Goal: Contribute content: Contribute content

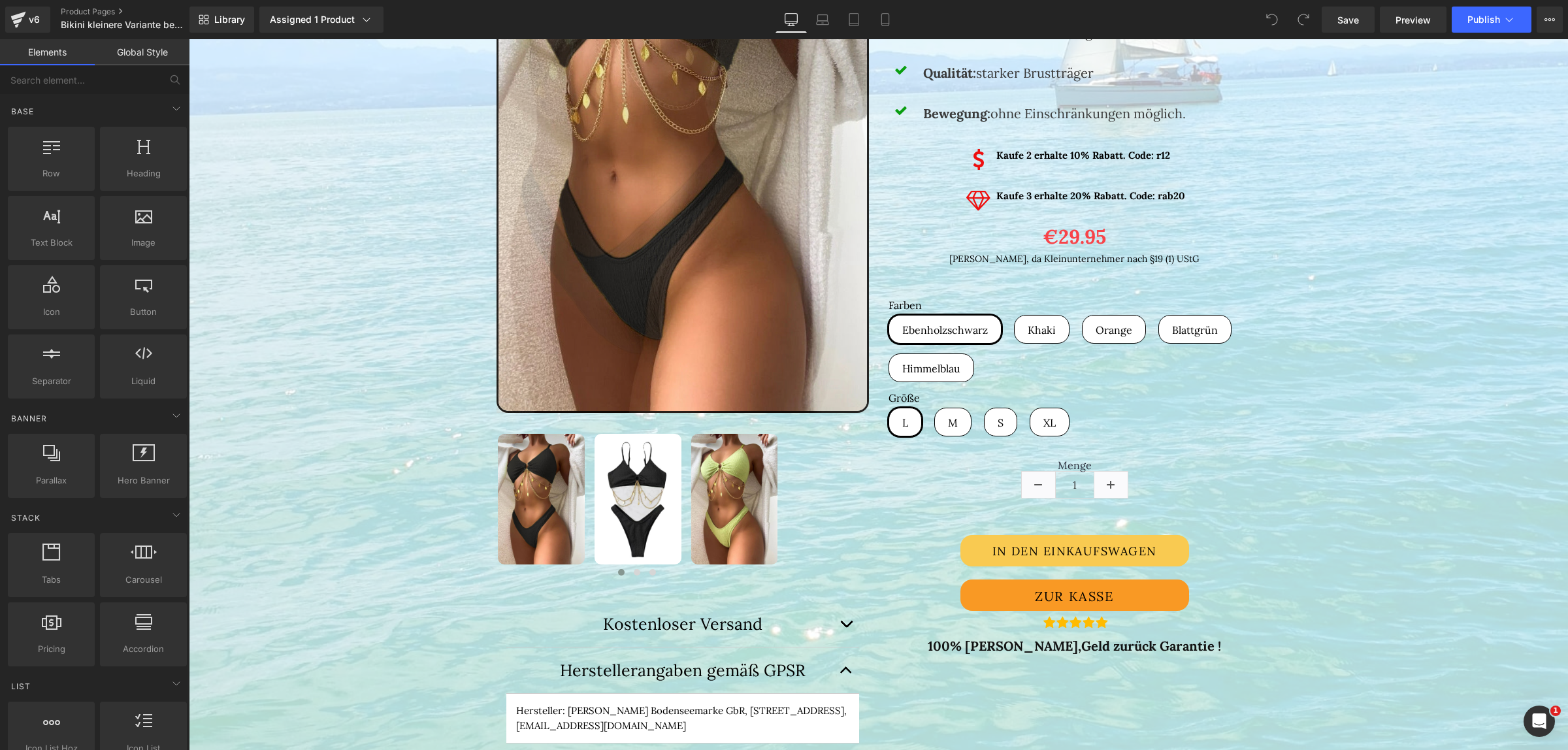
scroll to position [408, 0]
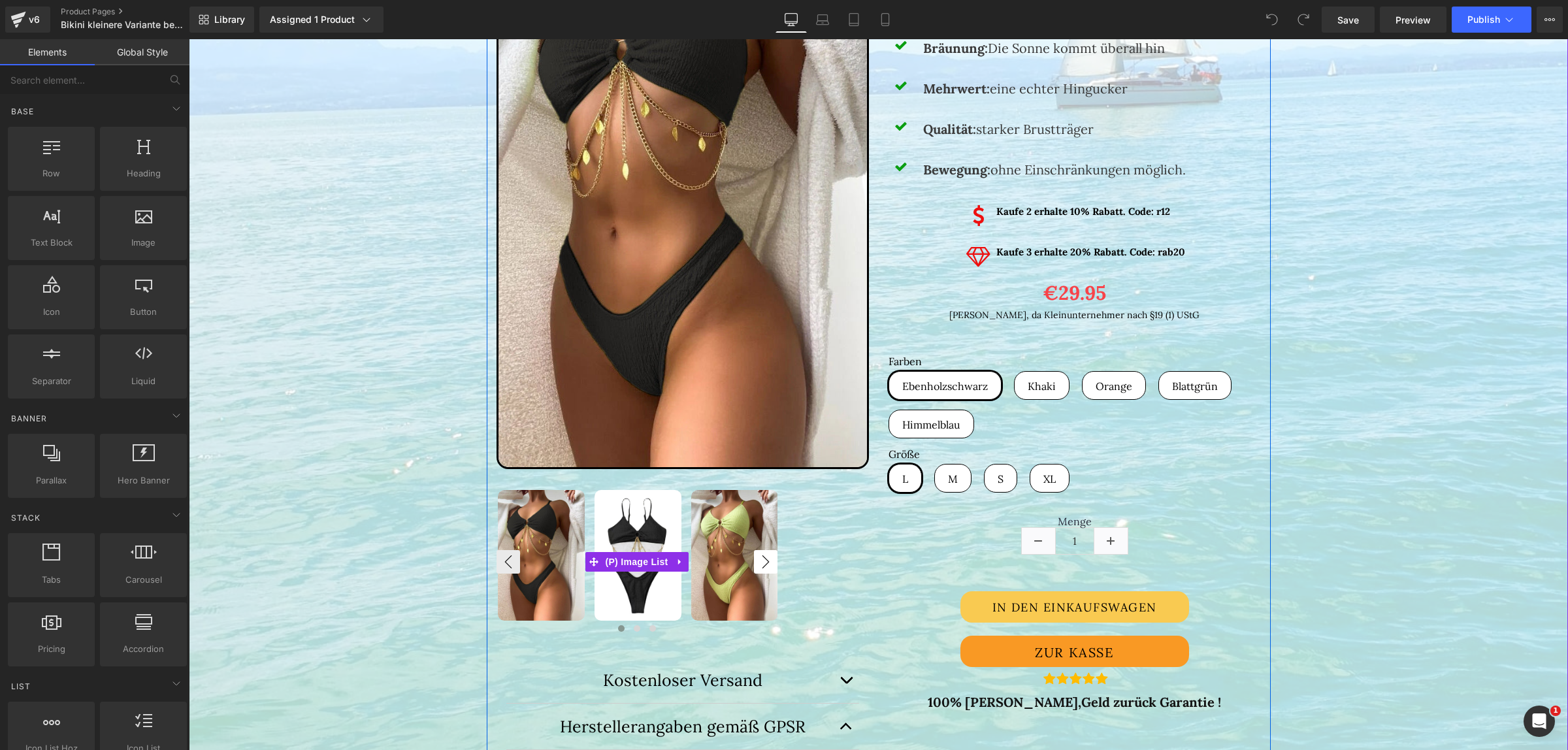
click at [767, 562] on button "›" at bounding box center [766, 562] width 24 height 24
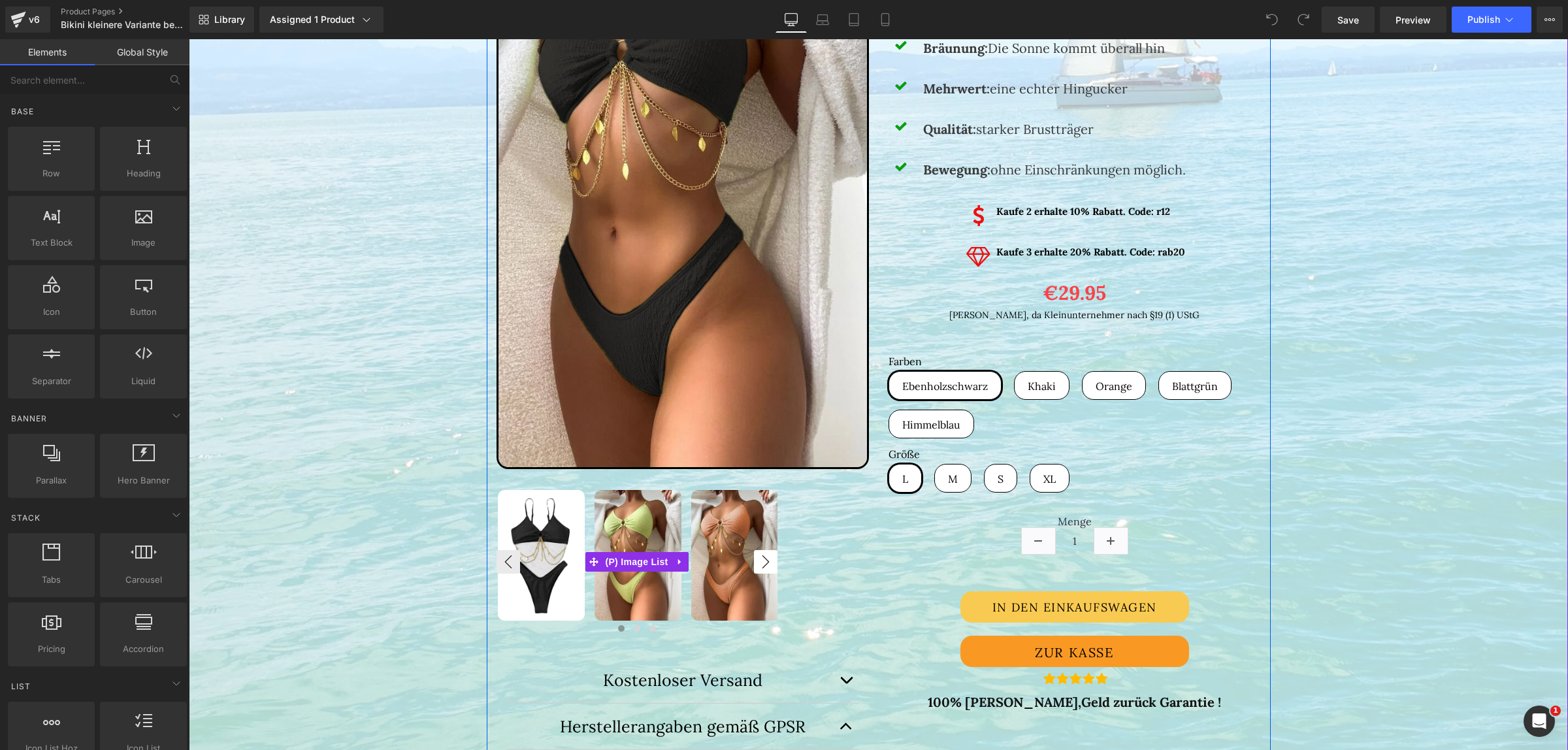
click at [767, 562] on button "›" at bounding box center [766, 562] width 24 height 24
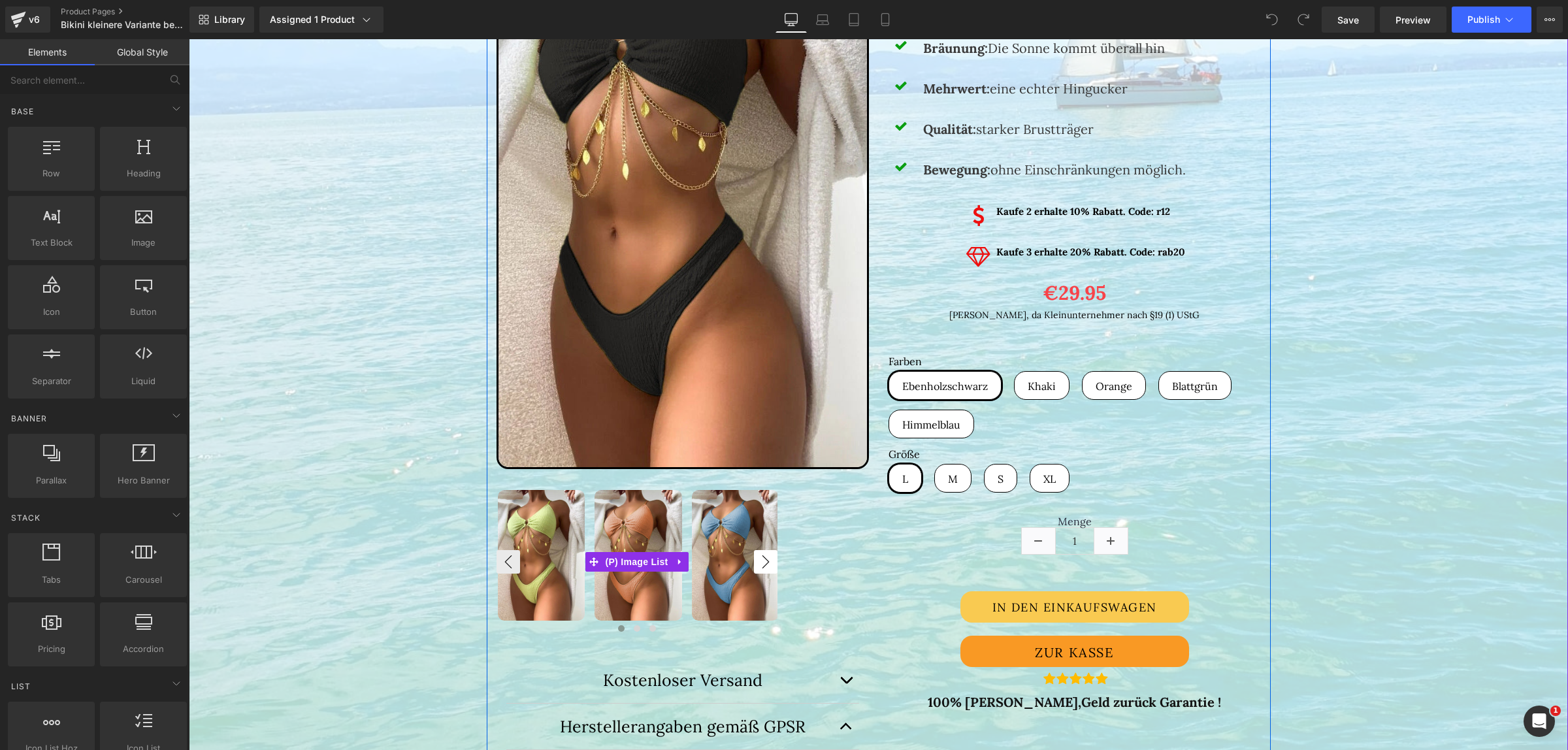
click at [765, 562] on button "›" at bounding box center [766, 562] width 24 height 24
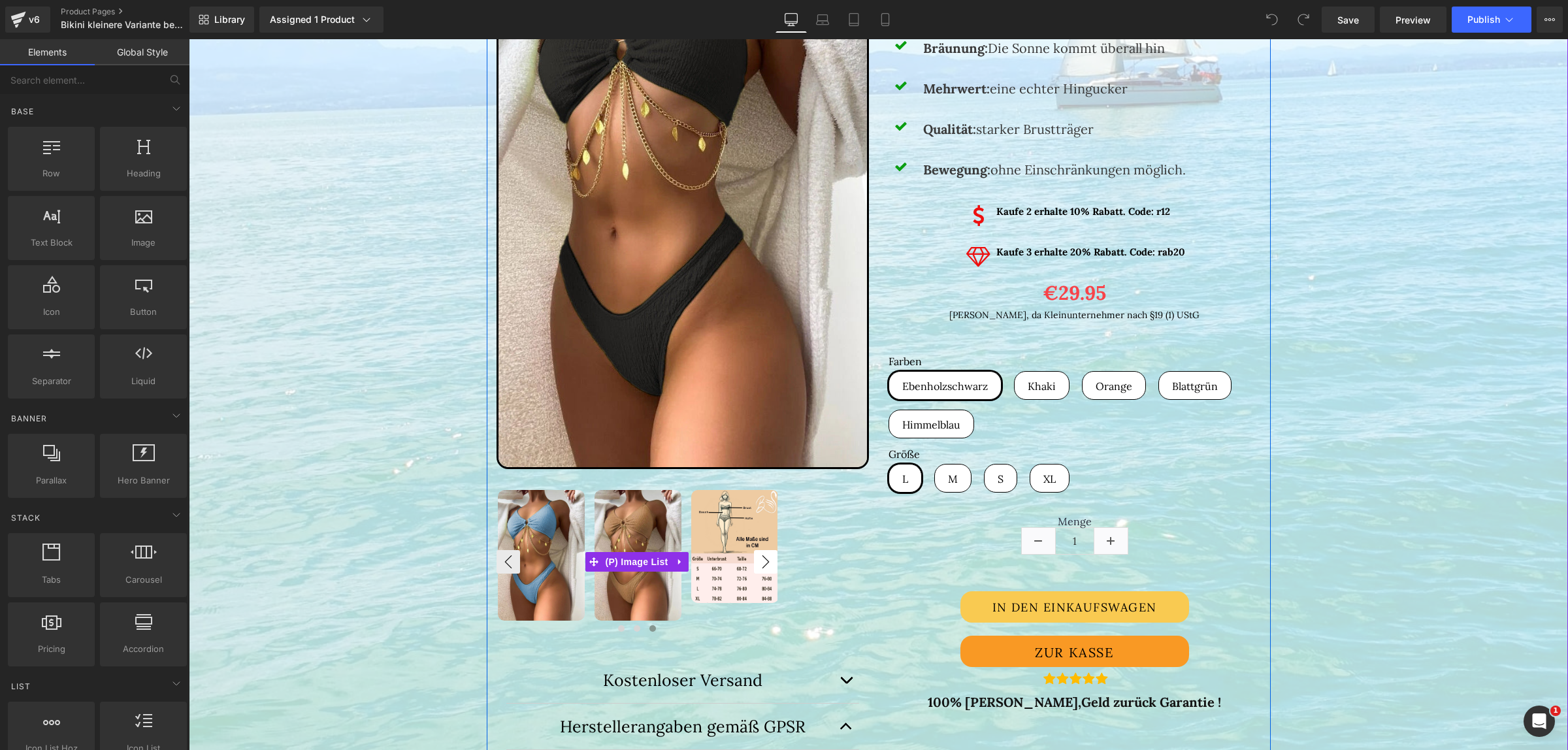
click at [765, 562] on button "›" at bounding box center [766, 562] width 24 height 24
click at [714, 526] on img at bounding box center [735, 546] width 87 height 113
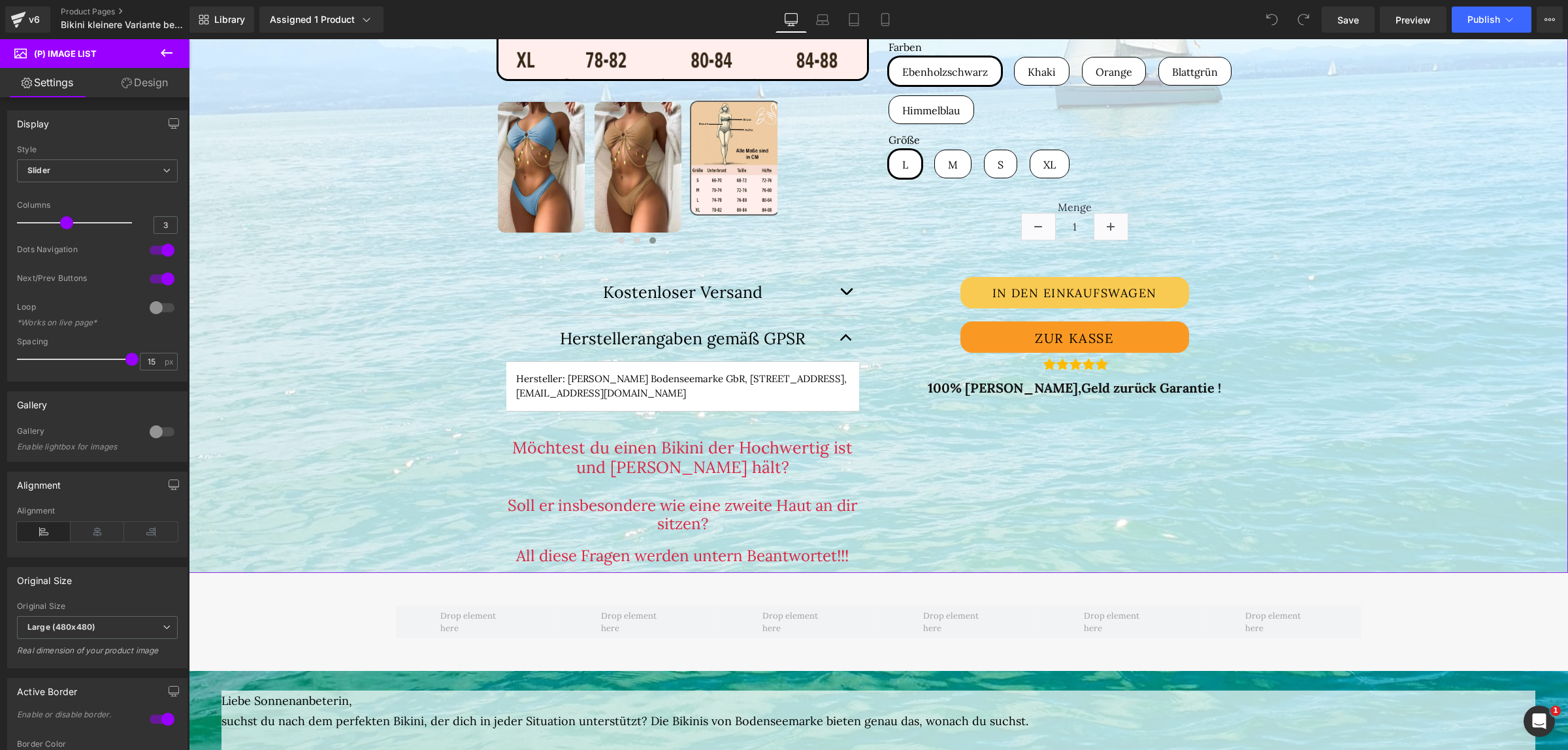
scroll to position [735, 0]
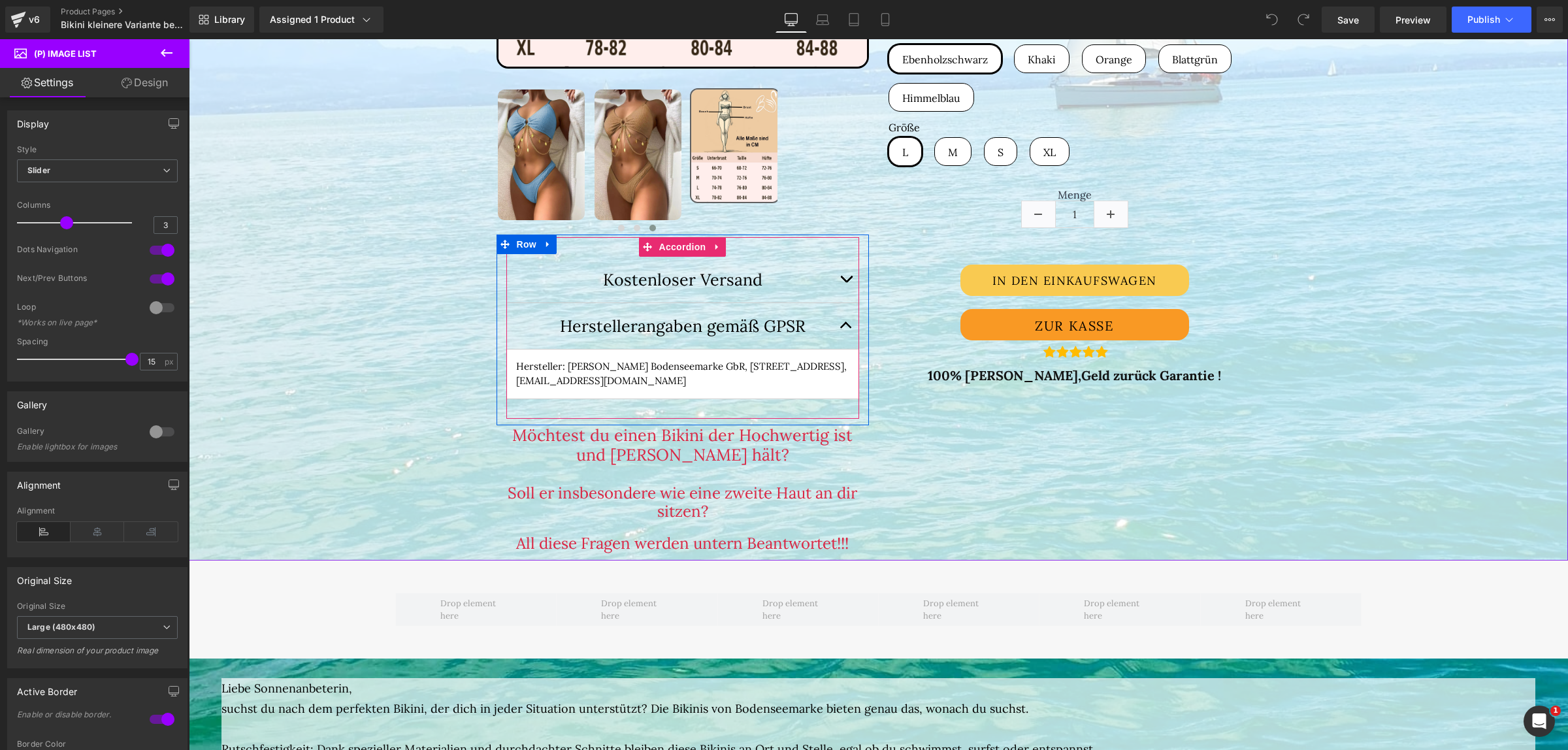
click at [838, 278] on button "button" at bounding box center [846, 279] width 26 height 46
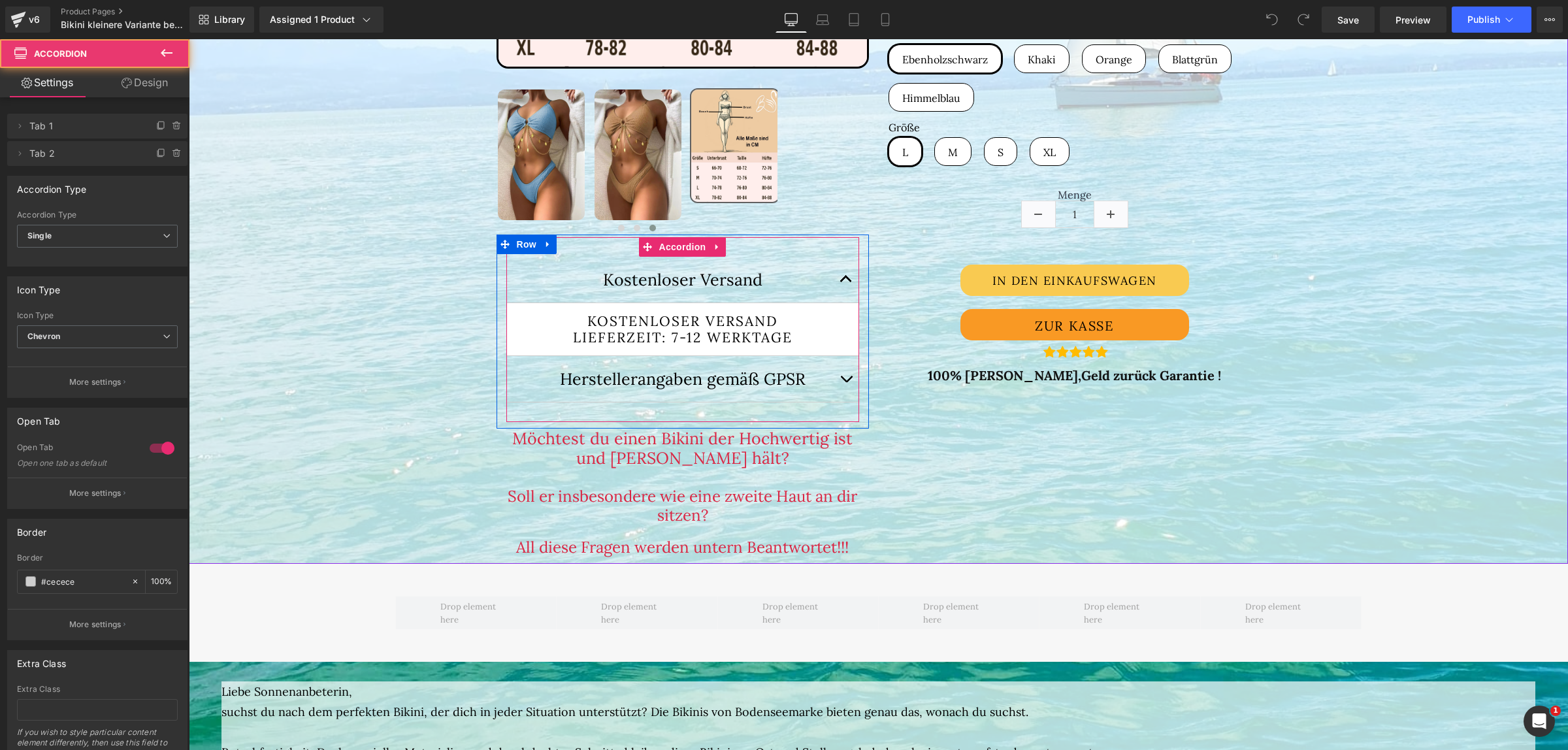
click at [846, 282] on span "button" at bounding box center [846, 282] width 0 height 0
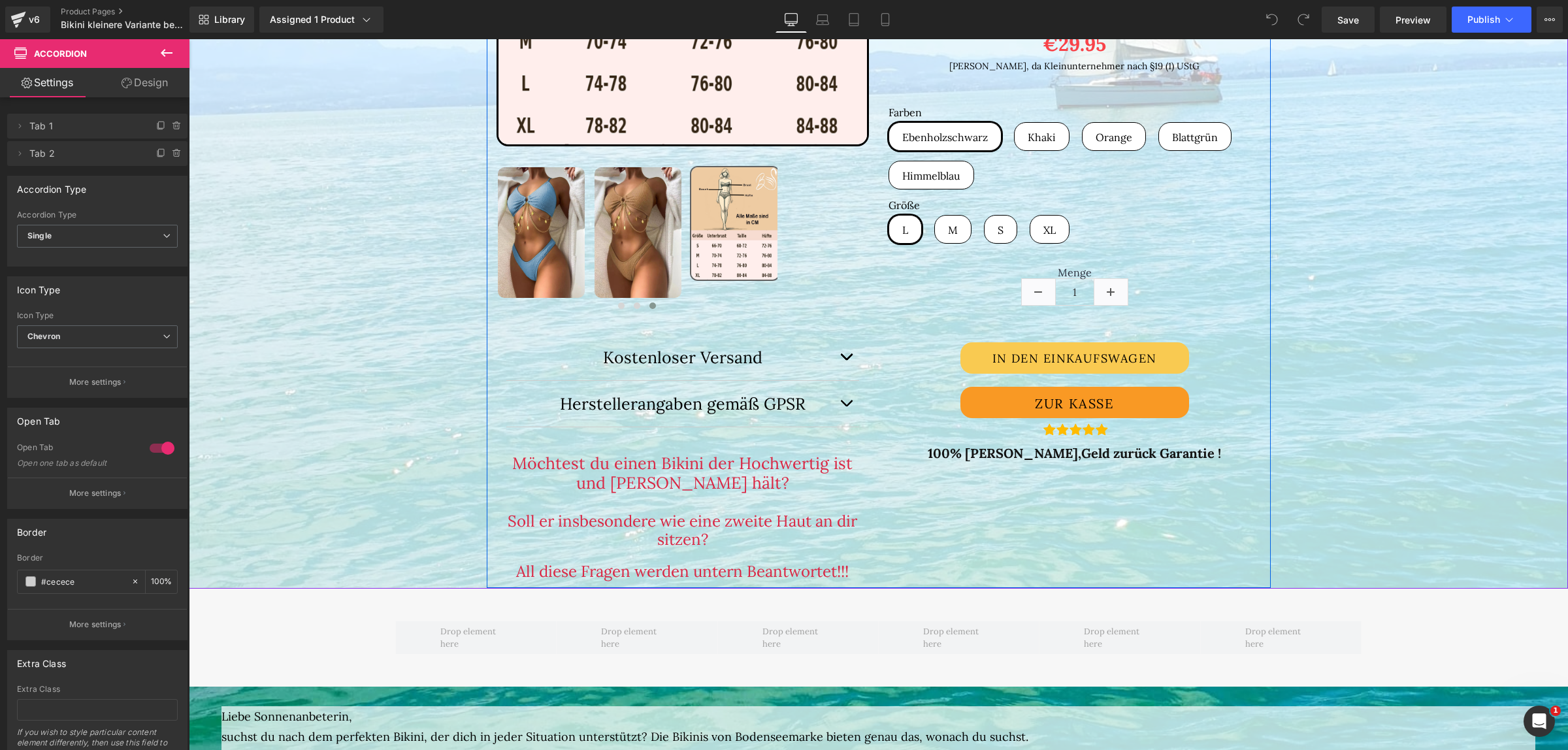
scroll to position [654, 0]
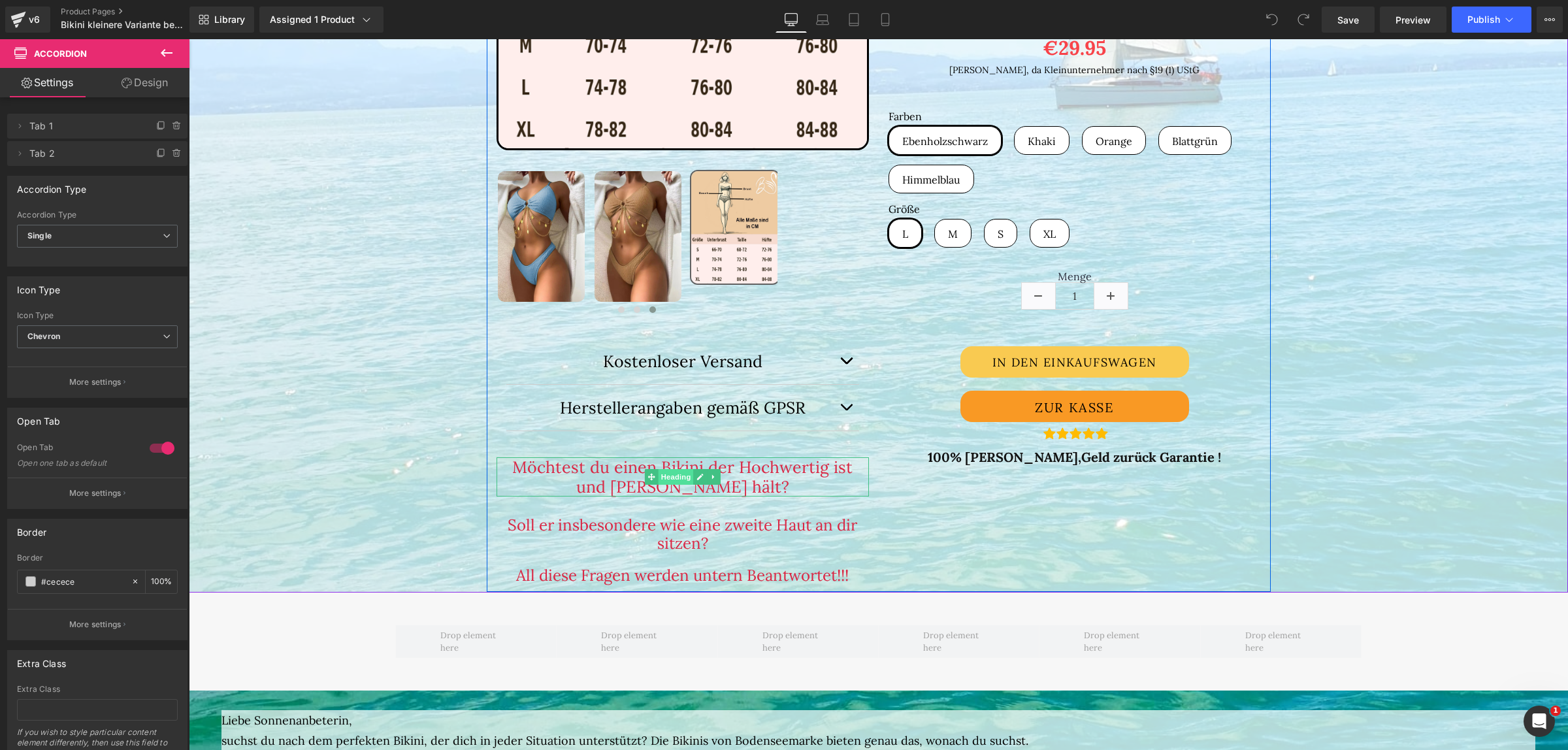
click at [667, 475] on span "Heading" at bounding box center [675, 477] width 35 height 16
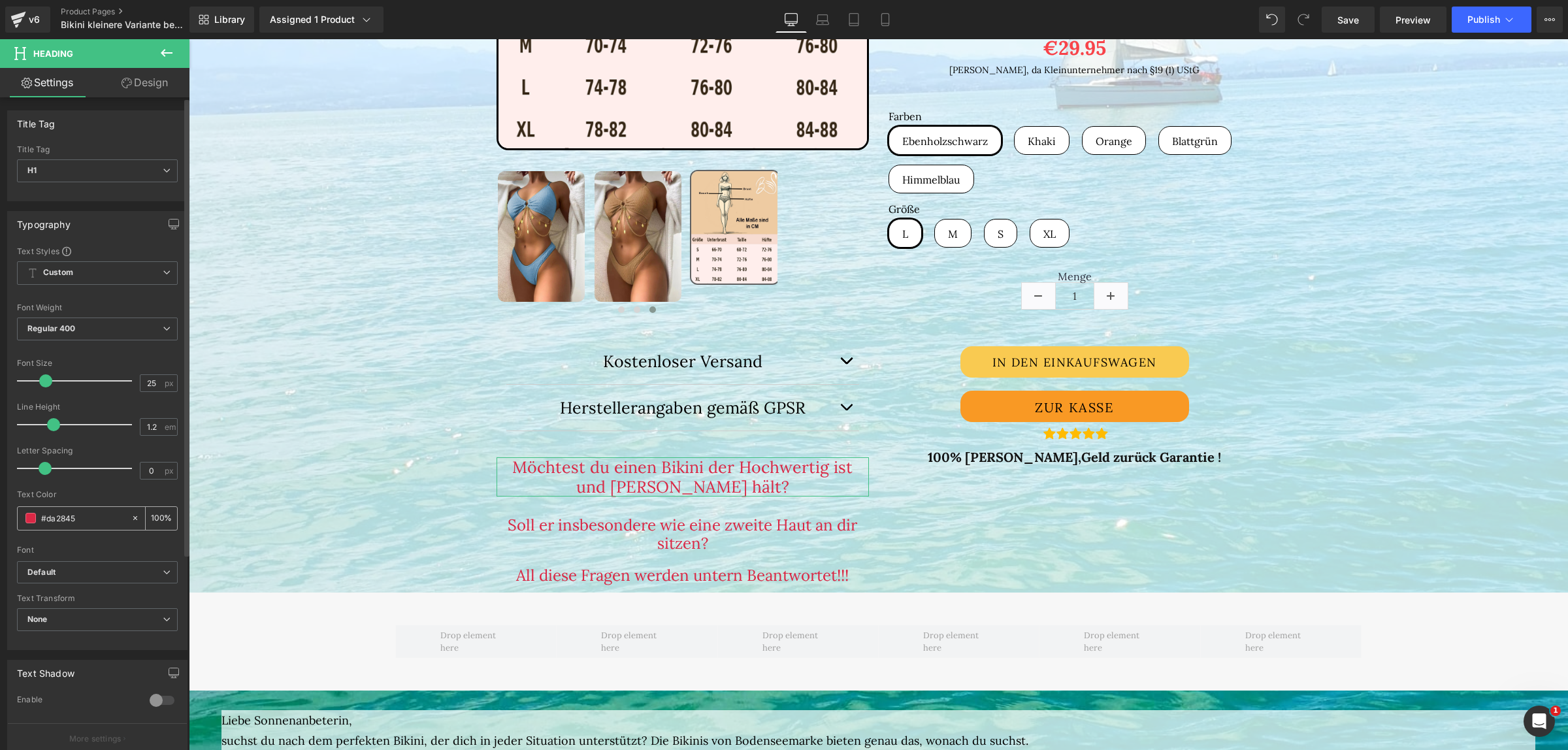
click at [36, 520] on span at bounding box center [31, 518] width 11 height 11
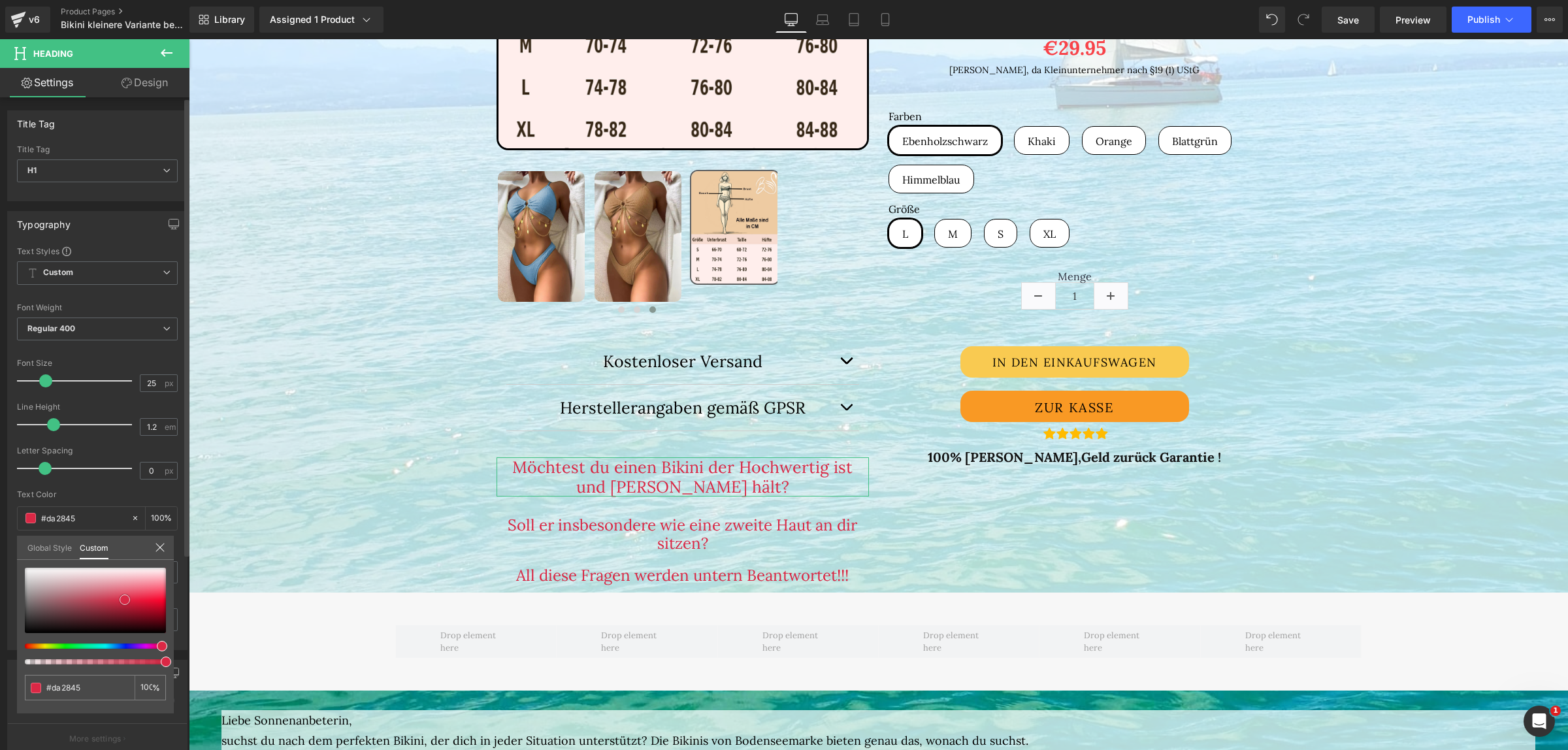
click at [28, 572] on div at bounding box center [96, 600] width 141 height 65
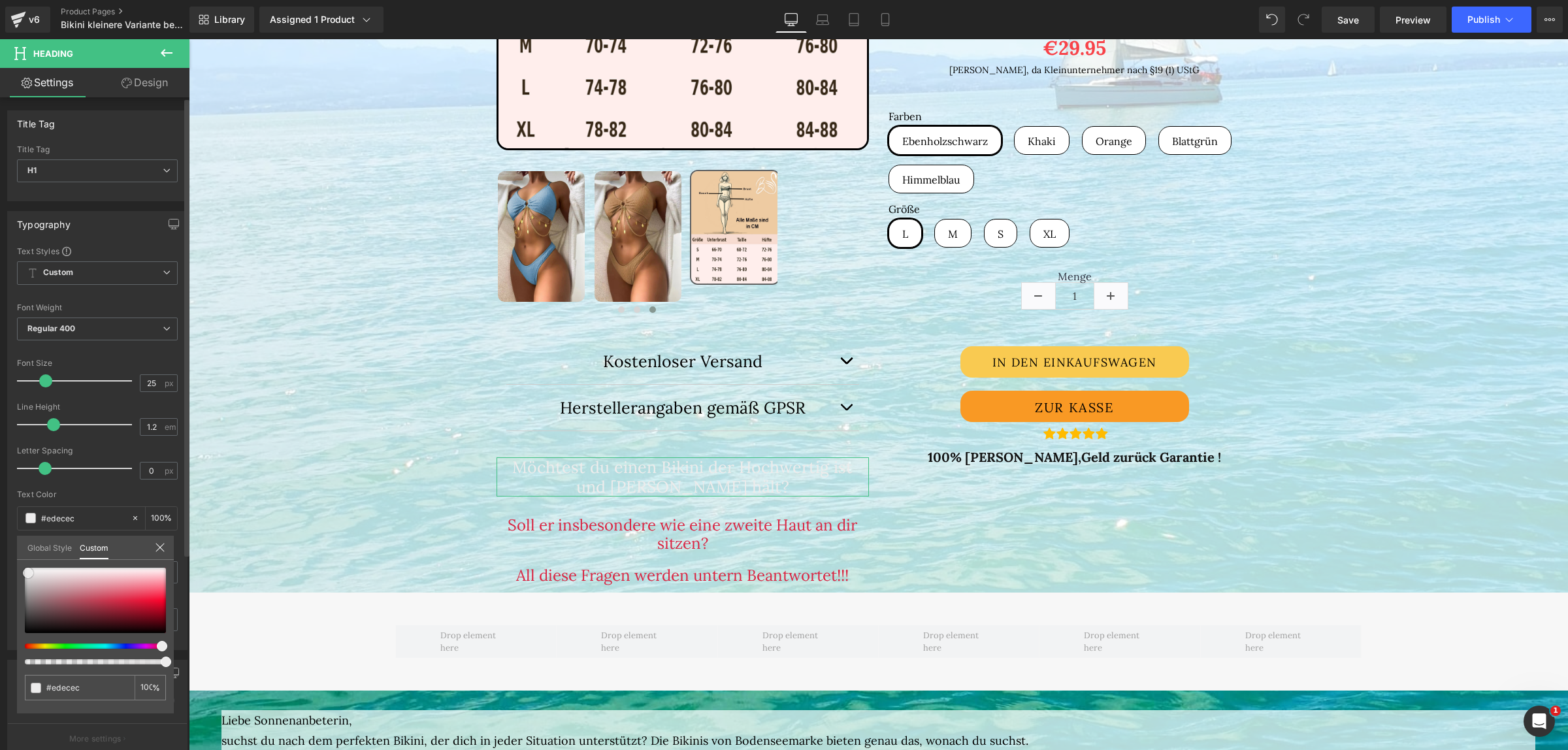
click at [30, 627] on div at bounding box center [96, 600] width 141 height 65
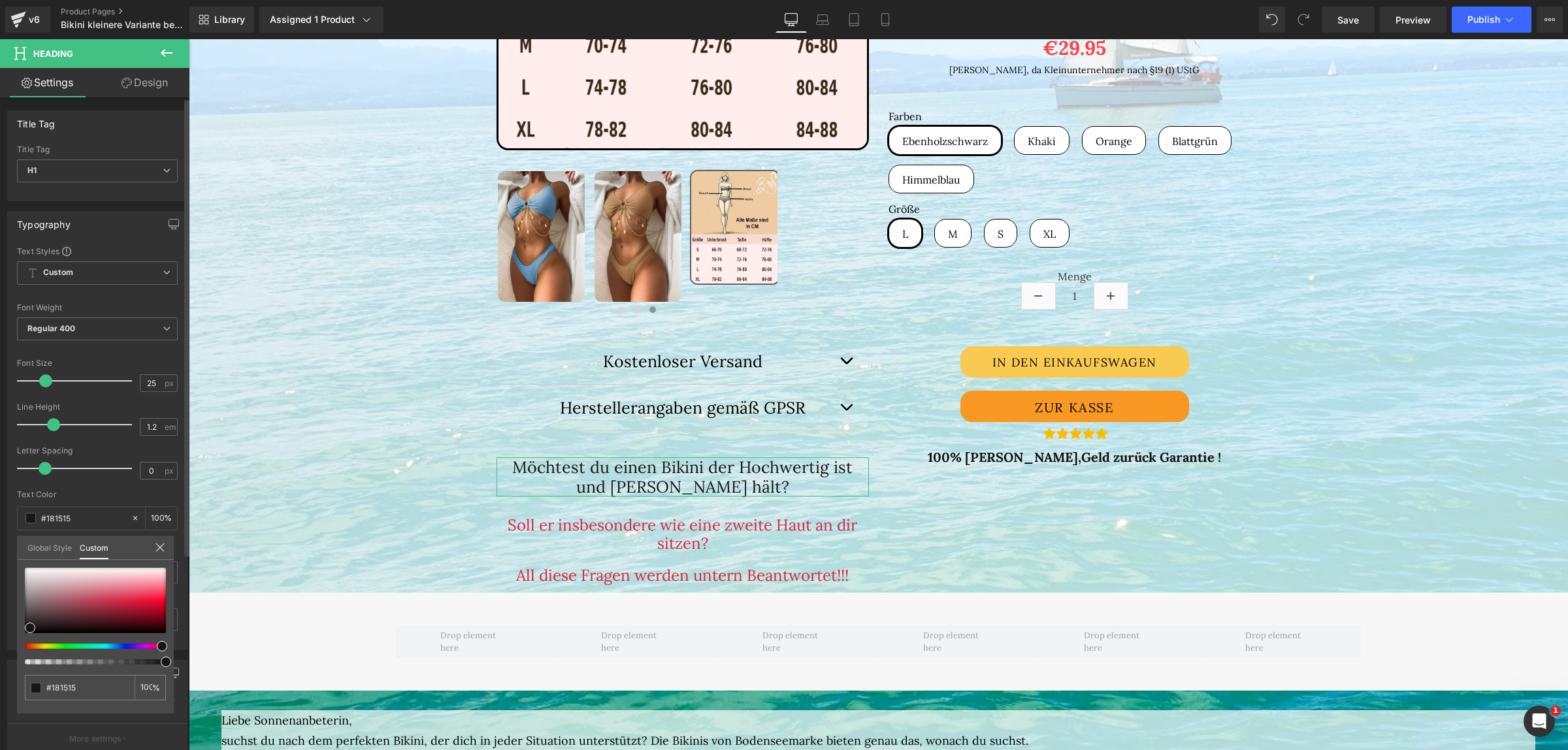
click at [157, 544] on icon at bounding box center [160, 547] width 11 height 11
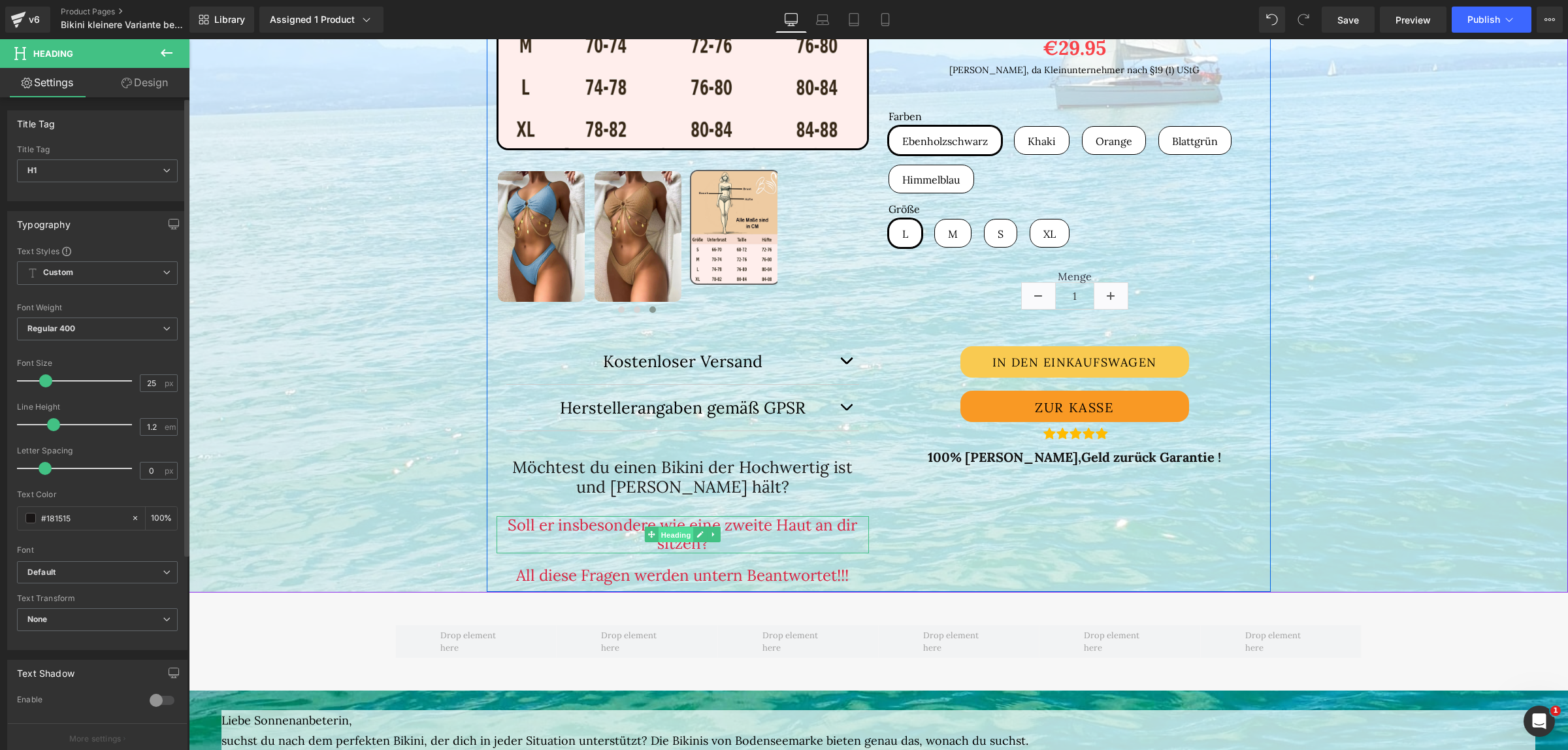
click at [677, 533] on span "Heading" at bounding box center [675, 535] width 35 height 16
click at [32, 520] on span at bounding box center [31, 518] width 11 height 11
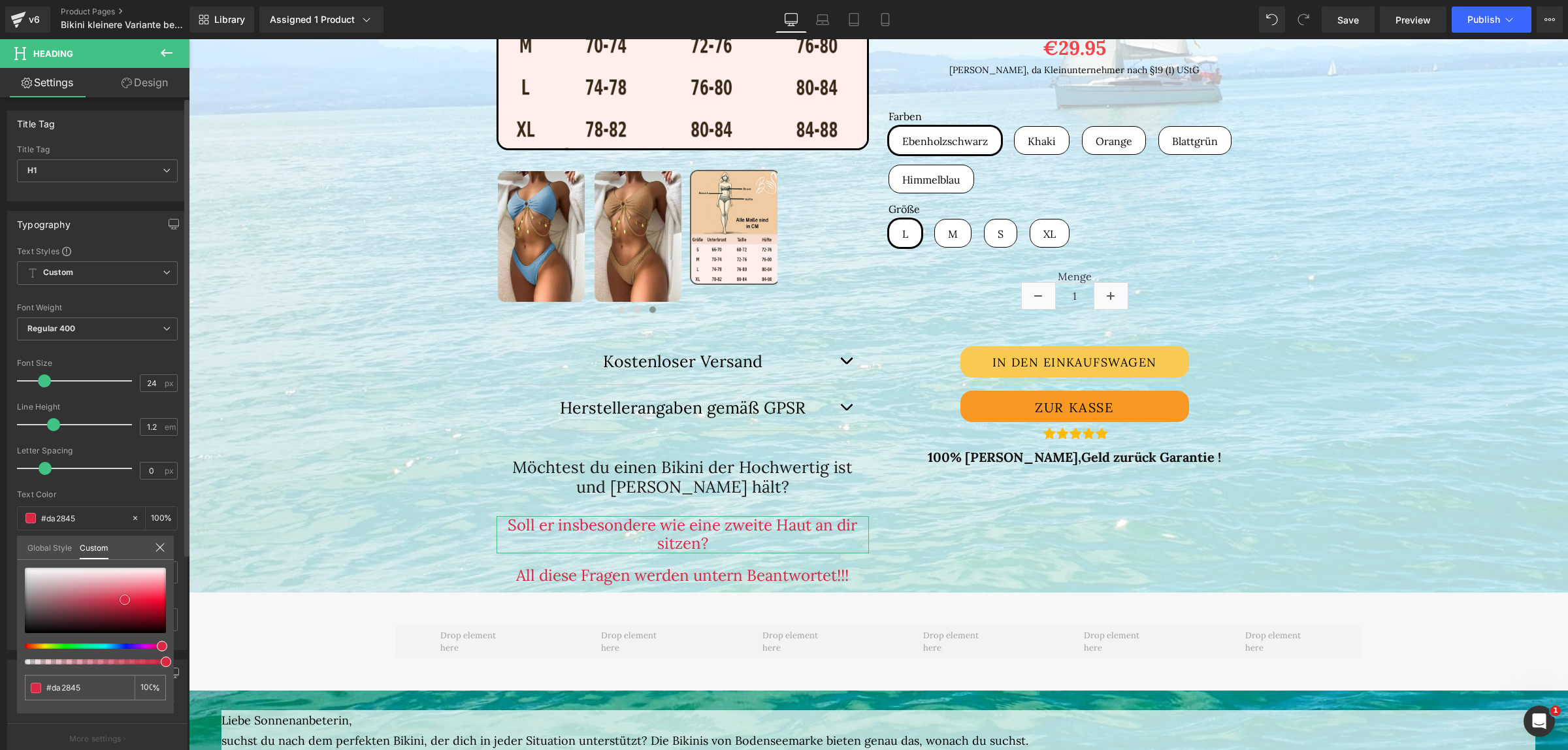
click at [30, 629] on div at bounding box center [96, 600] width 141 height 65
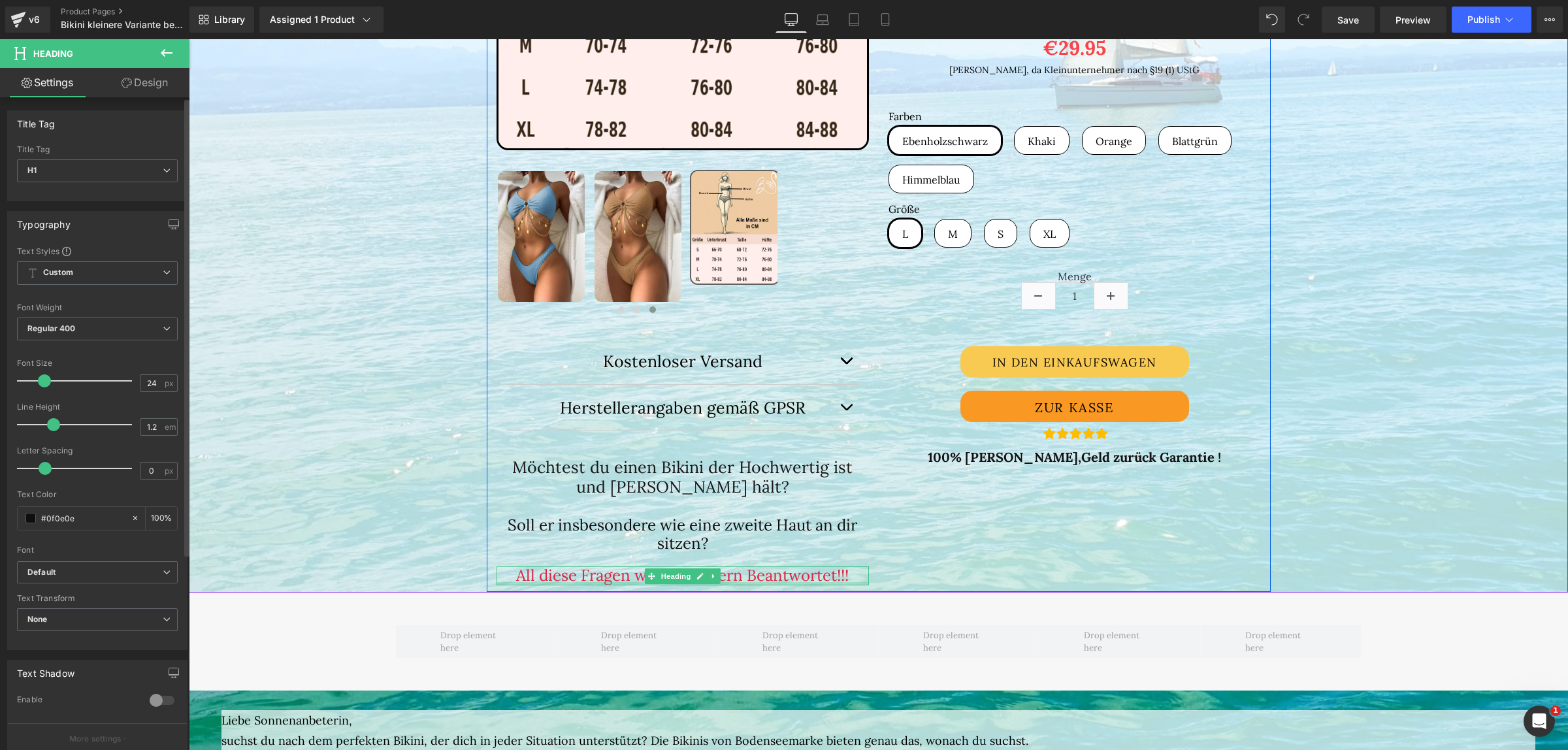
click at [668, 585] on div at bounding box center [683, 584] width 372 height 3
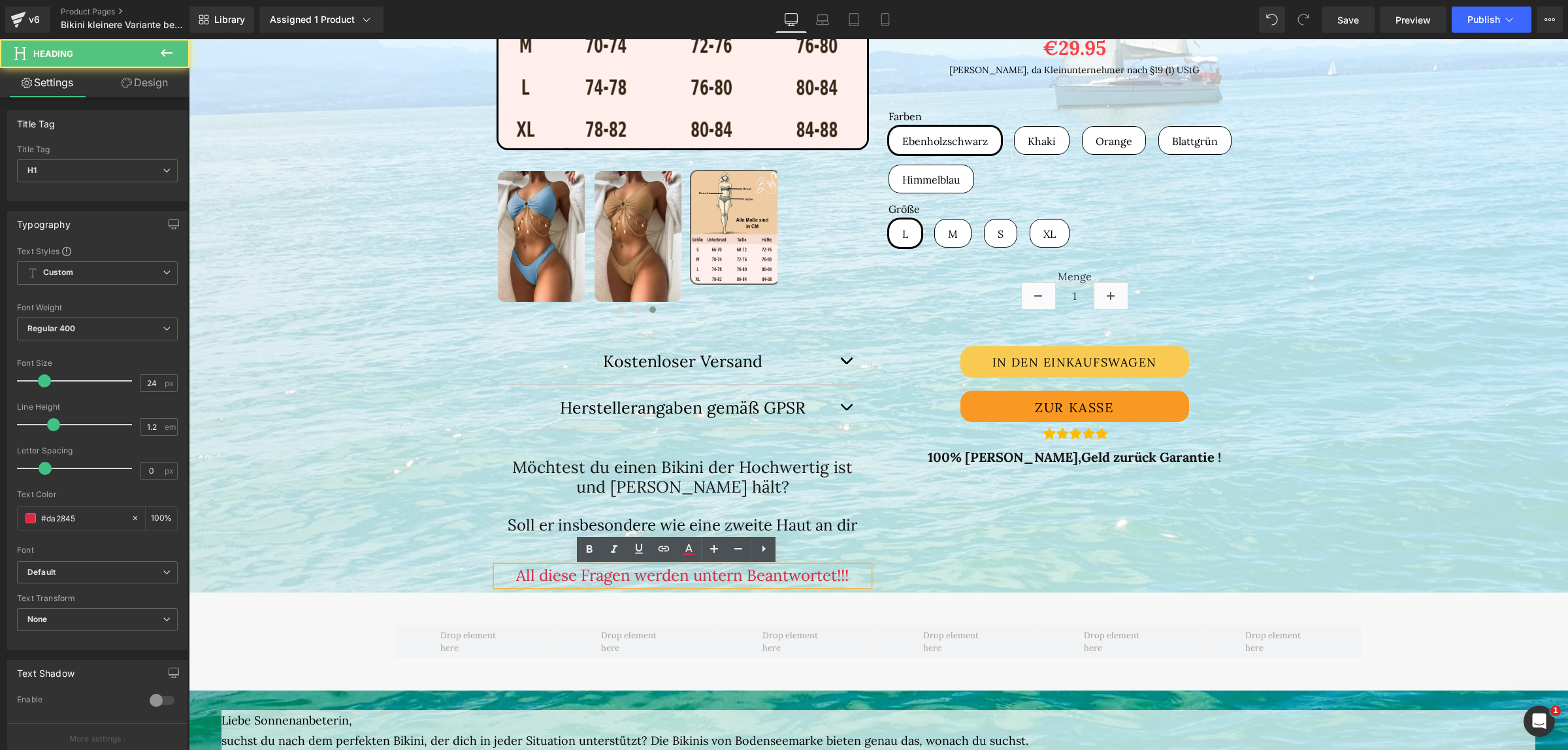
click at [642, 586] on div "All diese Fragen werden untern Beantwortet!!!" at bounding box center [683, 576] width 372 height 19
click at [970, 567] on div "(P) Image ‹ › (P) Image List Kostenloser Versand" at bounding box center [878, 120] width 784 height 944
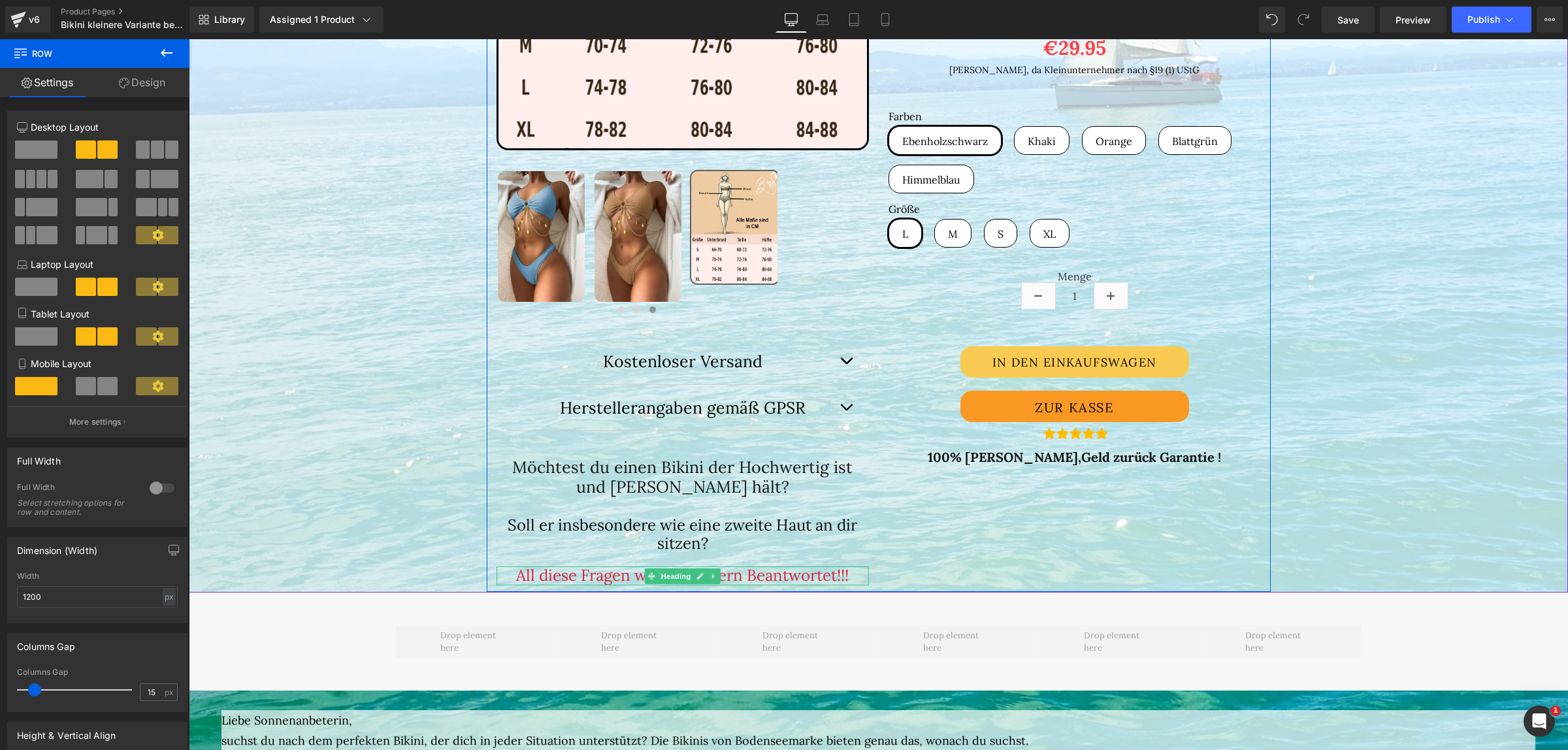
click at [677, 574] on span "Heading" at bounding box center [675, 576] width 35 height 16
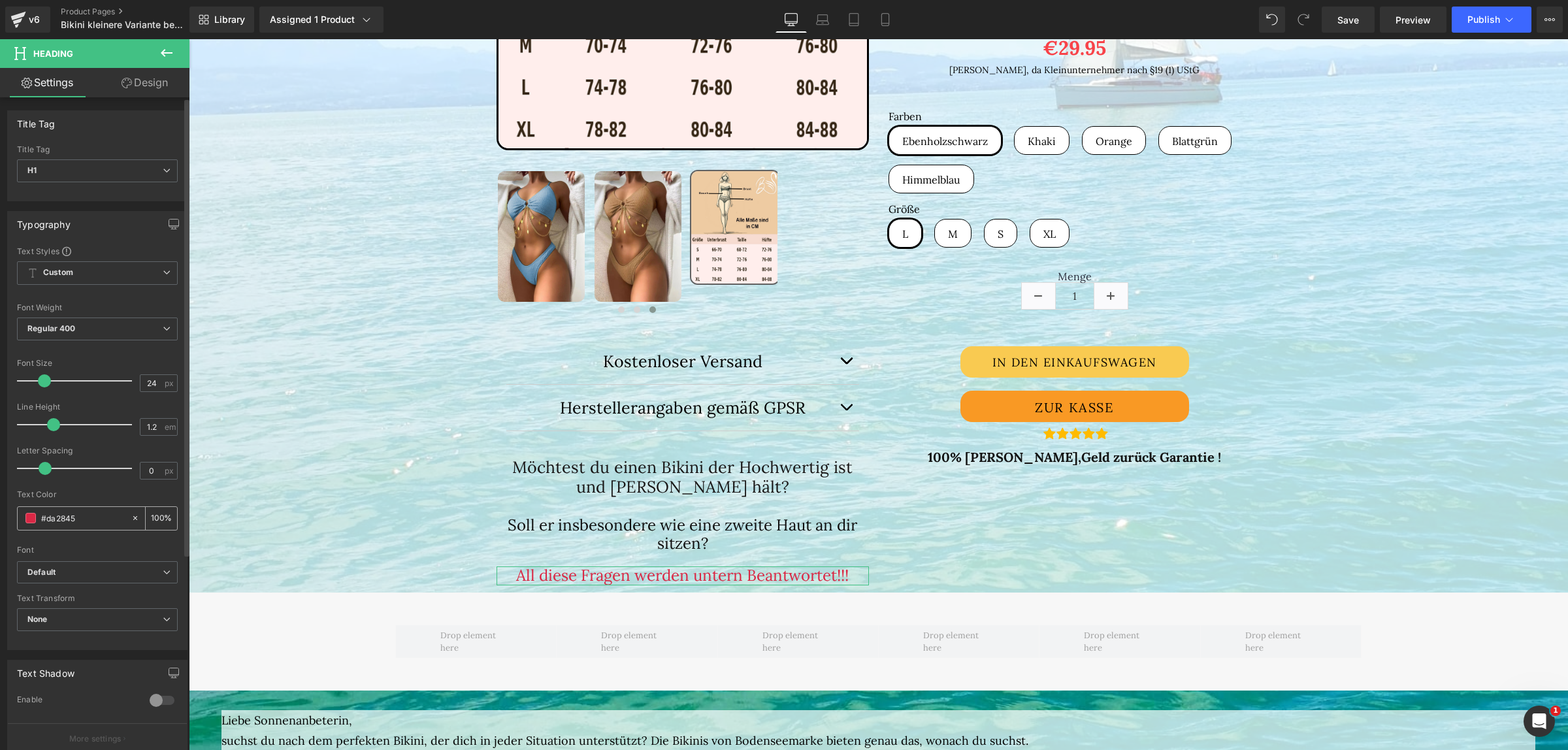
click at [30, 514] on span at bounding box center [31, 518] width 11 height 11
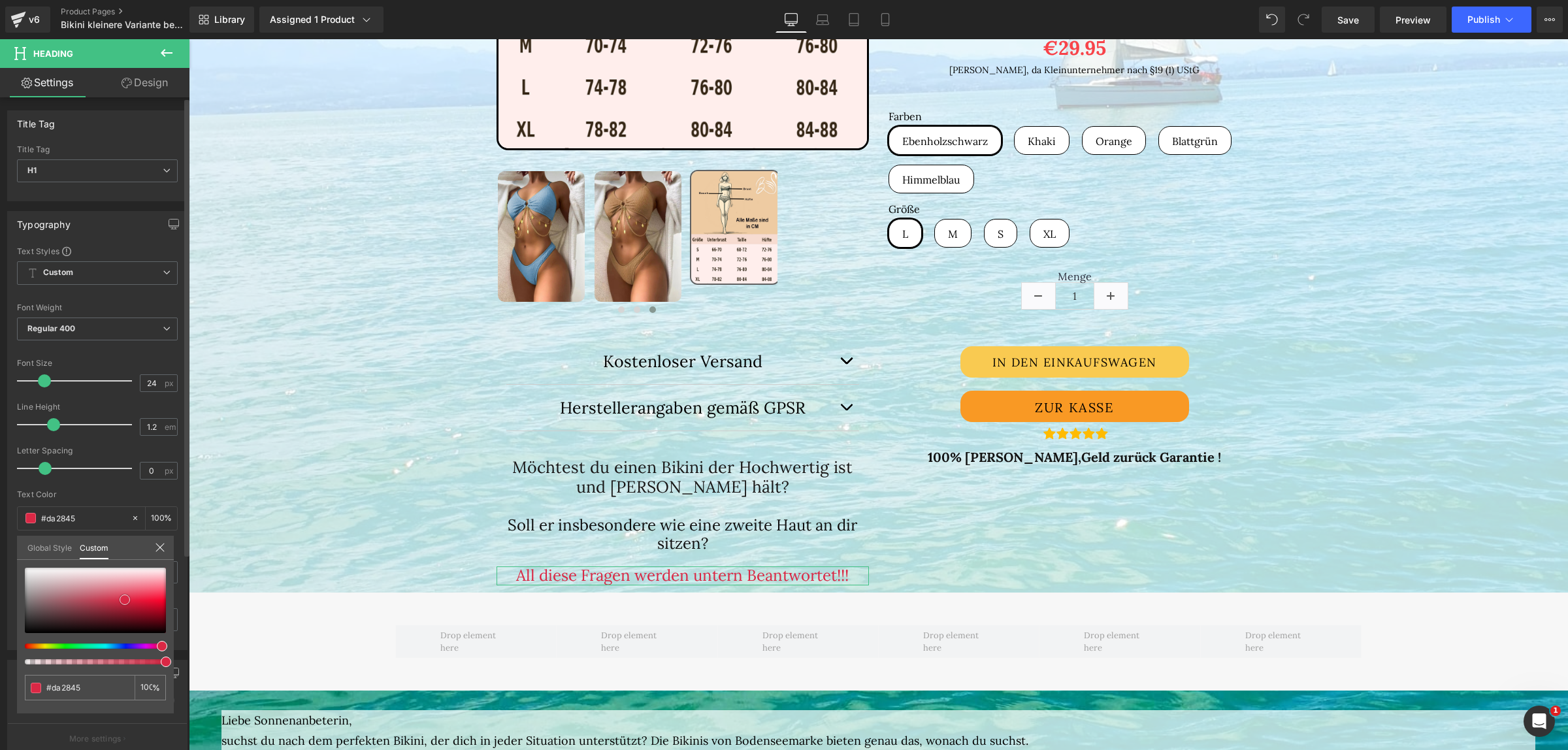
click at [28, 625] on div at bounding box center [96, 600] width 141 height 65
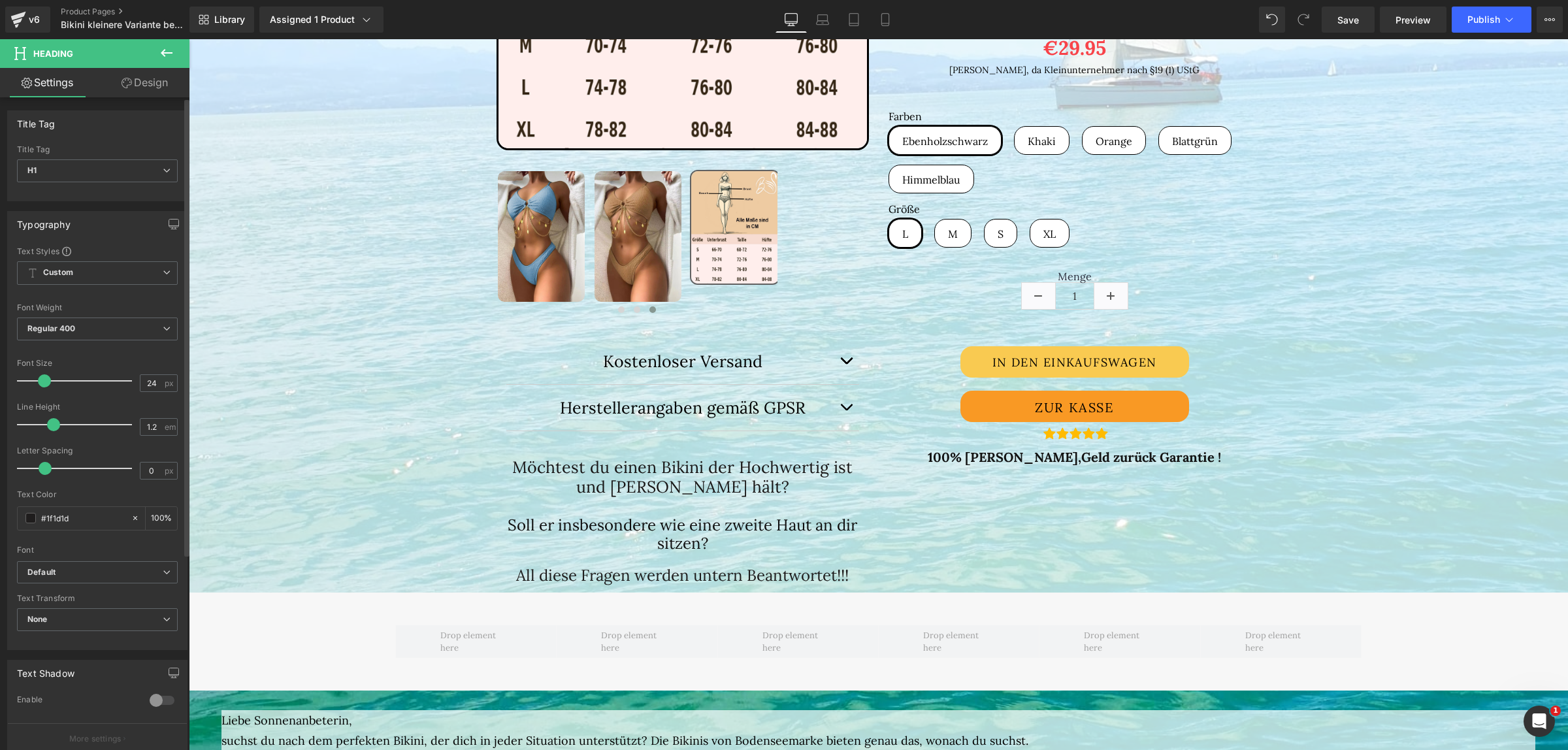
click at [164, 50] on icon at bounding box center [166, 53] width 12 height 8
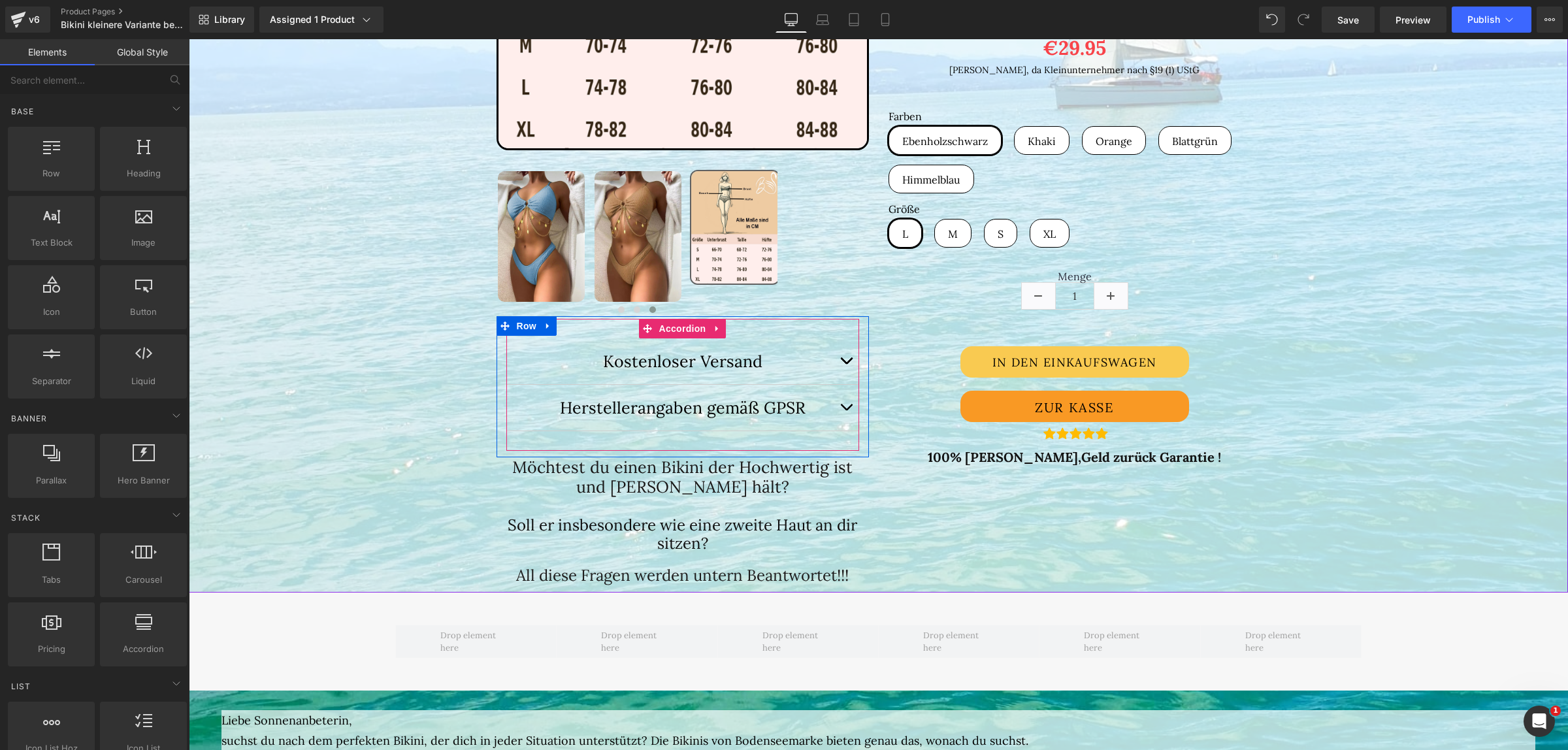
click at [841, 410] on button "button" at bounding box center [846, 407] width 26 height 46
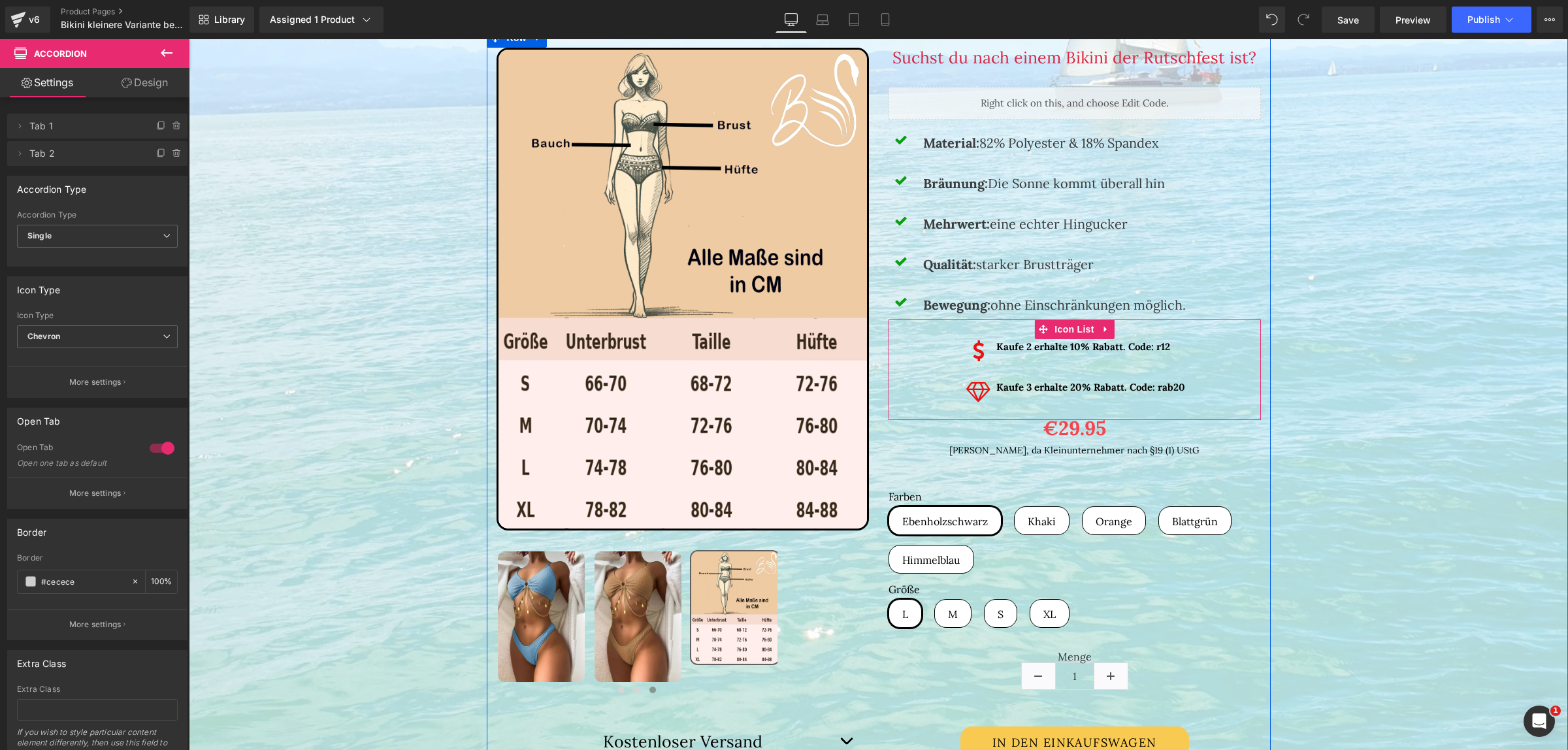
scroll to position [245, 0]
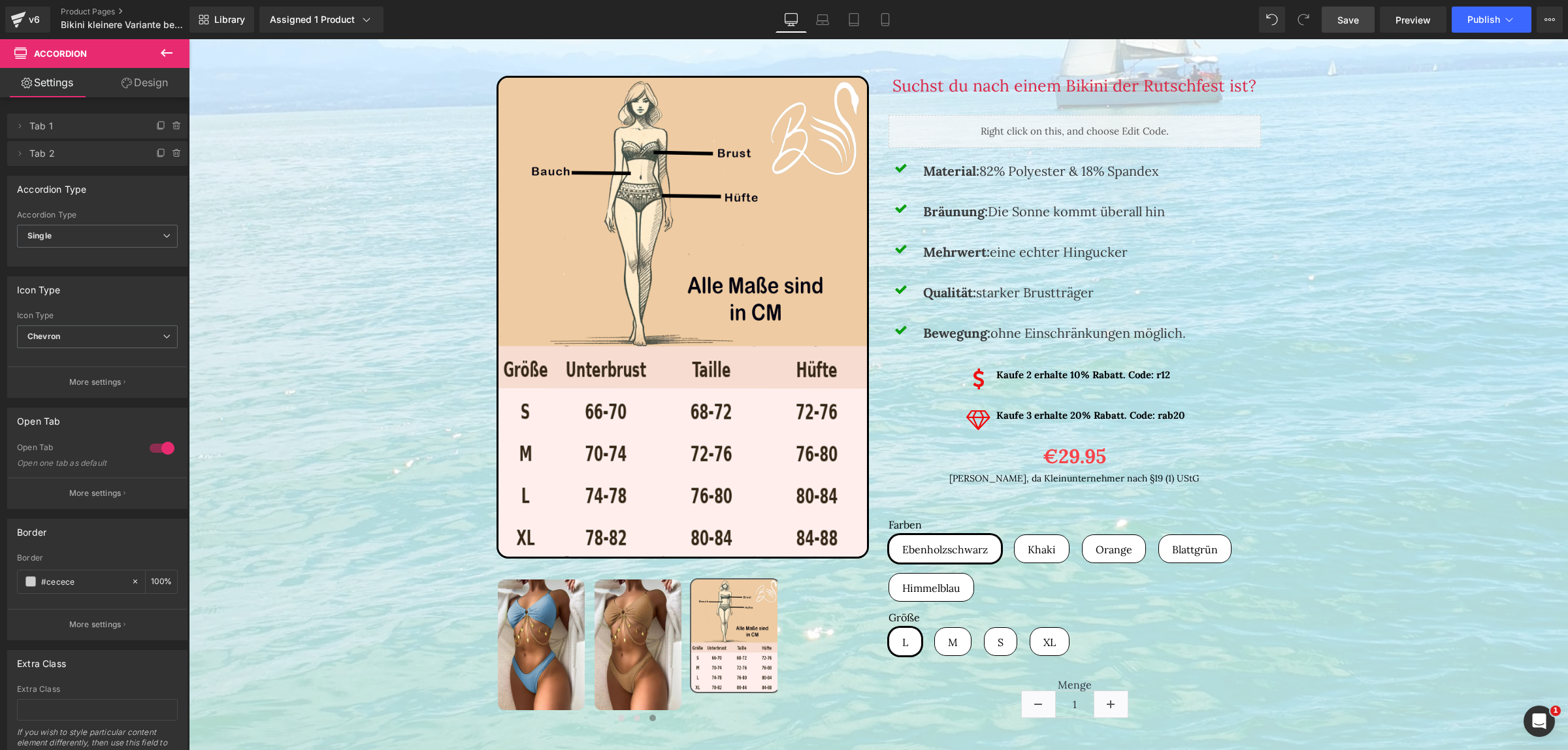
drag, startPoint x: 1356, startPoint y: 18, endPoint x: 1105, endPoint y: 110, distance: 267.3
click at [1356, 18] on span "Save" at bounding box center [1348, 20] width 22 height 14
click at [1499, 24] on span "Publish" at bounding box center [1483, 20] width 32 height 11
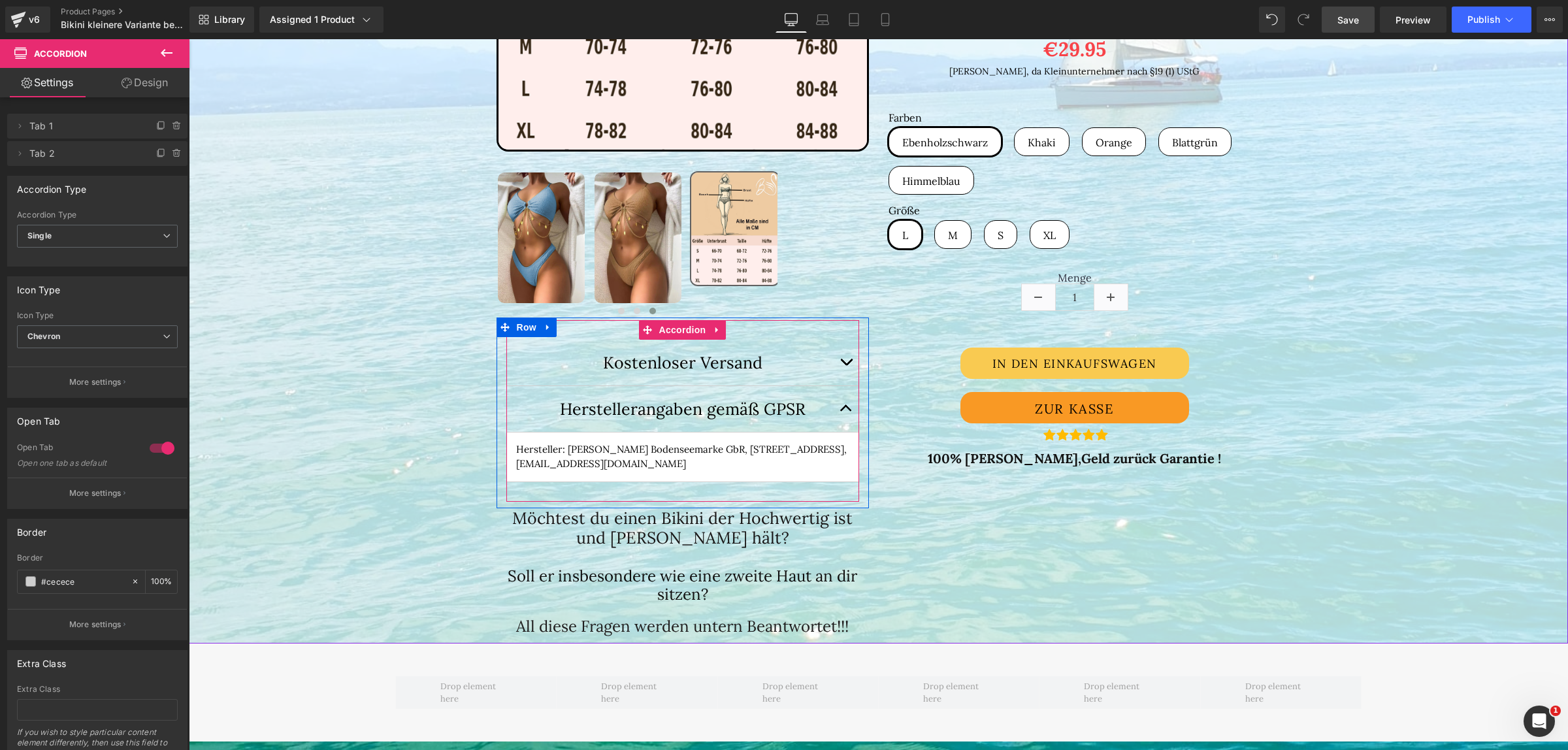
scroll to position [654, 0]
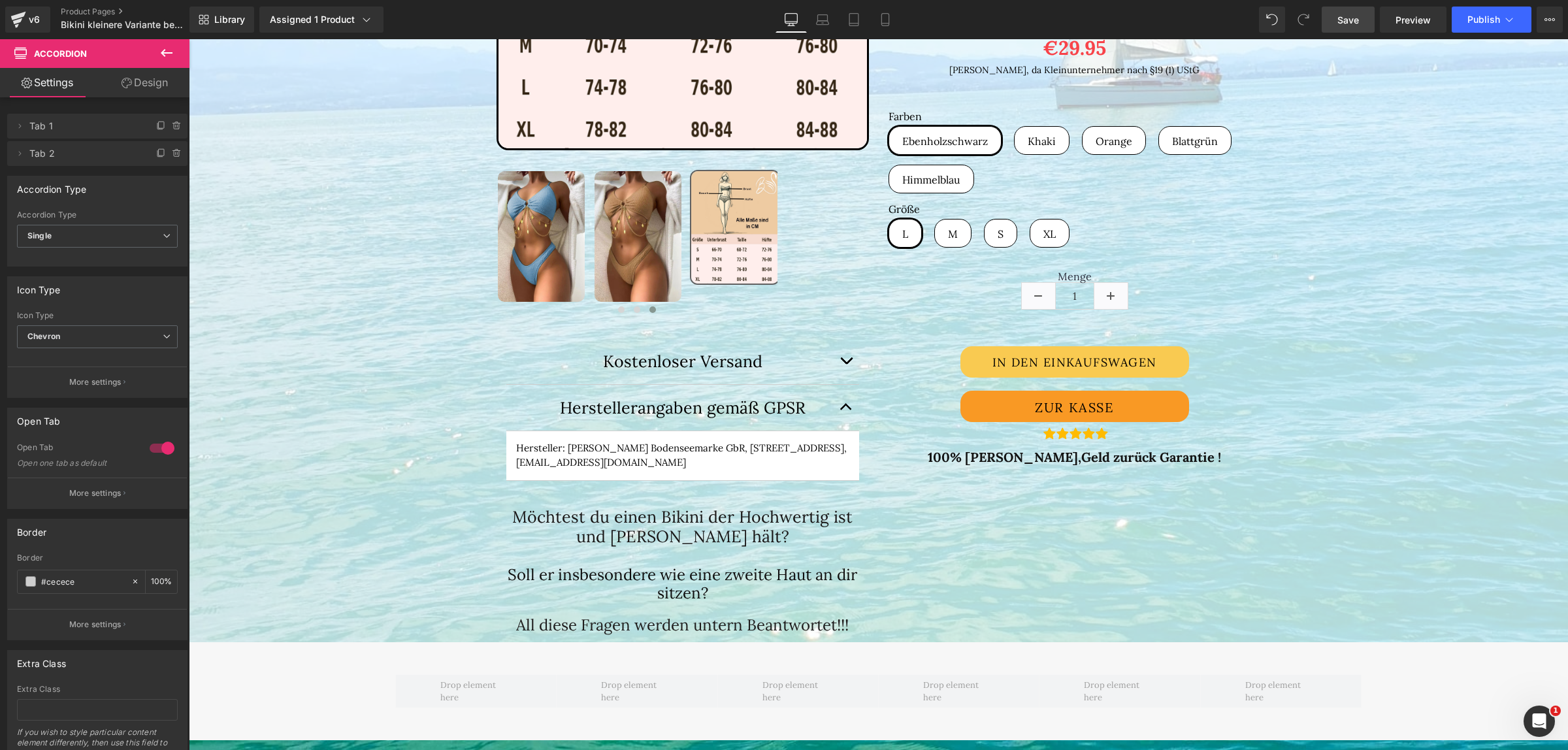
click at [177, 56] on button at bounding box center [166, 53] width 46 height 29
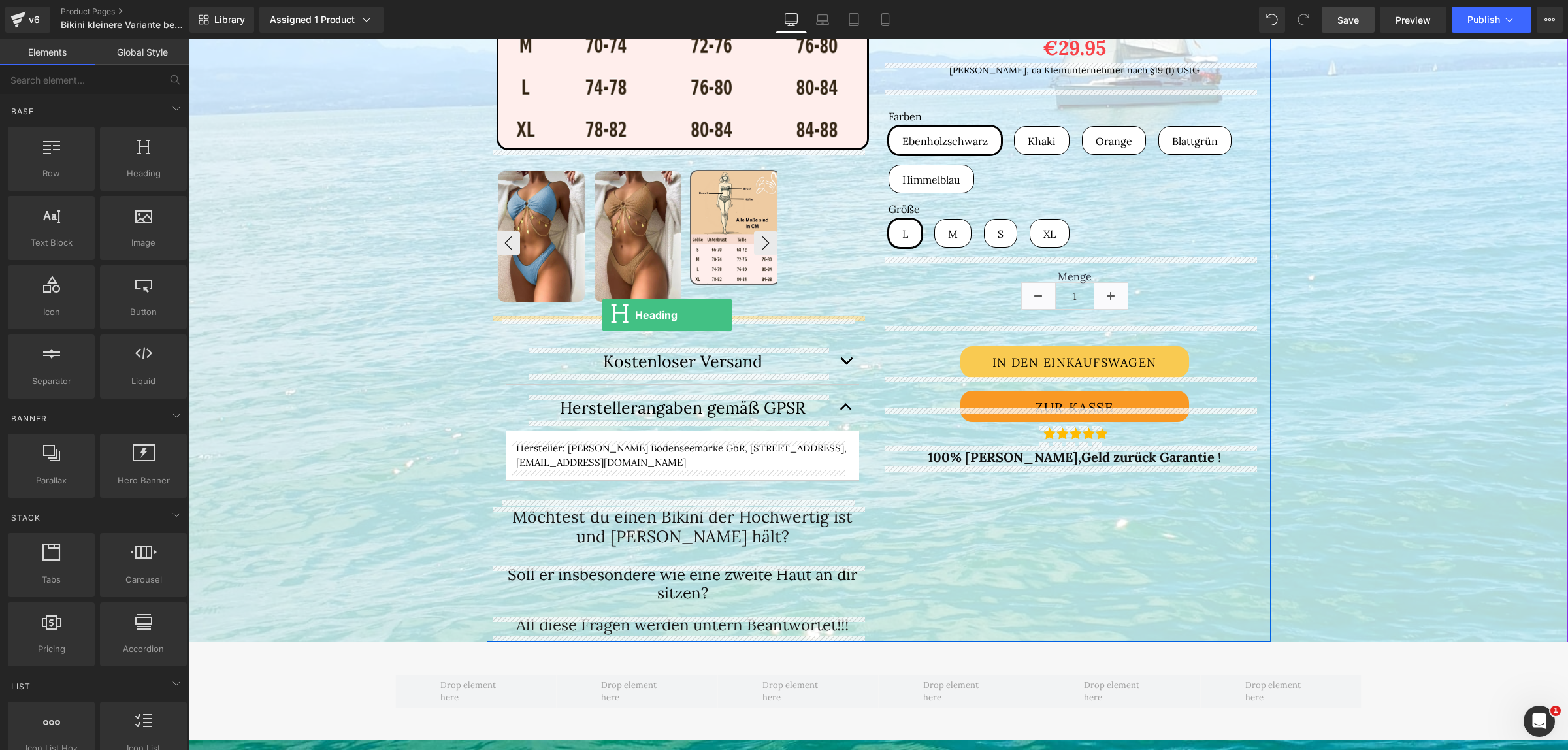
drag, startPoint x: 353, startPoint y: 204, endPoint x: 601, endPoint y: 315, distance: 271.7
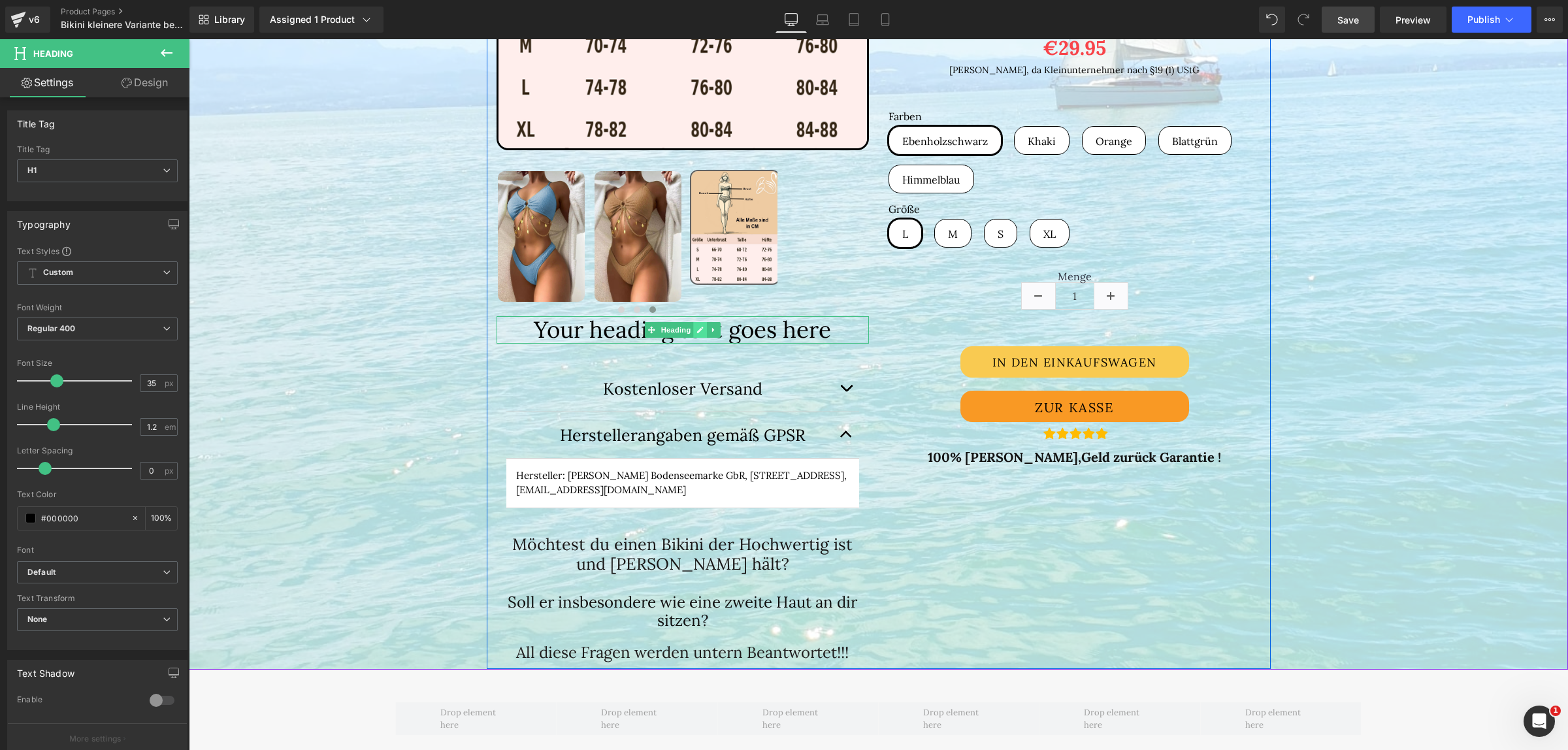
click at [693, 331] on link at bounding box center [700, 330] width 14 height 16
click at [824, 330] on h1 "Your heading text goes here" at bounding box center [683, 330] width 372 height 28
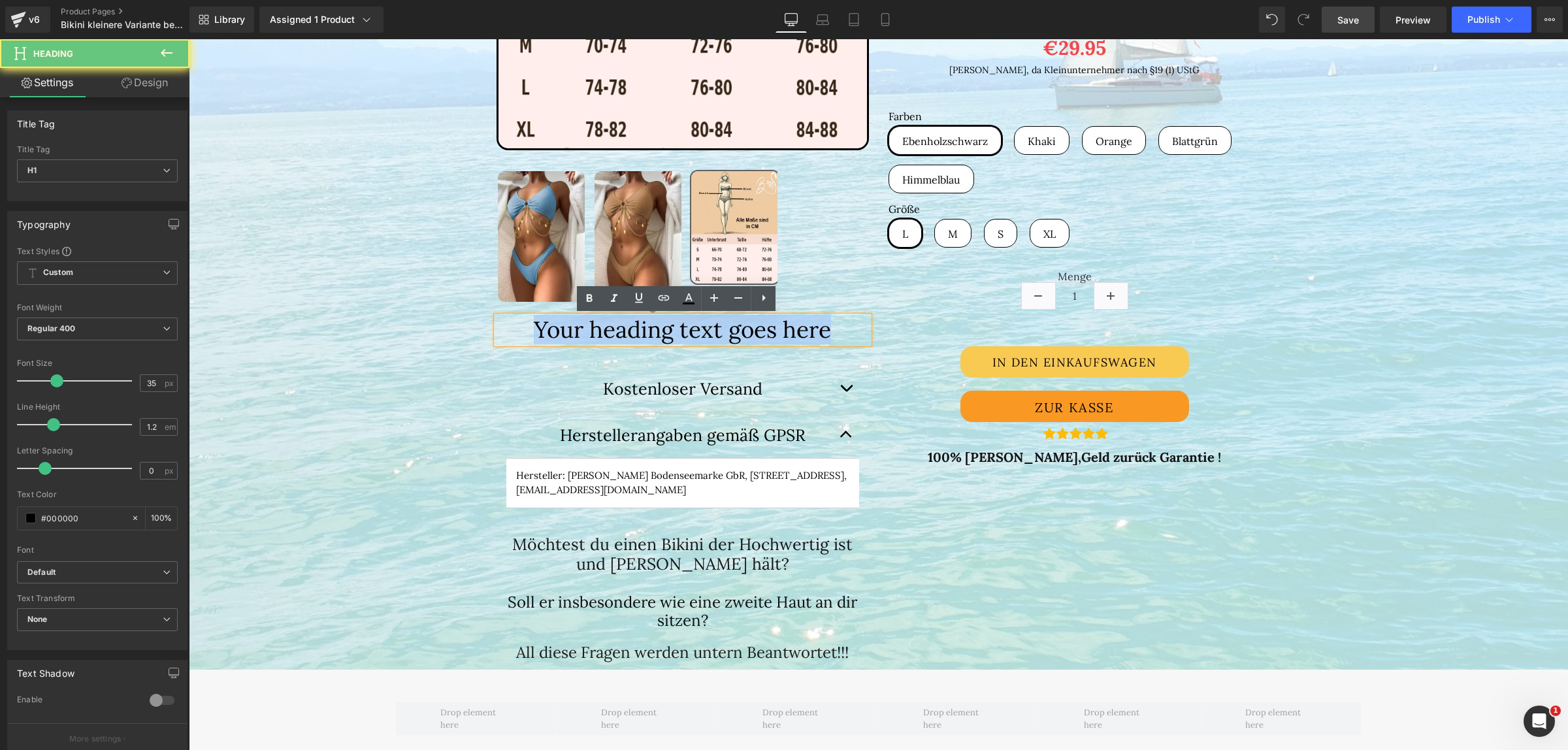
drag, startPoint x: 606, startPoint y: 324, endPoint x: 477, endPoint y: 306, distance: 130.2
click at [430, 304] on div "Bikini mit Kette im Oberteil (P) Title (P) Image" at bounding box center [878, 129] width 1366 height 1079
click at [850, 332] on h1 "Your heading text goes here" at bounding box center [683, 330] width 372 height 28
drag, startPoint x: 844, startPoint y: 331, endPoint x: 511, endPoint y: 327, distance: 333.0
click at [511, 327] on h1 "Your heading text goes here" at bounding box center [683, 330] width 372 height 28
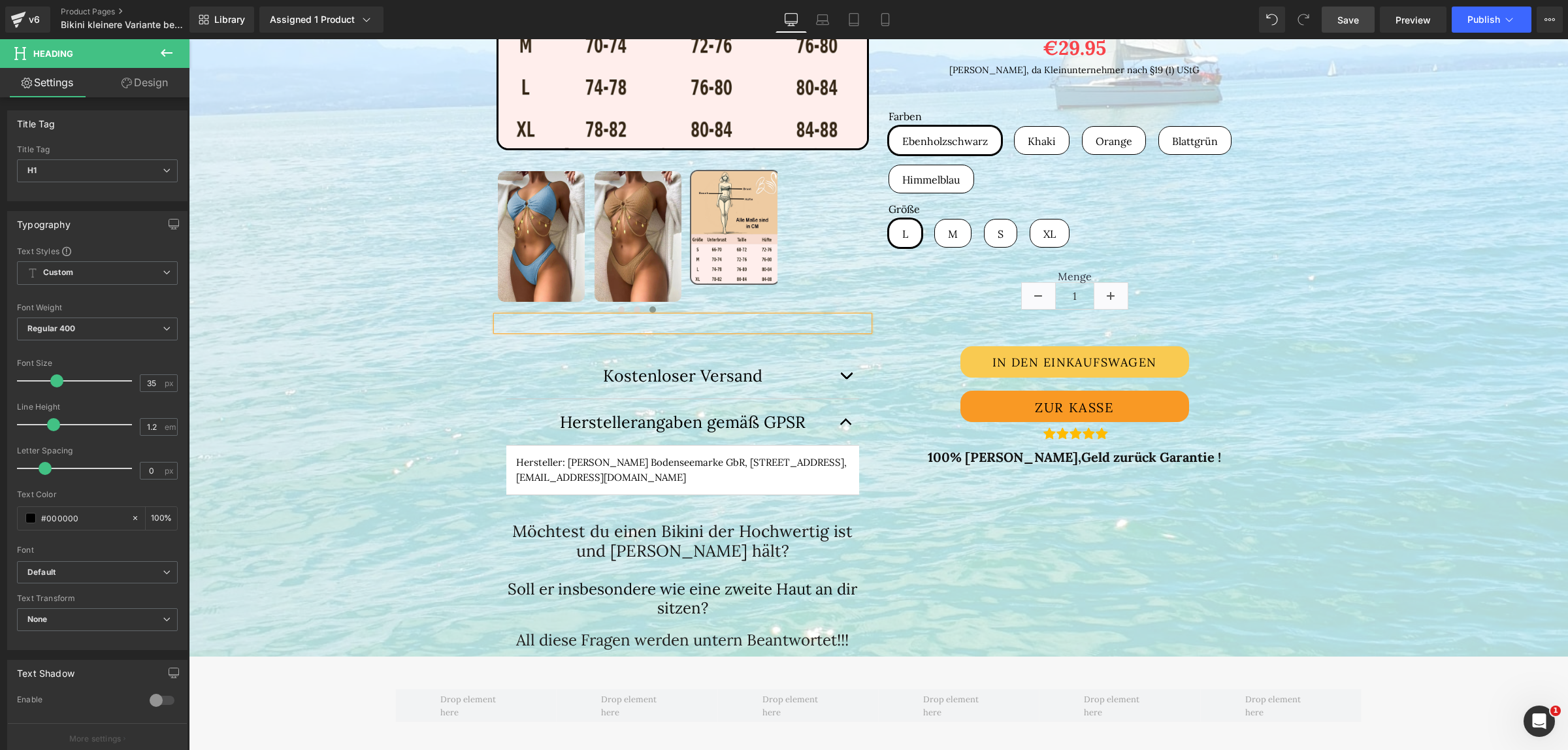
click at [417, 311] on div "Bikini mit Kette im Oberteil (P) Title (P) Image" at bounding box center [878, 123] width 1366 height 1067
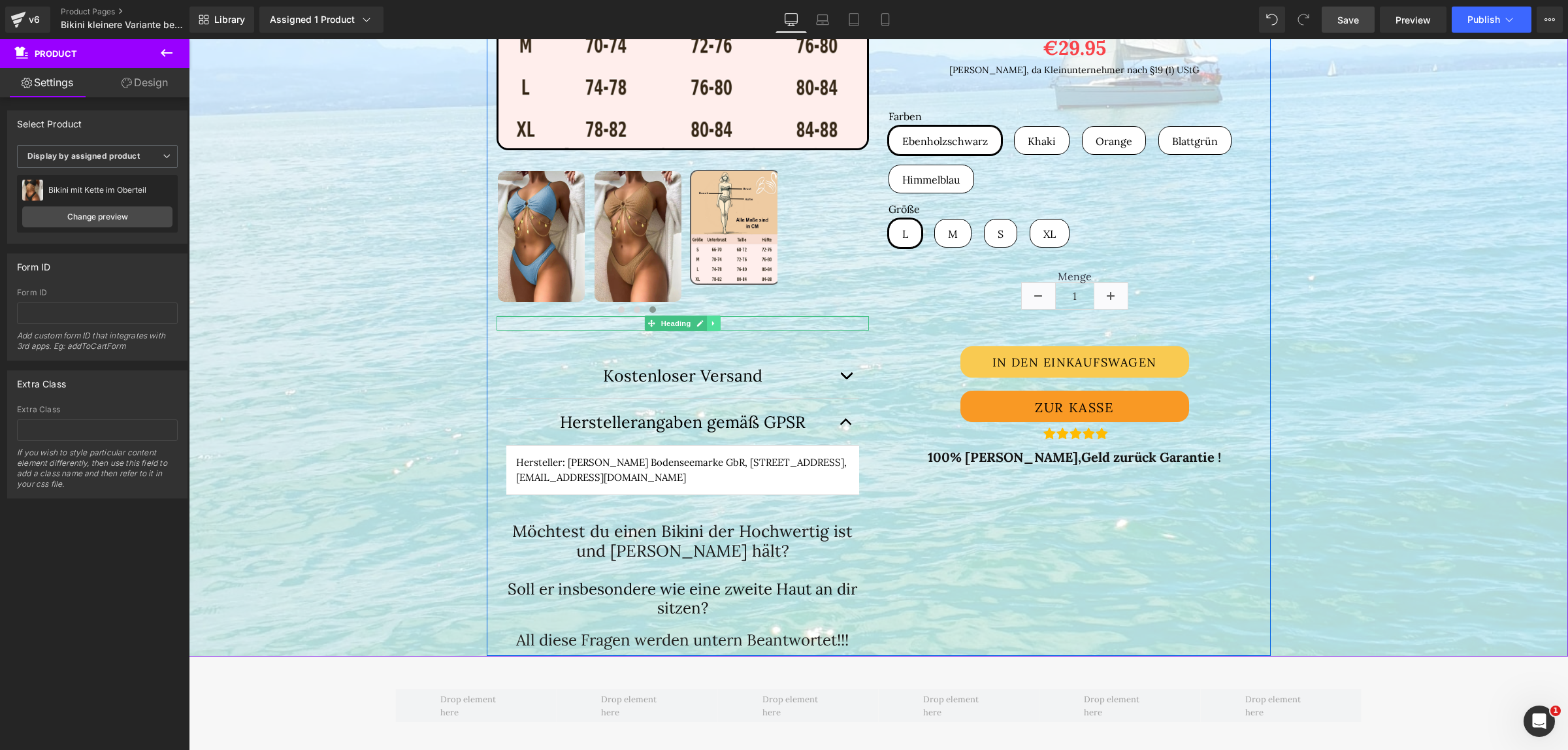
click at [710, 321] on icon at bounding box center [714, 324] width 7 height 8
click at [717, 321] on icon at bounding box center [720, 323] width 7 height 7
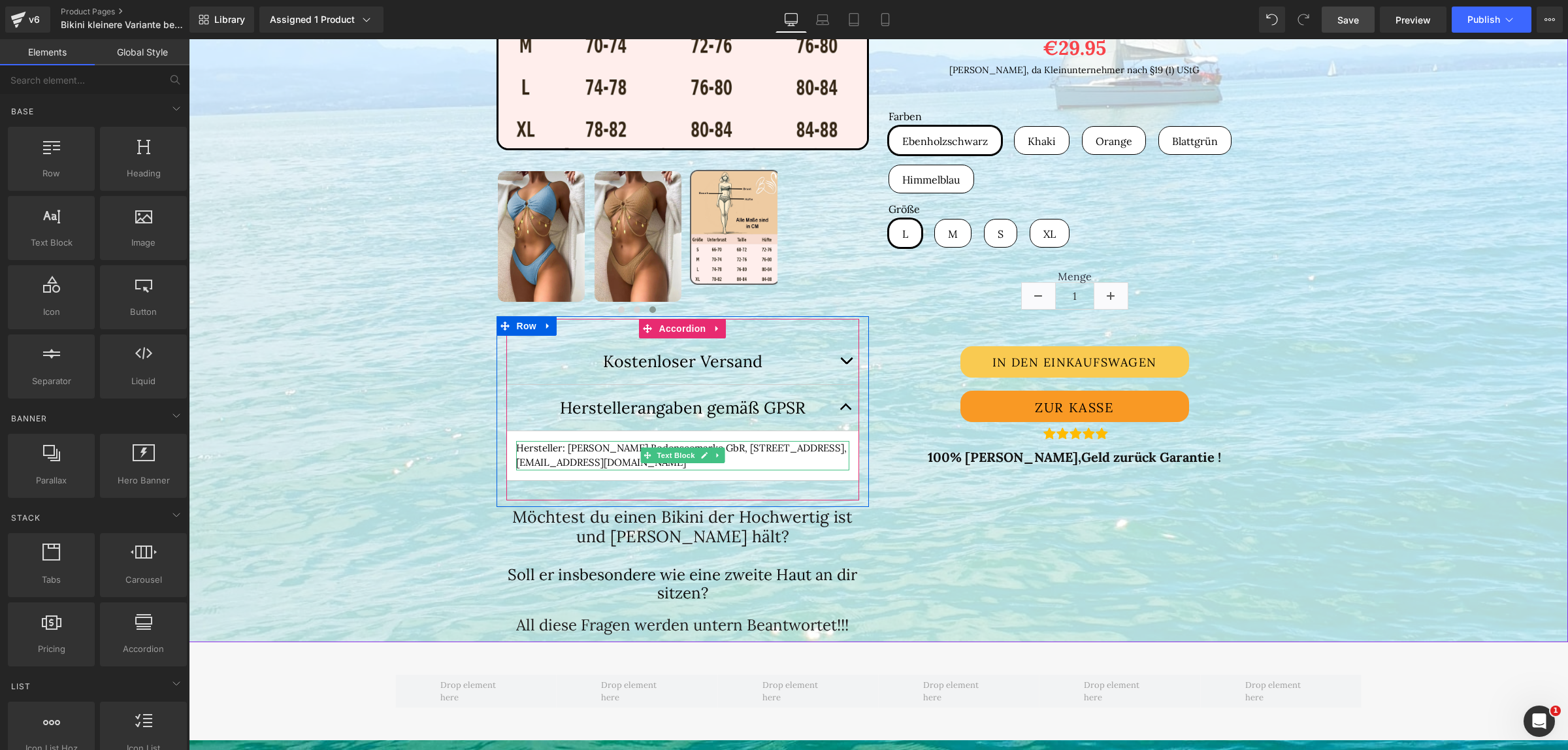
click at [689, 452] on span "Text Block" at bounding box center [675, 456] width 43 height 16
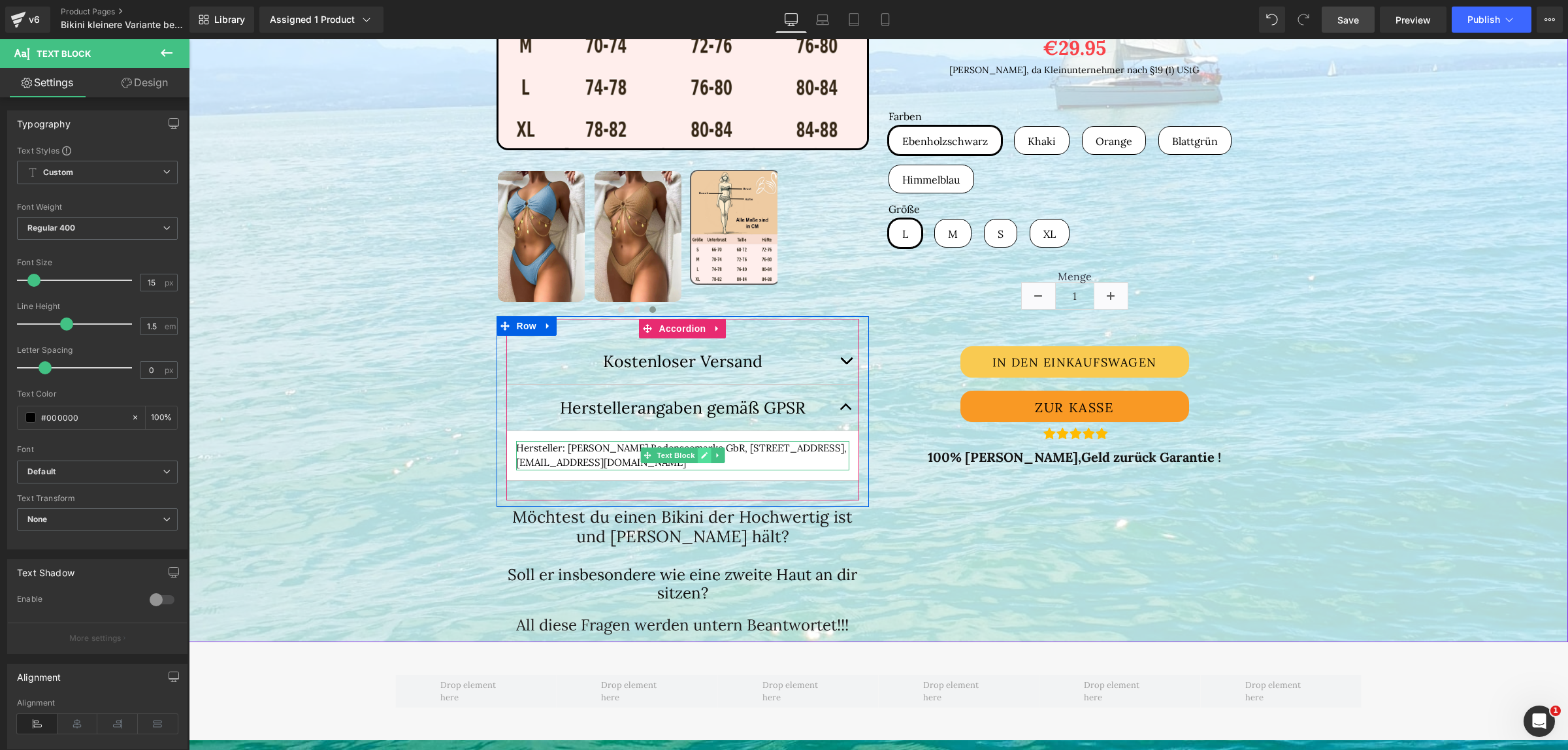
click at [701, 455] on icon at bounding box center [704, 456] width 7 height 7
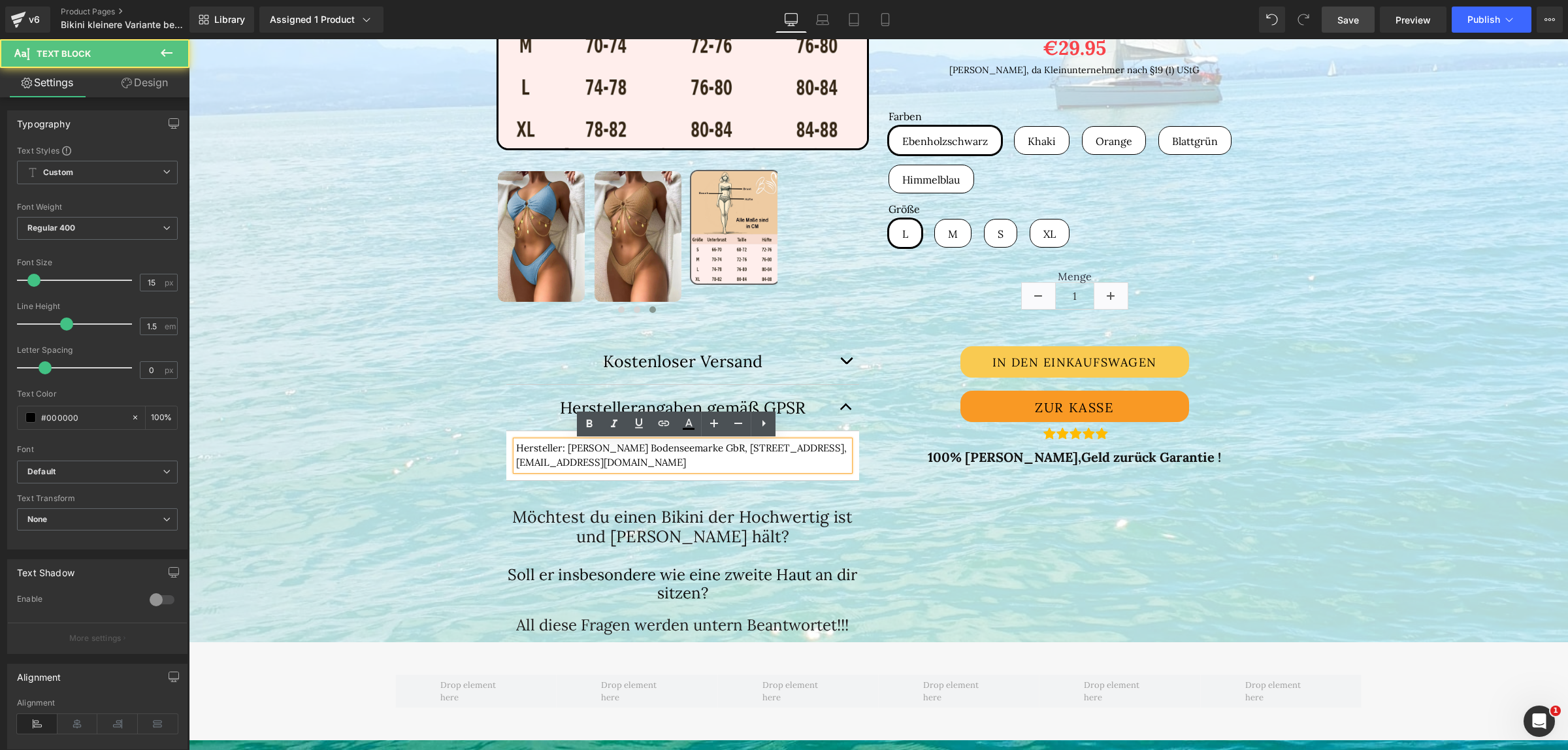
click at [735, 465] on p "Hersteller: [PERSON_NAME] Bodenseemarke GbR, [STREET_ADDRESS], [EMAIL_ADDRESS][…" at bounding box center [683, 456] width 333 height 30
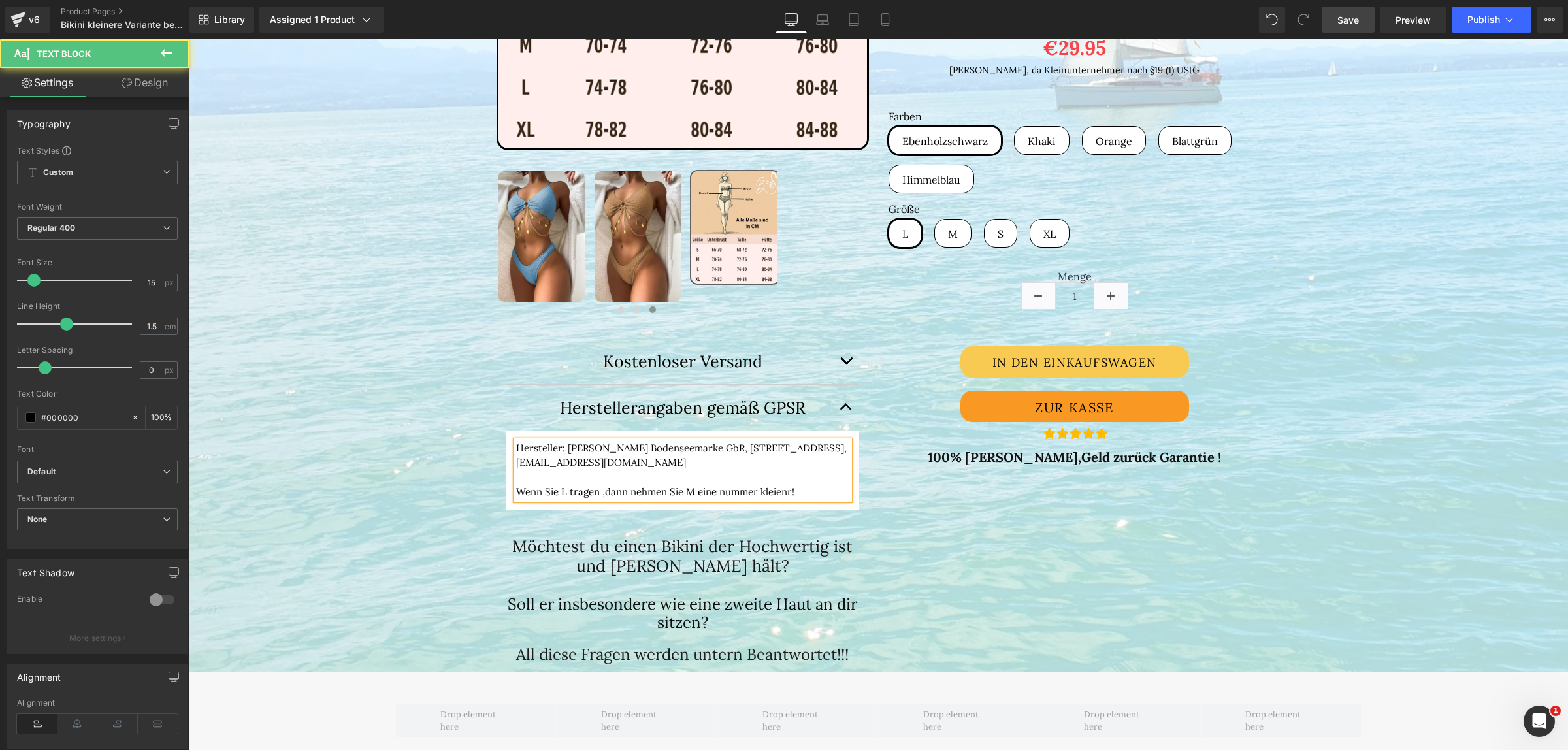
click at [716, 493] on p "Wenn Sie L tragen ,dann nehmen Sie M eine nummer kleienr!" at bounding box center [683, 492] width 333 height 15
click at [752, 490] on p "Wenn Sie L tragen ,dann nehmen Sie M eine Nummer kleienr!" at bounding box center [683, 492] width 333 height 15
click at [777, 498] on p "Wenn Sie L tragen ,dann nehmen Sie M, eine Größe kleienr!" at bounding box center [683, 492] width 333 height 15
click at [804, 487] on p "Wenn Sie L tragen ,dann nehmen Sie M, eine Größe kleiner!" at bounding box center [683, 492] width 333 height 15
click at [987, 534] on div "(P) Image ‹ › (P) Image List Kostenloser Versand" at bounding box center [878, 160] width 784 height 1023
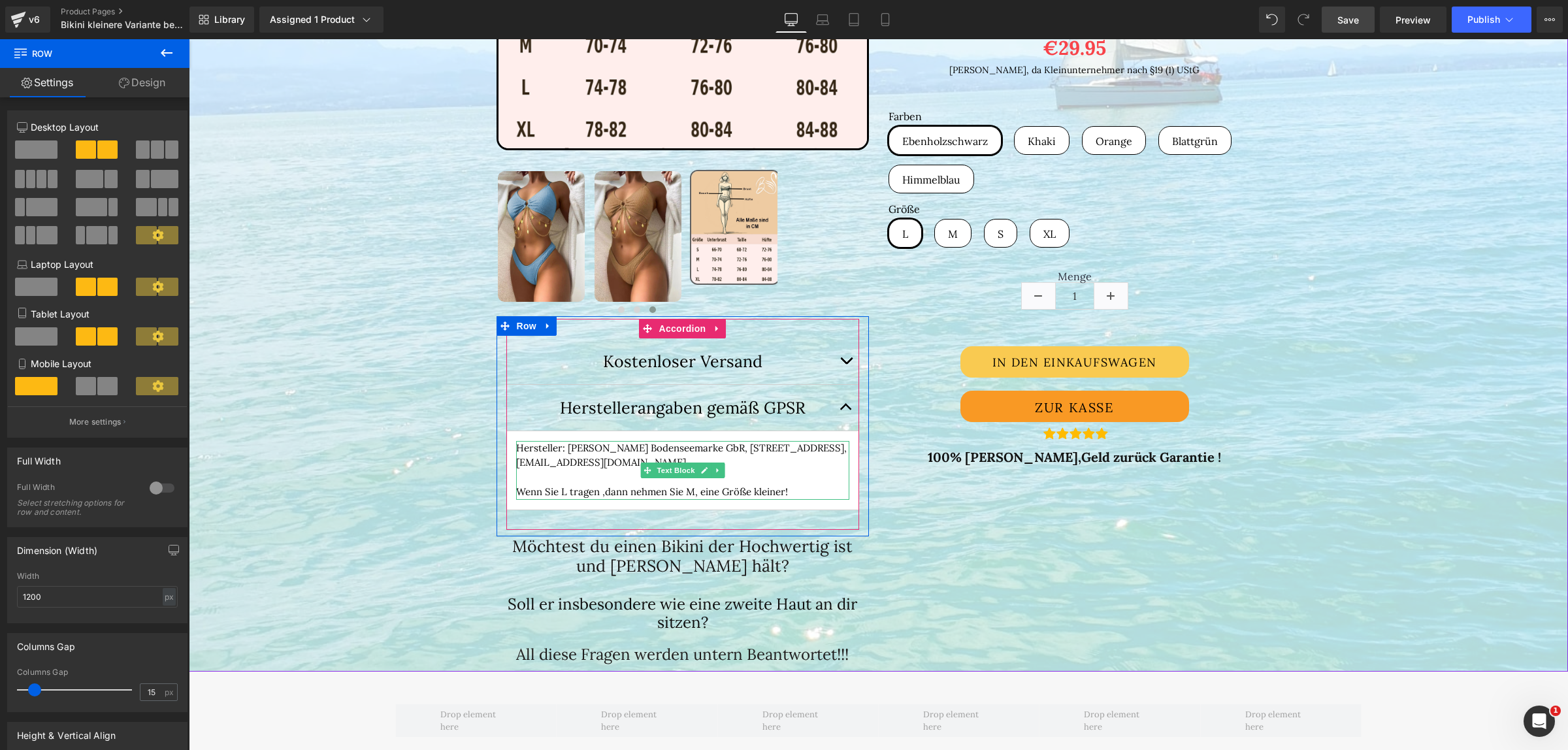
click at [792, 491] on p "Wenn Sie L tragen ,dann nehmen Sie M, eine Größe kleiner!" at bounding box center [683, 492] width 333 height 15
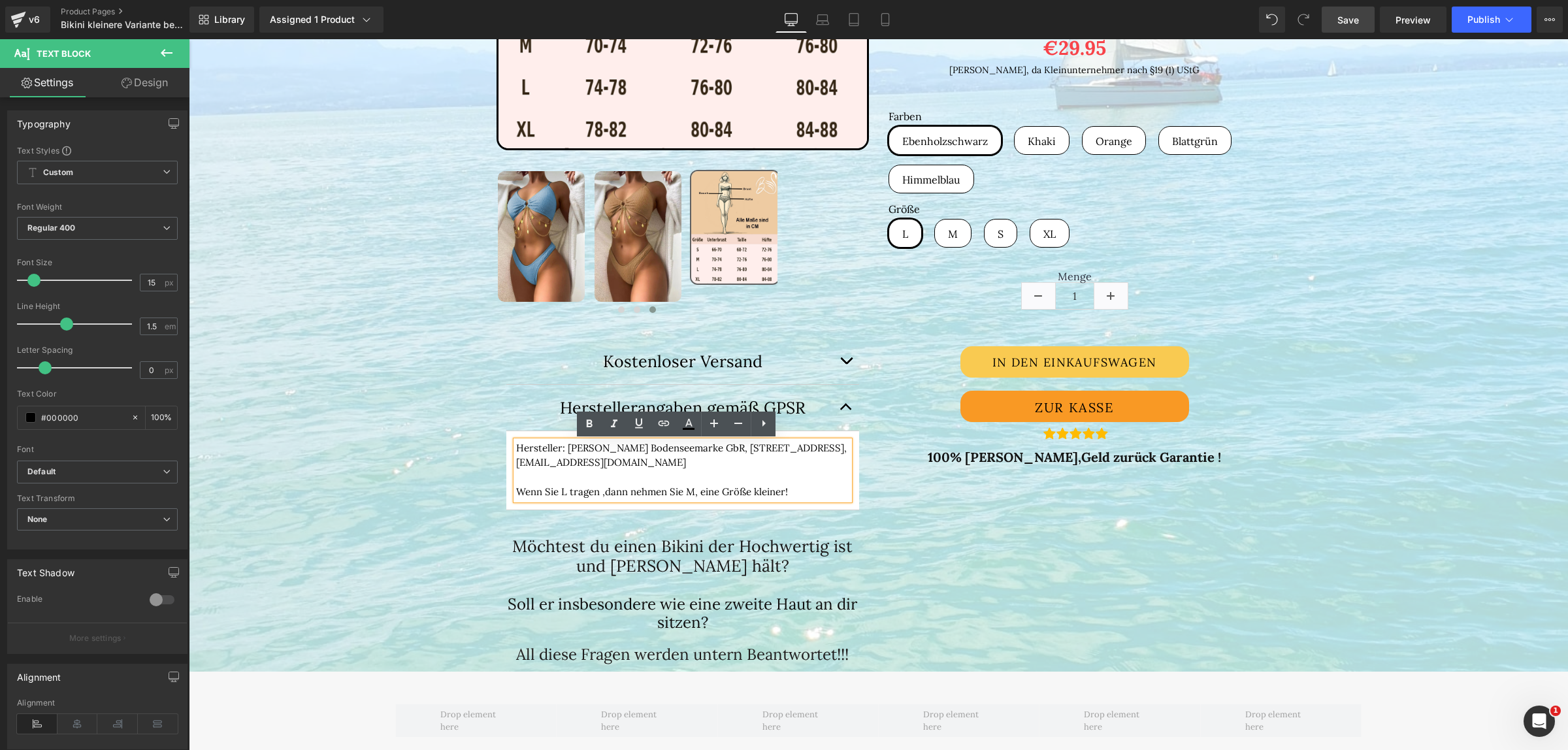
drag, startPoint x: 792, startPoint y: 491, endPoint x: 504, endPoint y: 492, distance: 288.0
click at [506, 492] on article "Hersteller: [PERSON_NAME] Bodenseemarke GbR, [STREET_ADDRESS], [EMAIL_ADDRESS][…" at bounding box center [683, 471] width 353 height 79
click at [593, 423] on icon at bounding box center [590, 424] width 16 height 16
click at [798, 489] on p "Wenn Sie L tragen ,dann nehmen Sie M, eine Größe kleiner!" at bounding box center [683, 492] width 333 height 15
drag, startPoint x: 800, startPoint y: 489, endPoint x: 501, endPoint y: 488, distance: 299.0
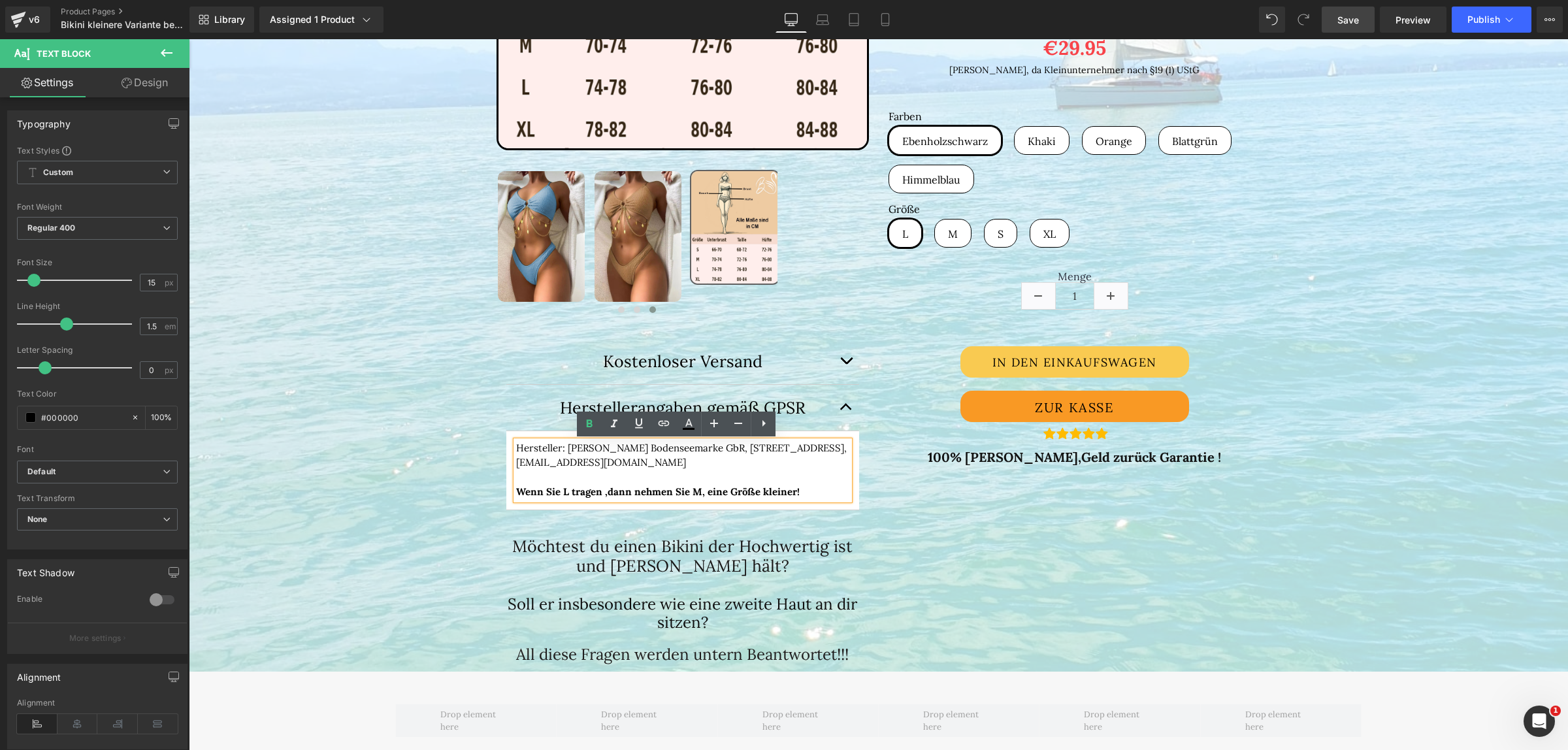
click at [506, 488] on article "Hersteller: [PERSON_NAME] Bodenseemarke GbR, [STREET_ADDRESS], [EMAIL_ADDRESS][…" at bounding box center [683, 471] width 353 height 79
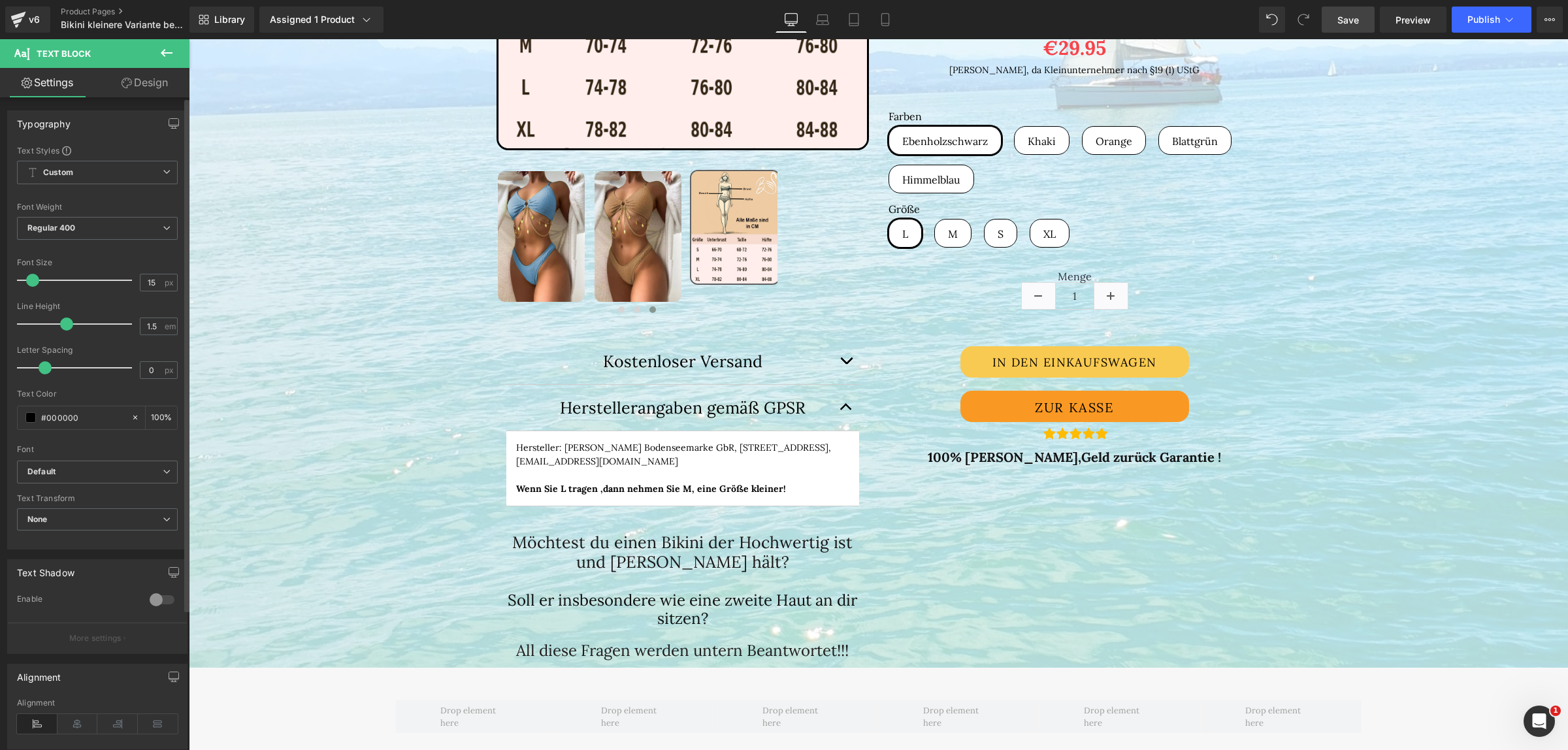
click at [36, 283] on span at bounding box center [33, 281] width 13 height 13
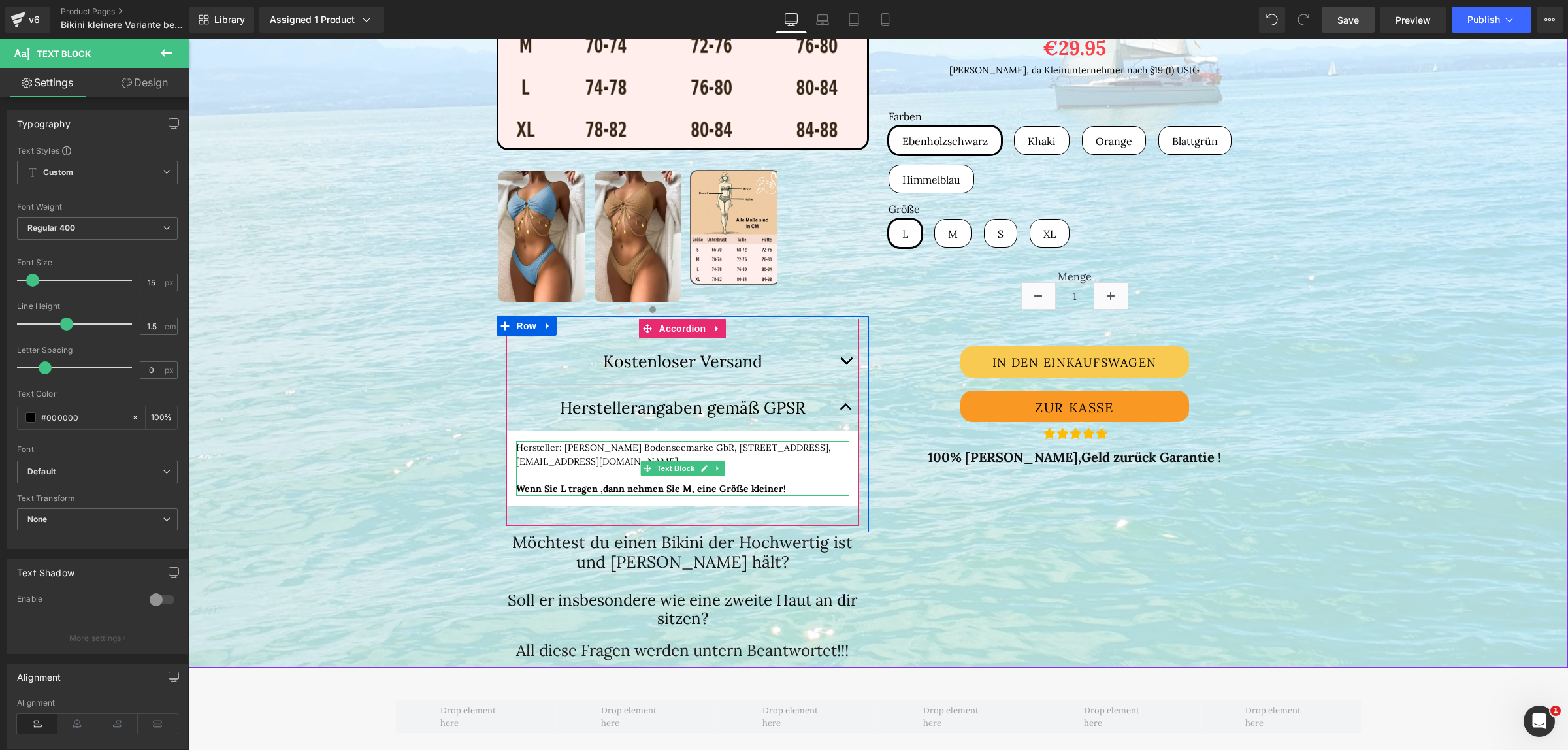
click at [809, 491] on p "Wenn Sie L tragen ,dann nehmen Sie M, eine Größe kleiner!" at bounding box center [683, 489] width 333 height 14
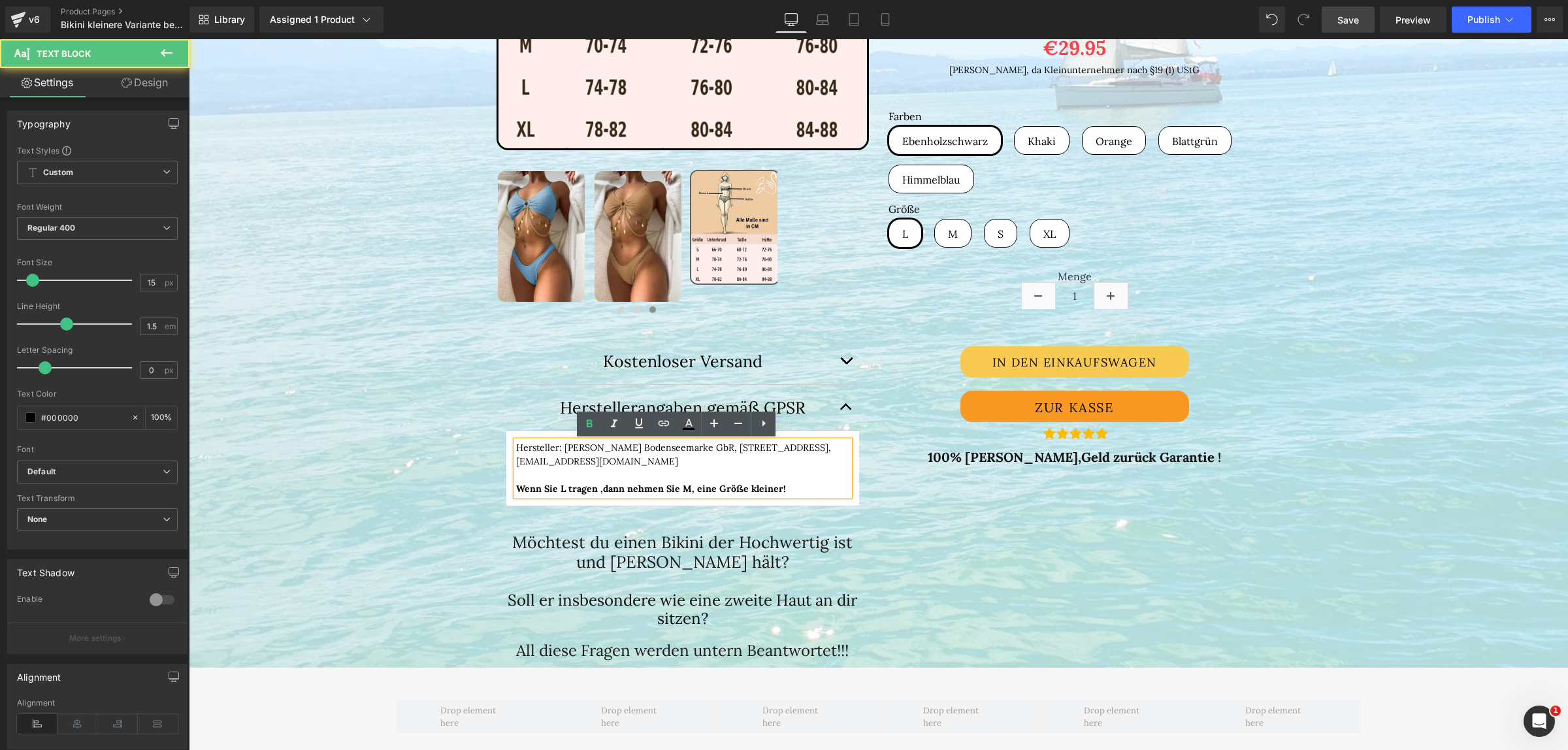
click at [792, 487] on p "Wenn Sie L tragen ,dann nehmen Sie M, eine Größe kleiner!" at bounding box center [683, 489] width 333 height 14
drag, startPoint x: 792, startPoint y: 487, endPoint x: 487, endPoint y: 482, distance: 305.0
click at [487, 482] on div "(P) Image ‹ › (P) Image List Kostenloser Versand Text Block" at bounding box center [683, 164] width 392 height 993
click at [718, 425] on icon at bounding box center [714, 423] width 16 height 16
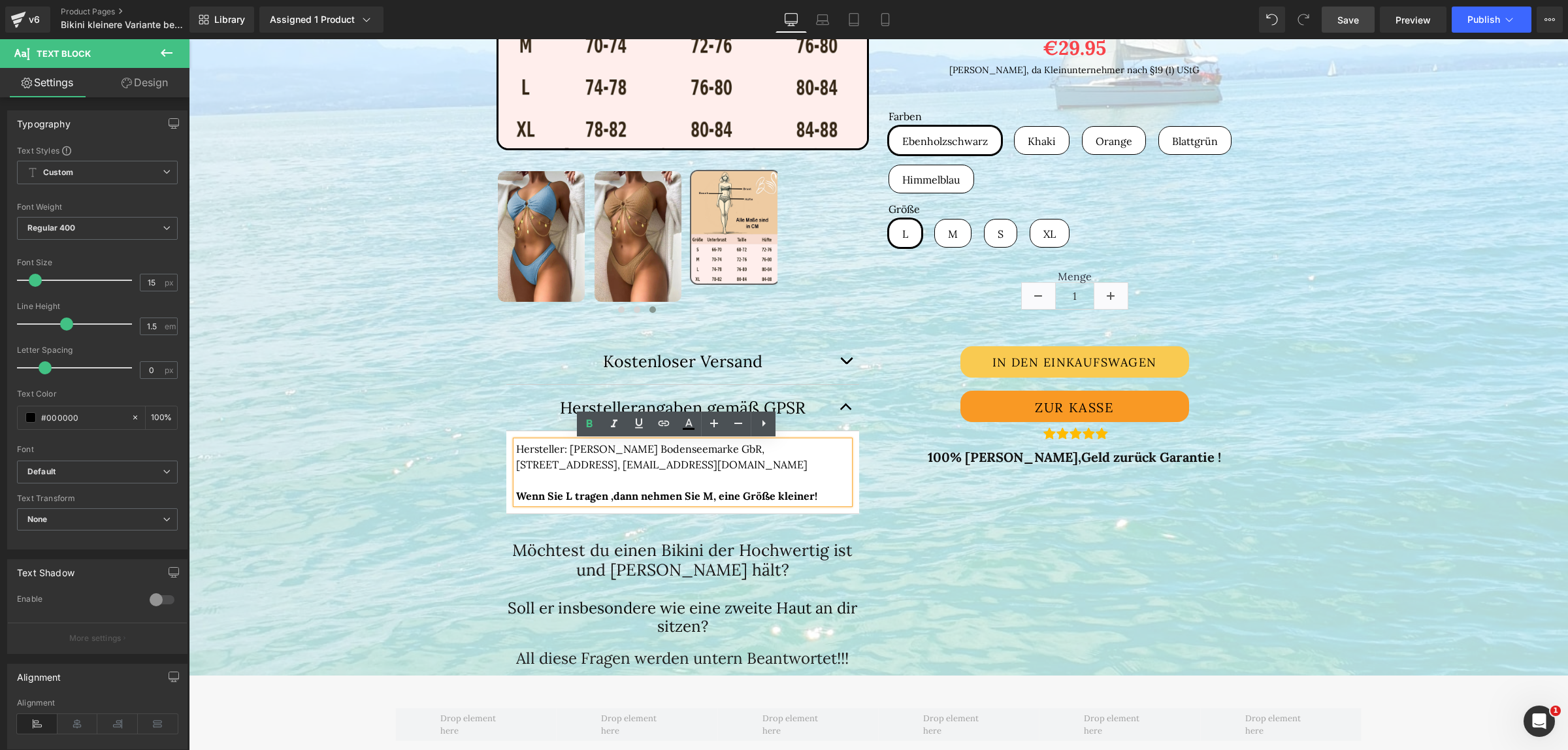
click at [945, 520] on div "(P) Image ‹ › (P) Image List Kostenloser Versand" at bounding box center [878, 162] width 784 height 1027
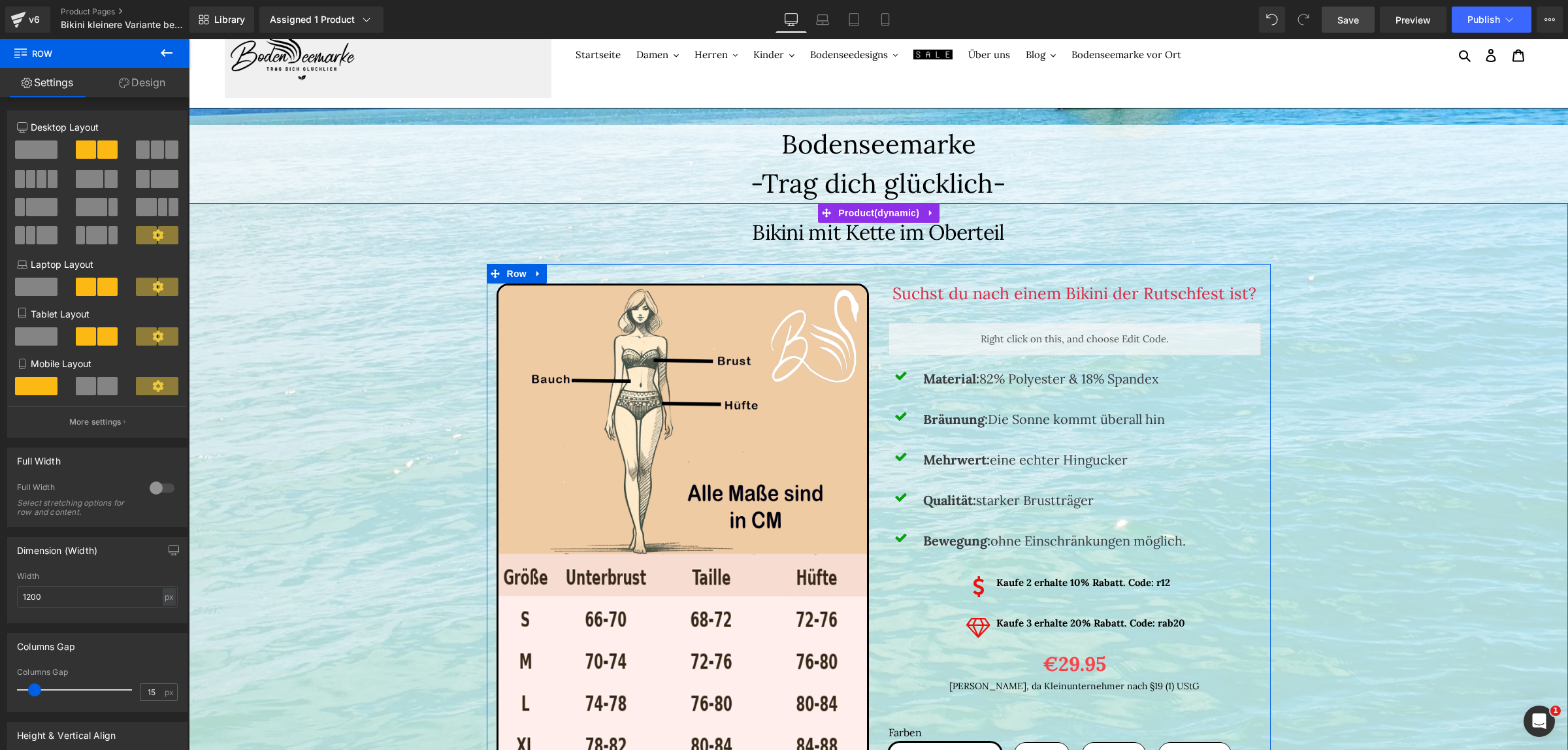
scroll to position [0, 0]
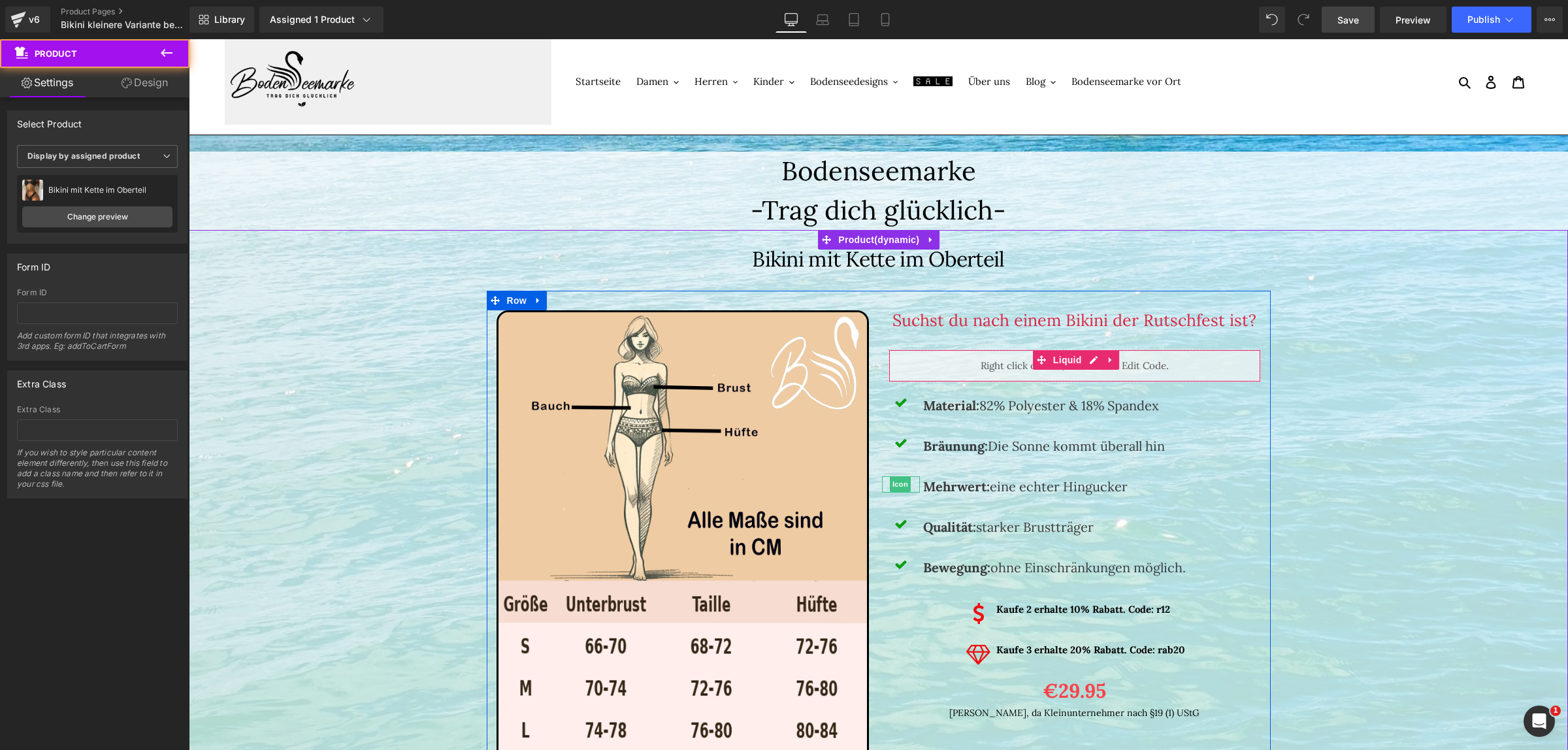
scroll to position [163, 0]
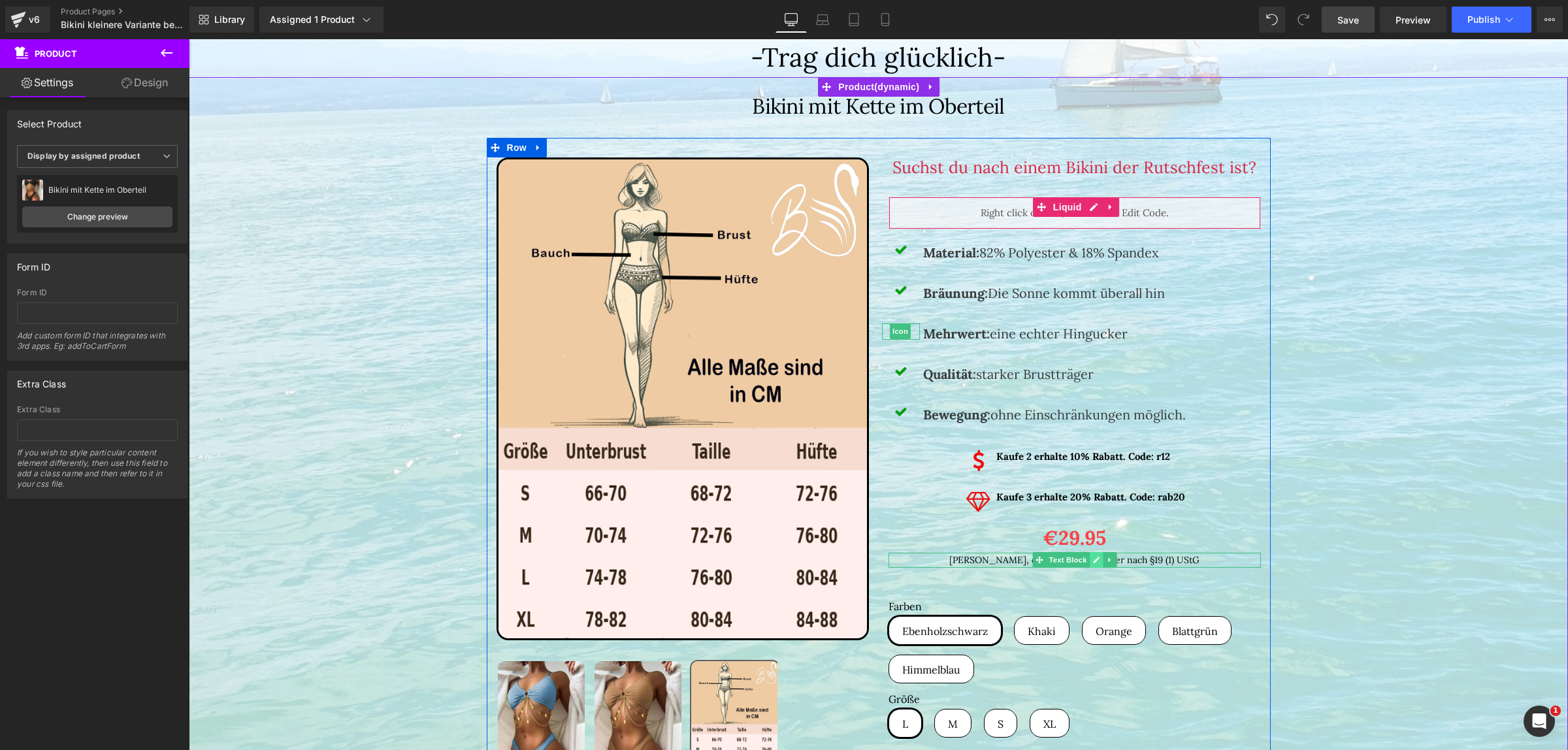
click at [1089, 559] on link at bounding box center [1096, 560] width 14 height 16
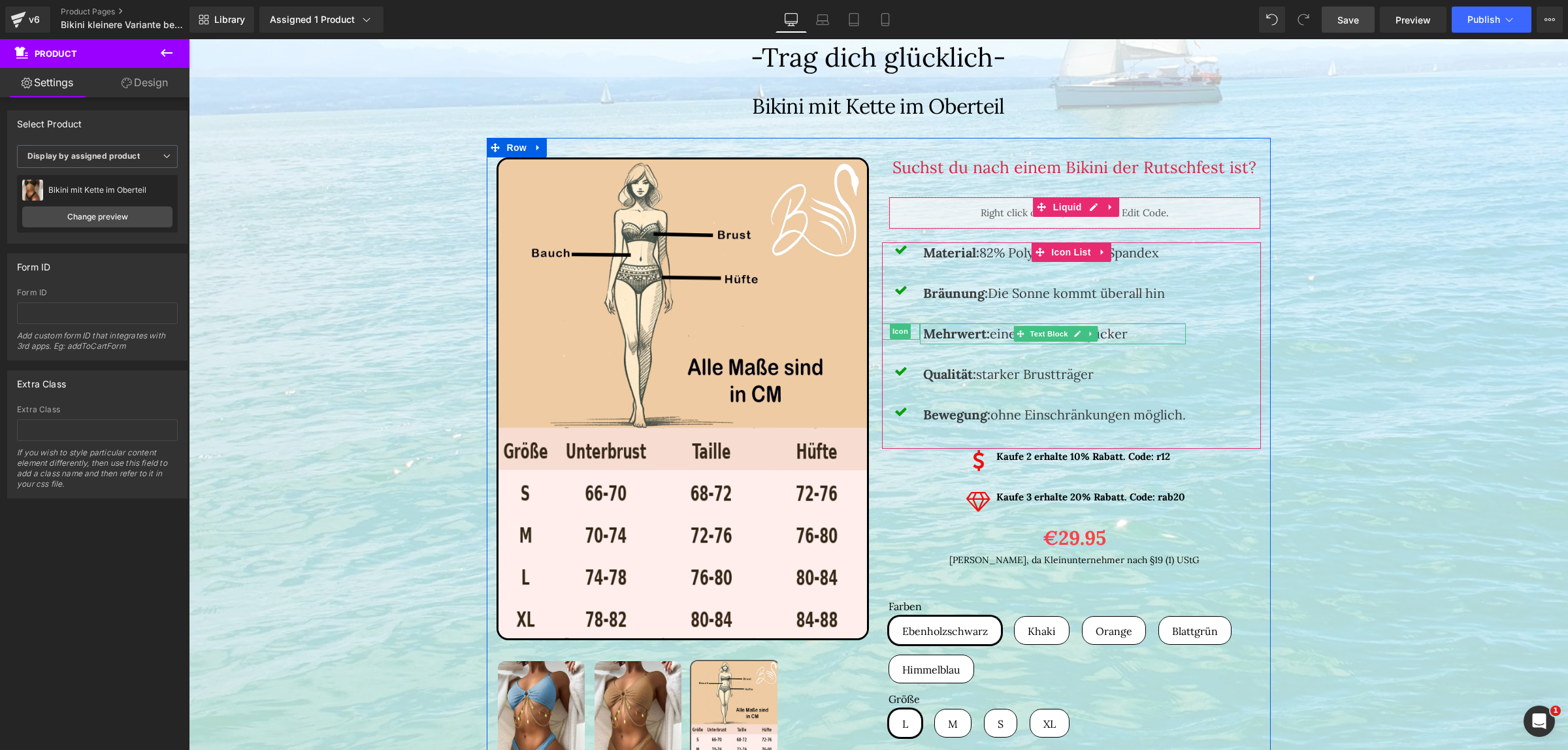
click at [1373, 18] on link "Save" at bounding box center [1348, 20] width 53 height 26
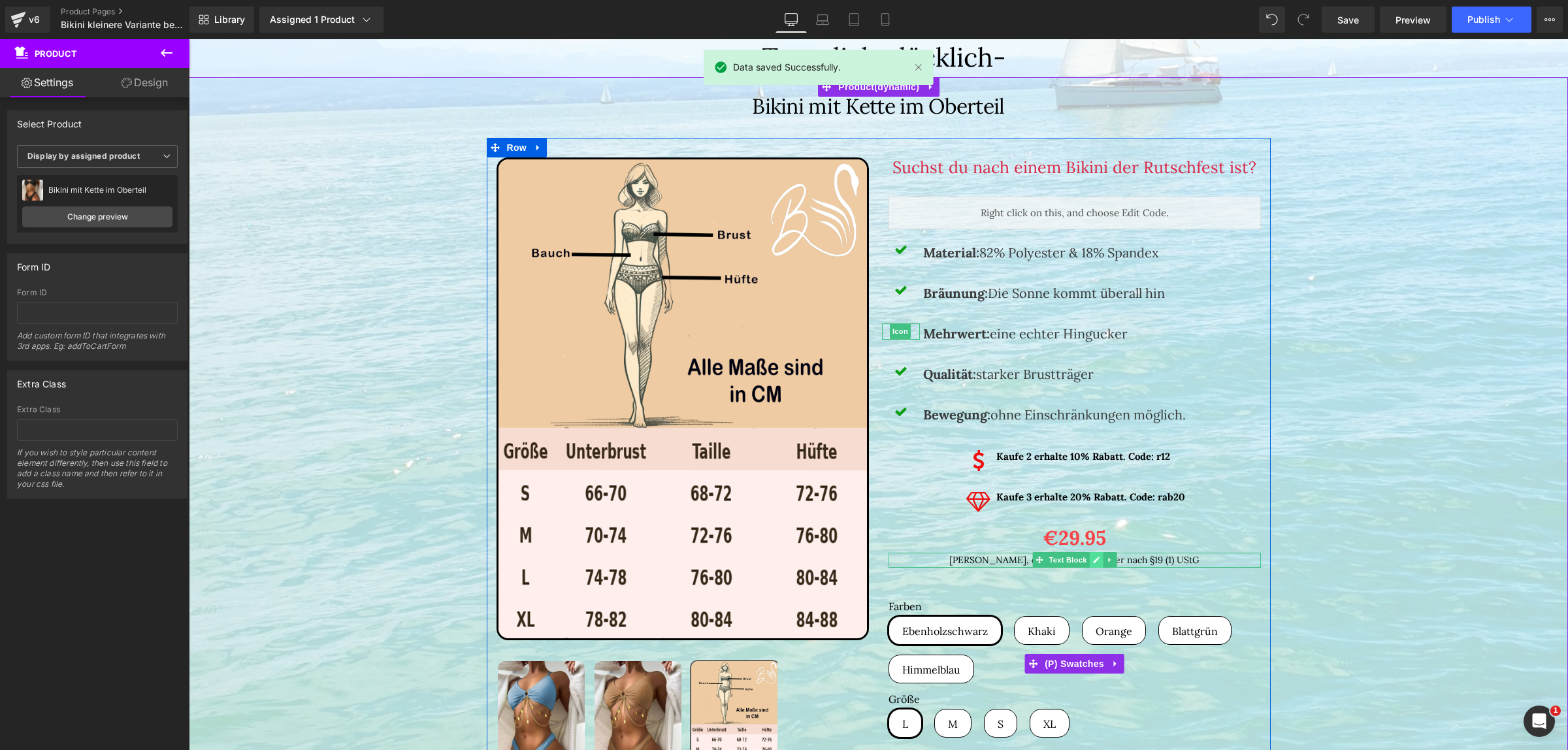
click at [1089, 553] on link at bounding box center [1096, 560] width 14 height 16
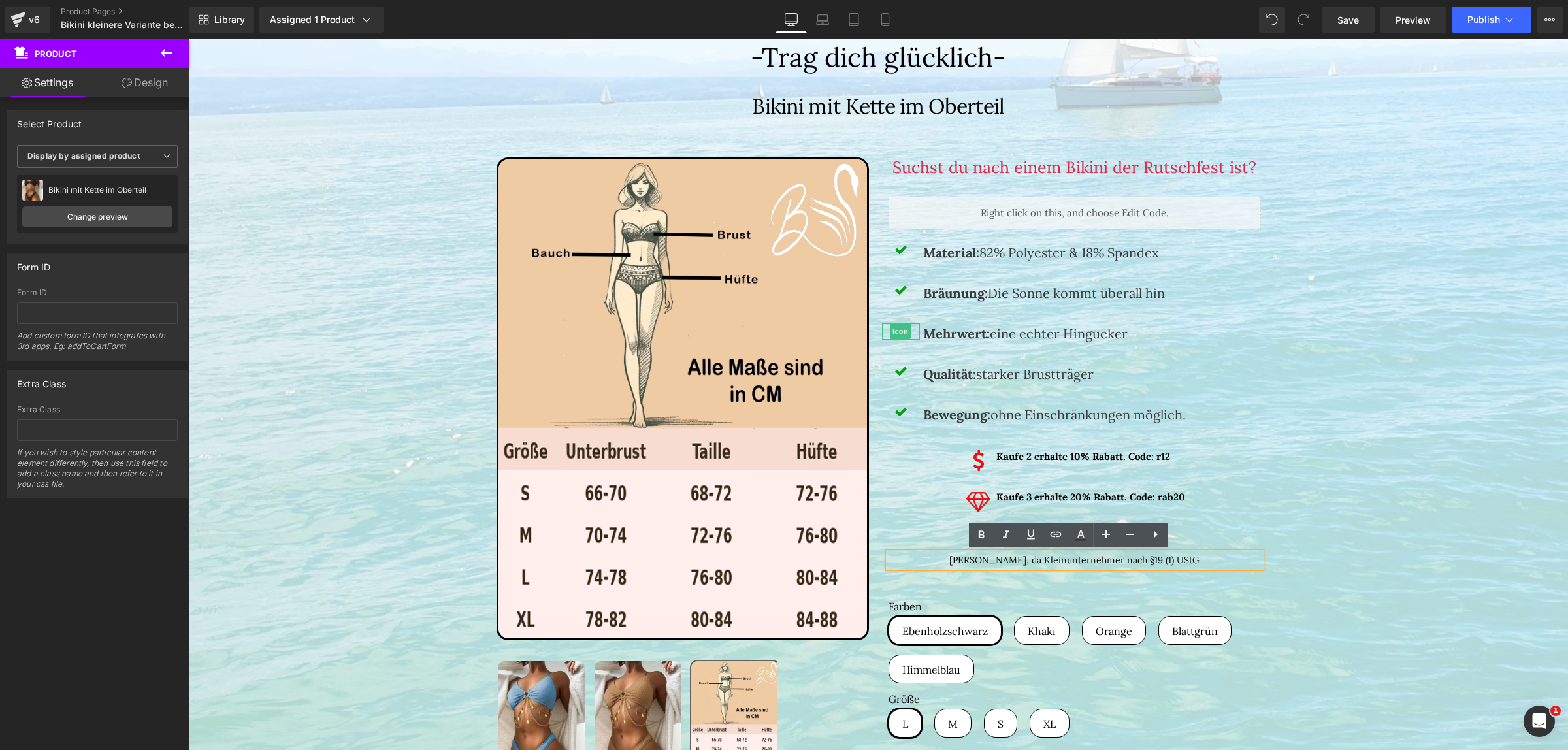
click at [1231, 564] on div "[PERSON_NAME], da Kleinunternehmer nach §19 (1) UStG" at bounding box center [1075, 560] width 372 height 15
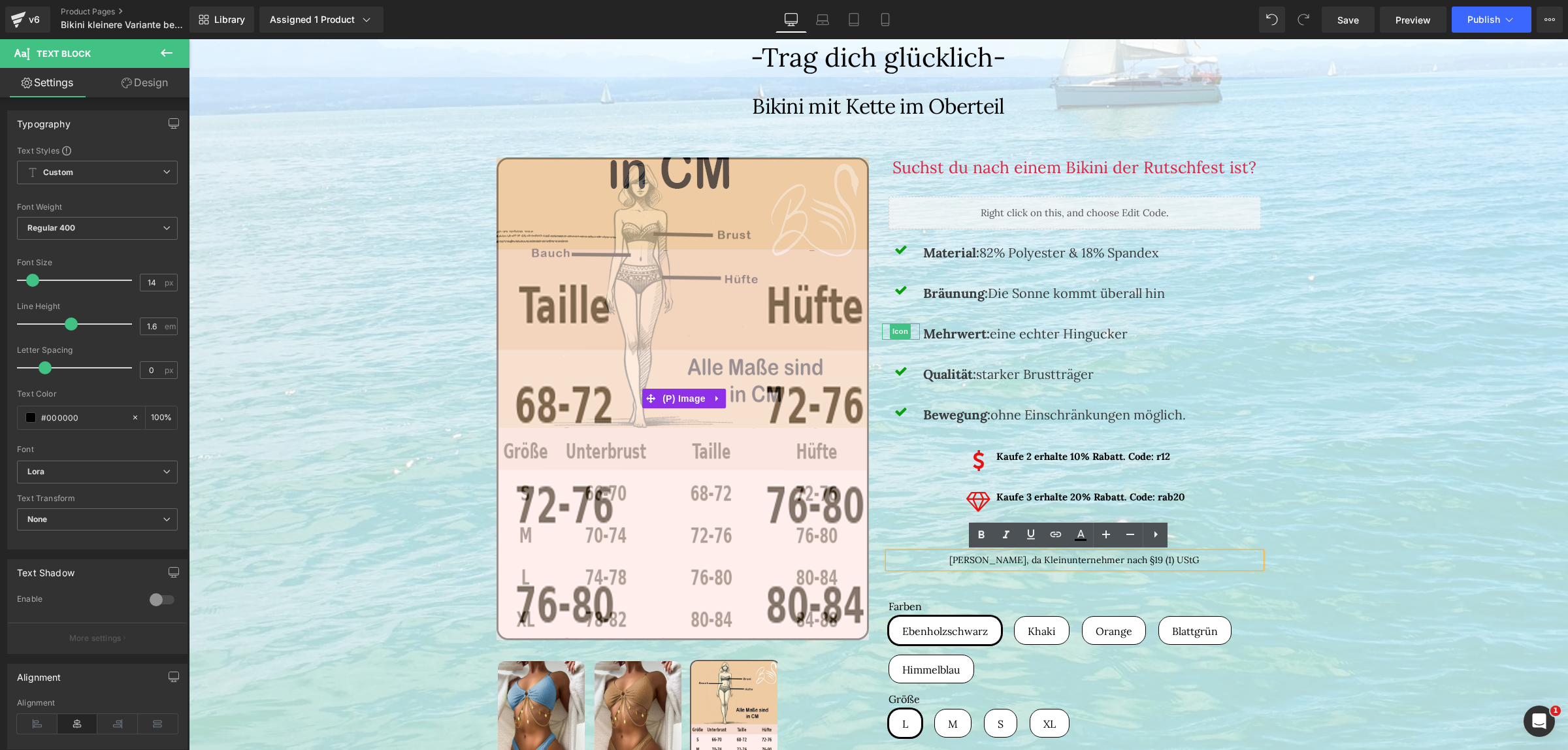
drag, startPoint x: 1230, startPoint y: 561, endPoint x: 814, endPoint y: 560, distance: 416.0
click at [814, 560] on div "(P) Image ‹ › (P) Image List Kostenloser Versand" at bounding box center [878, 652] width 784 height 1027
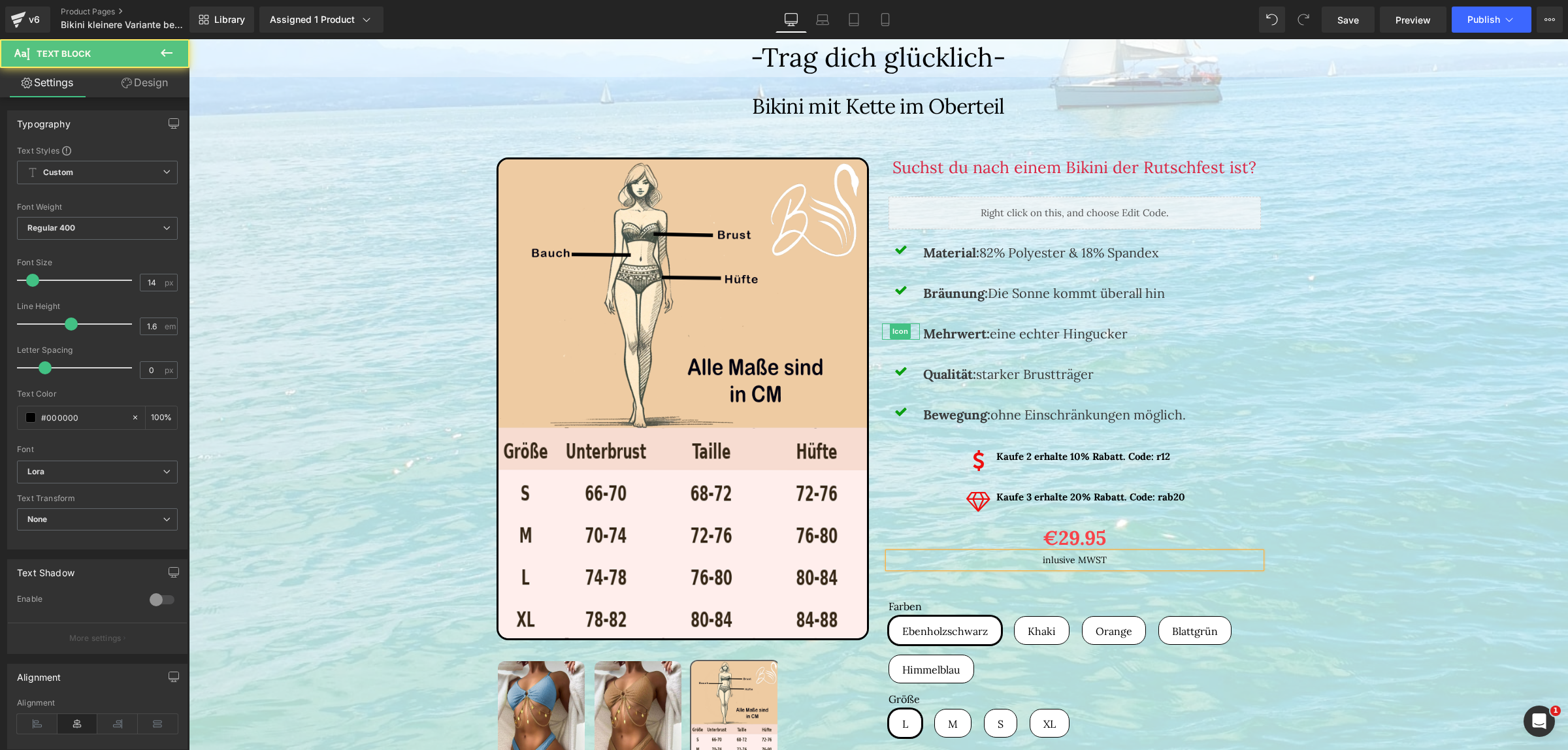
click at [1051, 562] on span "inlusive MWST" at bounding box center [1074, 560] width 64 height 12
click at [1130, 561] on div "inklusive MWST" at bounding box center [1075, 560] width 372 height 15
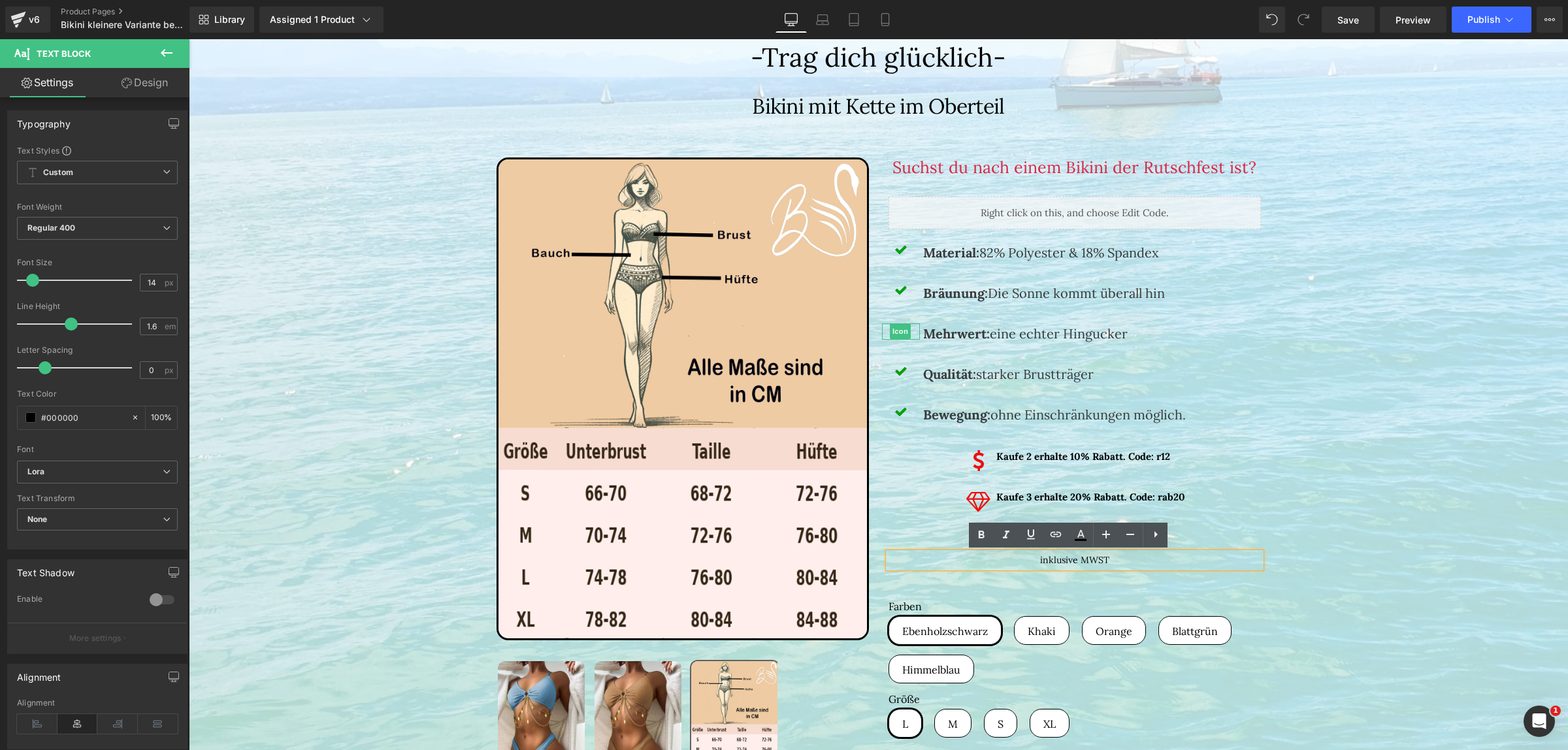
click at [1344, 520] on div "Bikini mit Kette im Oberteil (P) Title (P) Image" at bounding box center [878, 623] width 1366 height 1085
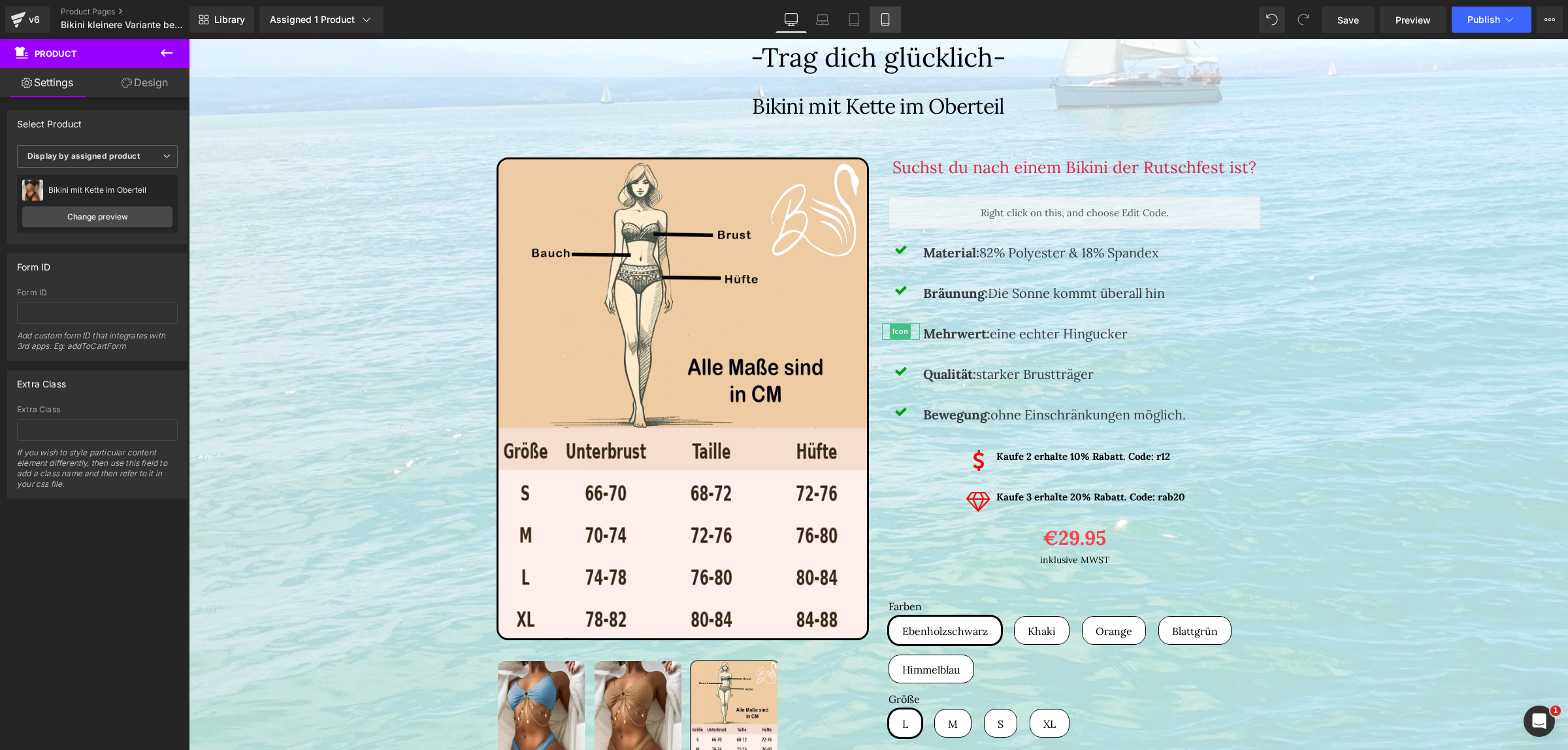
click at [879, 18] on icon at bounding box center [885, 20] width 13 height 13
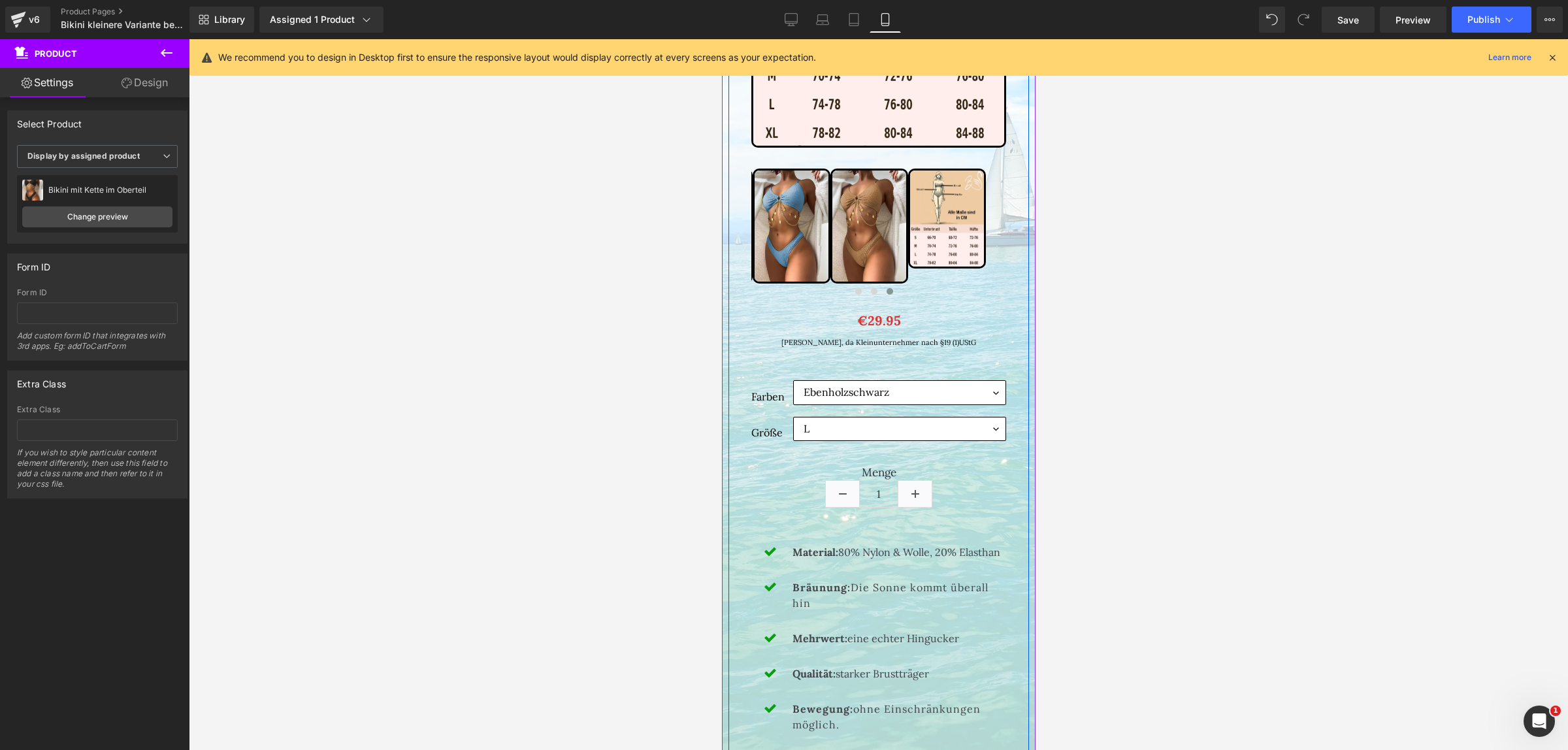
scroll to position [490, 0]
click at [889, 335] on link at bounding box center [893, 341] width 14 height 16
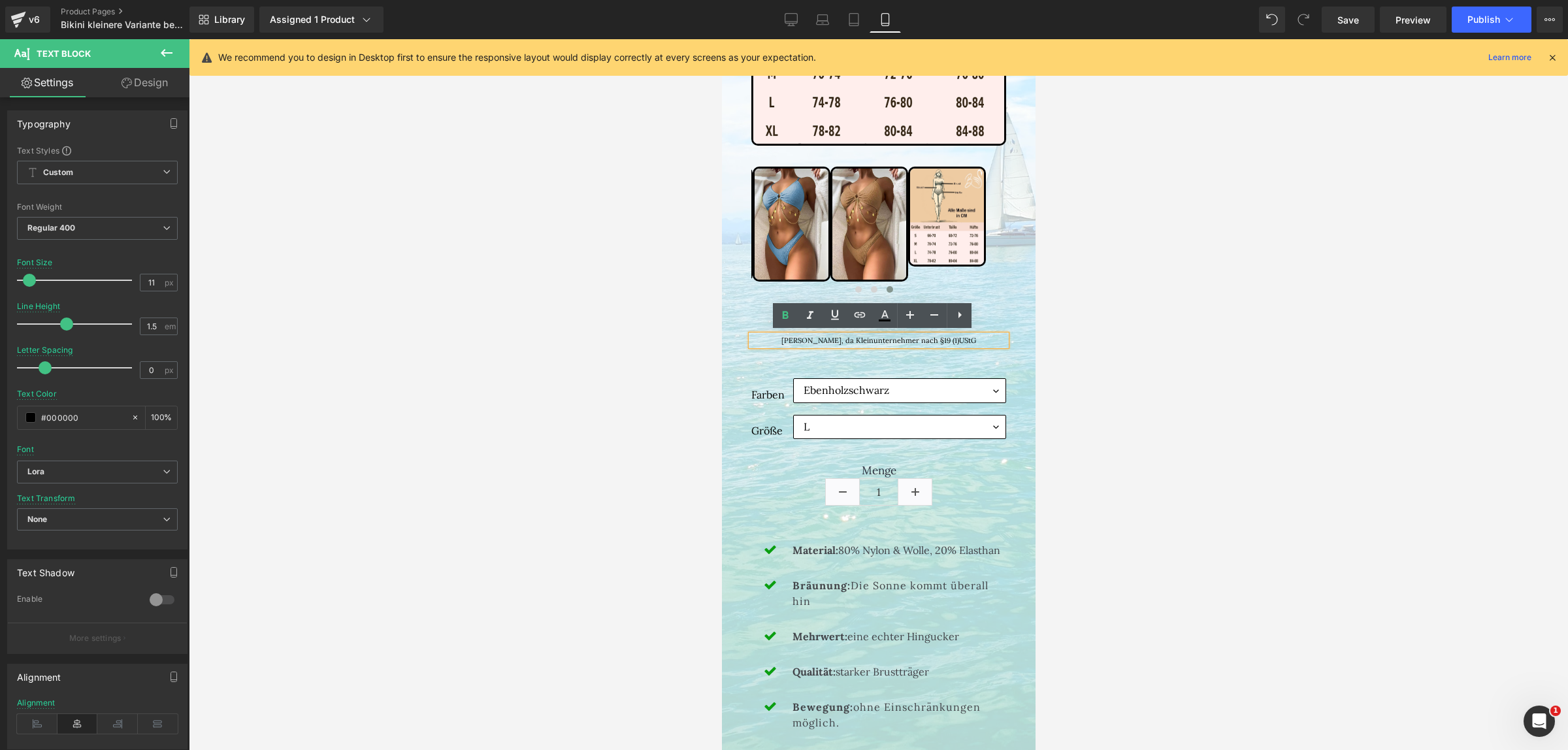
drag, startPoint x: 959, startPoint y: 341, endPoint x: 741, endPoint y: 333, distance: 218.1
click at [1006, 337] on div "Bikini mit Kette im Oberteil (P) Title Suchst du nach einem Bikini der Rutschfe…" at bounding box center [877, 583] width 300 height 1749
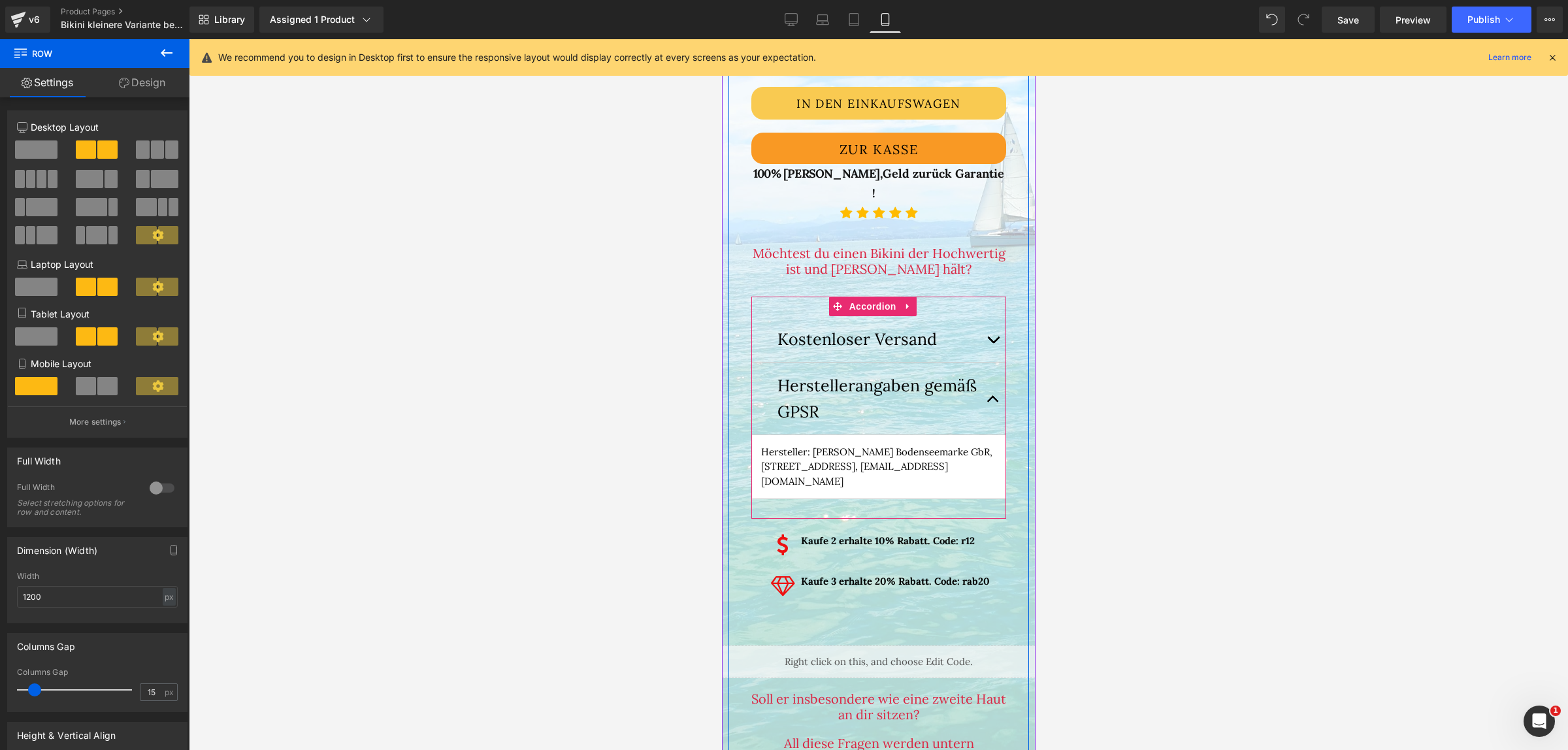
scroll to position [1143, 0]
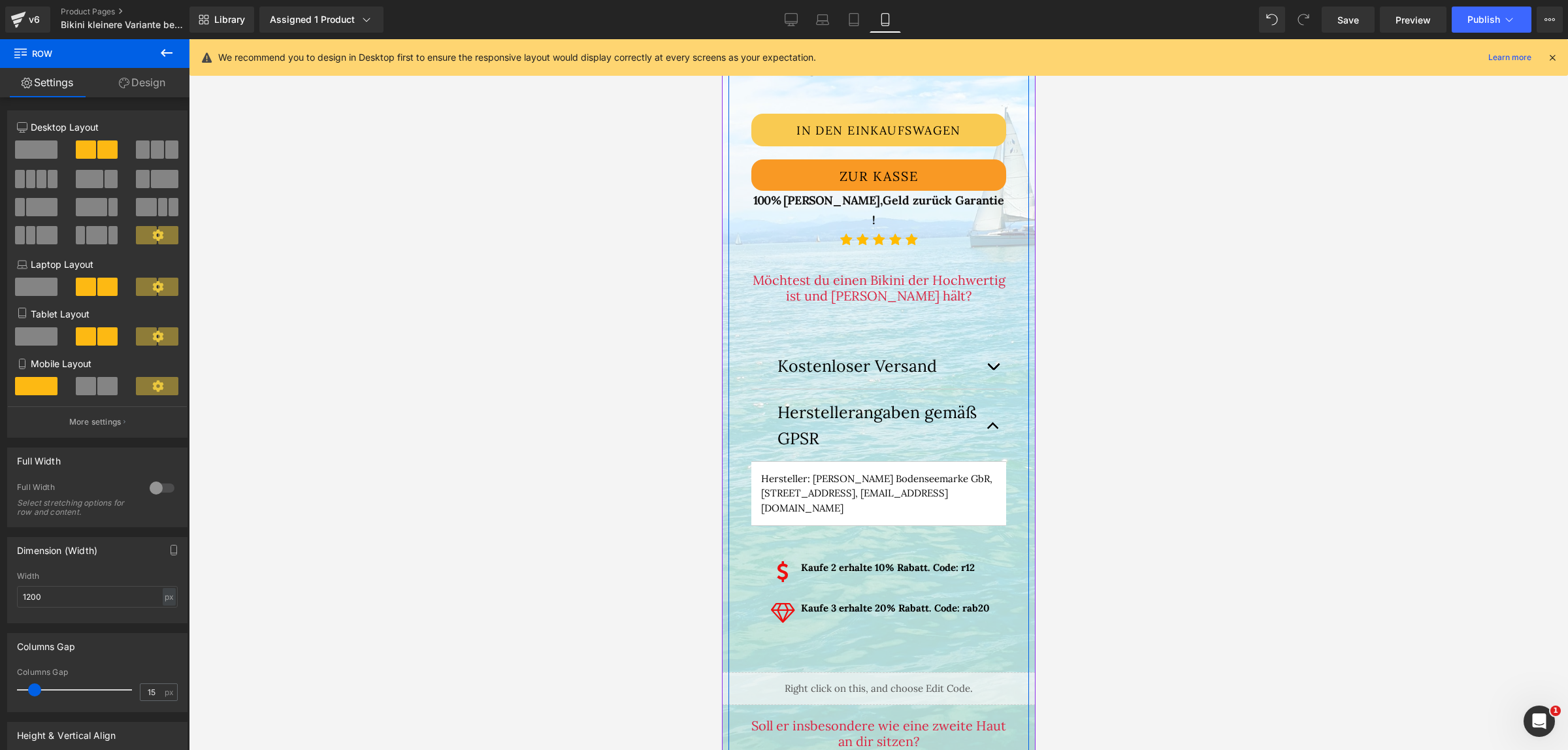
click at [898, 278] on div "Möchtest du einen Bikini der Hochwertig ist und [PERSON_NAME] hält? Heading" at bounding box center [878, 288] width 255 height 31
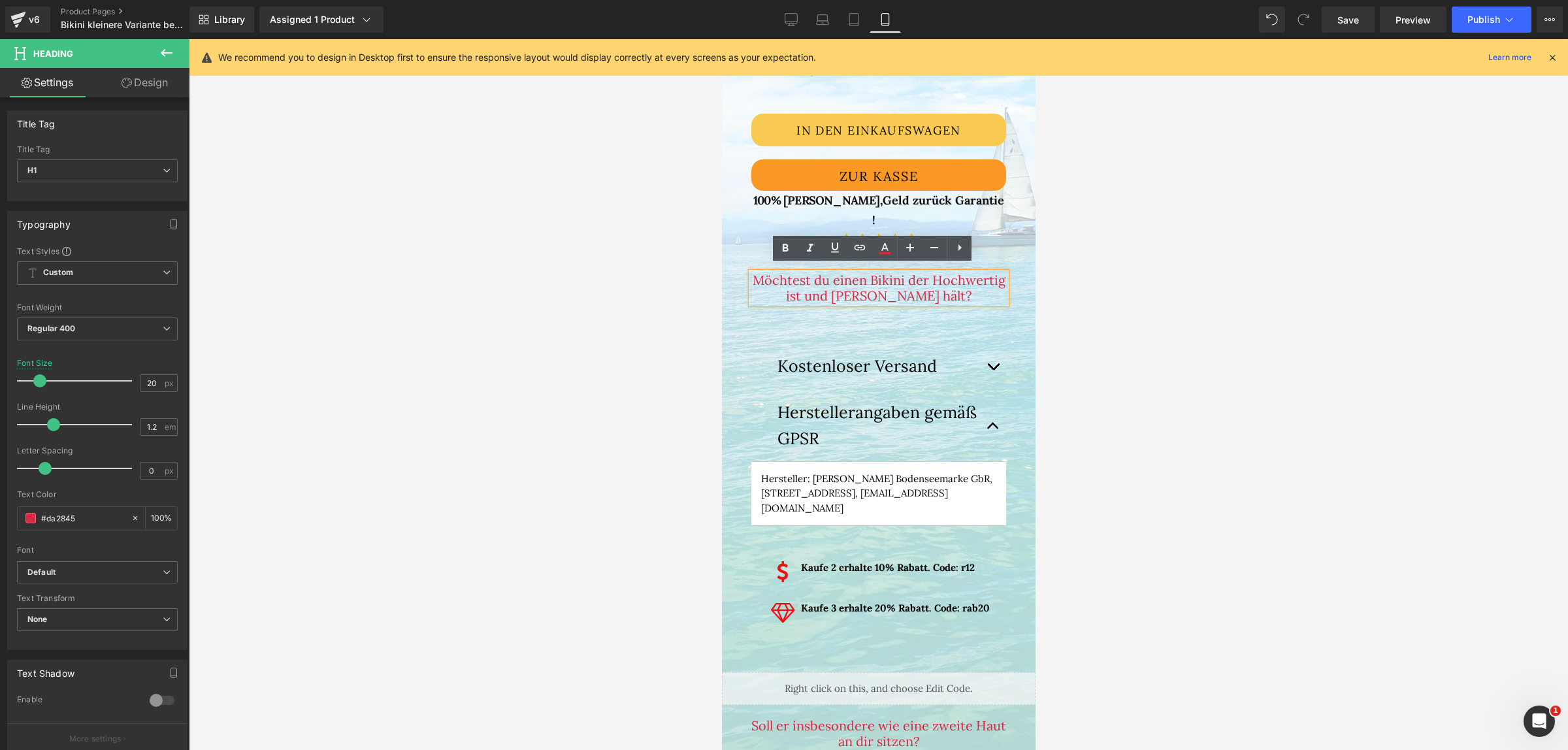
drag, startPoint x: 969, startPoint y: 289, endPoint x: 780, endPoint y: 262, distance: 190.9
click at [780, 273] on div "Möchtest du einen Bikini der Hochwertig ist und [PERSON_NAME] hält?" at bounding box center [878, 288] width 255 height 31
click at [976, 289] on h1 "Möchtest du einen Bikini der Hochwertig ist und [PERSON_NAME] hält?" at bounding box center [878, 288] width 255 height 31
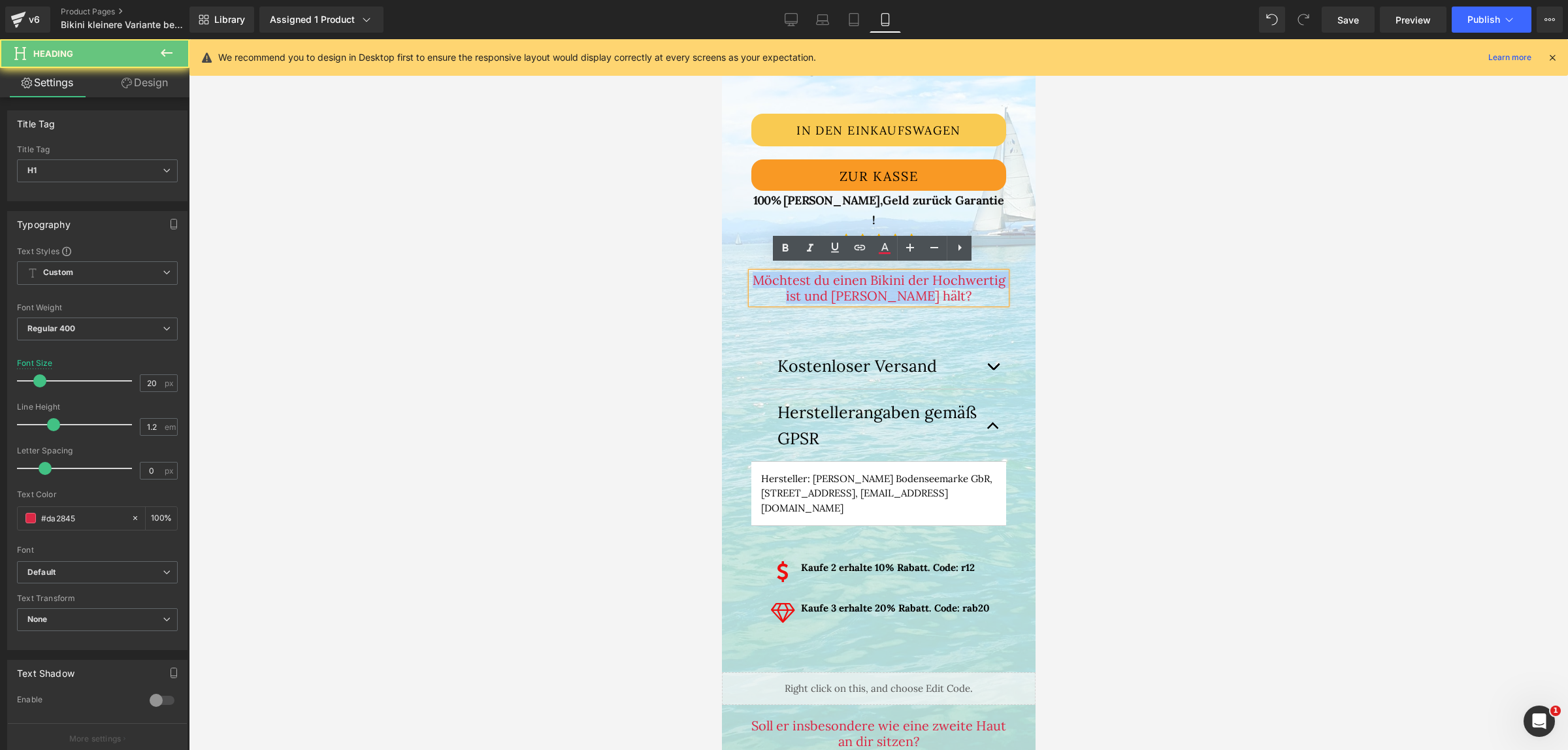
drag, startPoint x: 936, startPoint y: 287, endPoint x: 750, endPoint y: 261, distance: 187.8
click at [750, 261] on div "‹ › (P) Image List €0 €29.95 sparen" at bounding box center [878, 148] width 275 height 1311
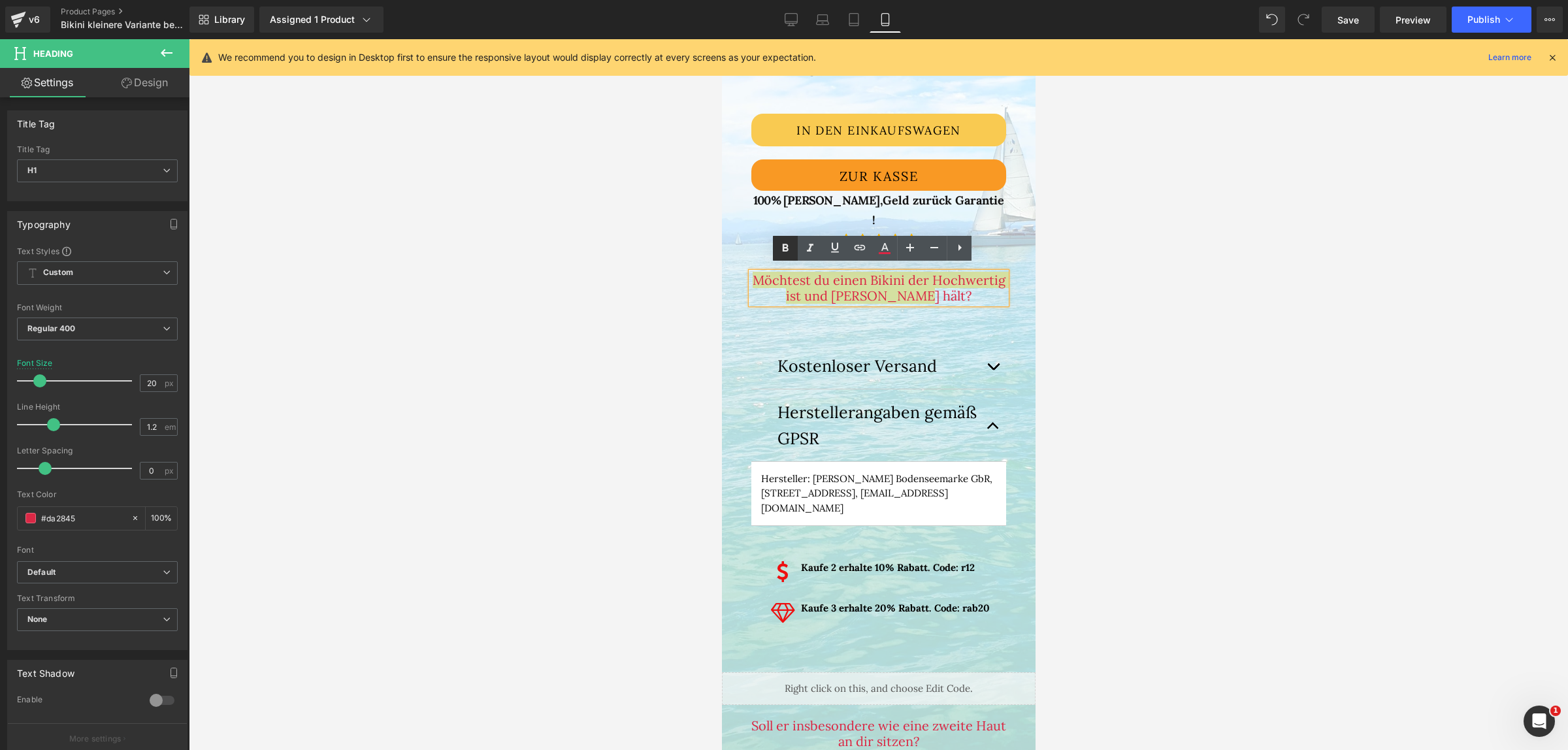
click at [788, 246] on icon at bounding box center [786, 248] width 16 height 16
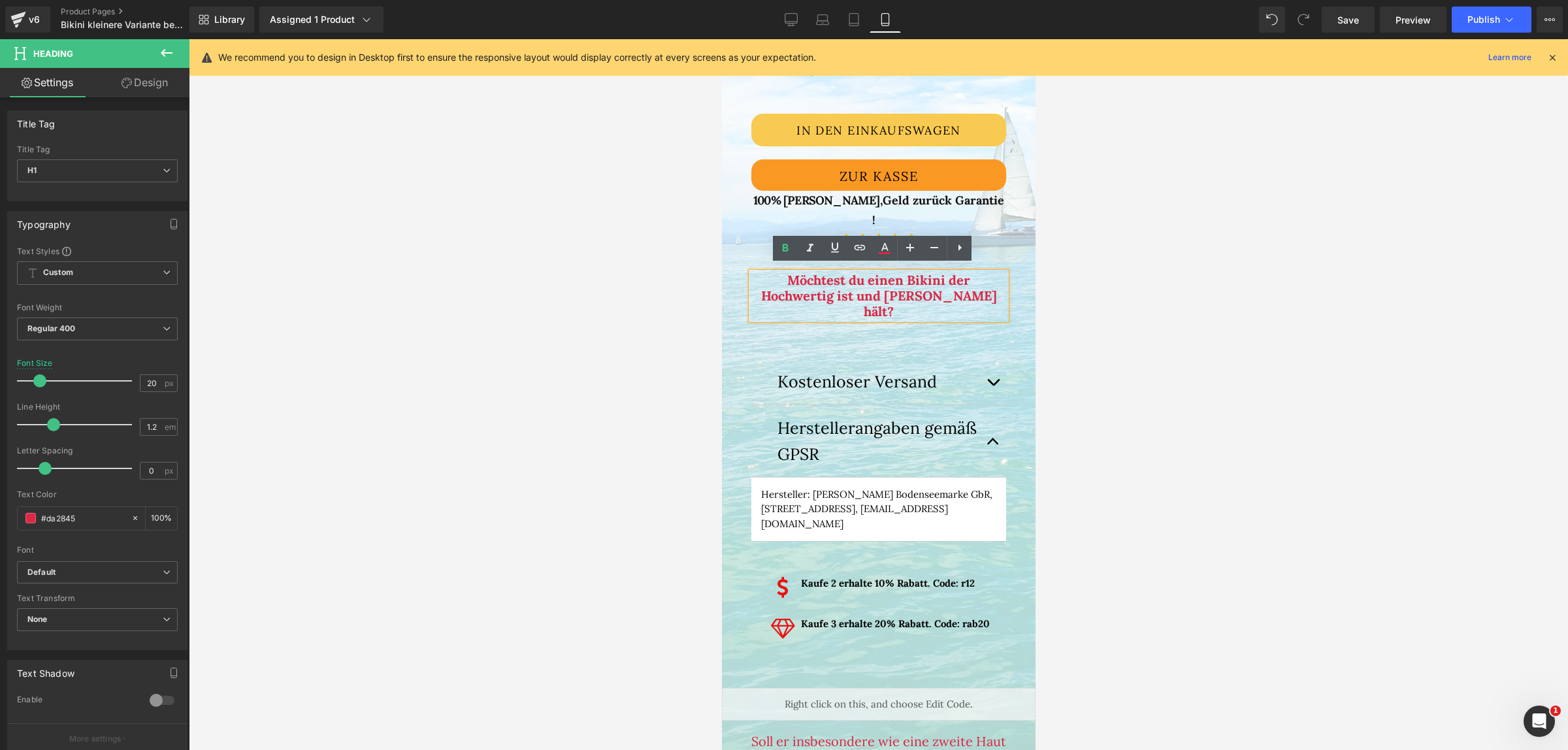
click at [992, 304] on div "‹ › (P) Image List €0 €29.95 sparen" at bounding box center [878, 156] width 275 height 1327
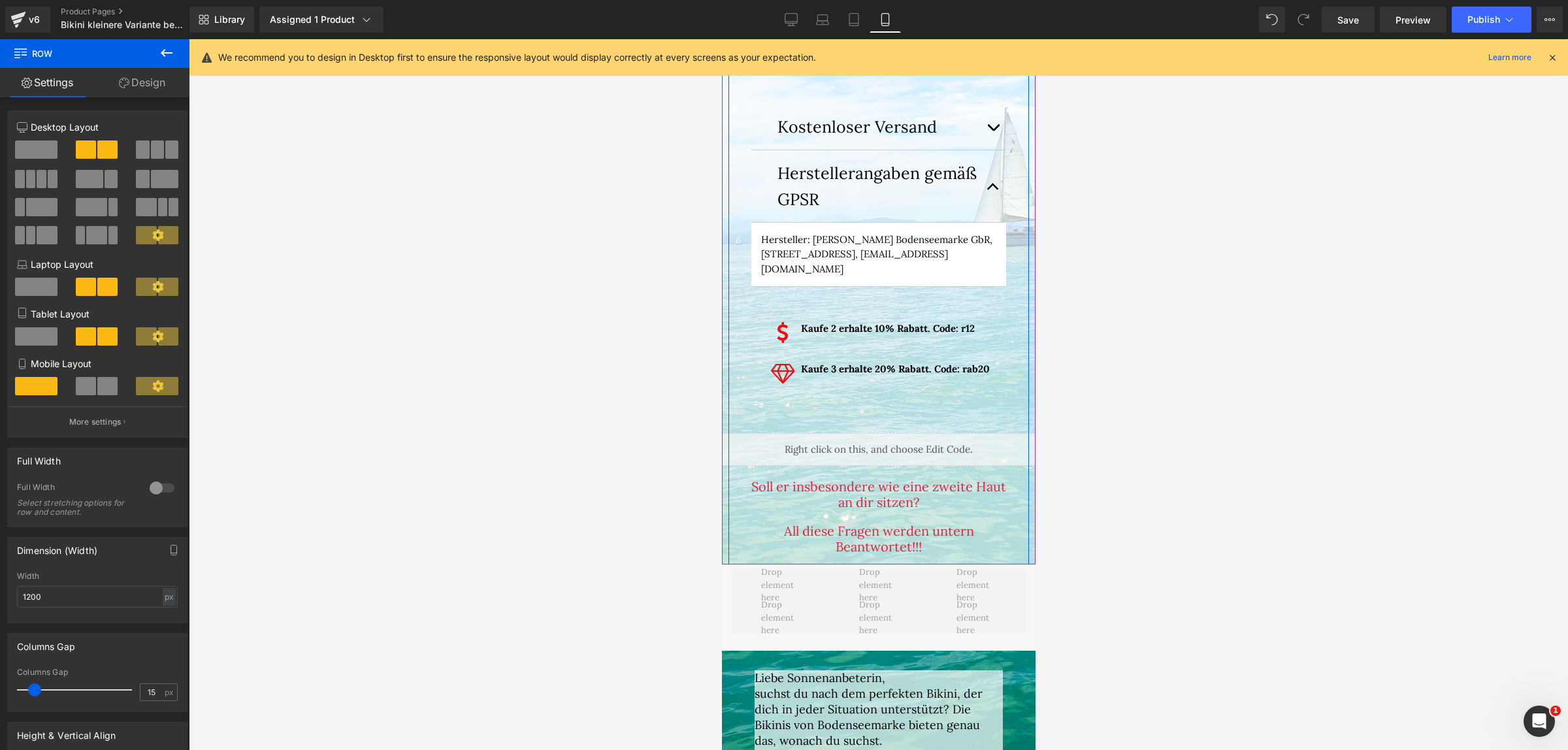
scroll to position [1470, 0]
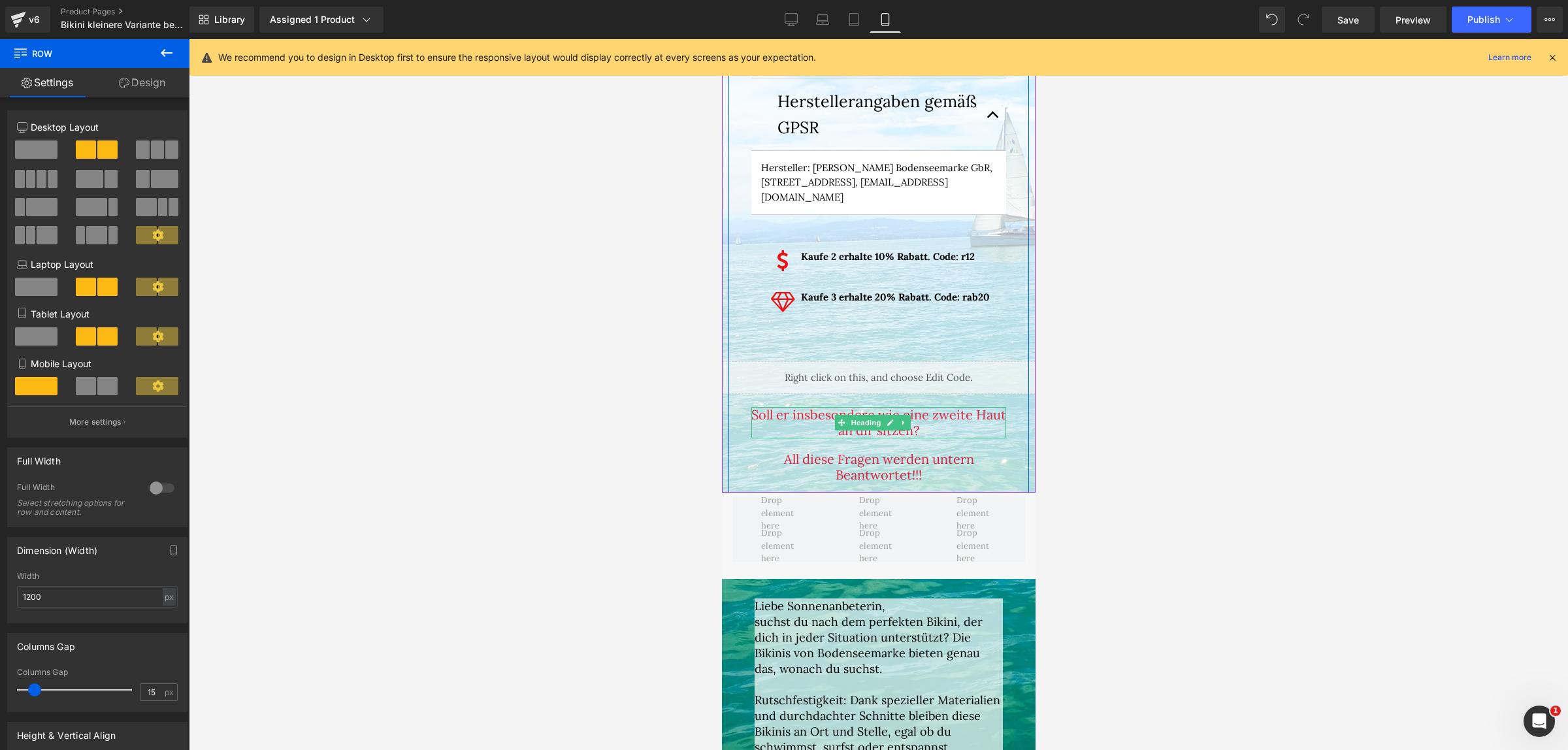
drag, startPoint x: 954, startPoint y: 408, endPoint x: 944, endPoint y: 407, distance: 10.0
click at [954, 407] on h1 "Soll er insbesondere wie eine zweite Haut an dir sitzen?" at bounding box center [878, 423] width 255 height 31
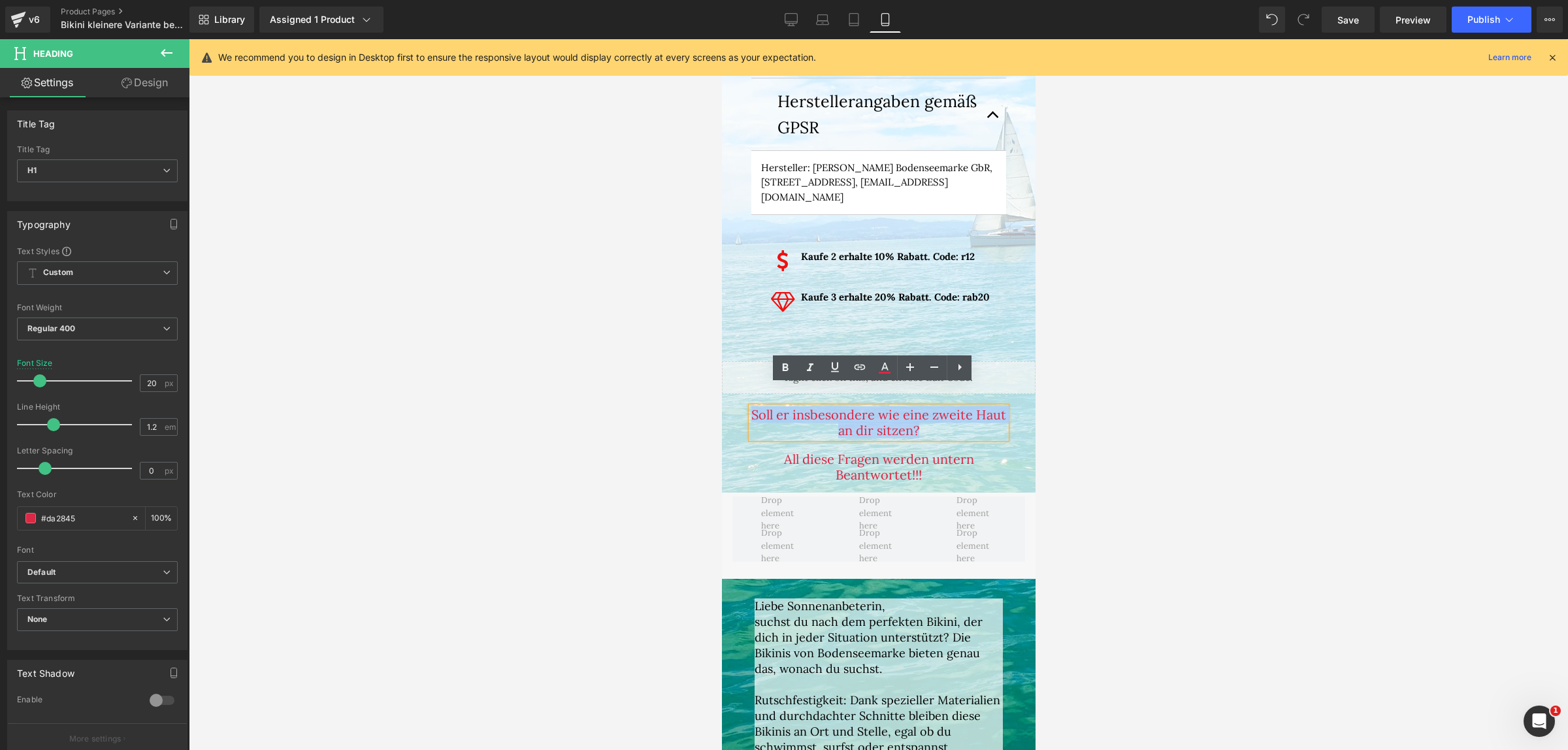
drag, startPoint x: 939, startPoint y: 407, endPoint x: 1435, endPoint y: 407, distance: 496.0
click at [776, 363] on link at bounding box center [786, 368] width 25 height 25
click at [887, 456] on h1 "All diese Fragen werden untern Beantwortet!!!" at bounding box center [878, 467] width 255 height 31
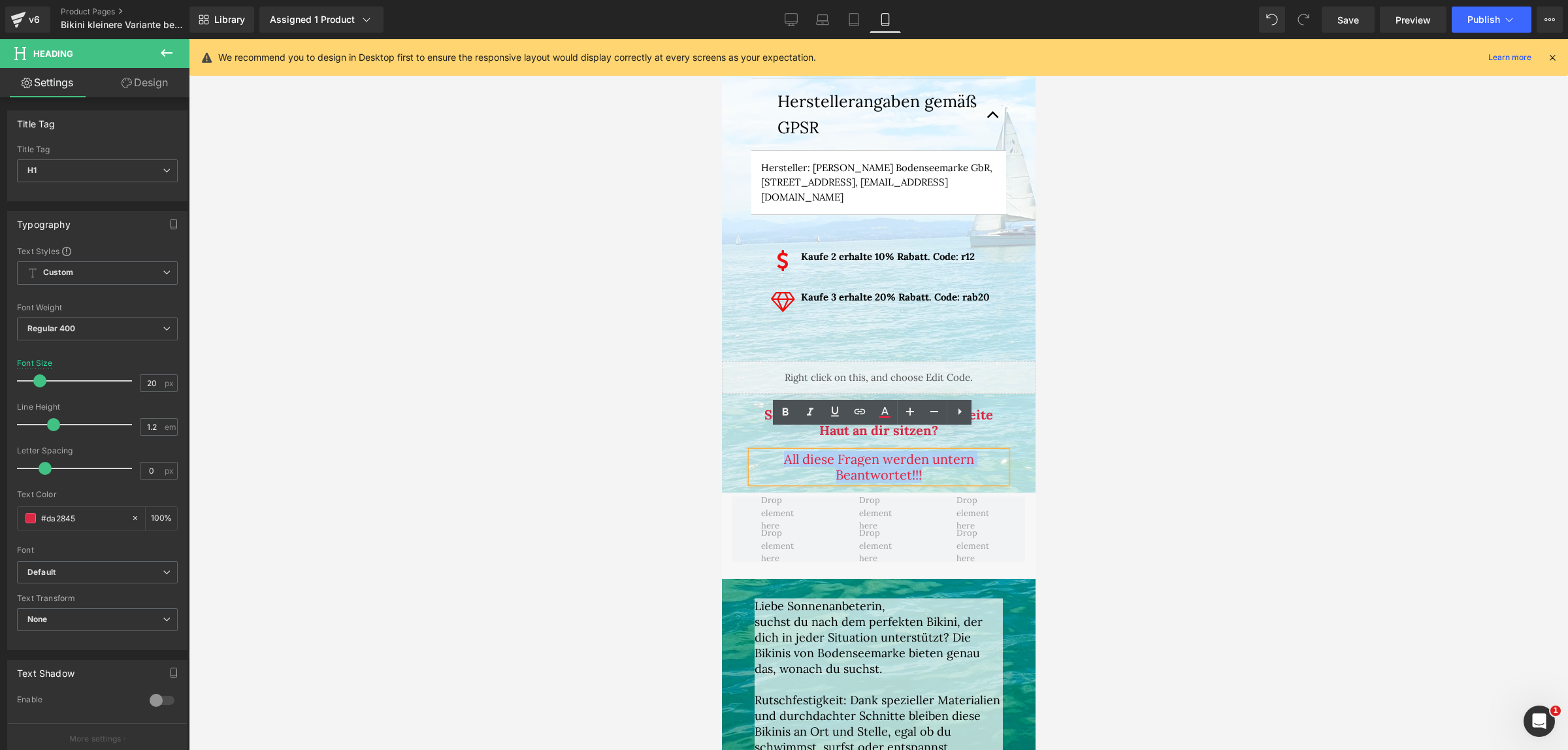
drag, startPoint x: 934, startPoint y: 453, endPoint x: 759, endPoint y: 432, distance: 176.3
click at [759, 452] on h1 "All diese Fragen werden untern Beantwortet!!!" at bounding box center [878, 467] width 255 height 31
click at [782, 415] on icon at bounding box center [786, 413] width 16 height 16
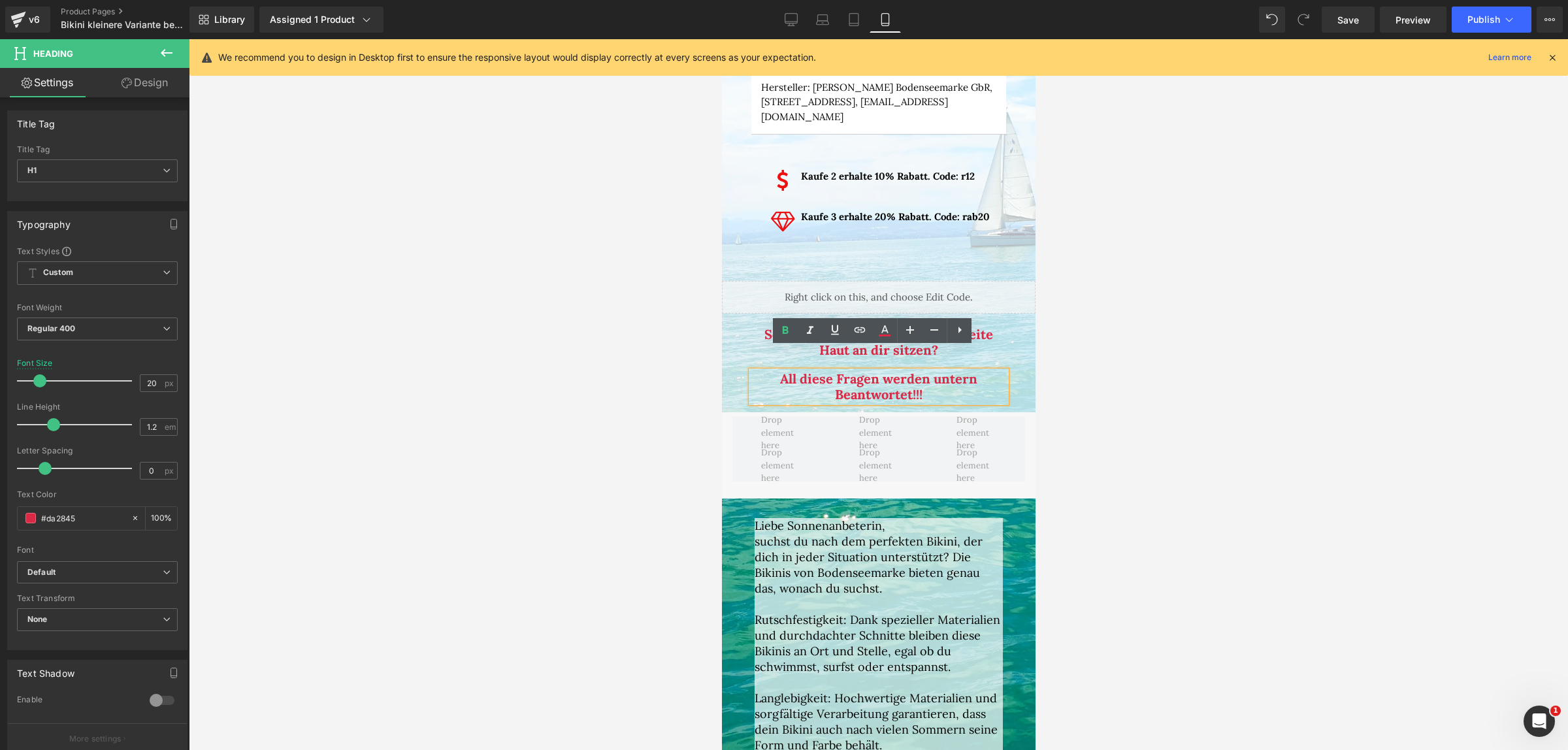
scroll to position [1551, 0]
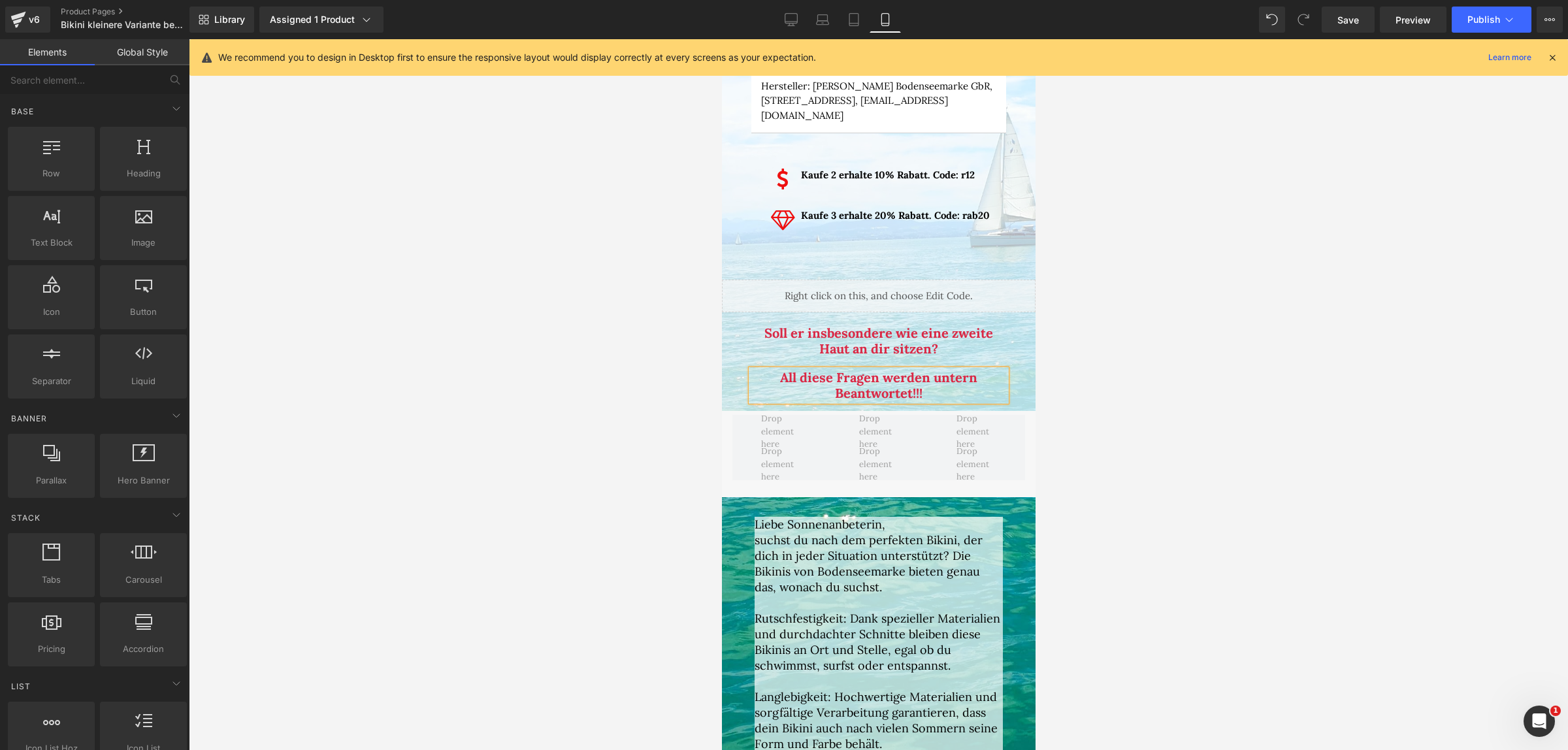
click at [1129, 405] on div at bounding box center [878, 394] width 1379 height 711
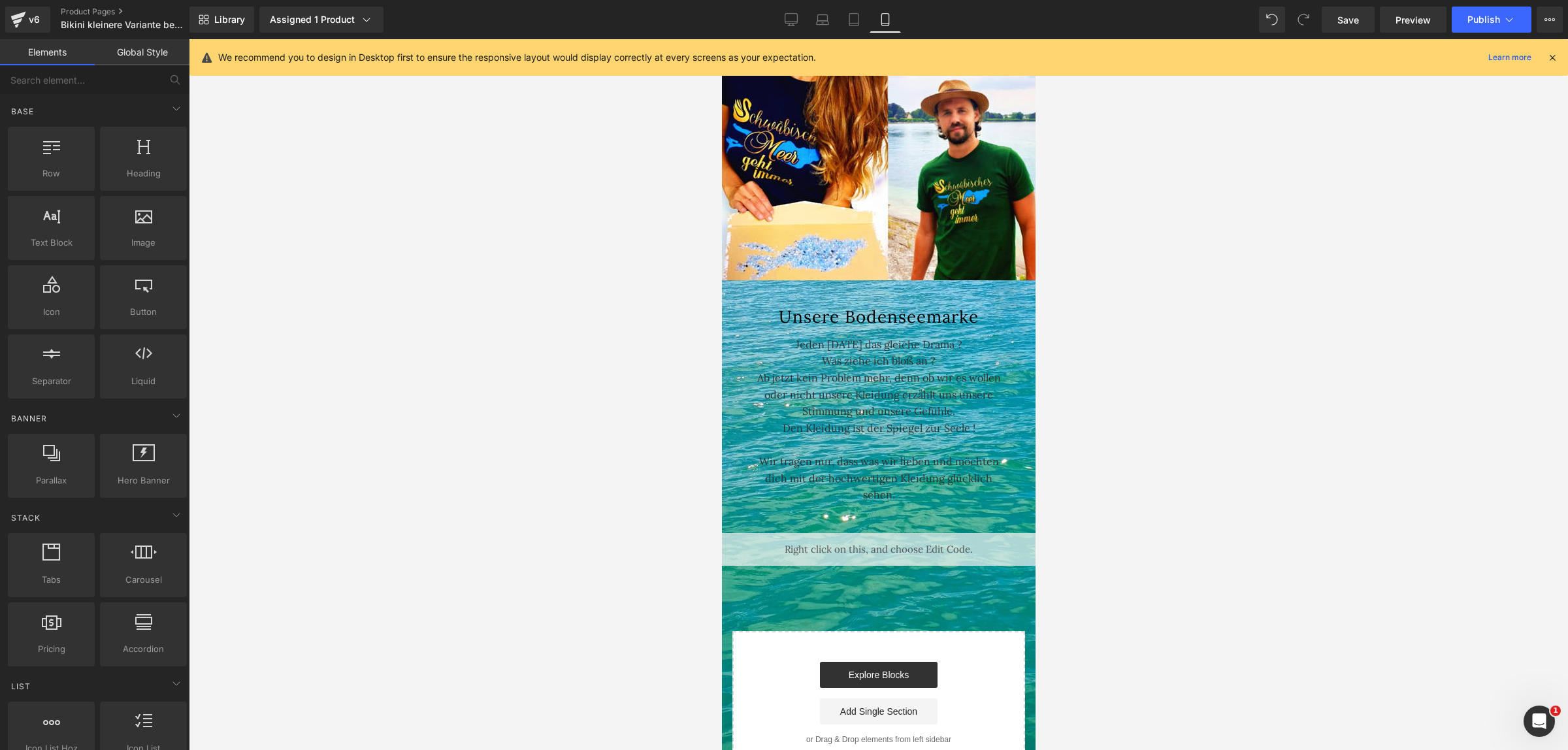
scroll to position [4436, 0]
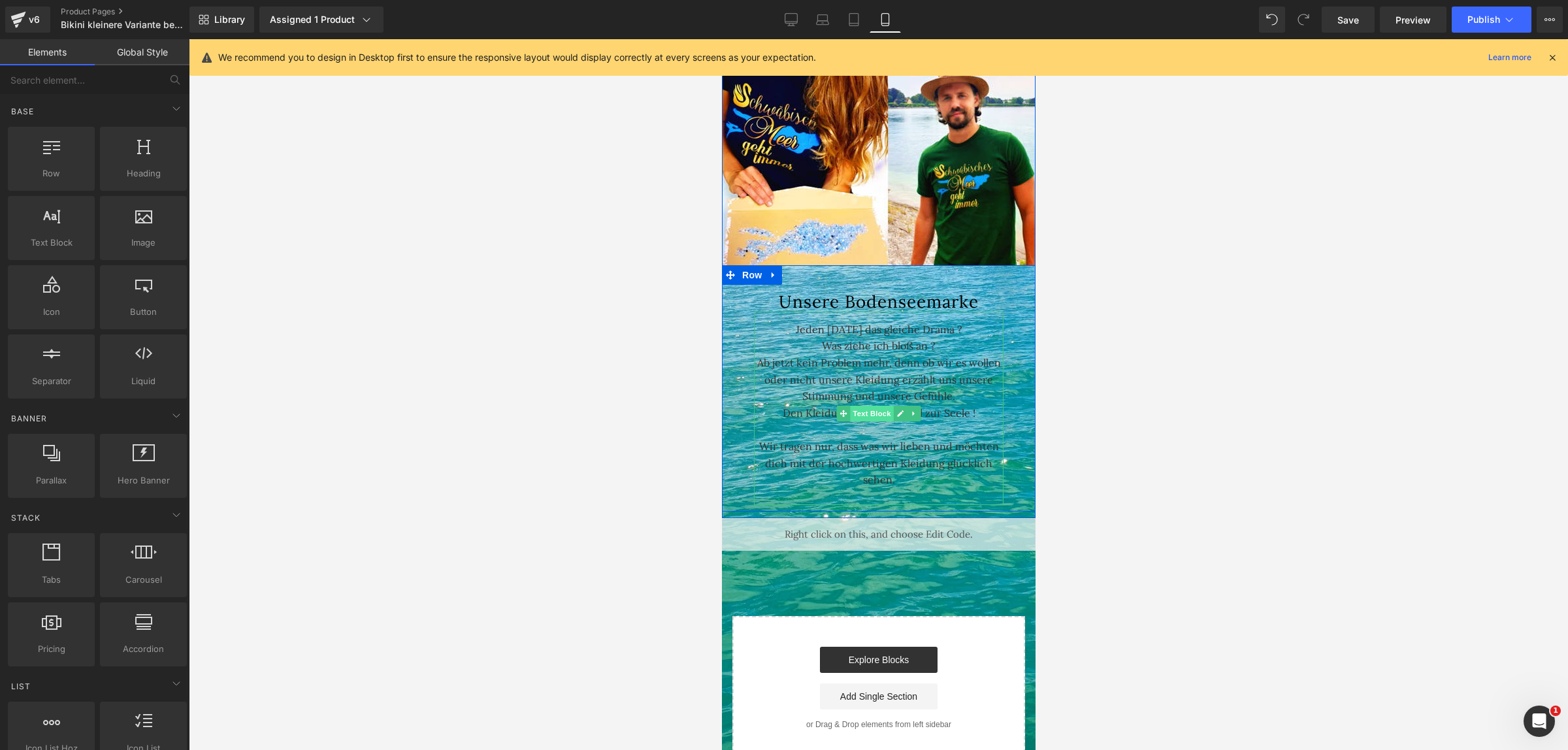
click at [881, 411] on span "Text Block" at bounding box center [871, 414] width 43 height 16
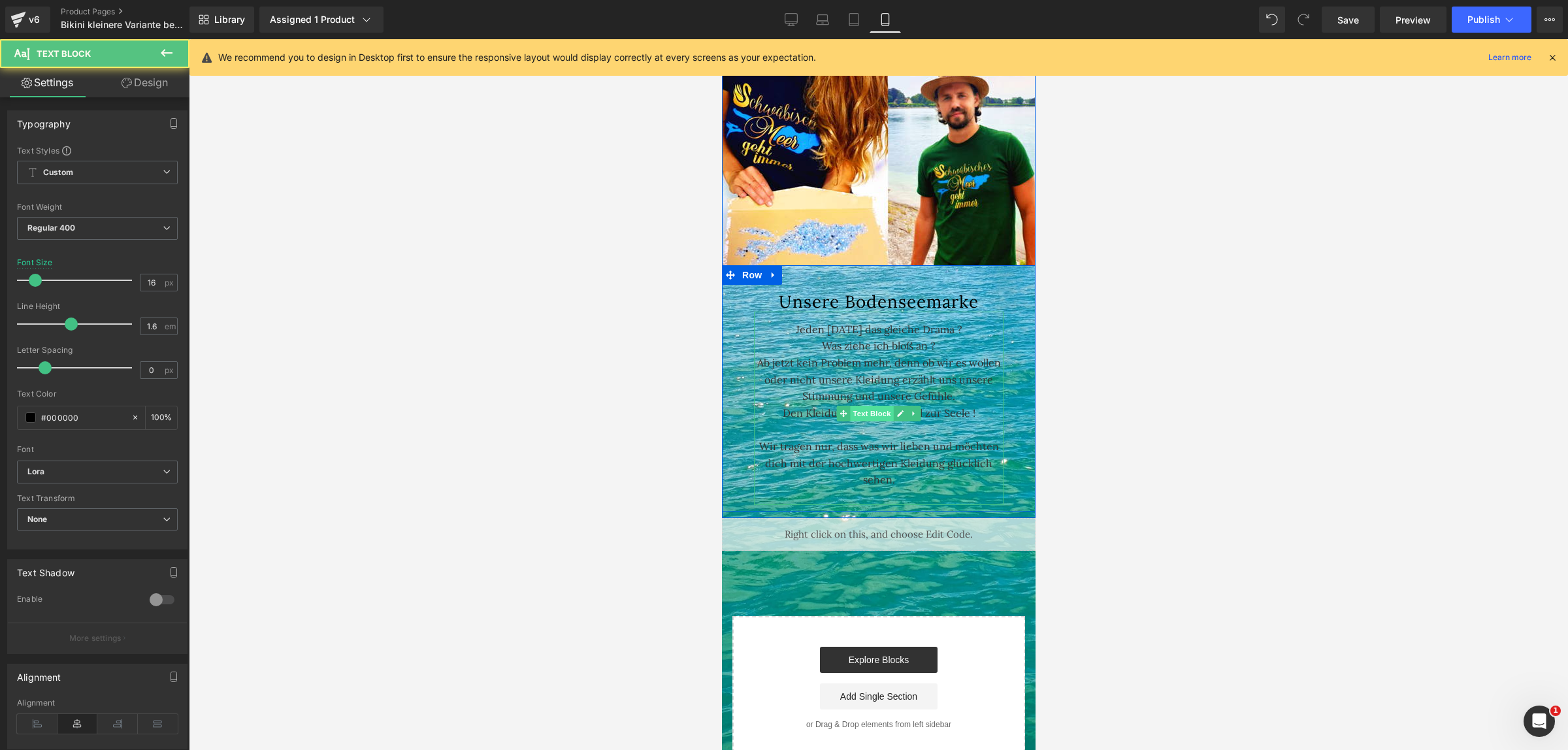
click at [869, 406] on span "Text Block" at bounding box center [871, 414] width 43 height 16
click at [892, 470] on p "Wir tragen nur, dass was wir lieben und möchten dich mit der hochwertigen Kleid…" at bounding box center [878, 463] width 250 height 50
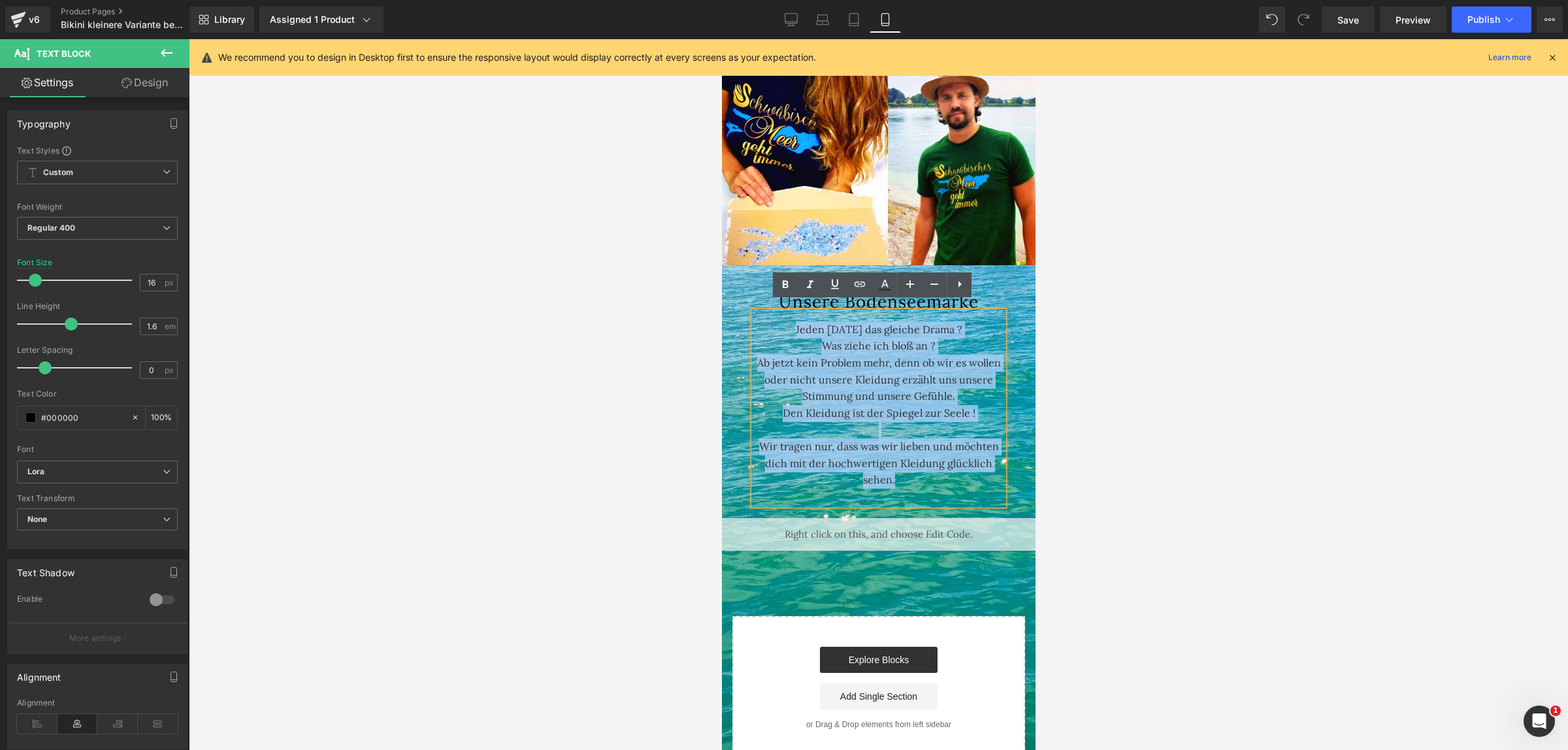
drag, startPoint x: 901, startPoint y: 468, endPoint x: 709, endPoint y: 286, distance: 264.6
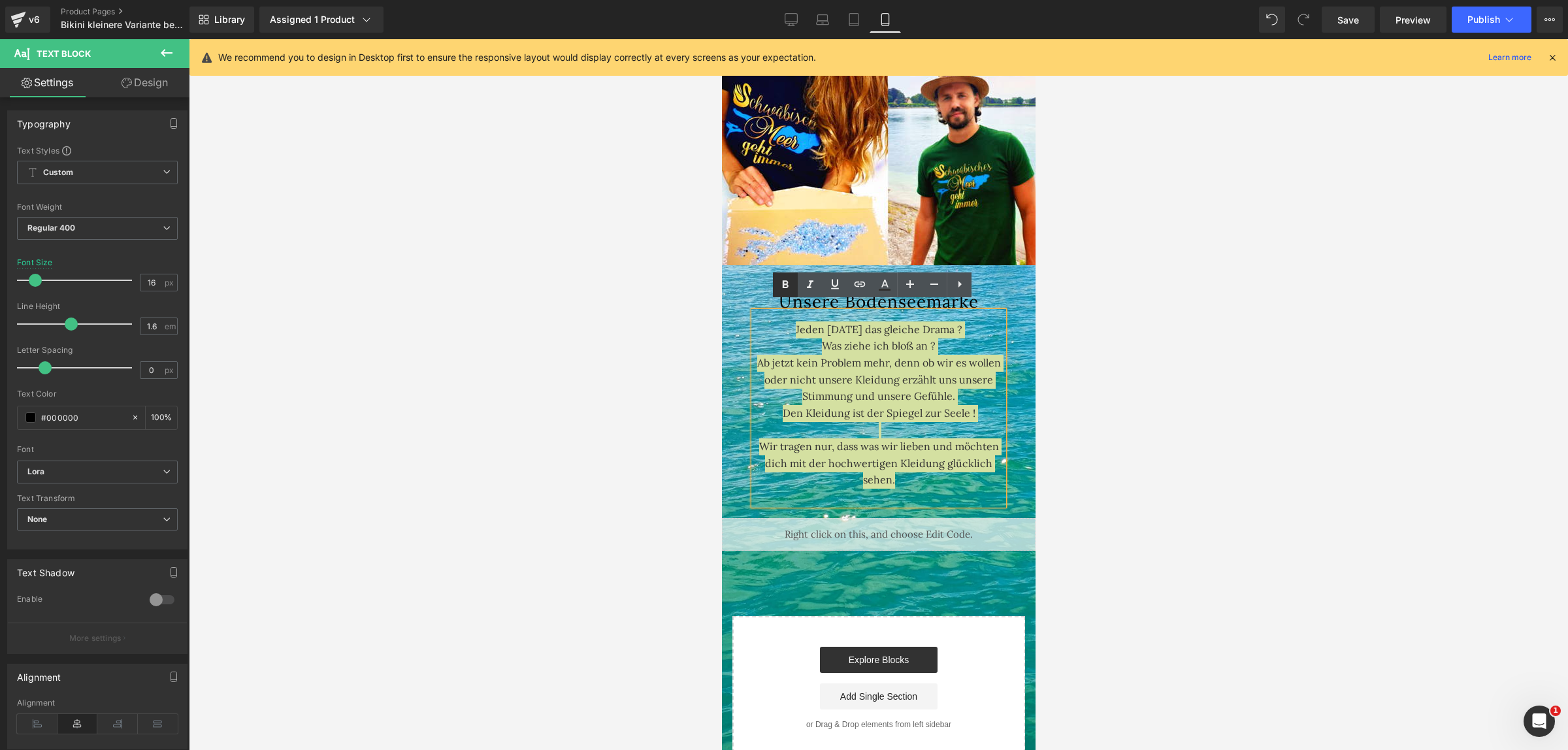
click at [788, 282] on icon at bounding box center [786, 285] width 6 height 8
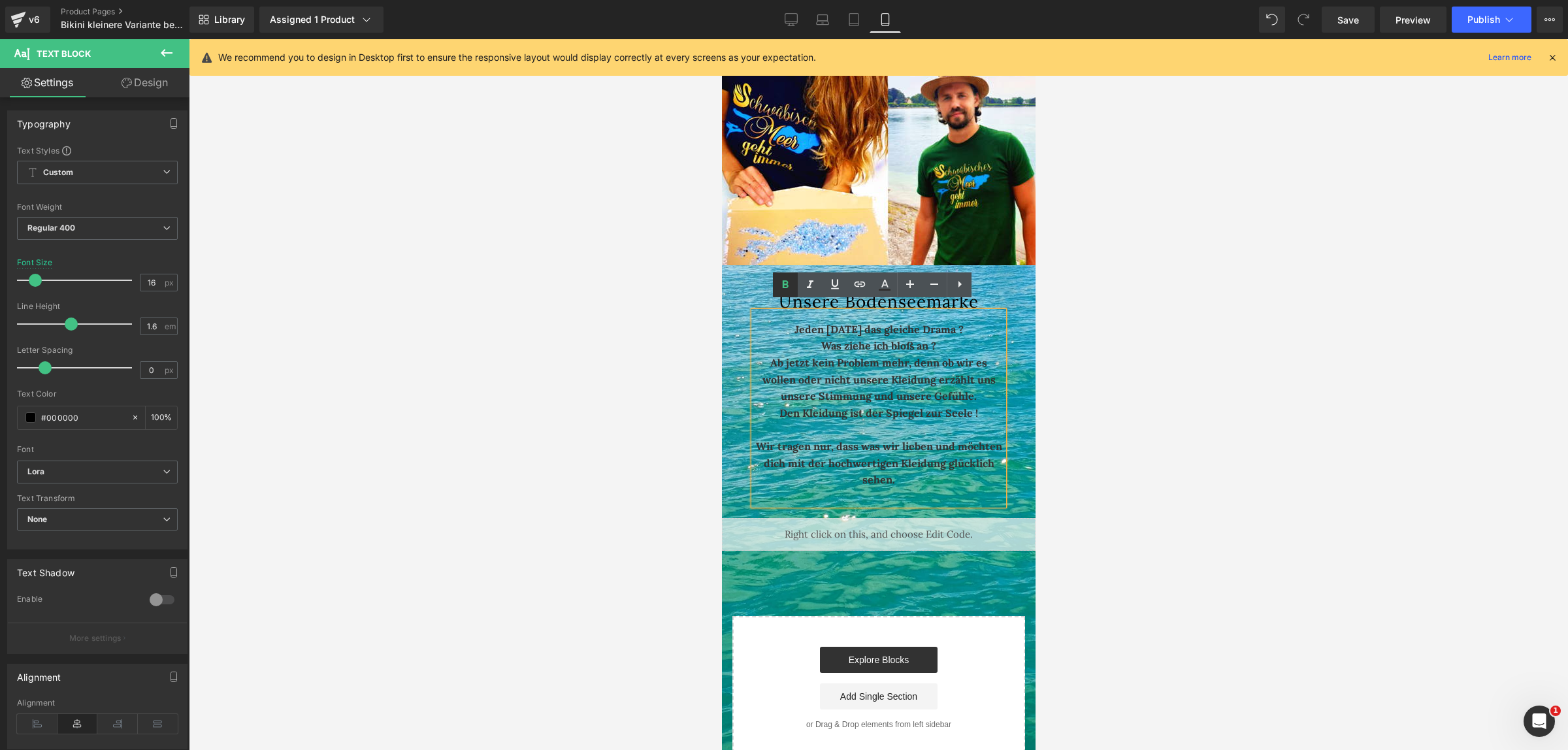
click at [788, 283] on icon at bounding box center [786, 285] width 16 height 16
click at [1008, 369] on div "Unsere Bodenseemarke Heading Jeden [DATE] das gleiche Drama ? Was ziehe ich blo…" at bounding box center [877, 389] width 314 height 247
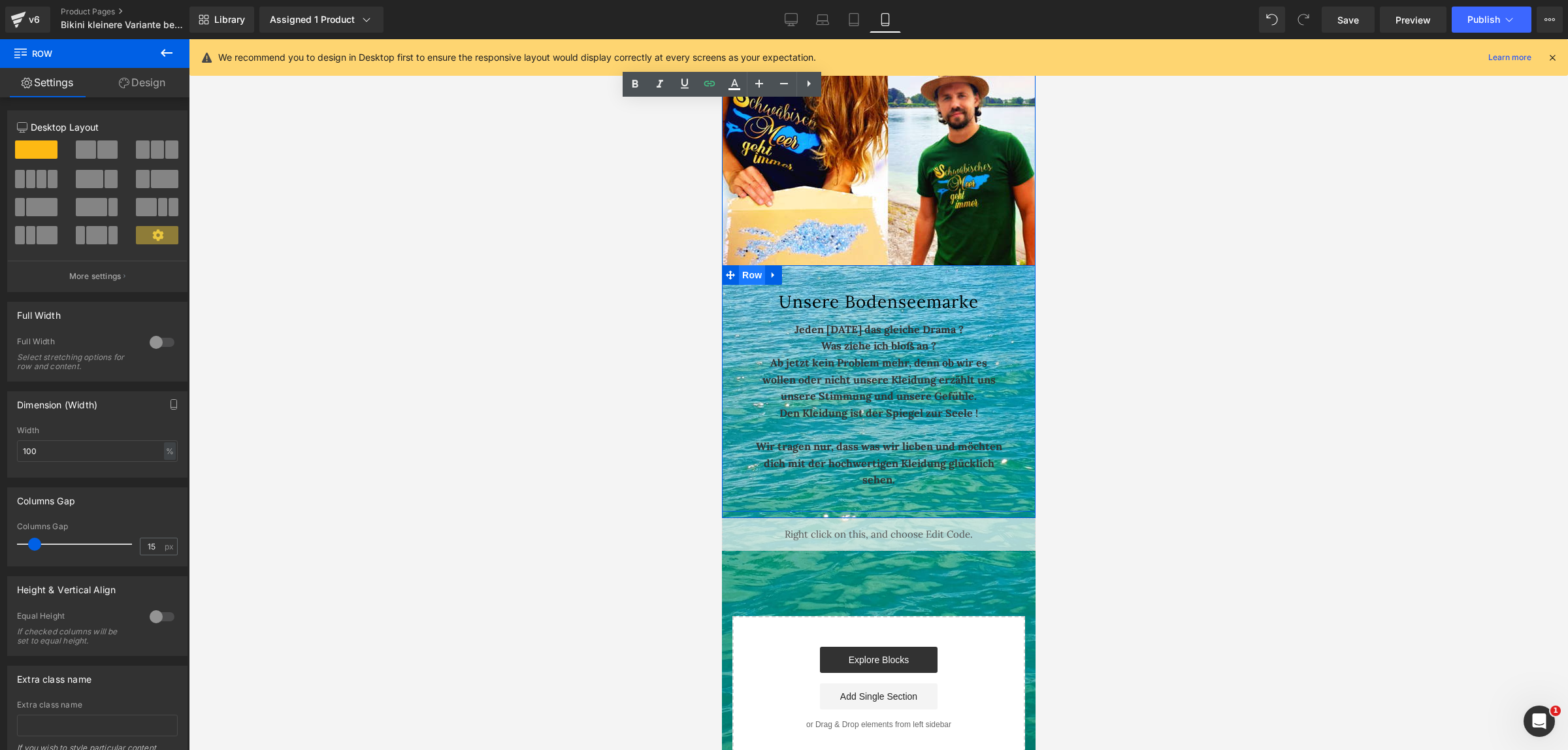
click at [738, 265] on span "Row" at bounding box center [751, 275] width 26 height 20
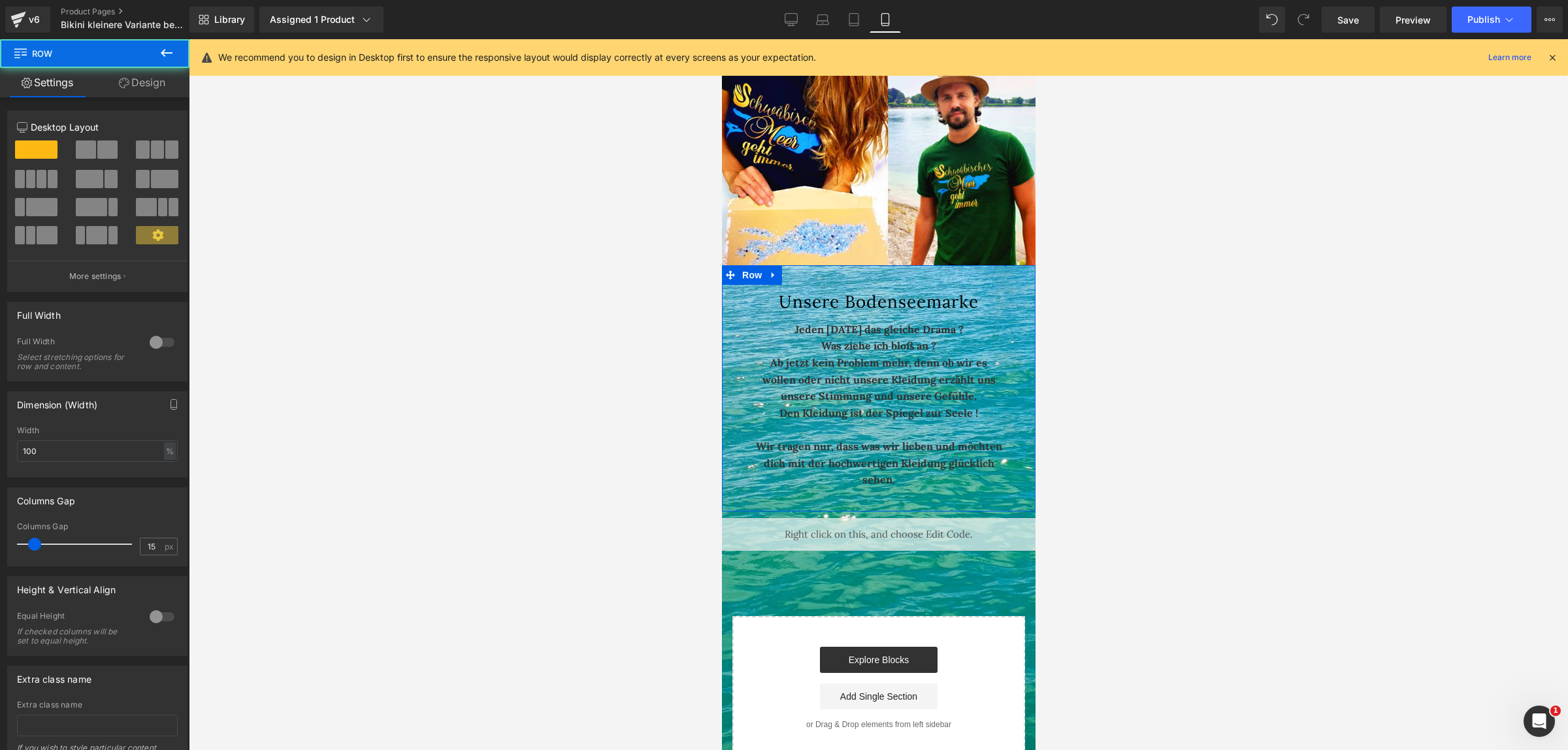
click at [158, 86] on link "Design" at bounding box center [141, 83] width 94 height 30
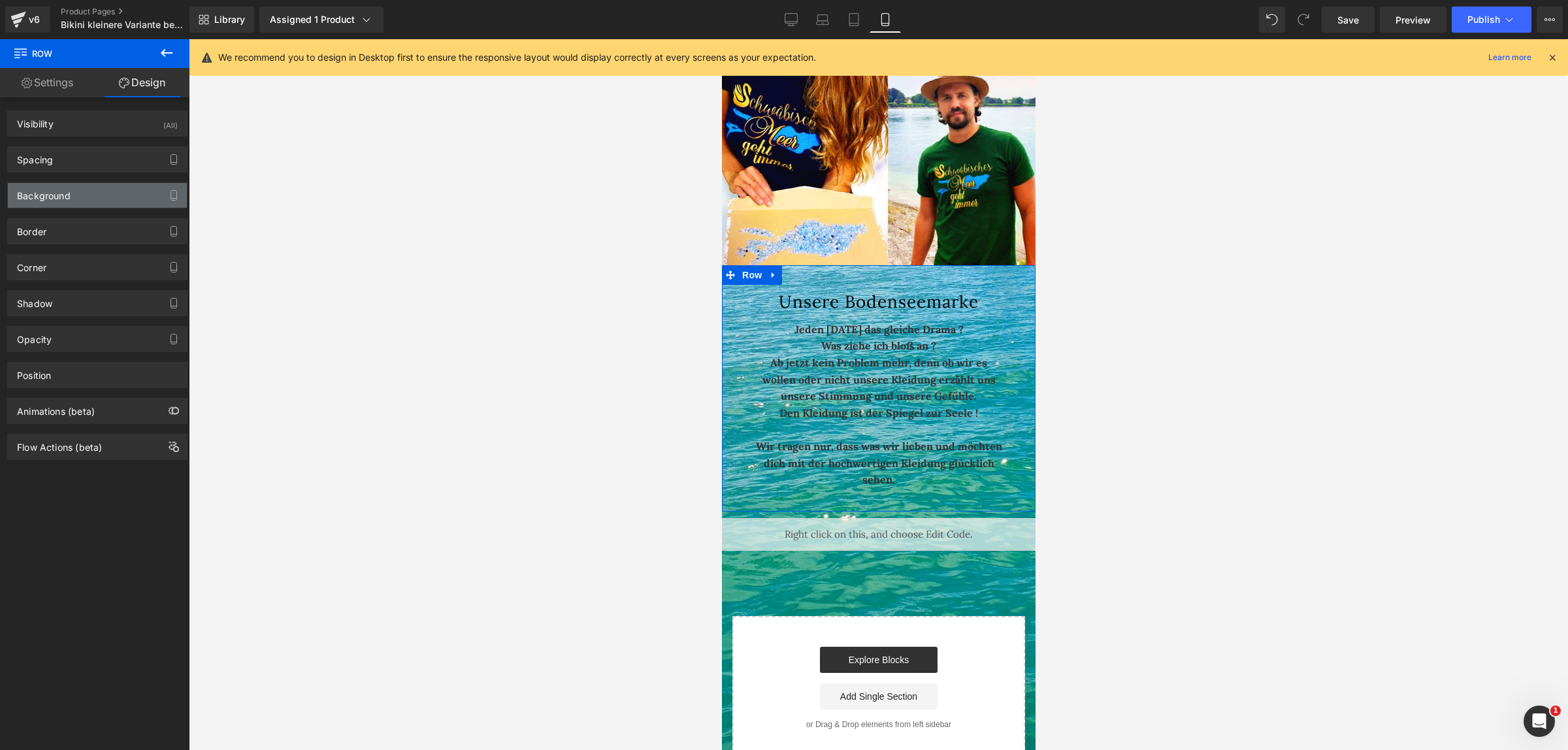
click at [67, 199] on div "Background" at bounding box center [44, 192] width 53 height 18
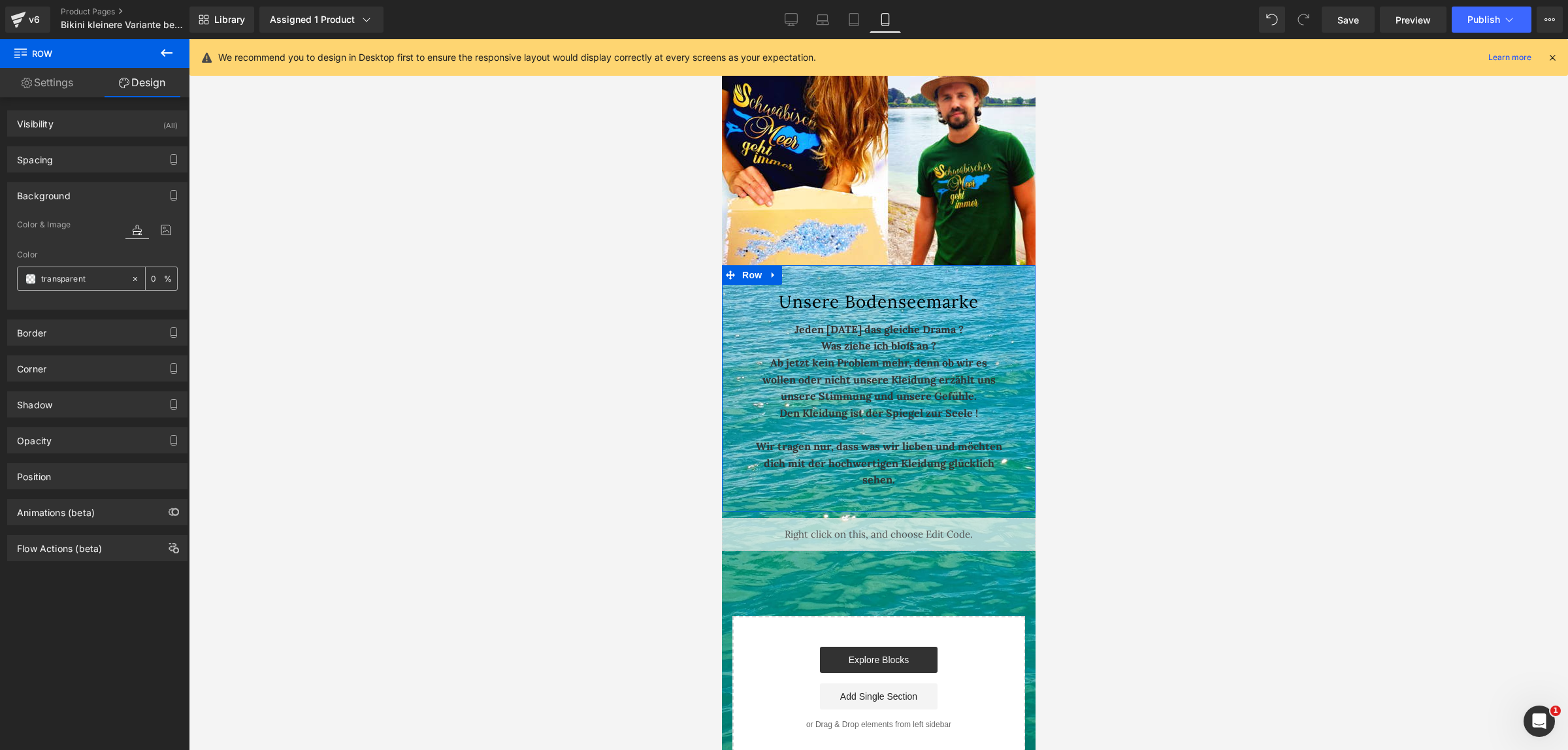
click at [81, 279] on input "transparent" at bounding box center [83, 279] width 84 height 15
click at [28, 277] on span at bounding box center [31, 279] width 11 height 11
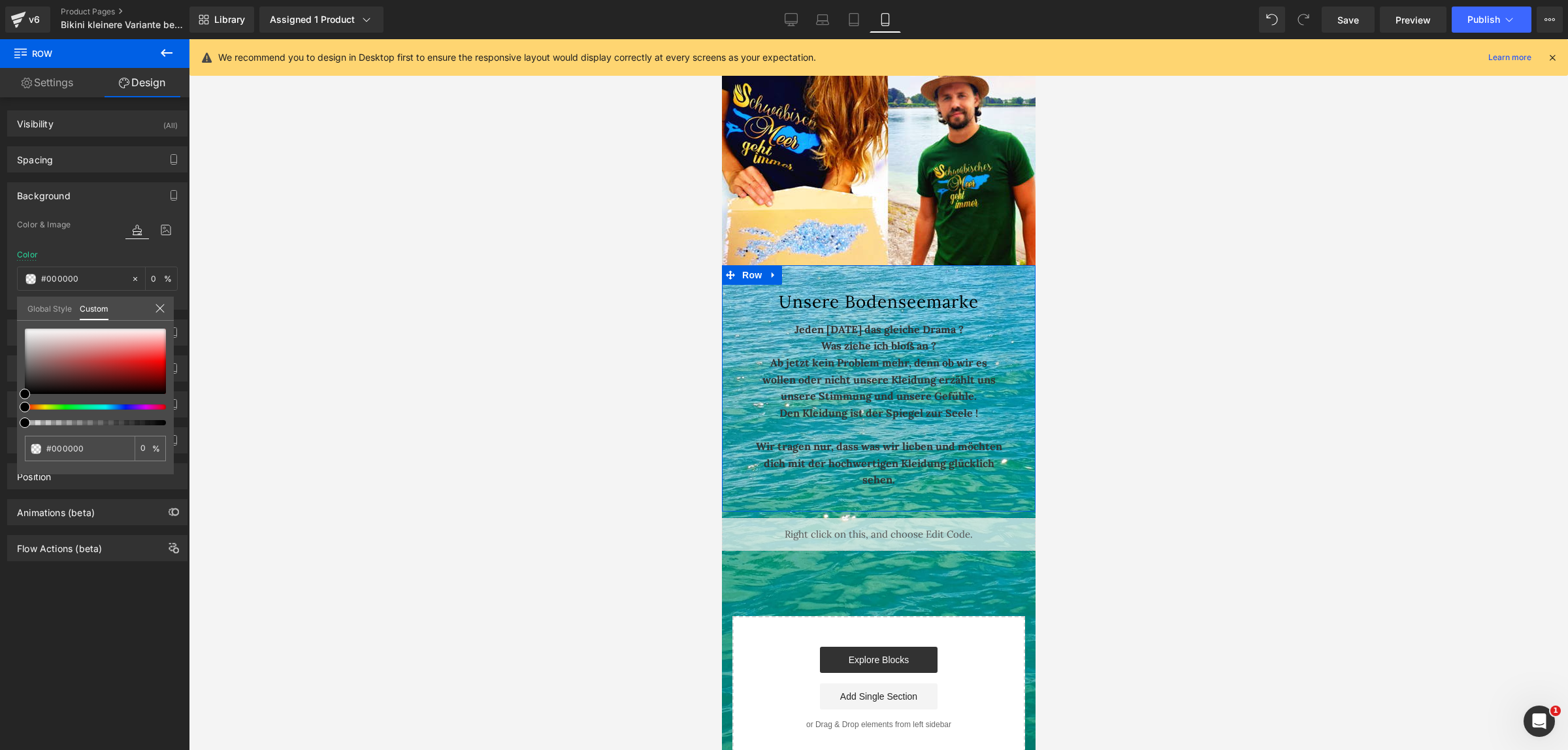
drag, startPoint x: 28, startPoint y: 425, endPoint x: 9, endPoint y: 423, distance: 19.1
click at [9, 310] on div "Background Color & Image color Color transparent 0 % Image Replace Image Upload…" at bounding box center [98, 241] width 195 height 137
click at [28, 333] on div at bounding box center [96, 361] width 141 height 65
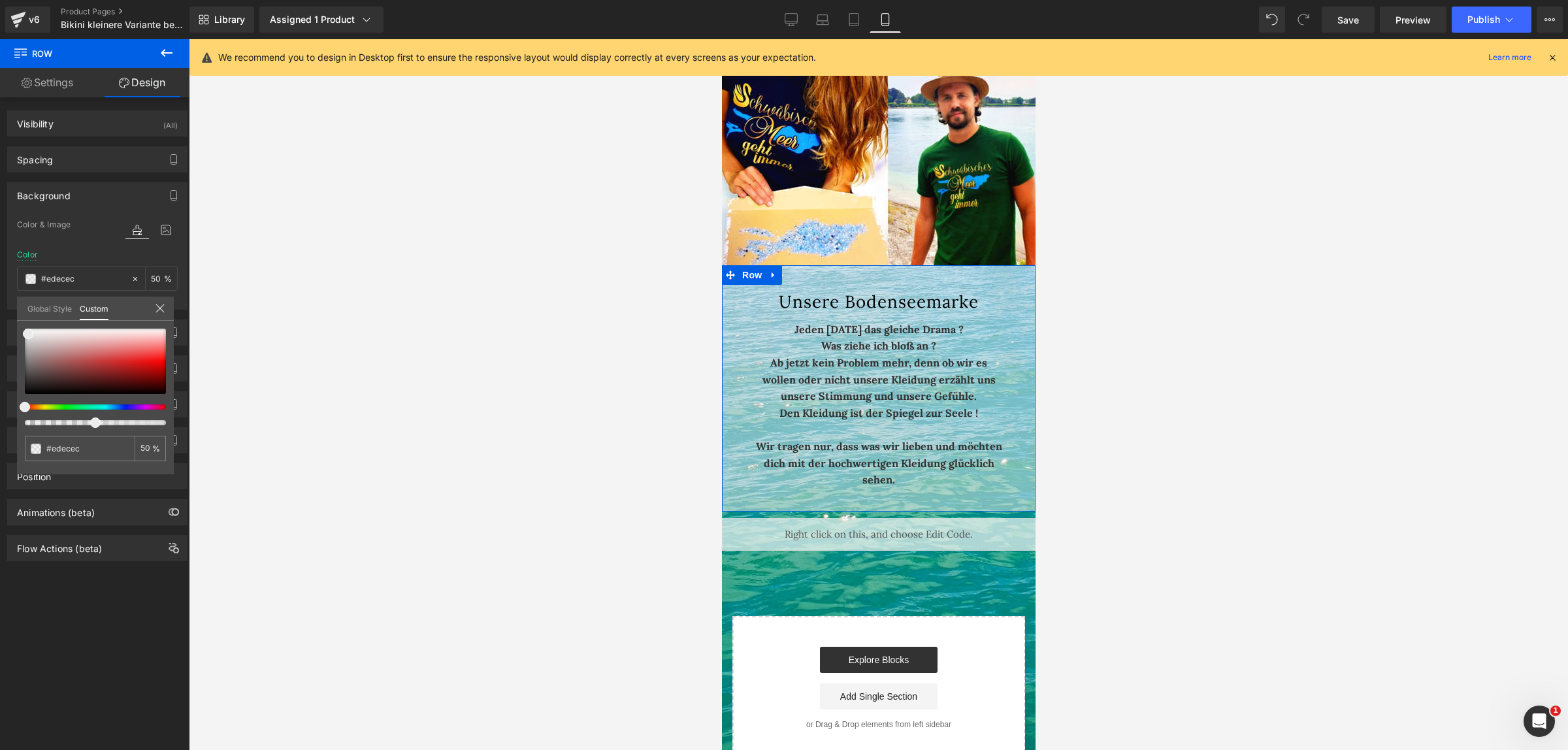
drag, startPoint x: 25, startPoint y: 423, endPoint x: 90, endPoint y: 423, distance: 65.0
click at [90, 423] on span at bounding box center [96, 423] width 11 height 11
click at [204, 282] on div at bounding box center [878, 394] width 1379 height 711
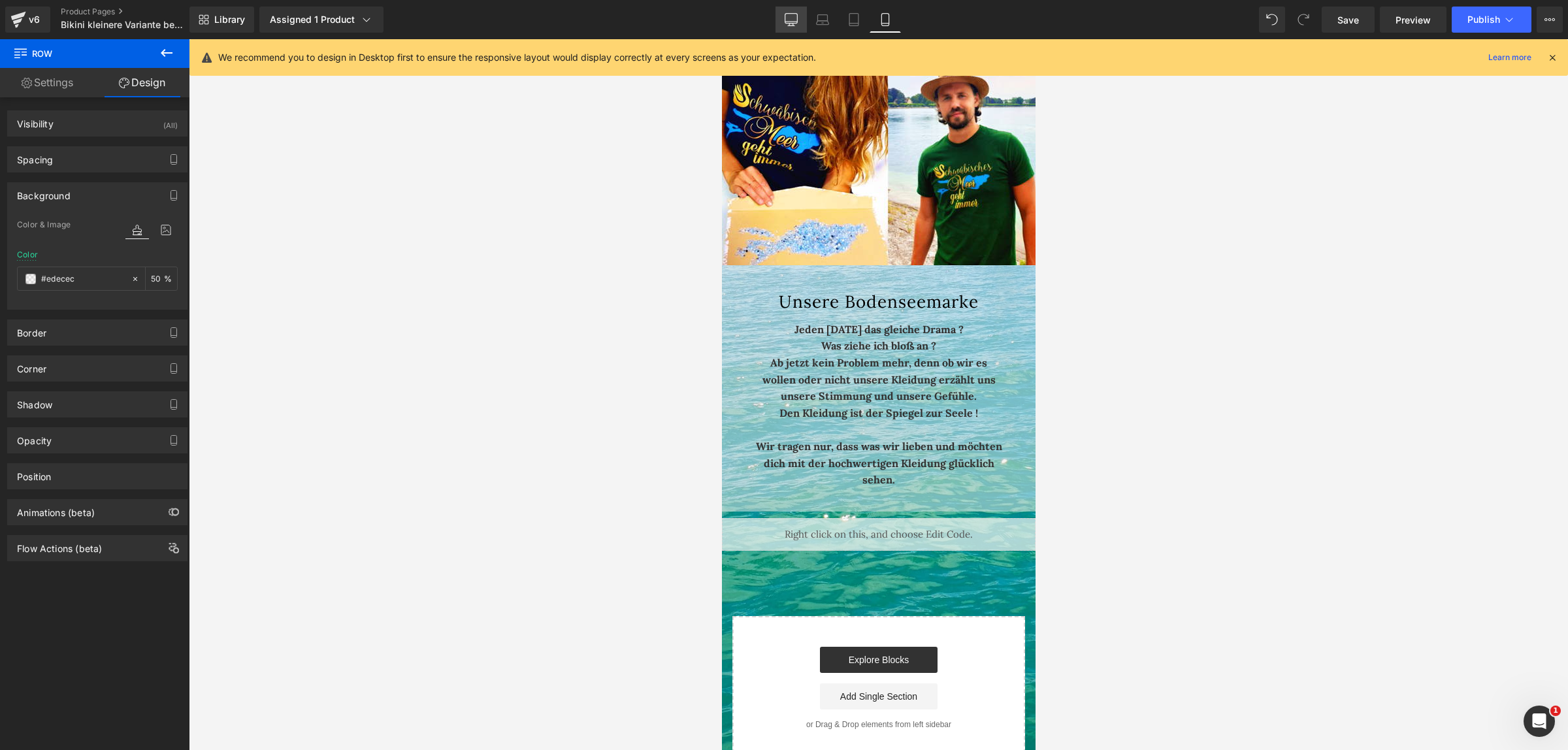
click at [796, 18] on icon at bounding box center [791, 20] width 13 height 13
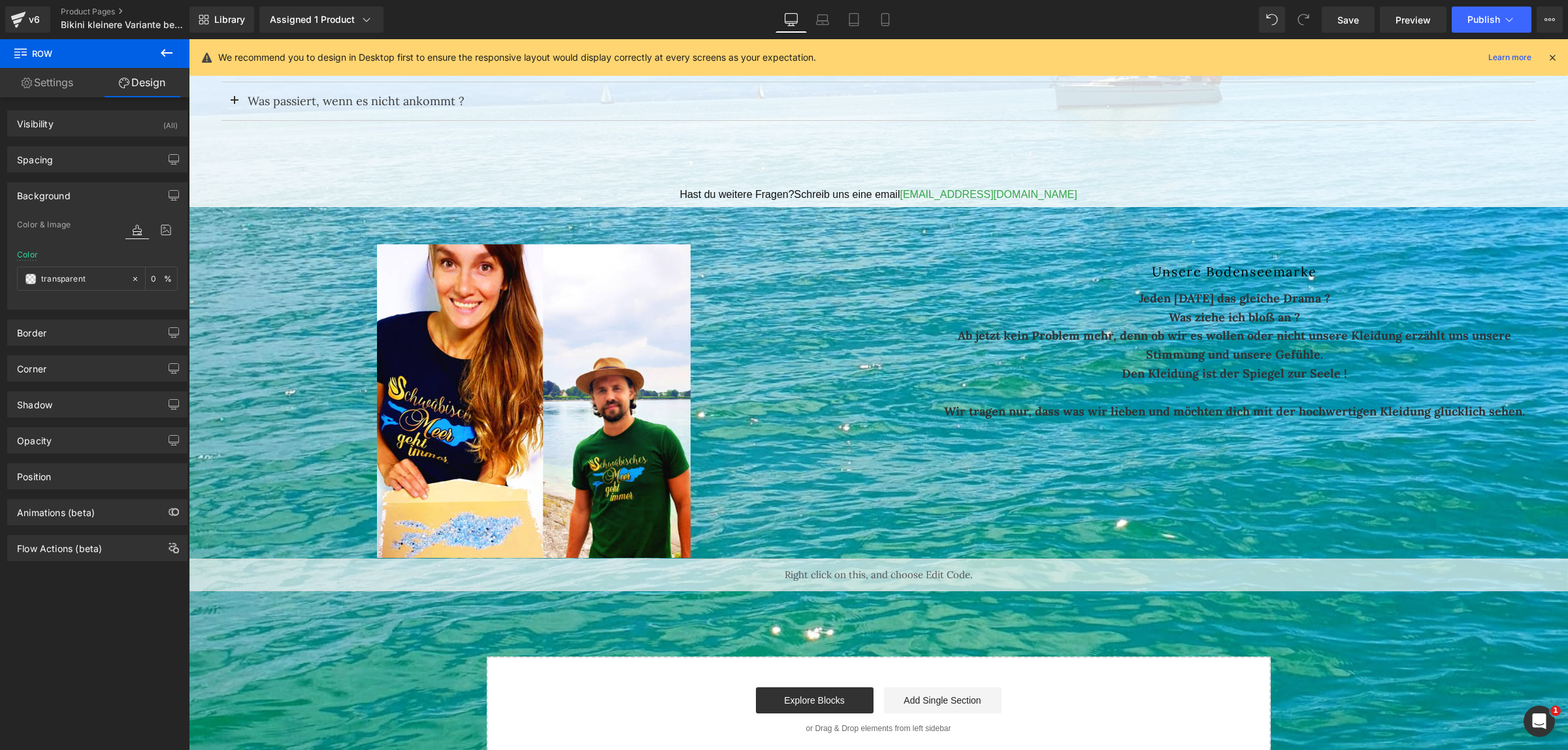
scroll to position [2875, 0]
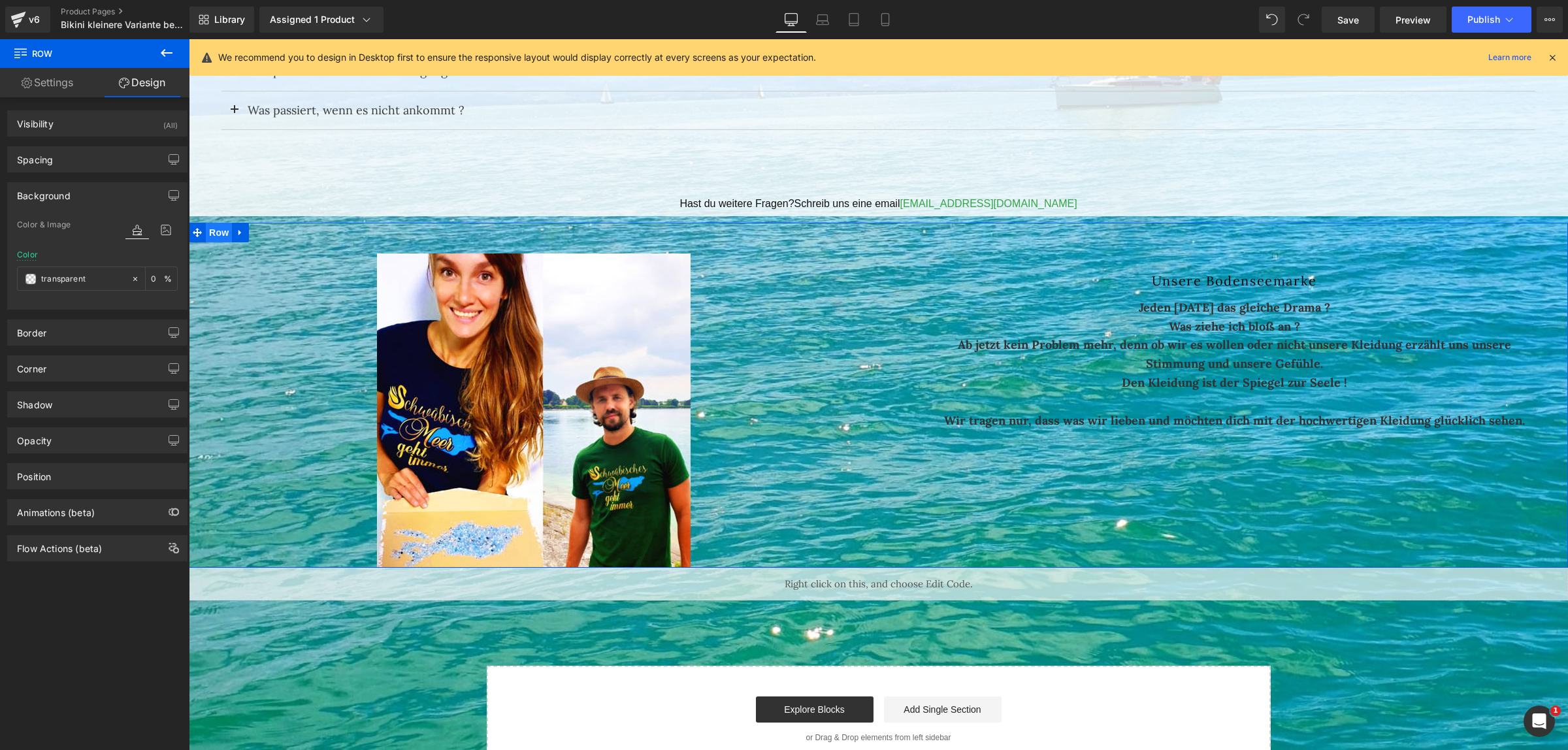
click at [213, 236] on span "Row" at bounding box center [219, 232] width 26 height 20
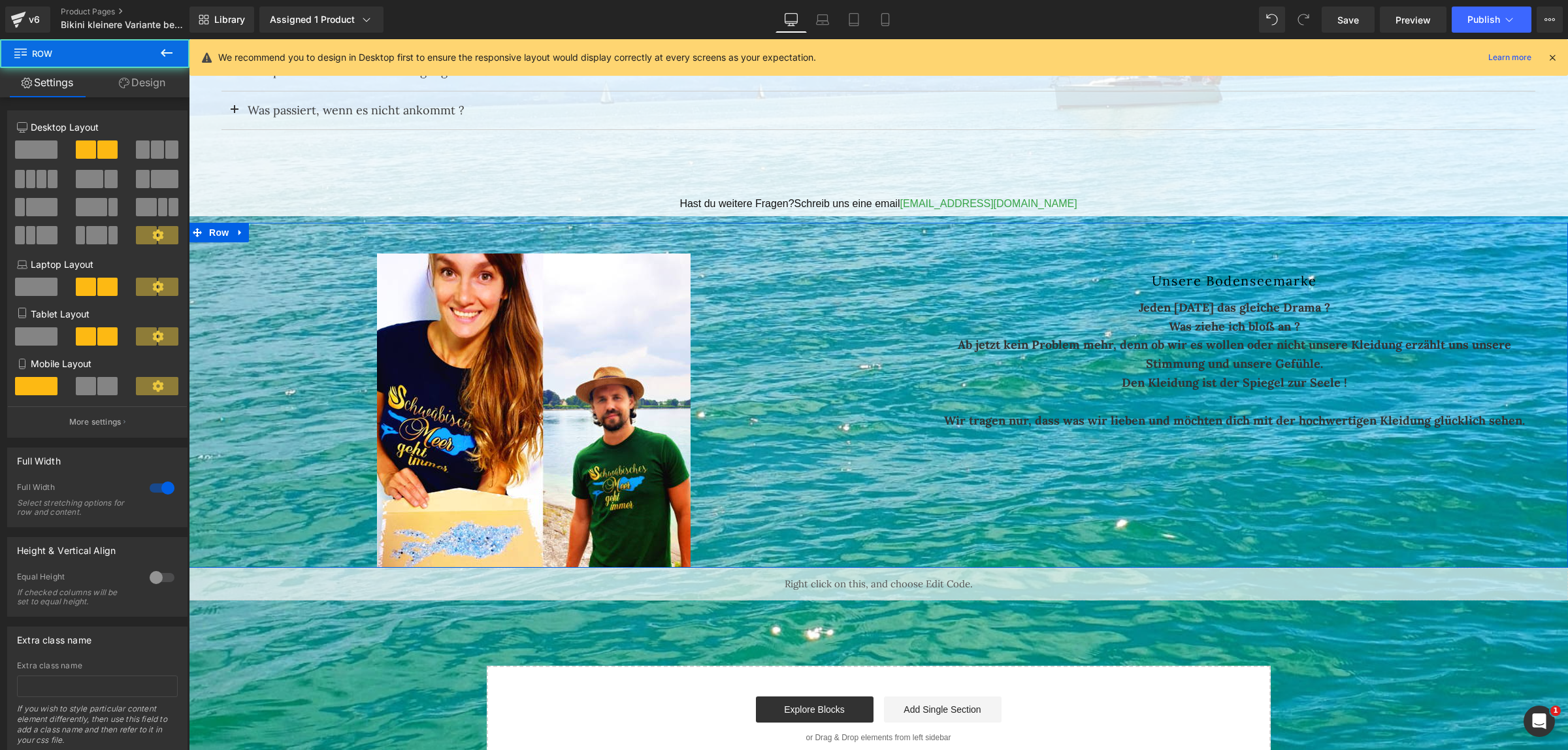
click at [138, 80] on link "Design" at bounding box center [141, 83] width 94 height 30
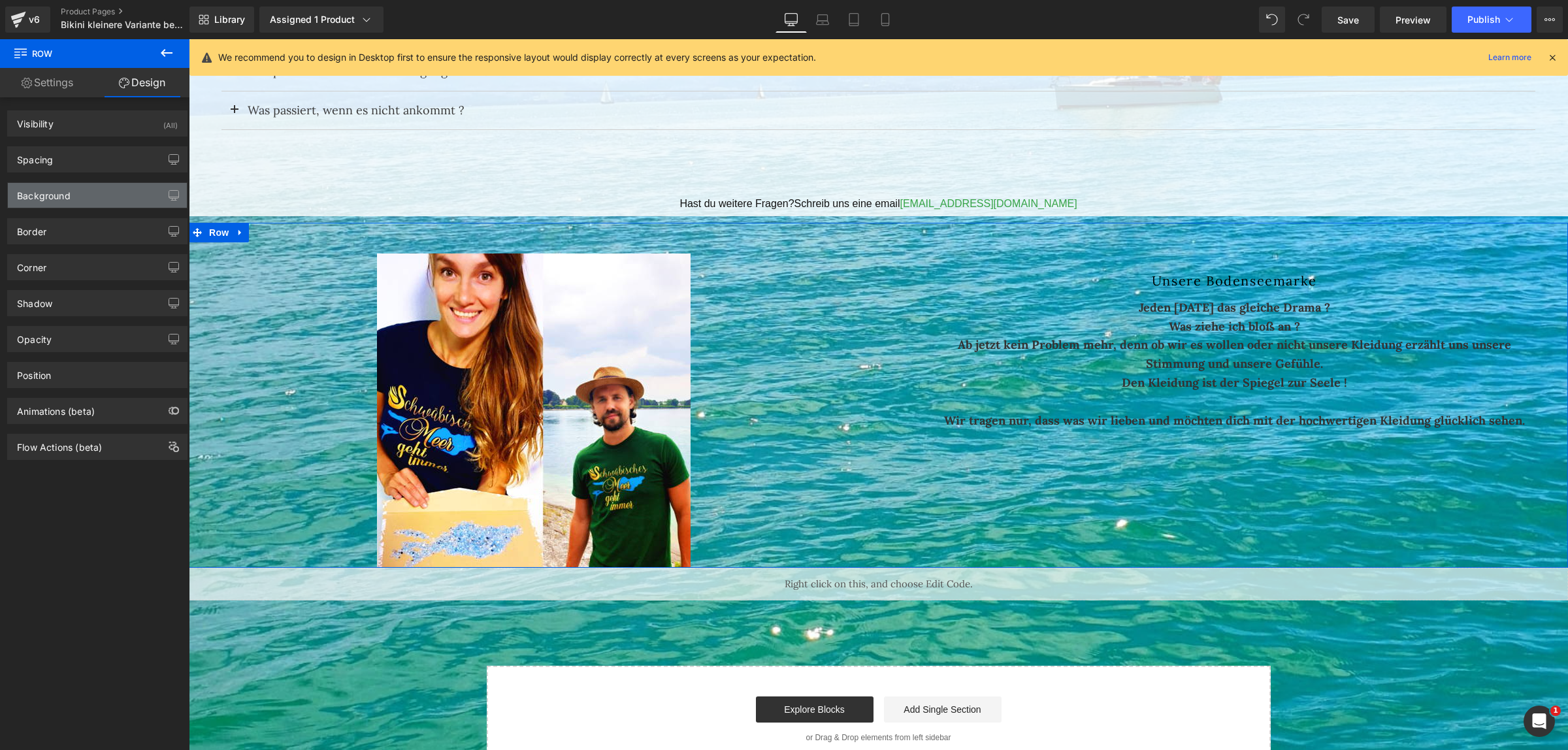
click at [108, 194] on div "Background" at bounding box center [97, 195] width 179 height 25
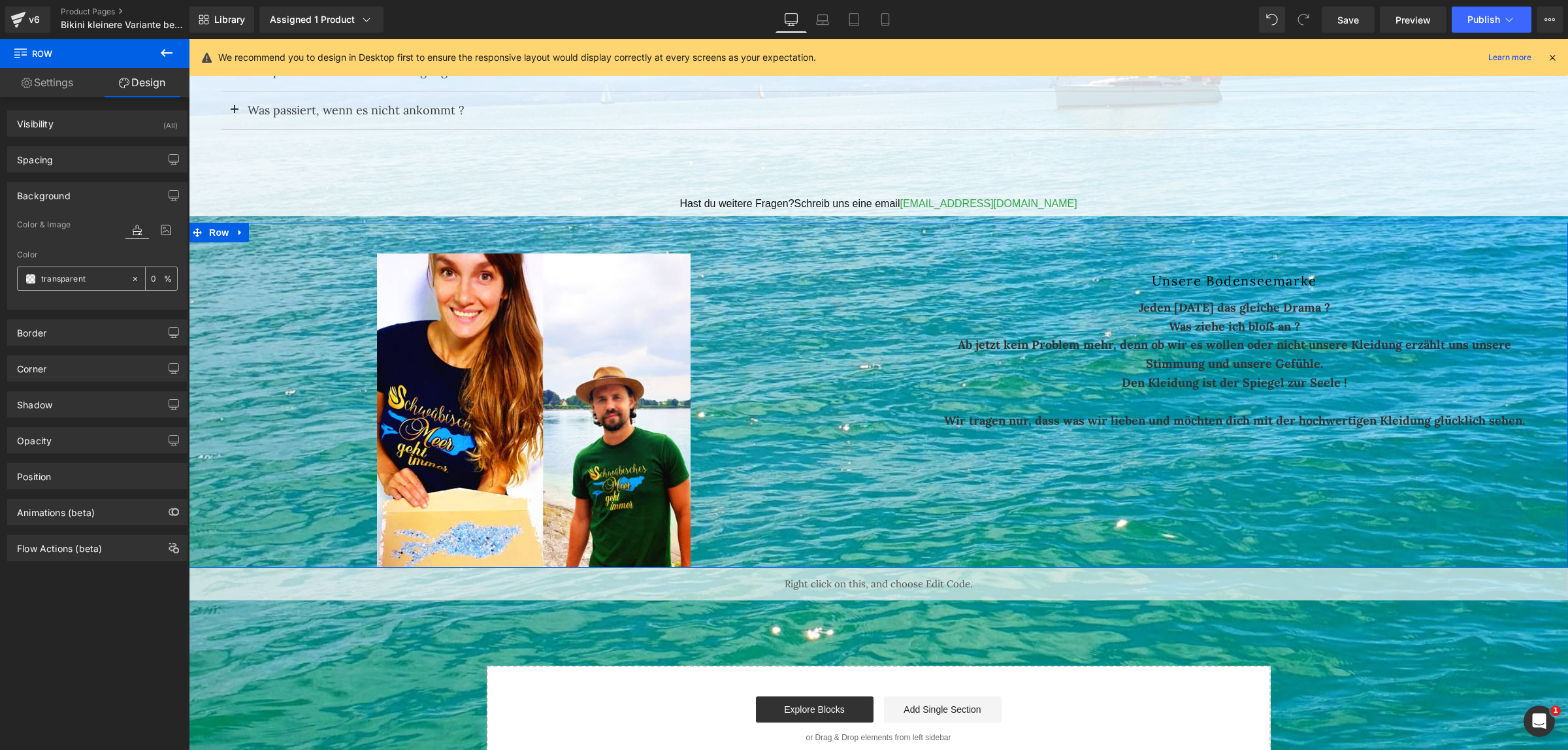
click at [32, 278] on span at bounding box center [31, 279] width 11 height 11
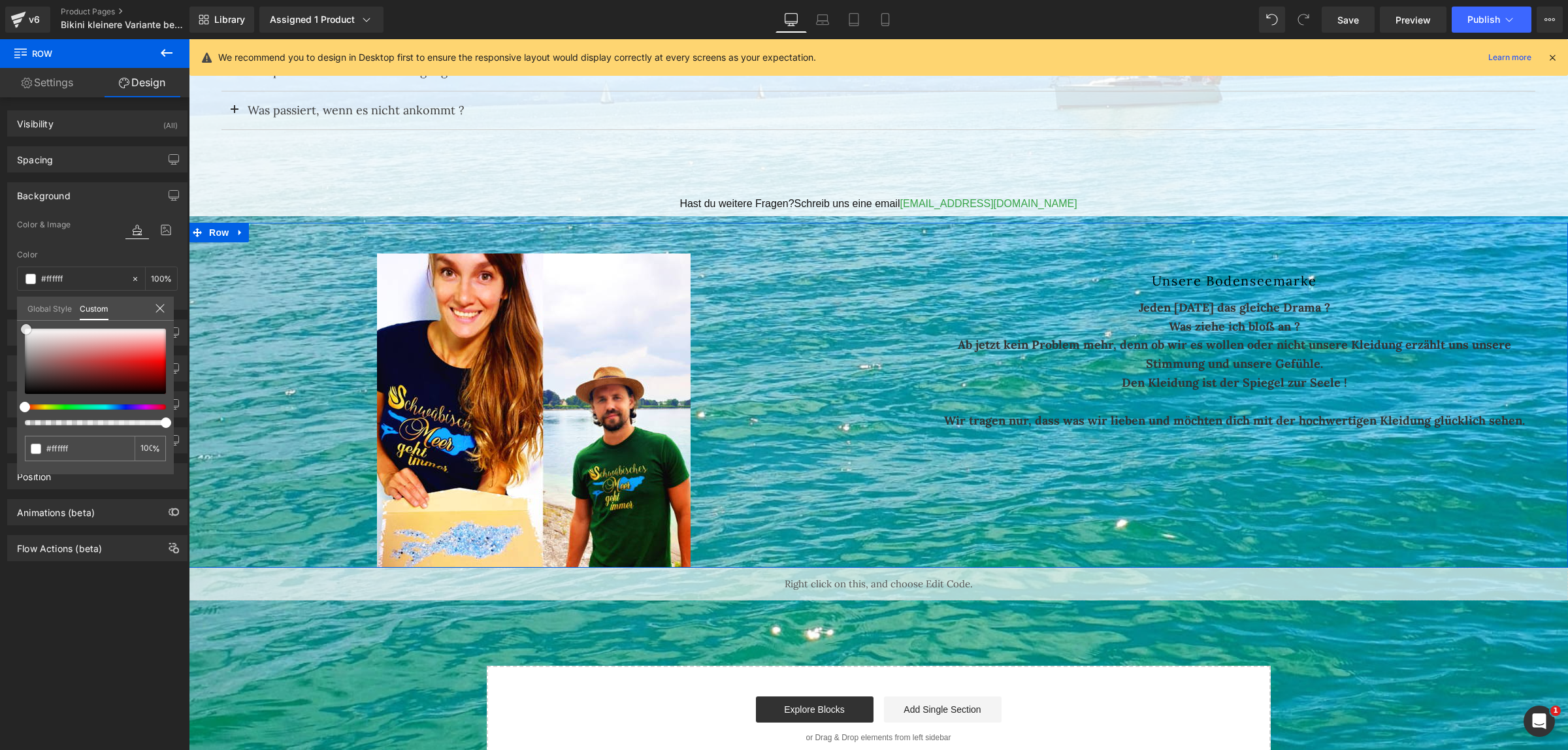
click at [26, 329] on div at bounding box center [96, 361] width 141 height 65
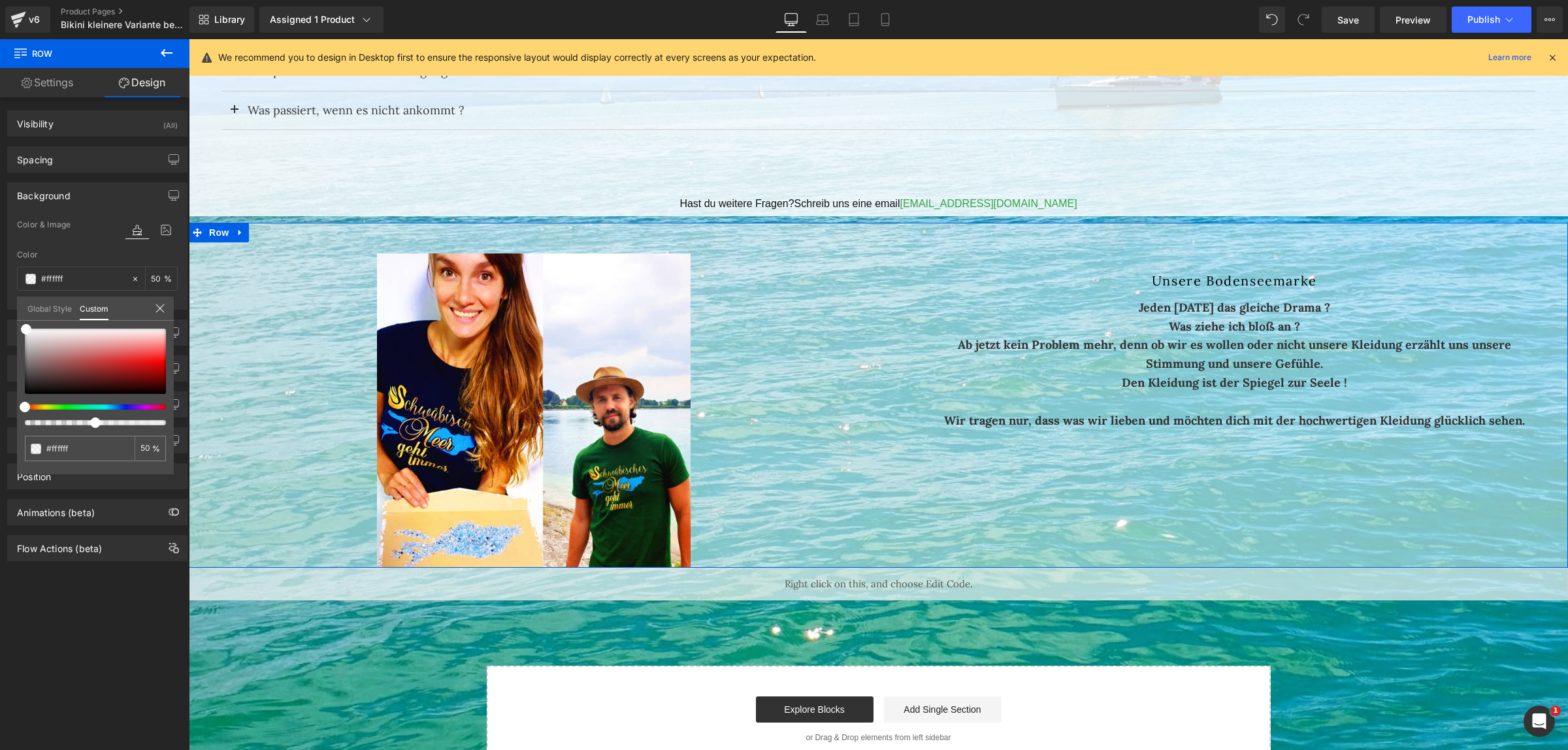
drag, startPoint x: 160, startPoint y: 423, endPoint x: 90, endPoint y: 425, distance: 70.0
click at [90, 425] on div at bounding box center [90, 423] width 141 height 5
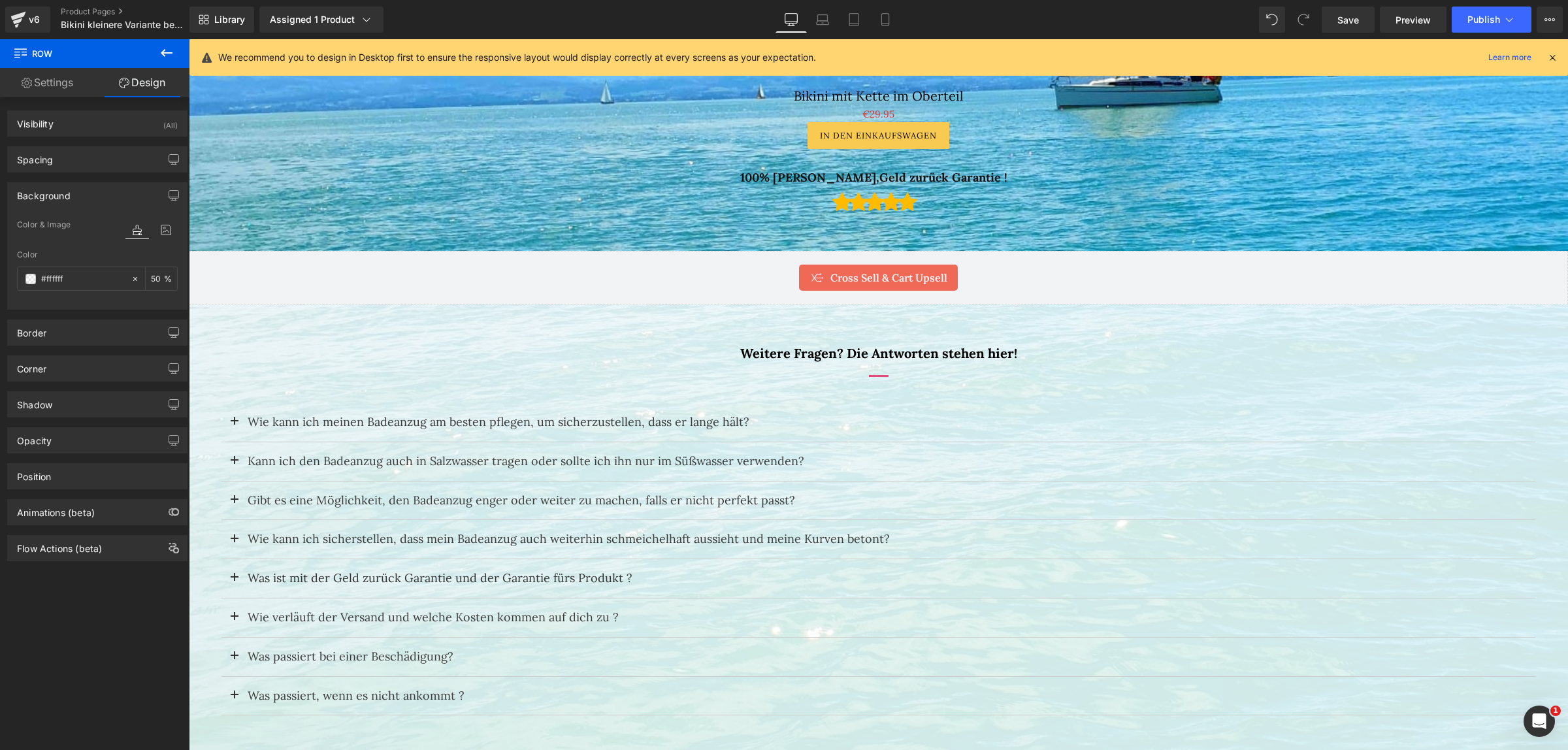
scroll to position [2140, 0]
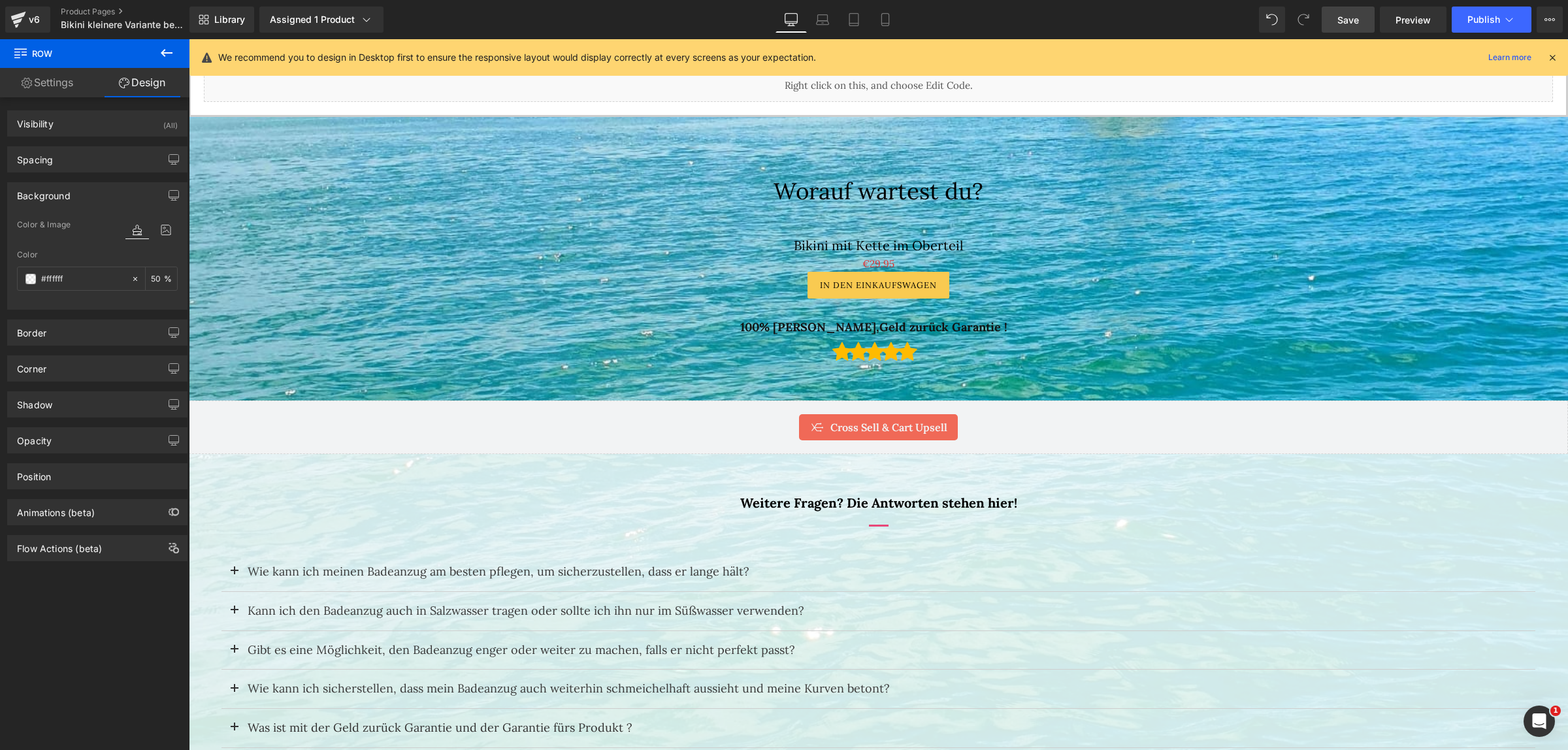
click at [1350, 24] on span "Save" at bounding box center [1348, 20] width 22 height 14
click at [215, 144] on span "Row" at bounding box center [219, 149] width 26 height 20
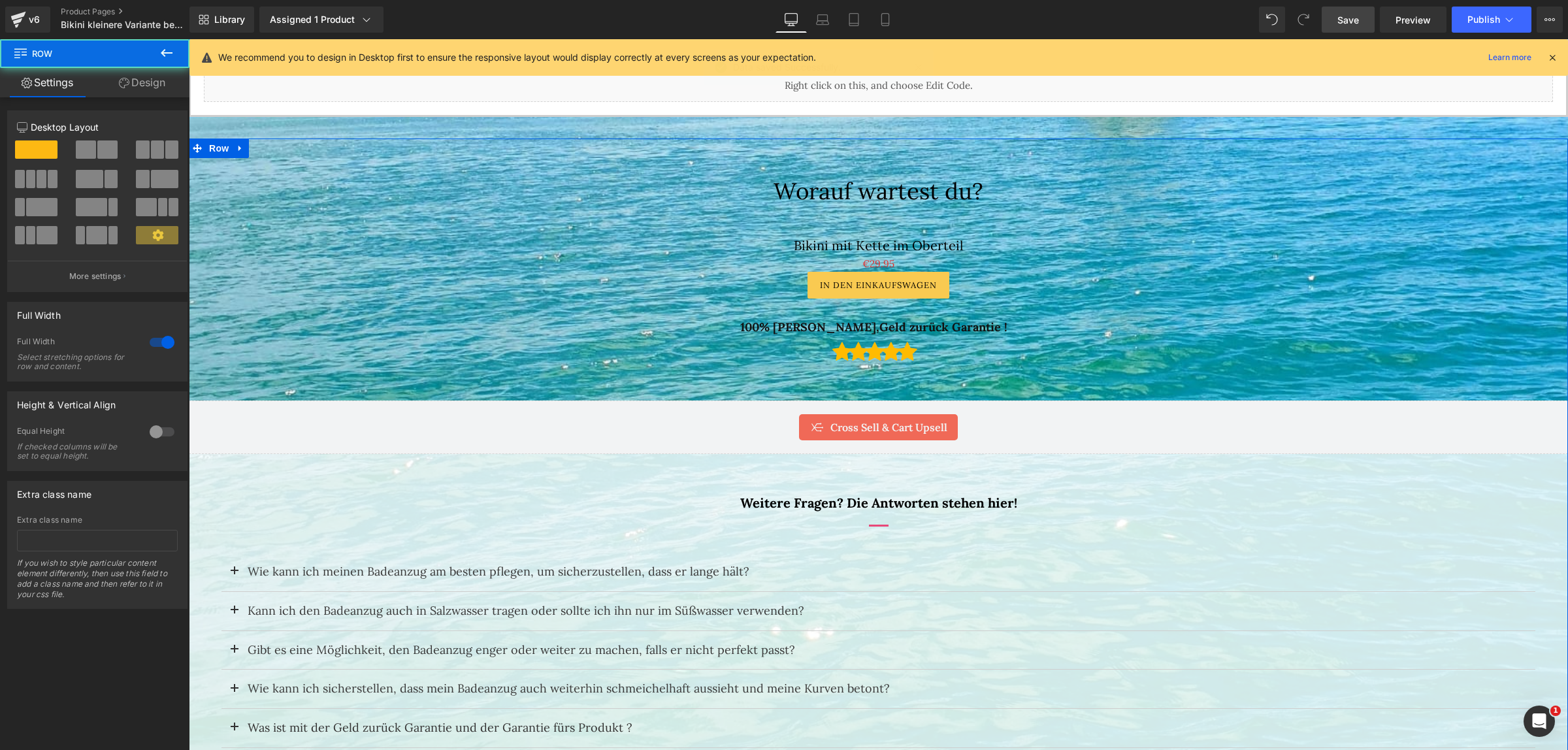
click at [148, 71] on link "Design" at bounding box center [141, 83] width 94 height 30
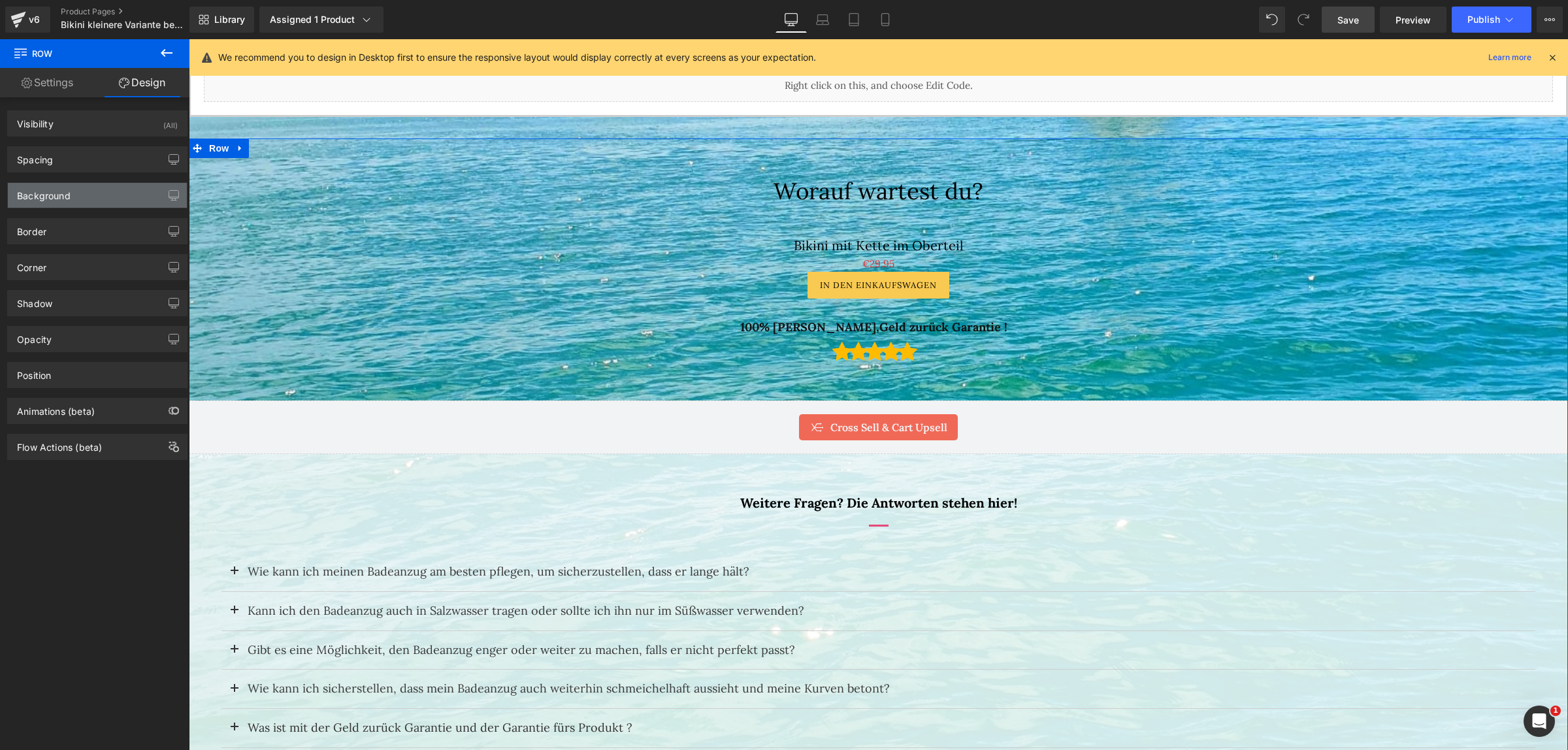
click at [41, 195] on div "Background" at bounding box center [44, 192] width 53 height 18
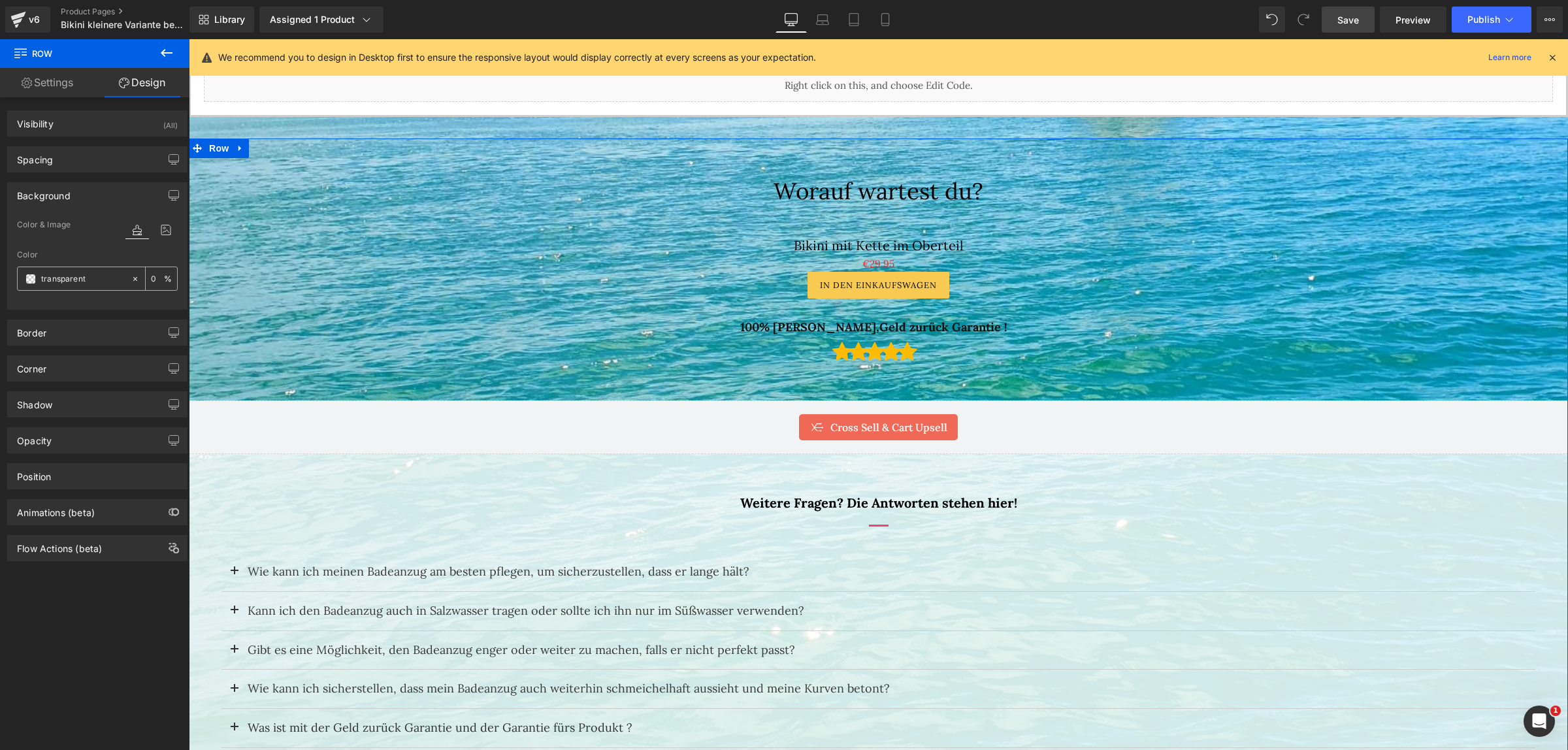
click at [31, 279] on span at bounding box center [31, 279] width 11 height 11
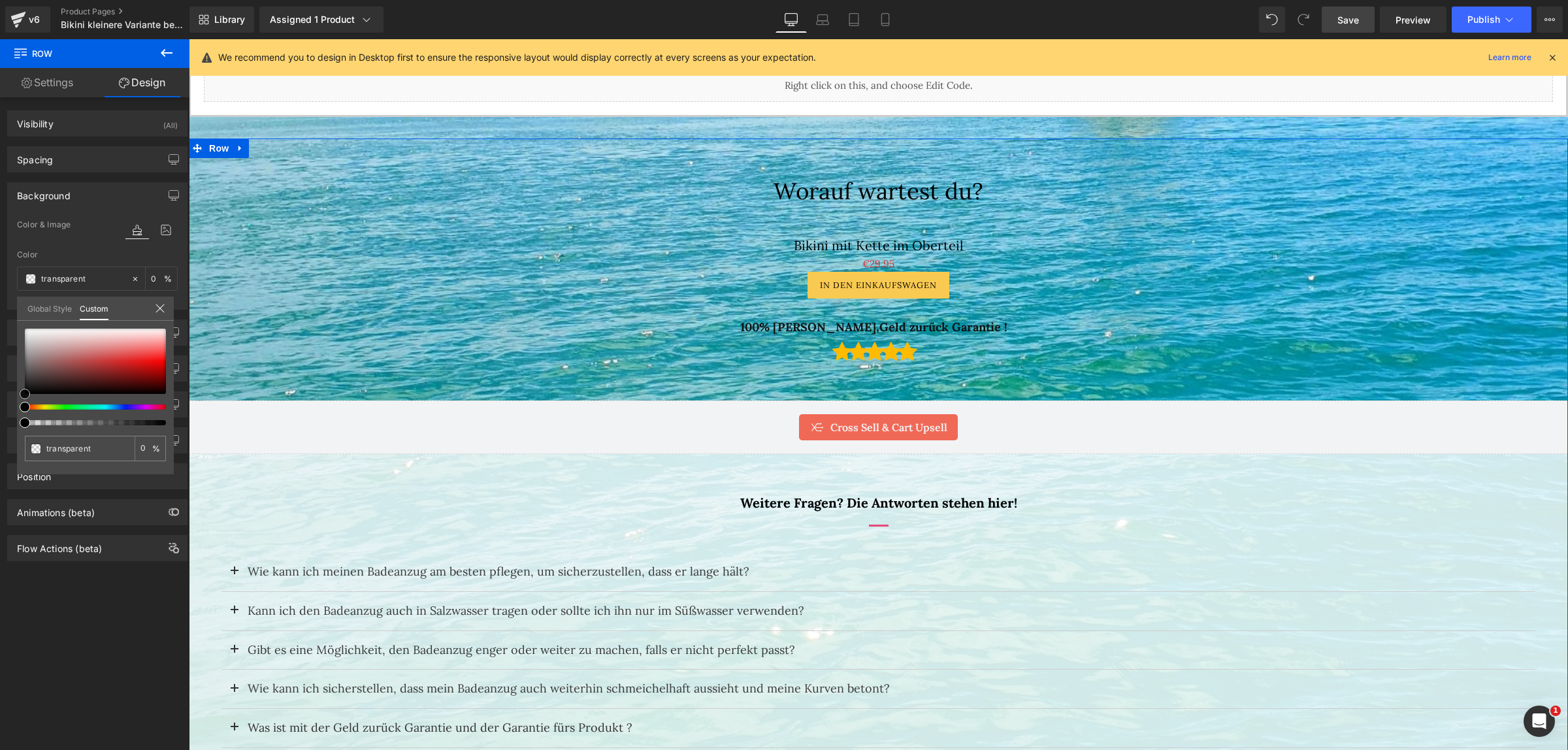
click at [25, 329] on div at bounding box center [96, 361] width 141 height 65
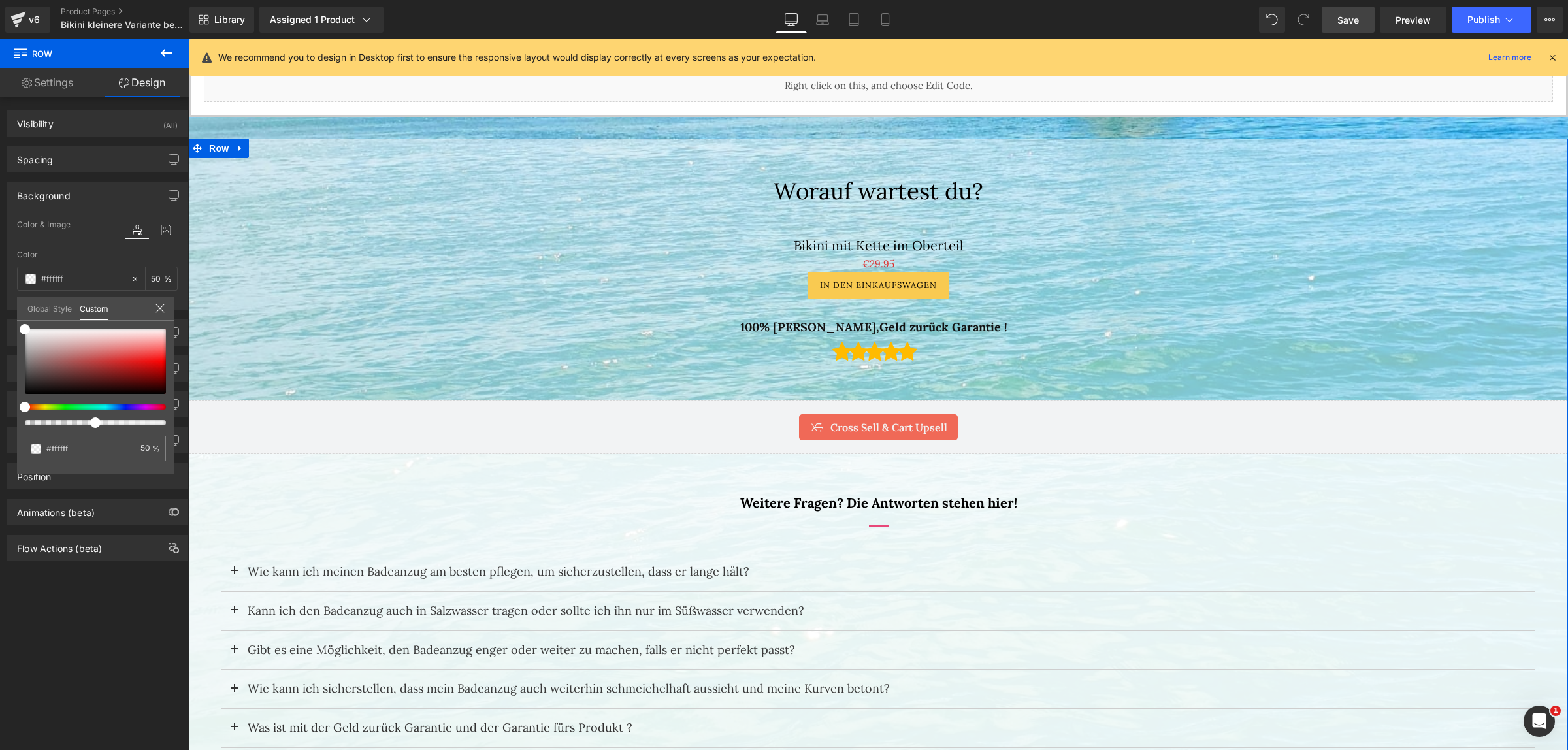
drag, startPoint x: 154, startPoint y: 423, endPoint x: 89, endPoint y: 423, distance: 65.0
click at [89, 423] on div at bounding box center [90, 423] width 141 height 5
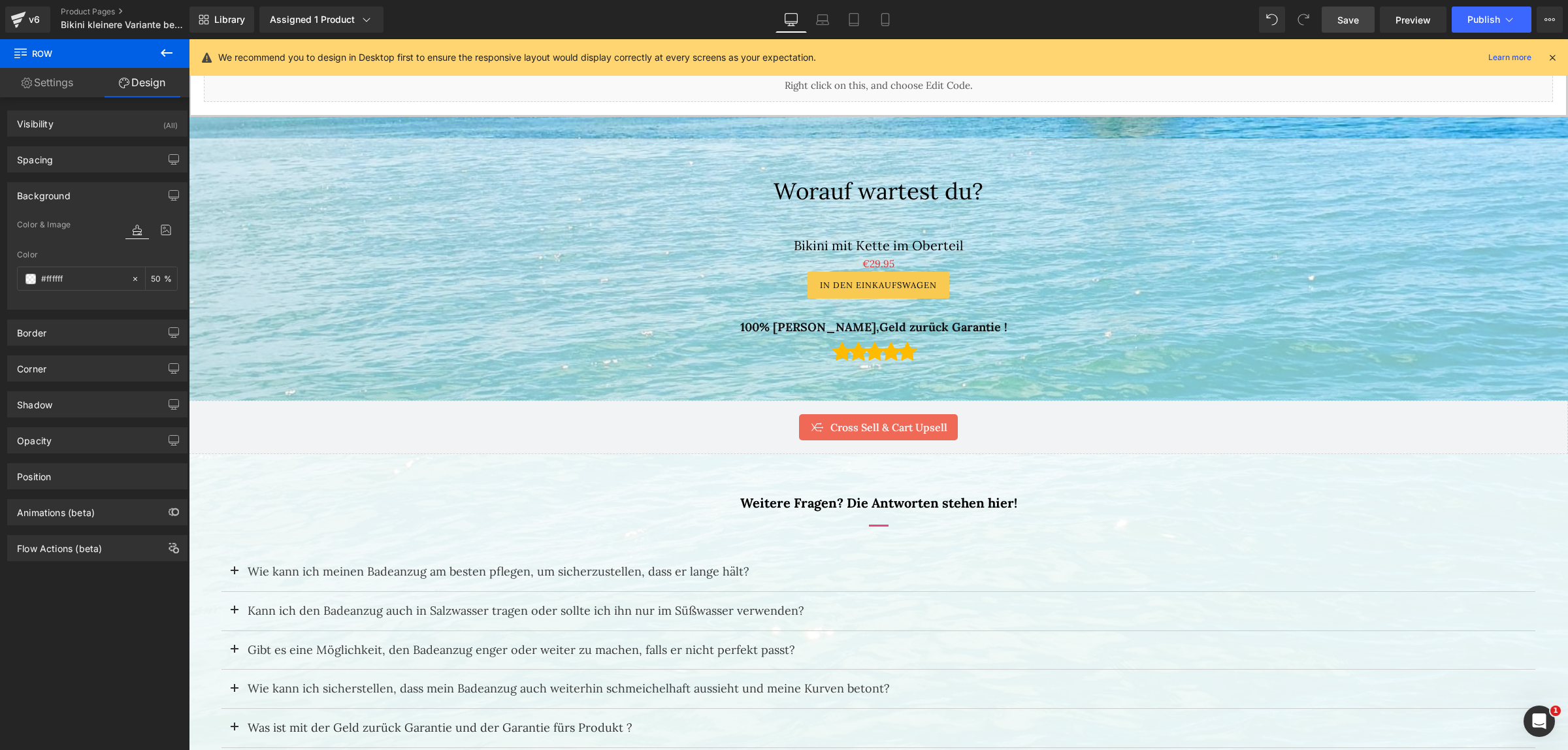
click at [870, 262] on span "(P) Price" at bounding box center [878, 264] width 46 height 20
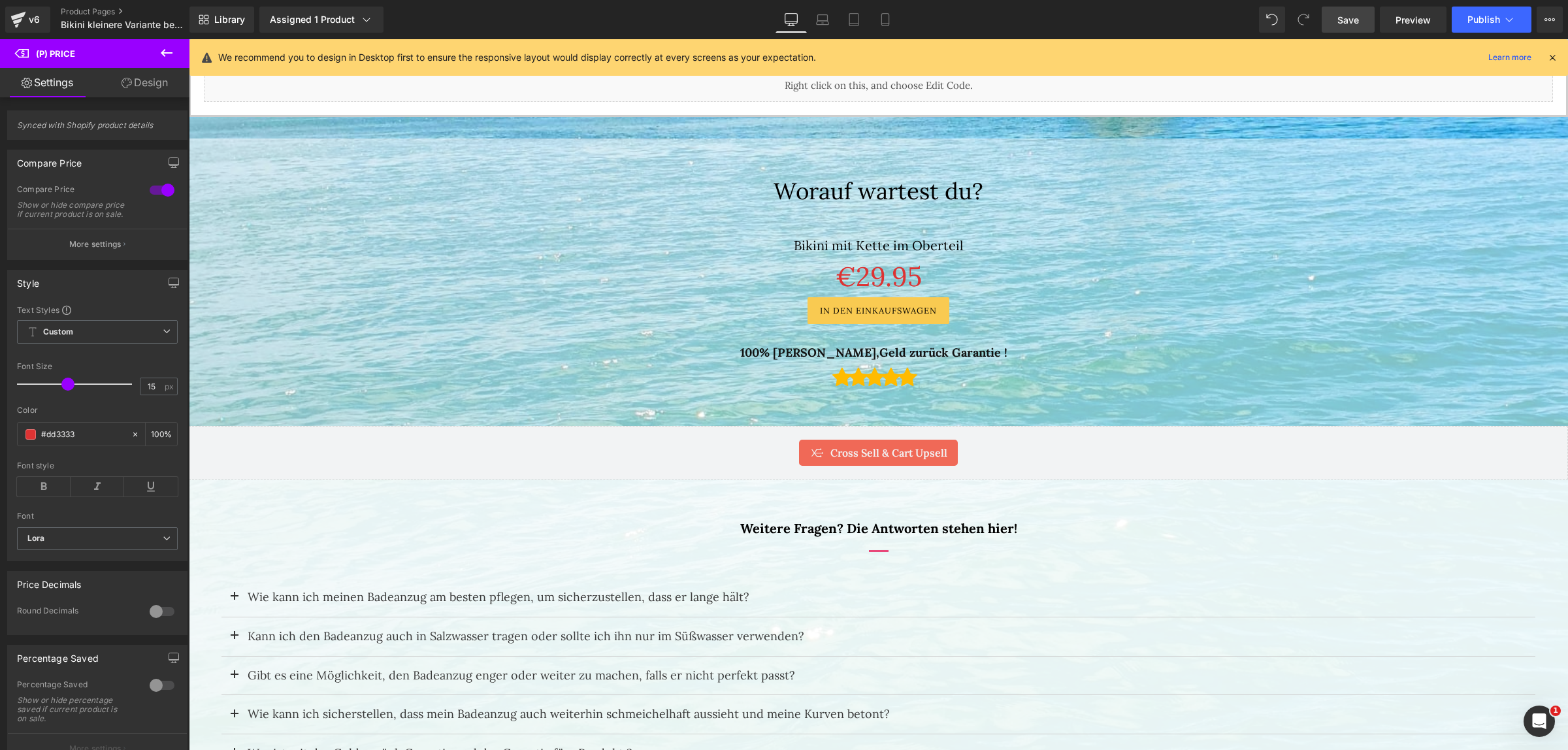
drag, startPoint x: 39, startPoint y: 392, endPoint x: 66, endPoint y: 402, distance: 28.8
click at [66, 397] on div at bounding box center [78, 384] width 108 height 26
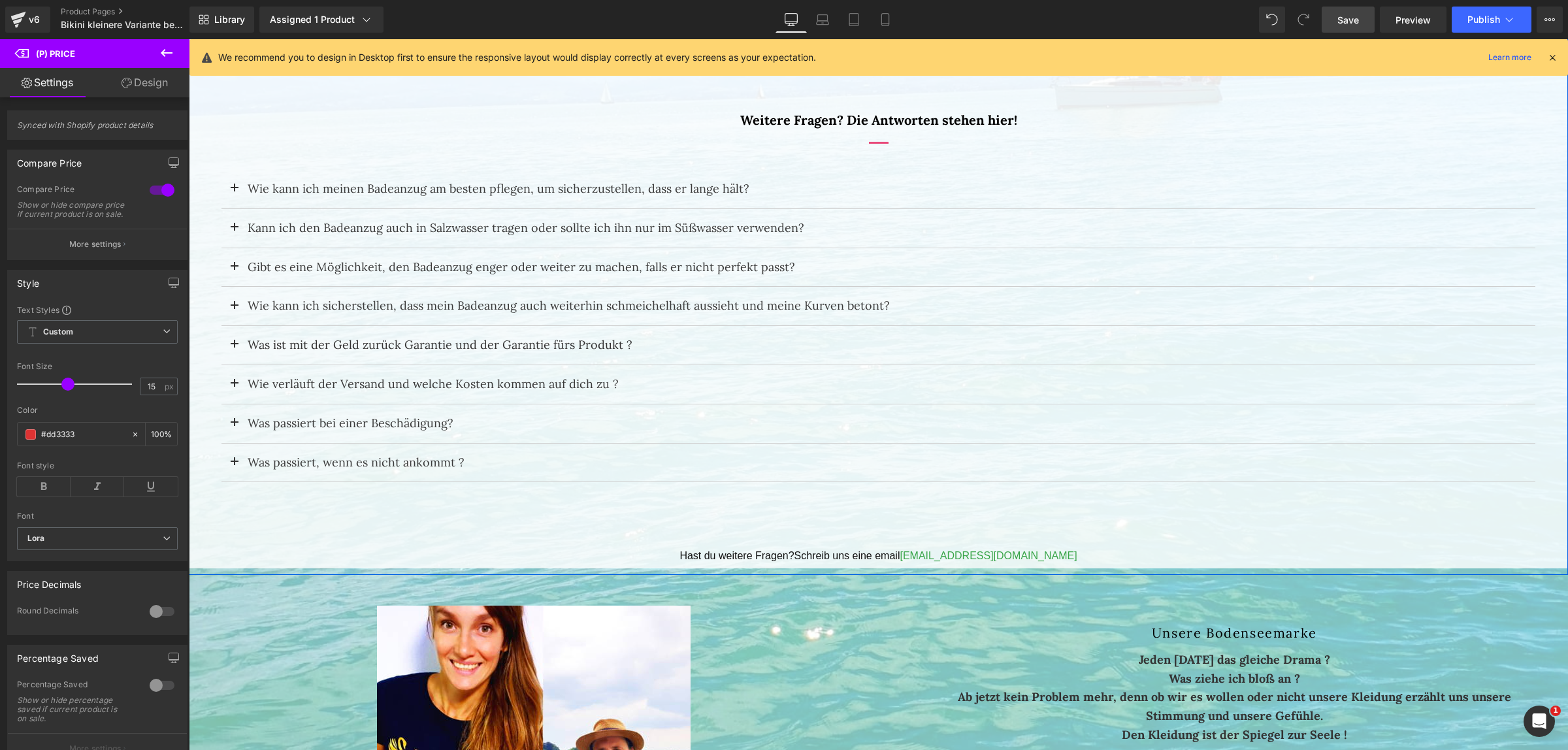
scroll to position [2467, 0]
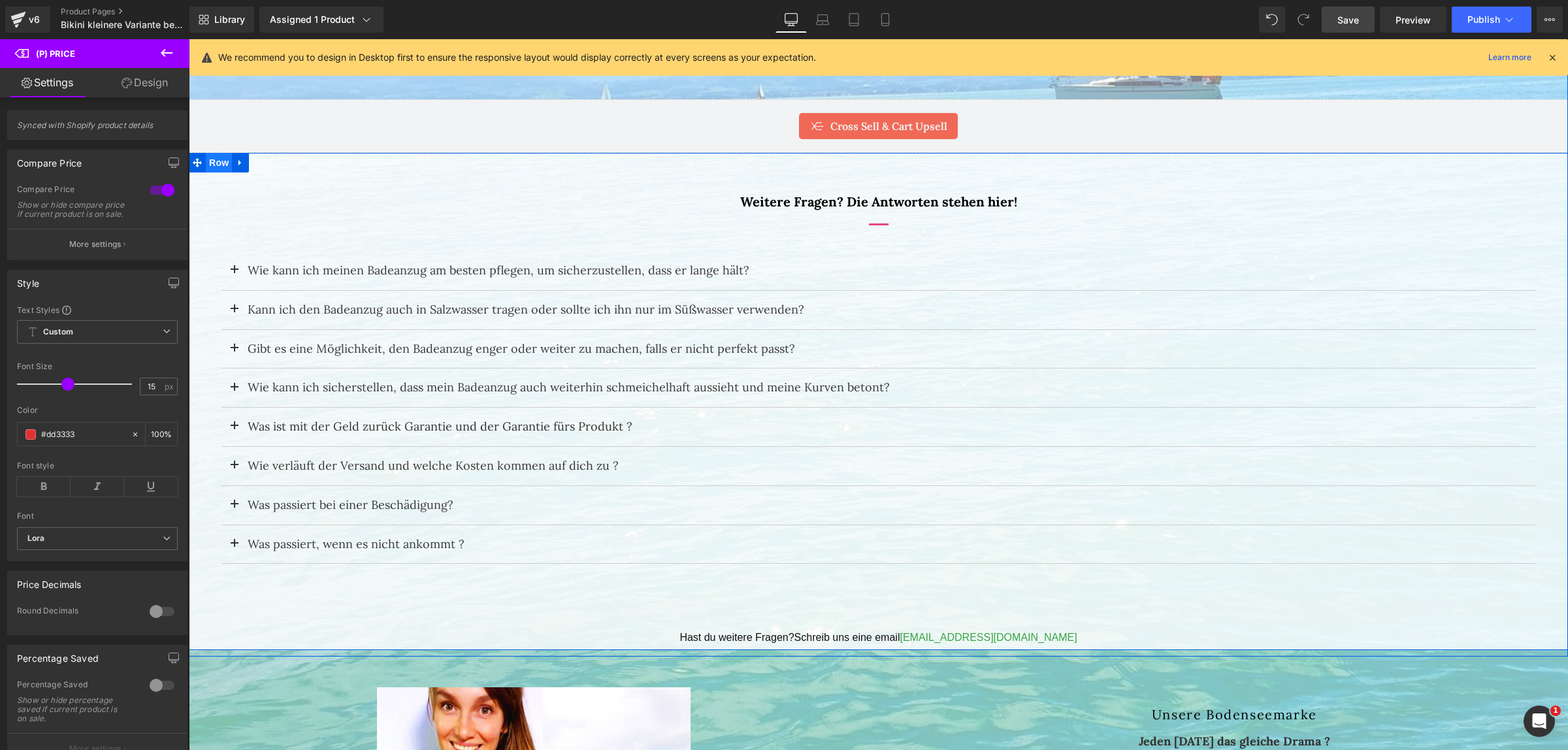
click at [207, 166] on span "Row" at bounding box center [219, 163] width 26 height 20
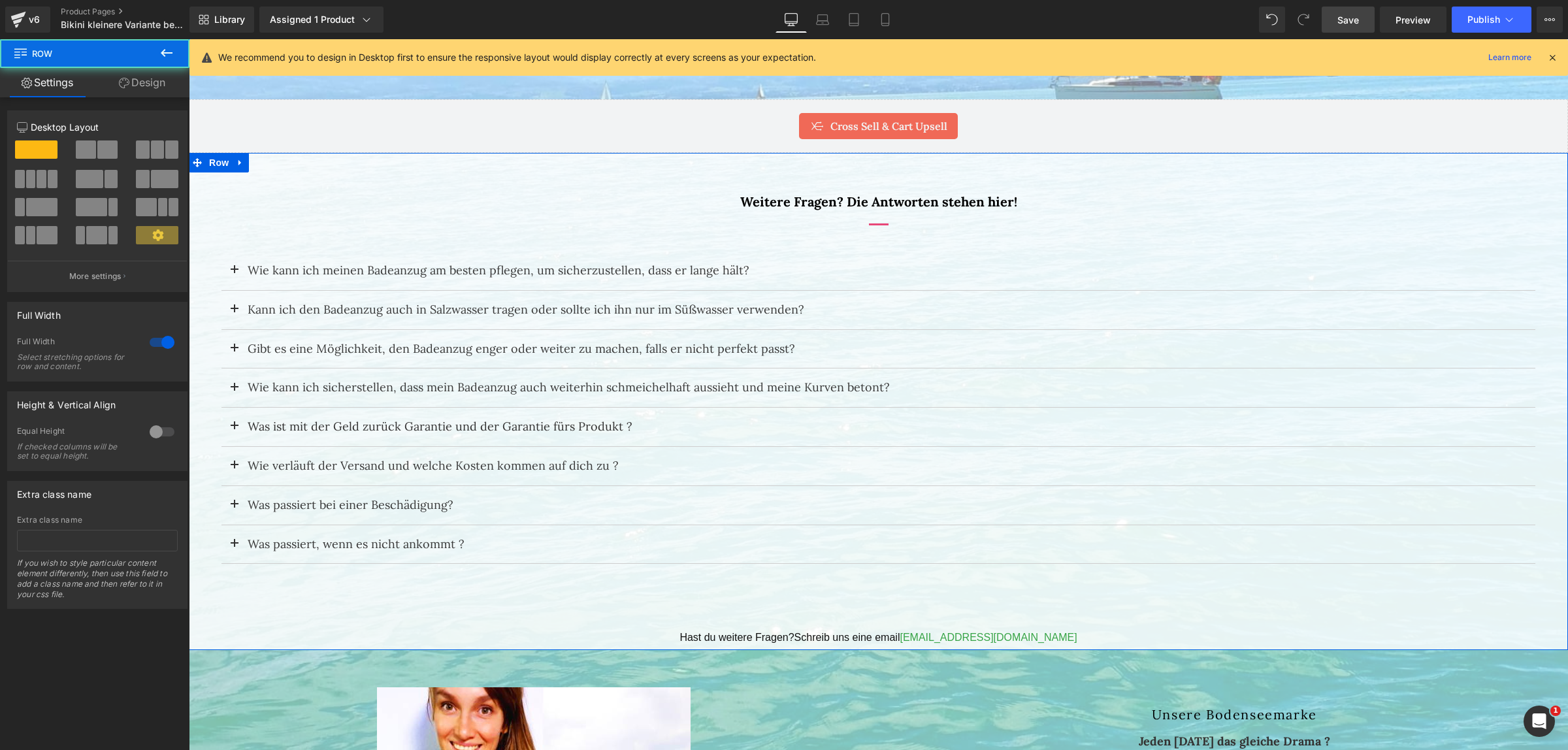
click at [149, 92] on link "Design" at bounding box center [141, 83] width 94 height 30
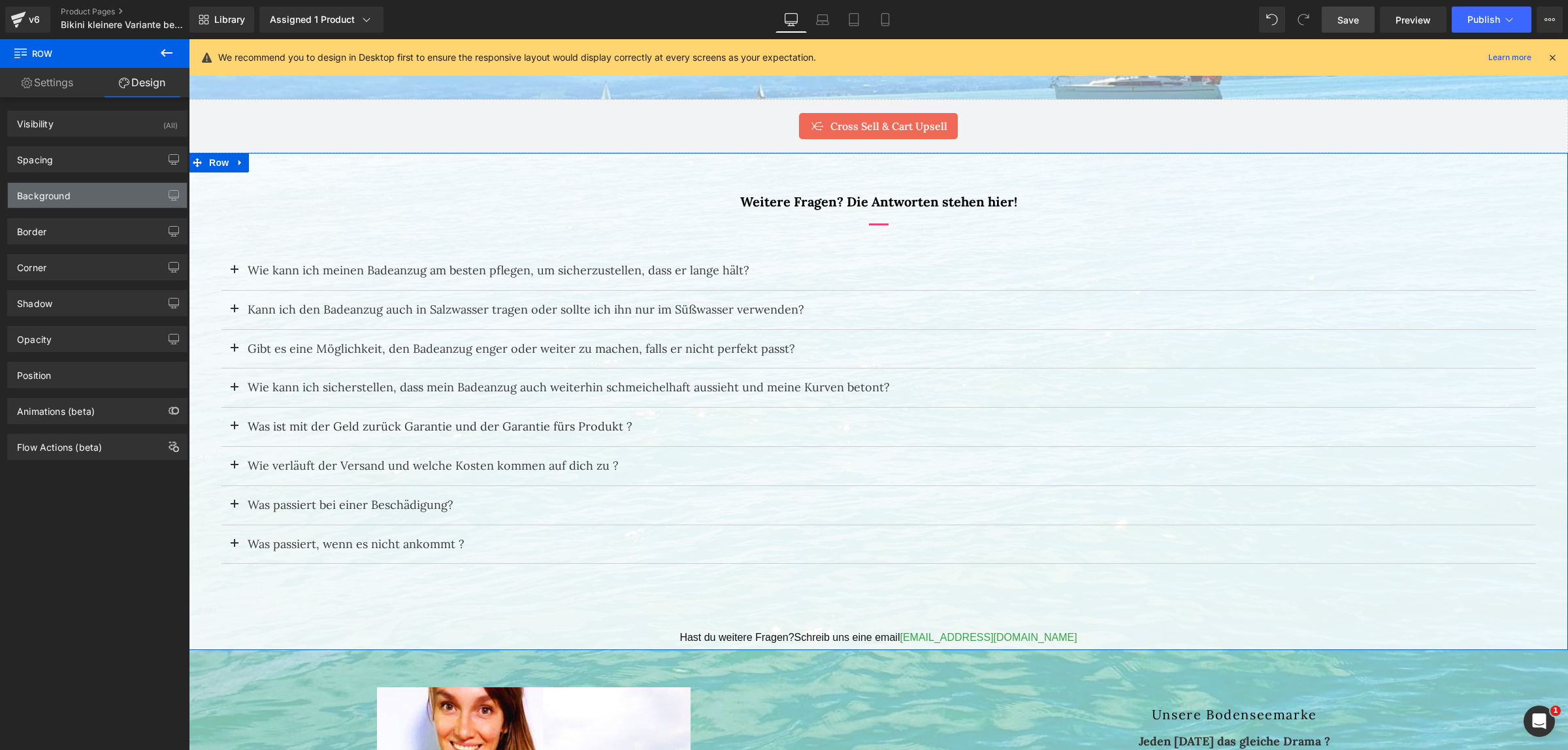
click at [48, 194] on div "Background" at bounding box center [44, 192] width 53 height 18
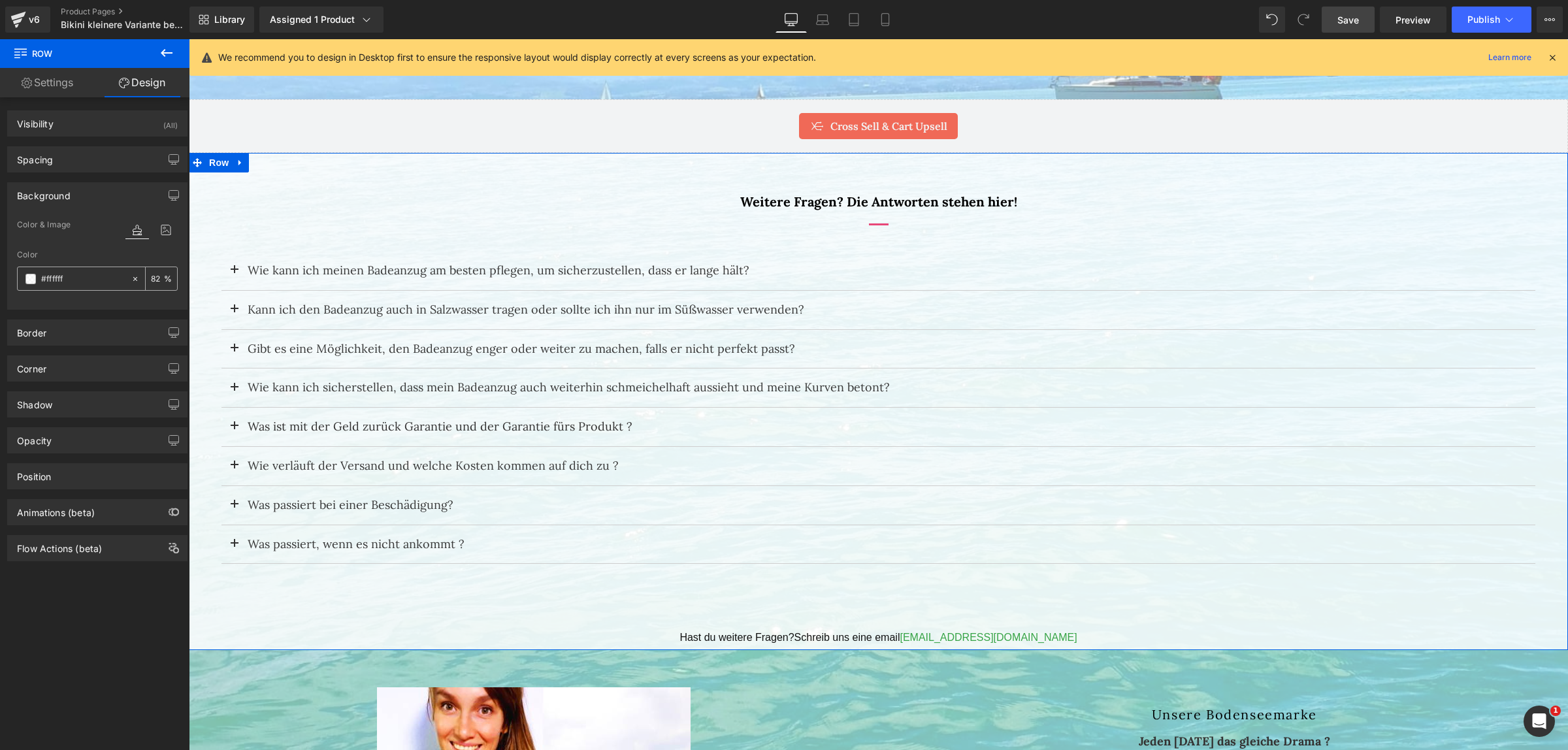
click at [151, 279] on input "number" at bounding box center [158, 279] width 13 height 15
click at [22, 278] on div at bounding box center [74, 279] width 113 height 23
click at [32, 278] on span at bounding box center [31, 279] width 11 height 11
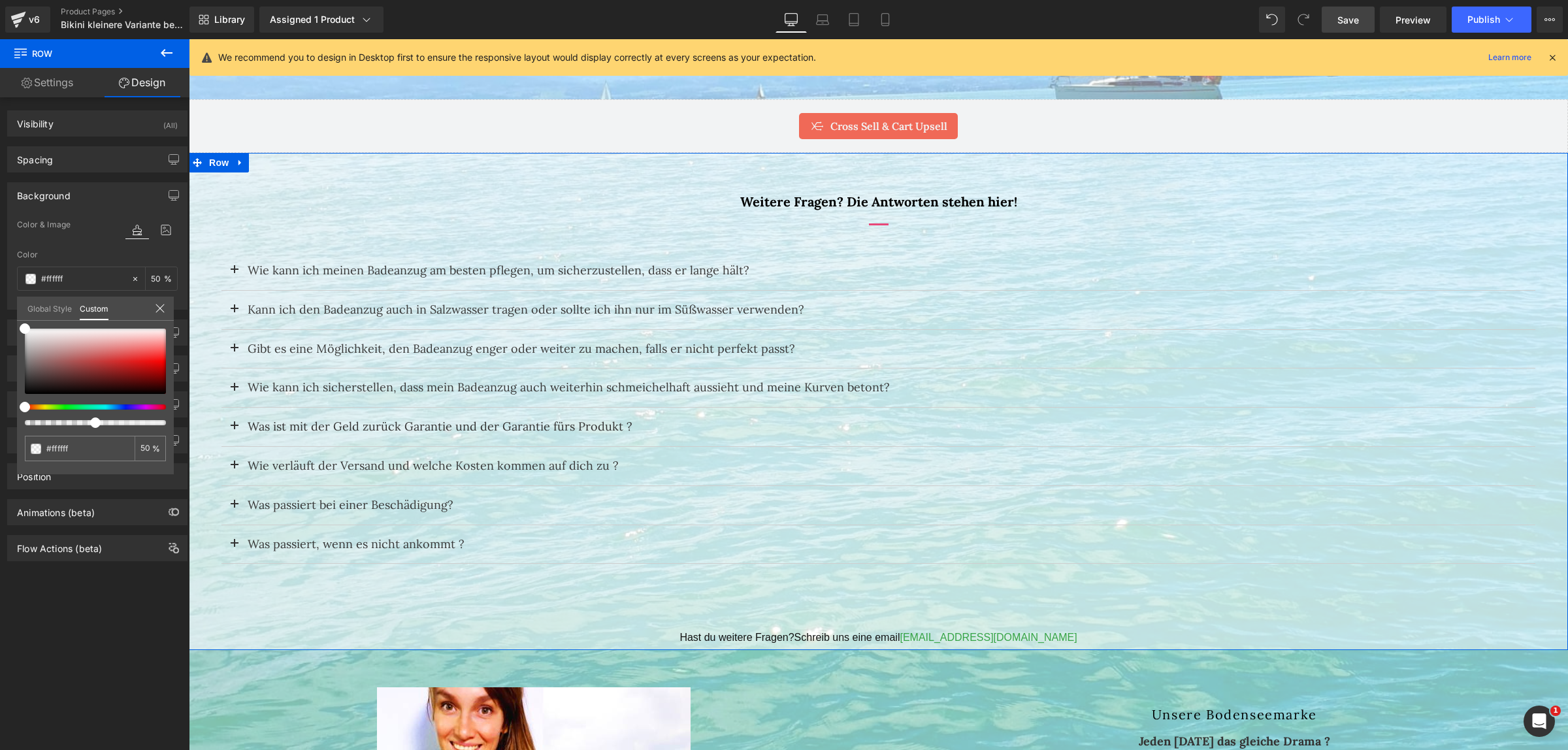
drag, startPoint x: 139, startPoint y: 423, endPoint x: 90, endPoint y: 425, distance: 49.0
click at [90, 425] on div "#ffffff 82 %" at bounding box center [95, 401] width 156 height 146
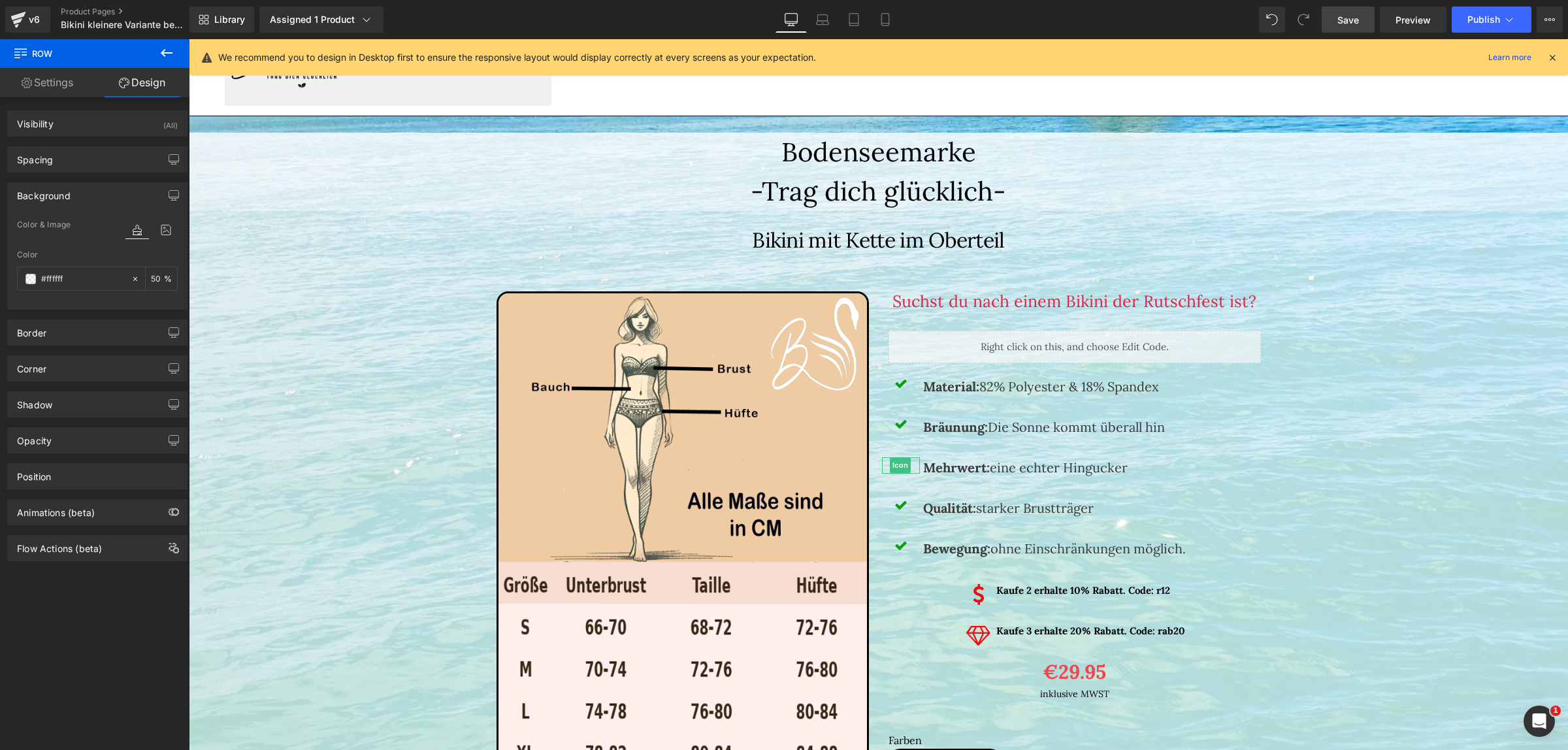
scroll to position [0, 0]
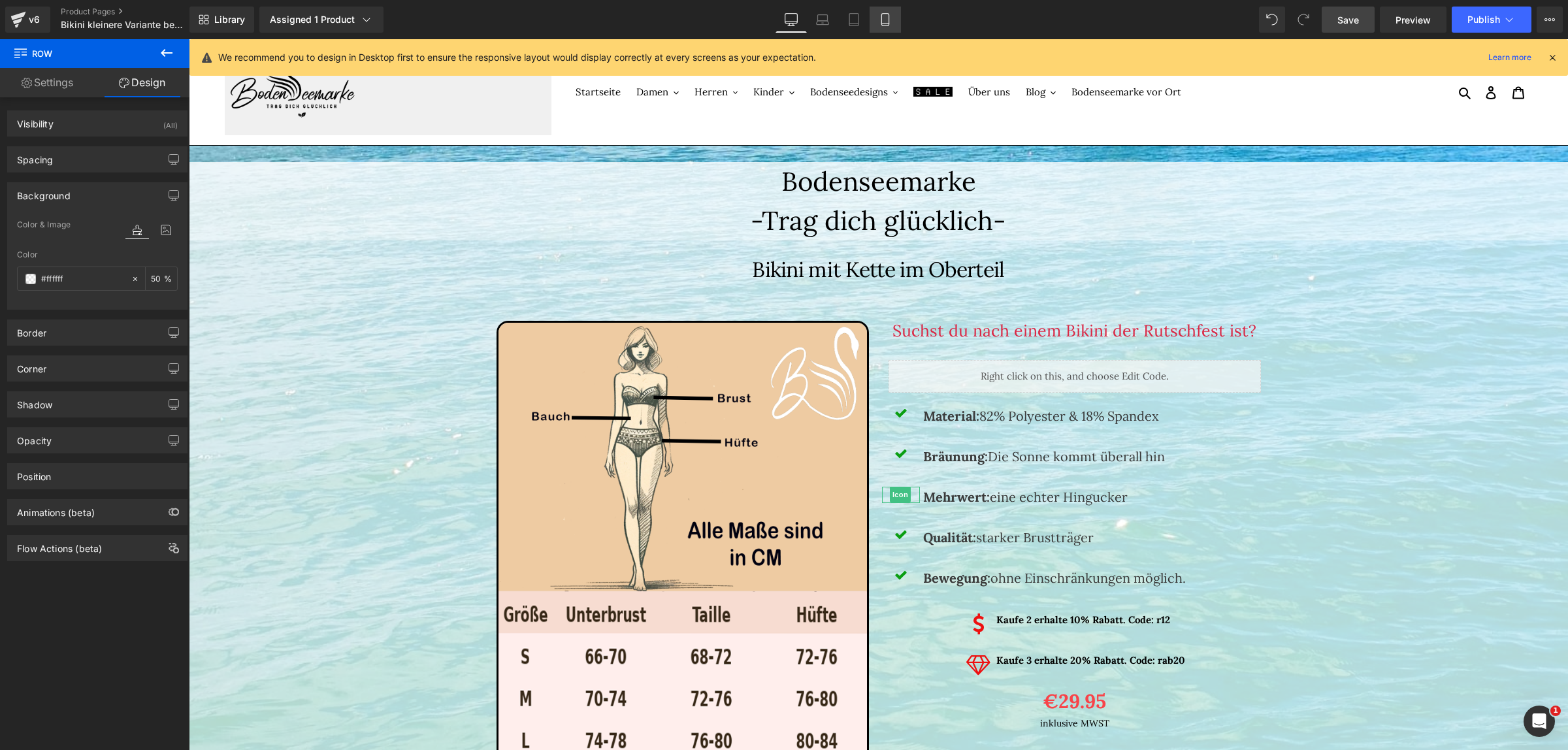
click at [881, 17] on icon at bounding box center [885, 20] width 7 height 13
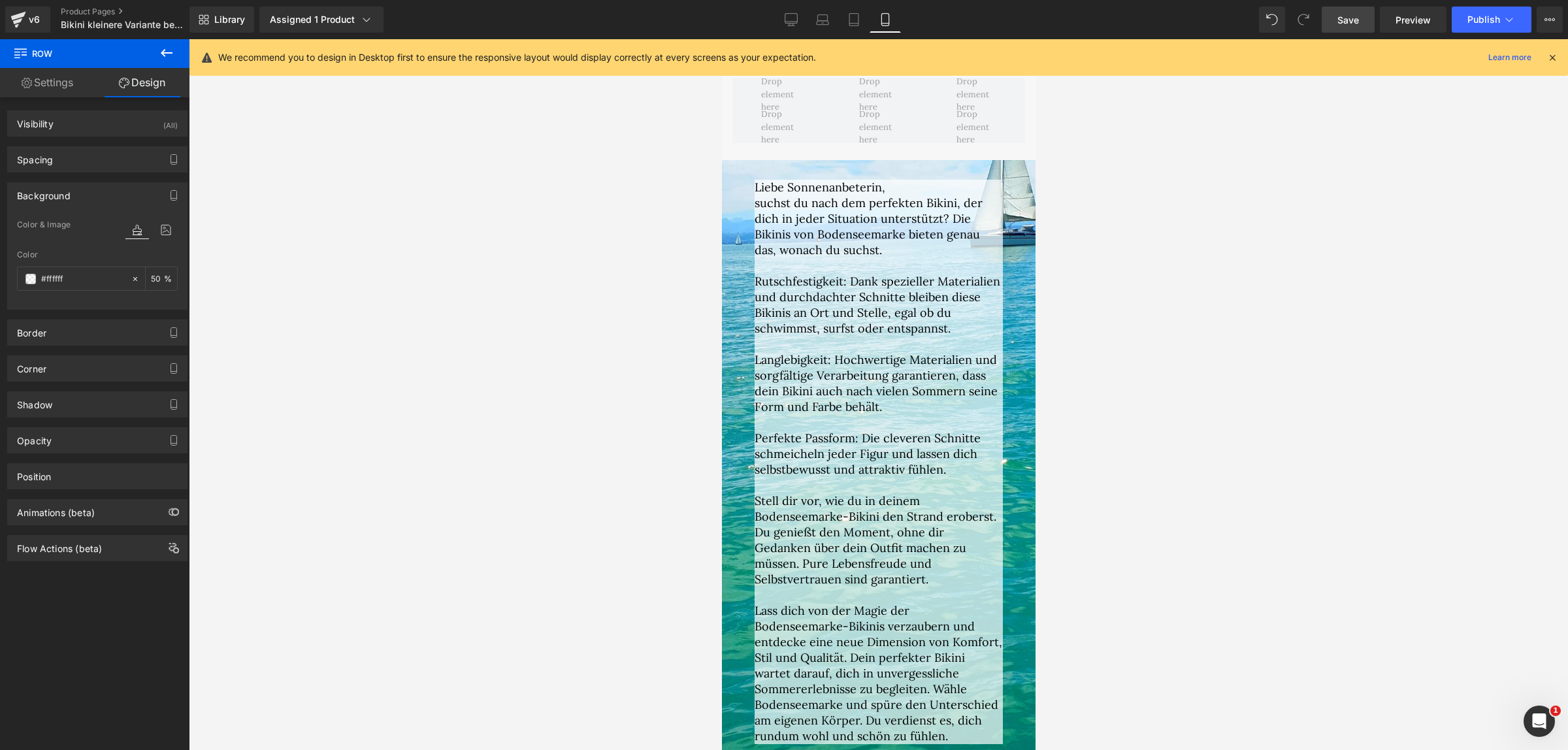
scroll to position [1887, 0]
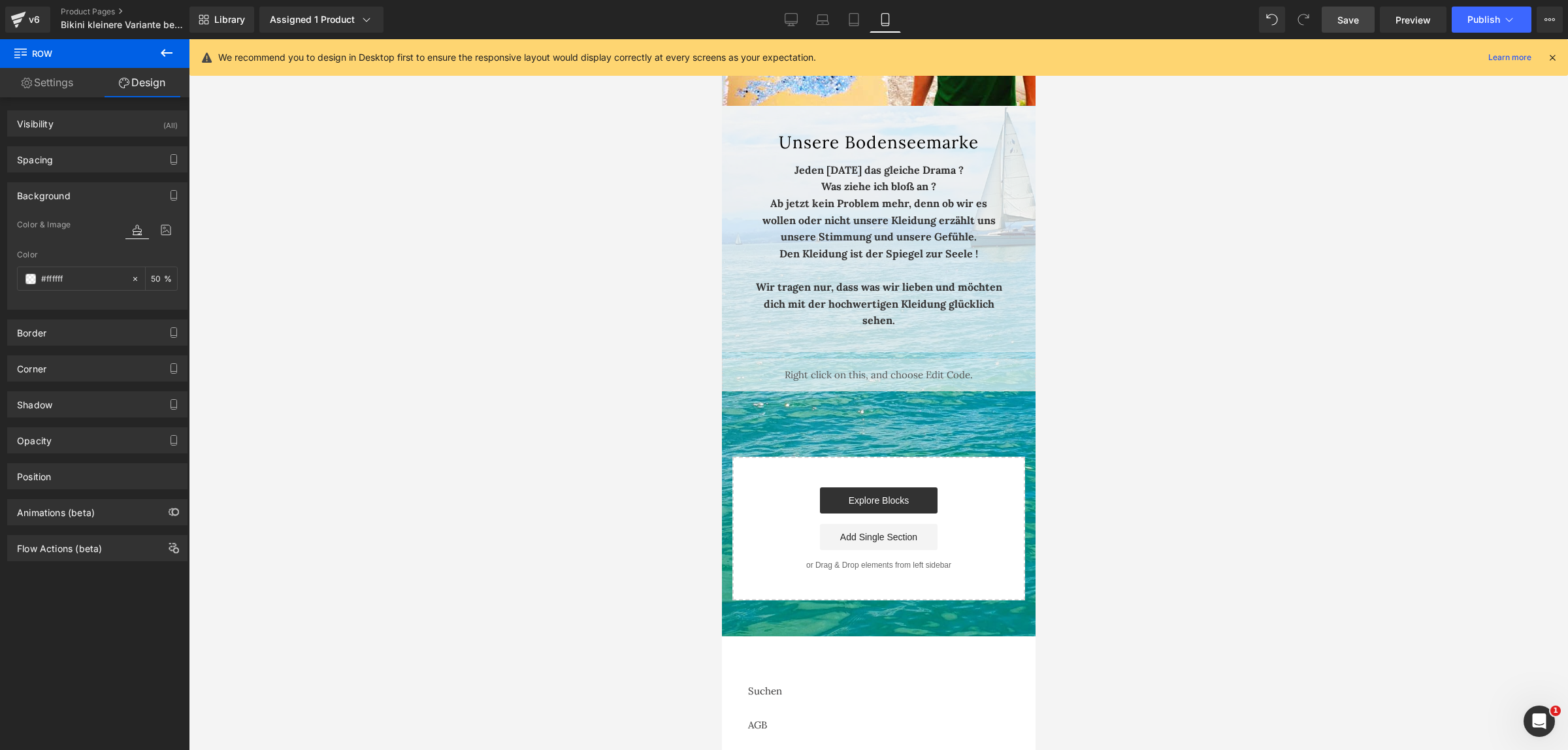
scroll to position [4624, 0]
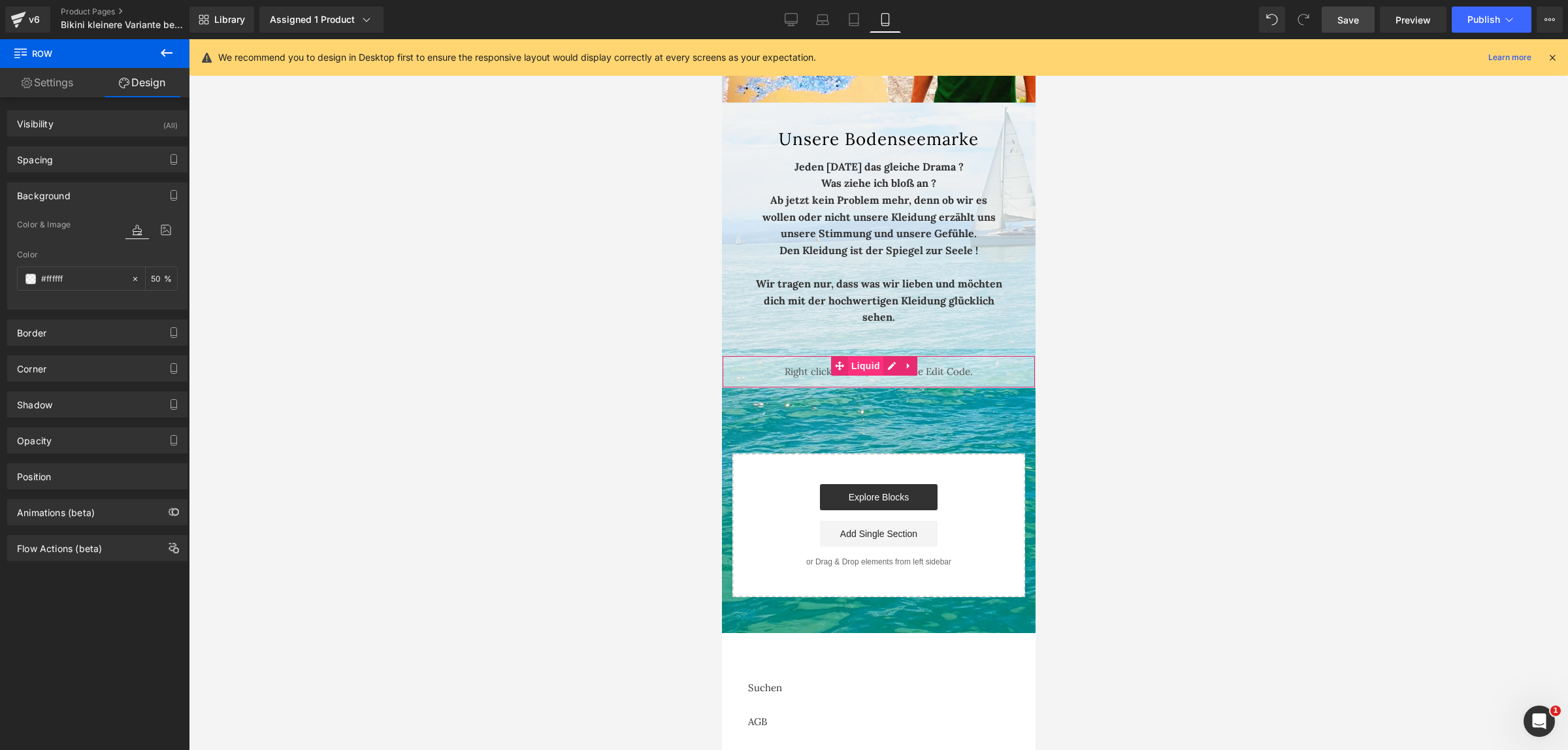
click at [862, 357] on span "Liquid" at bounding box center [864, 366] width 35 height 20
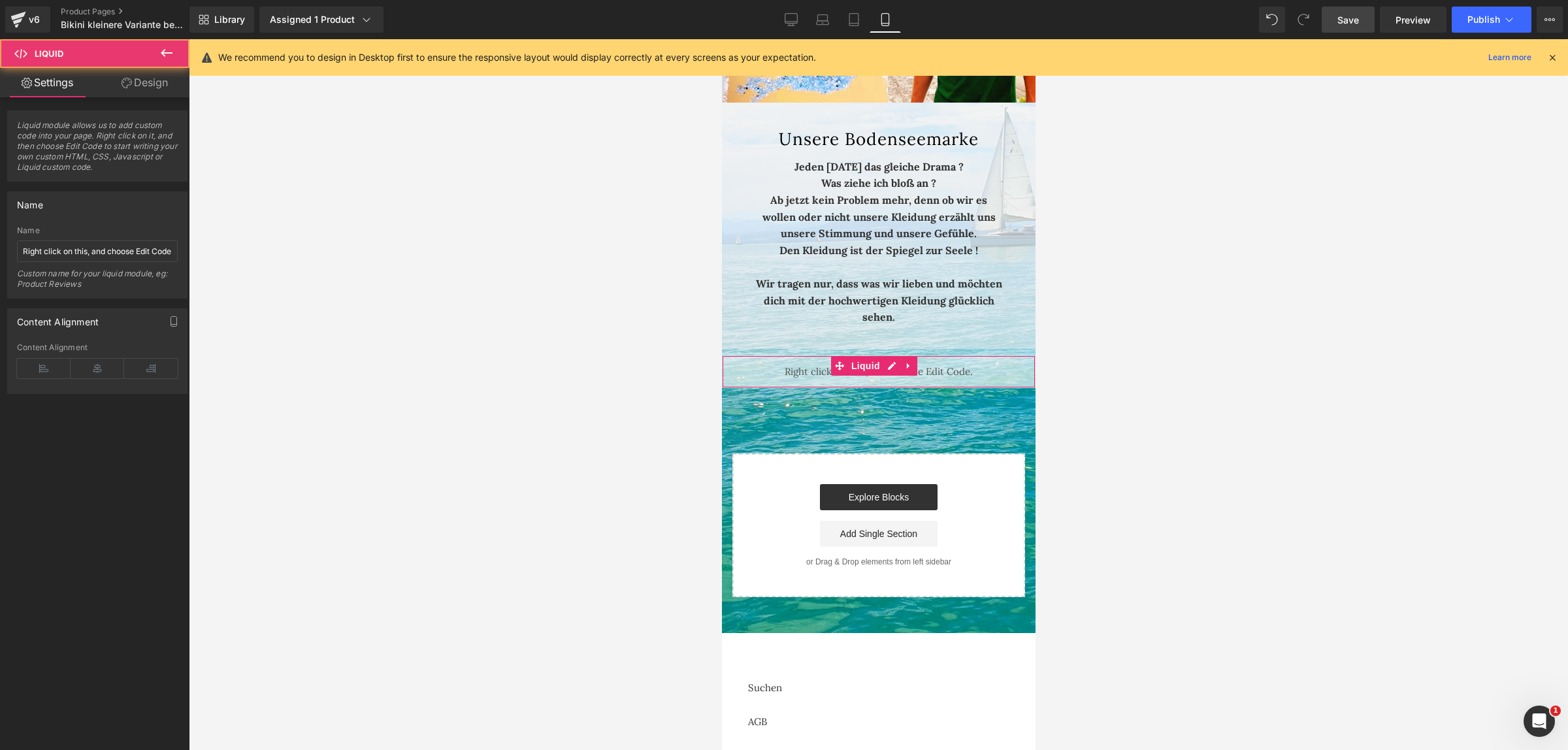
click at [165, 85] on link "Design" at bounding box center [144, 83] width 94 height 30
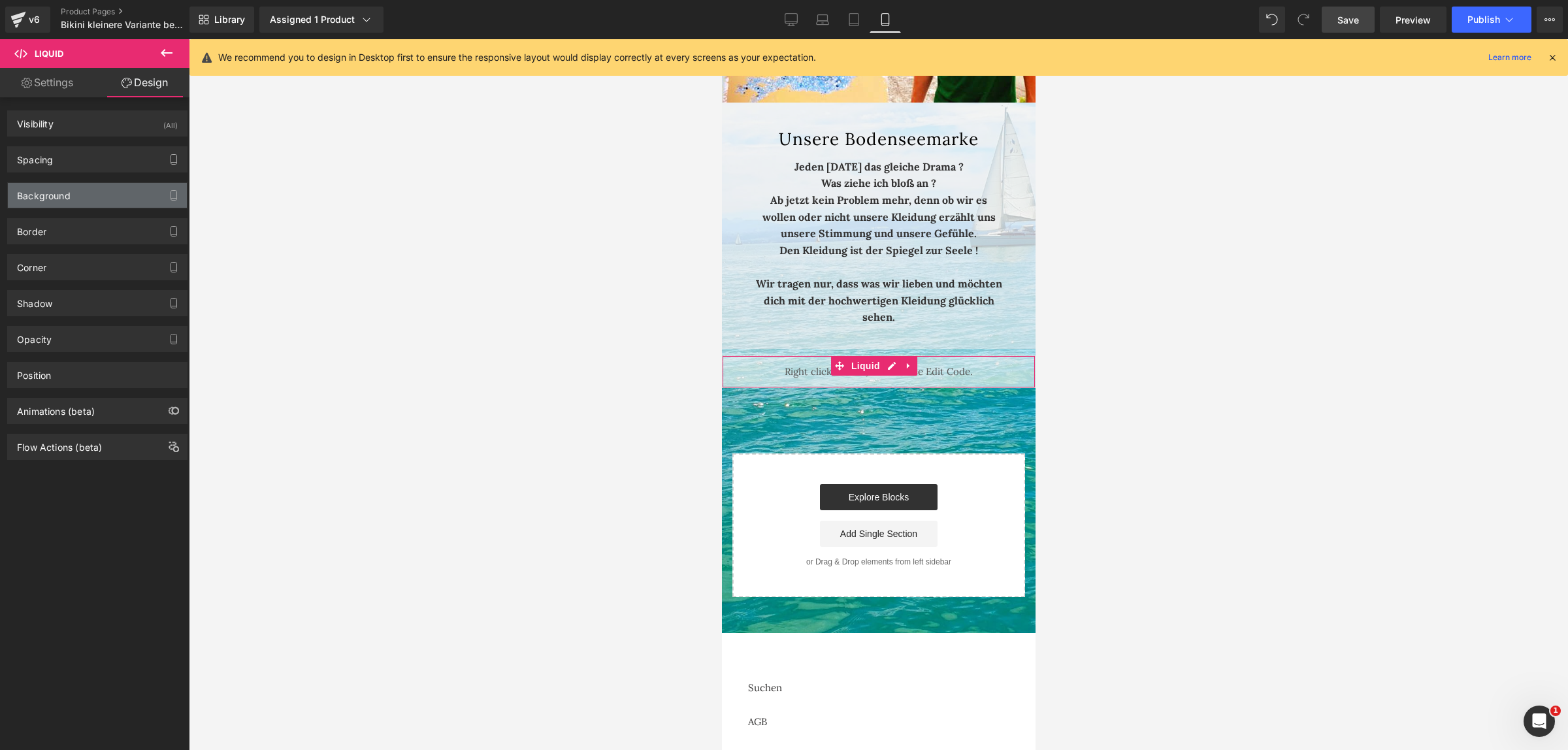
click at [80, 190] on div "Background" at bounding box center [97, 195] width 179 height 25
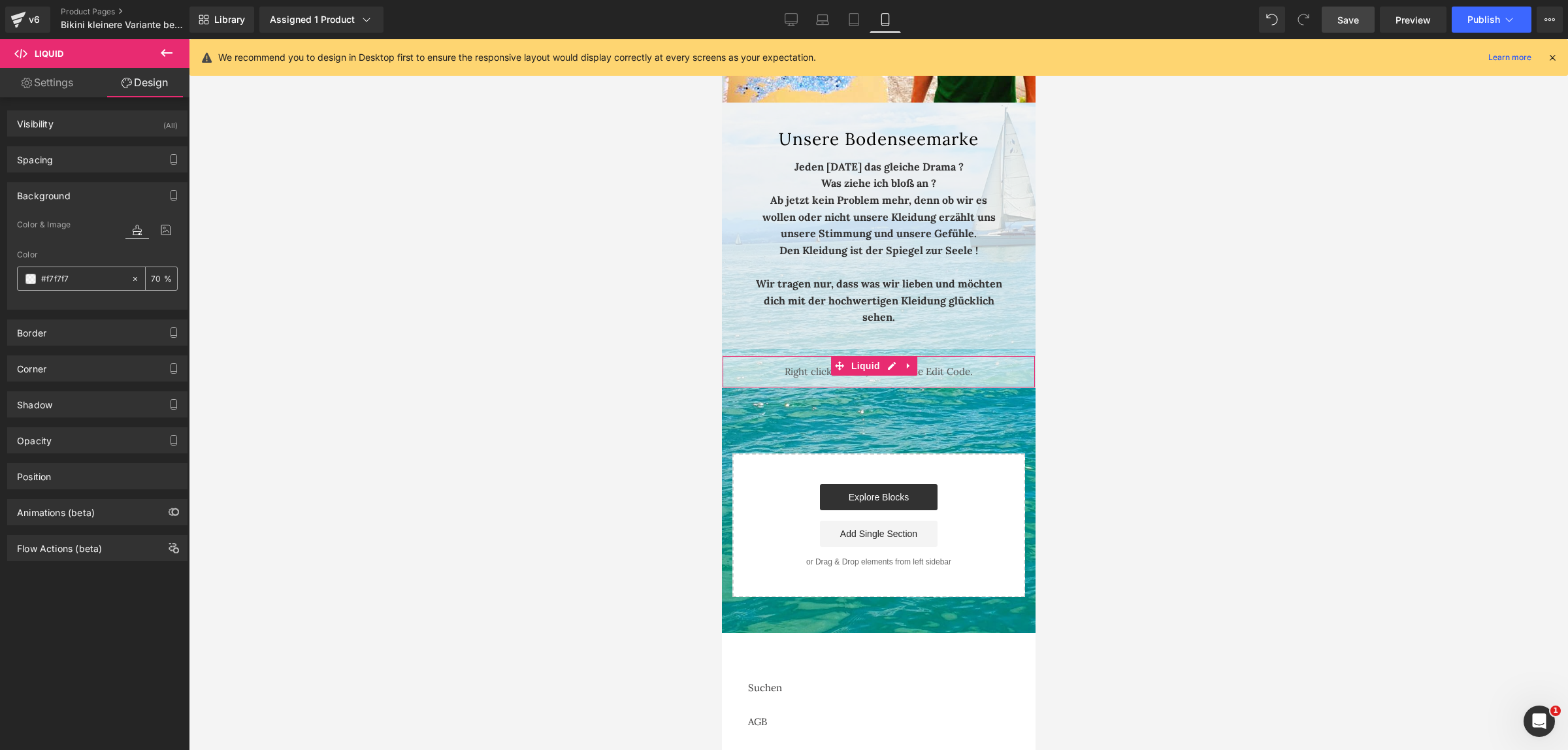
click at [31, 279] on span at bounding box center [31, 279] width 11 height 11
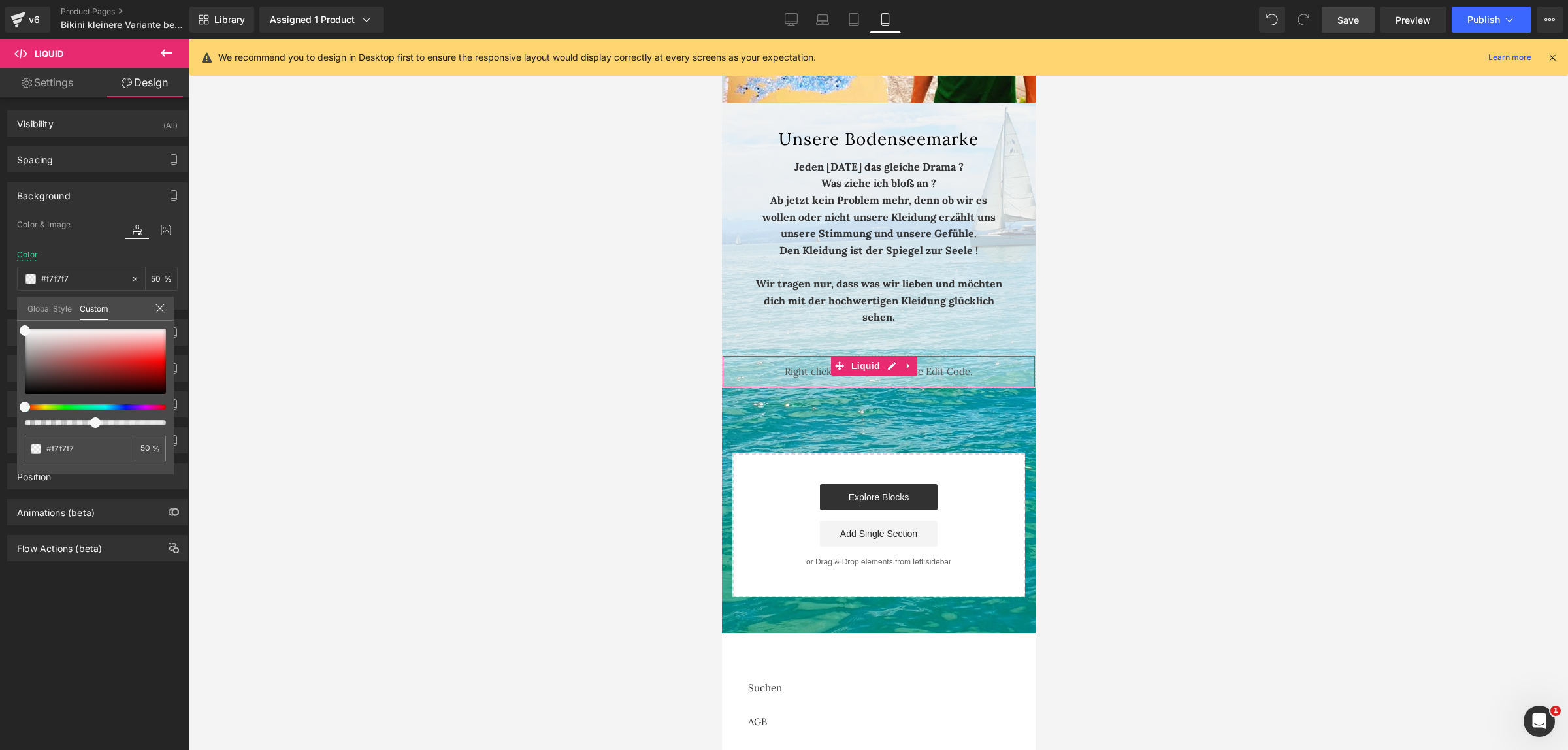
drag, startPoint x: 119, startPoint y: 423, endPoint x: 86, endPoint y: 423, distance: 33.0
click at [86, 423] on div at bounding box center [90, 423] width 141 height 5
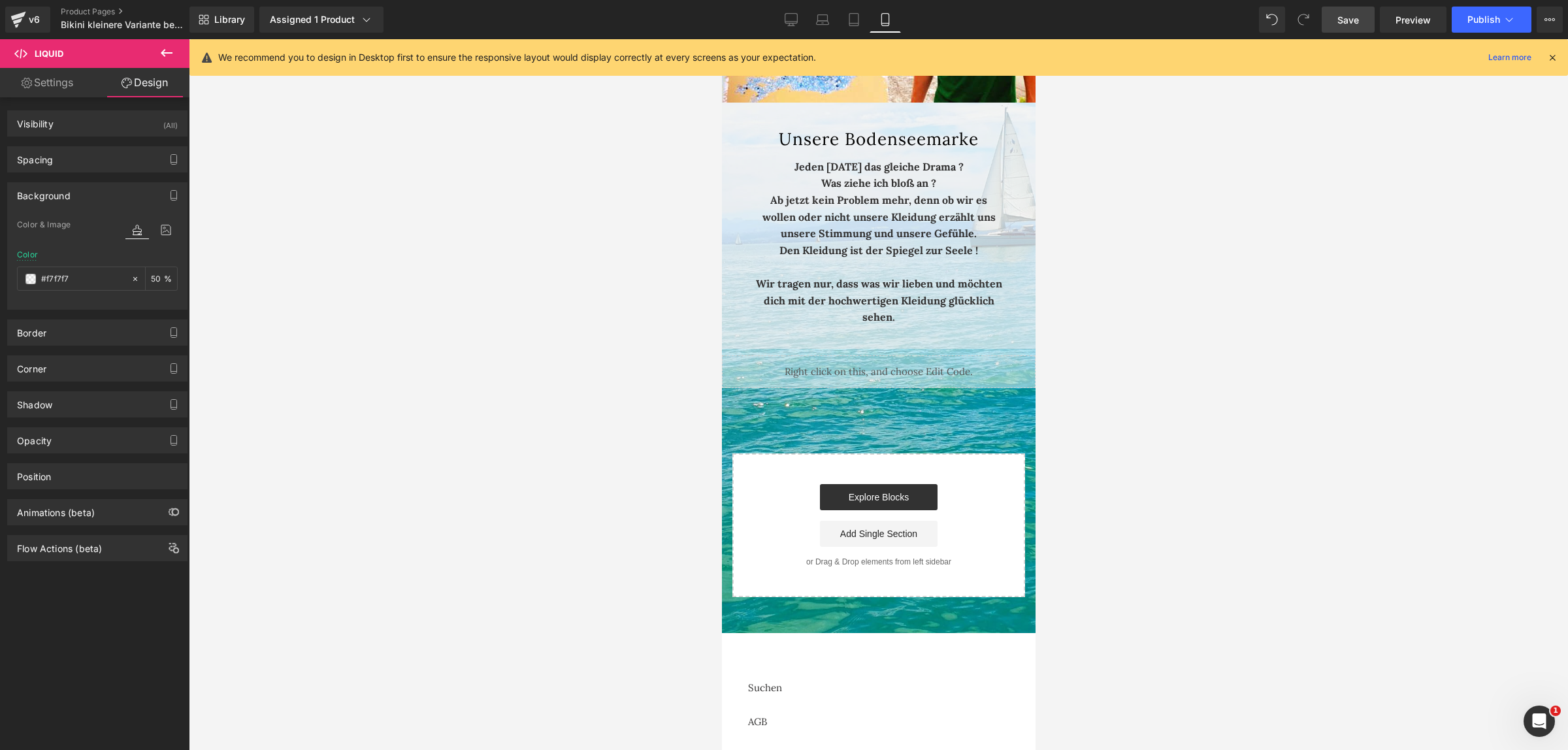
click at [1356, 23] on span "Save" at bounding box center [1348, 20] width 22 height 14
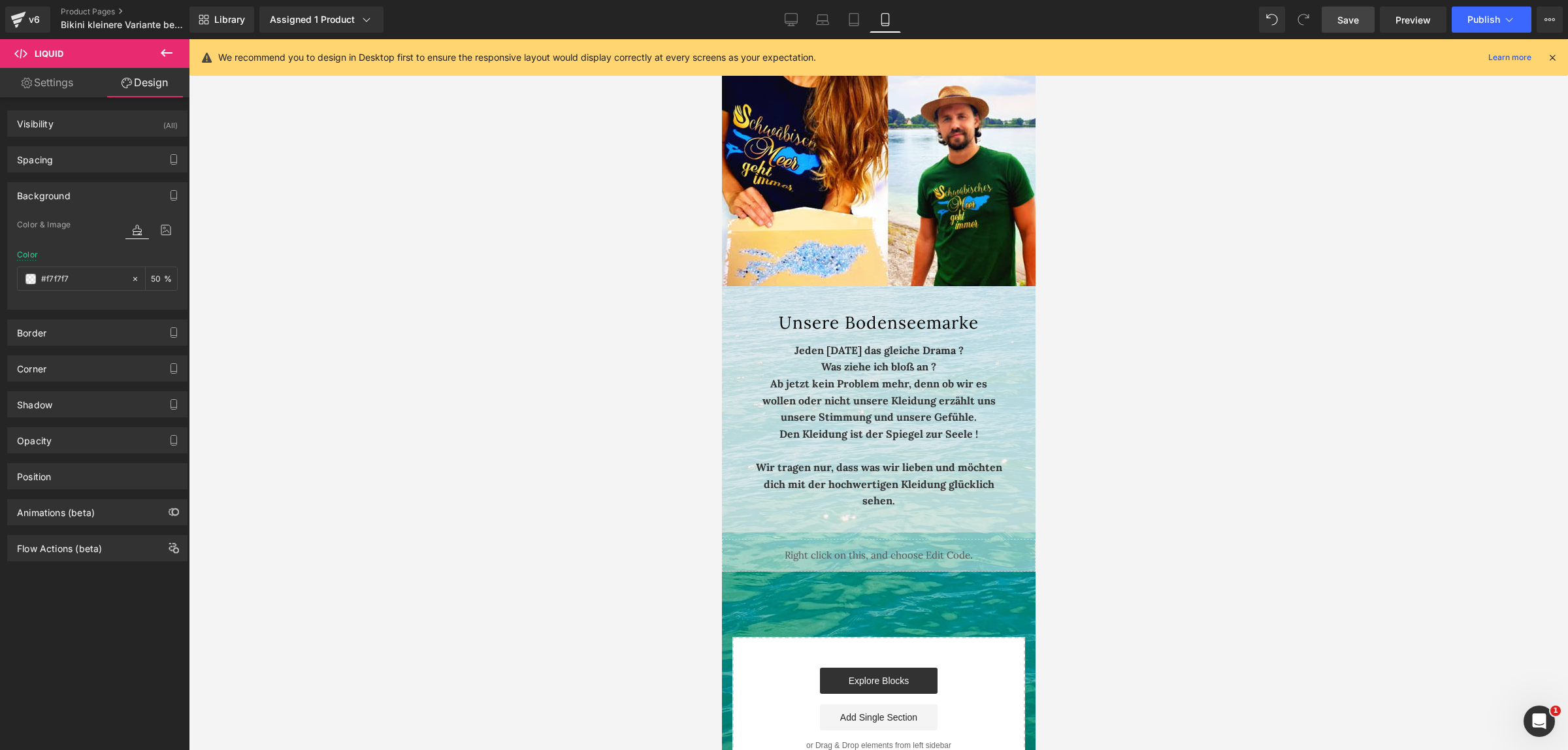
scroll to position [4379, 0]
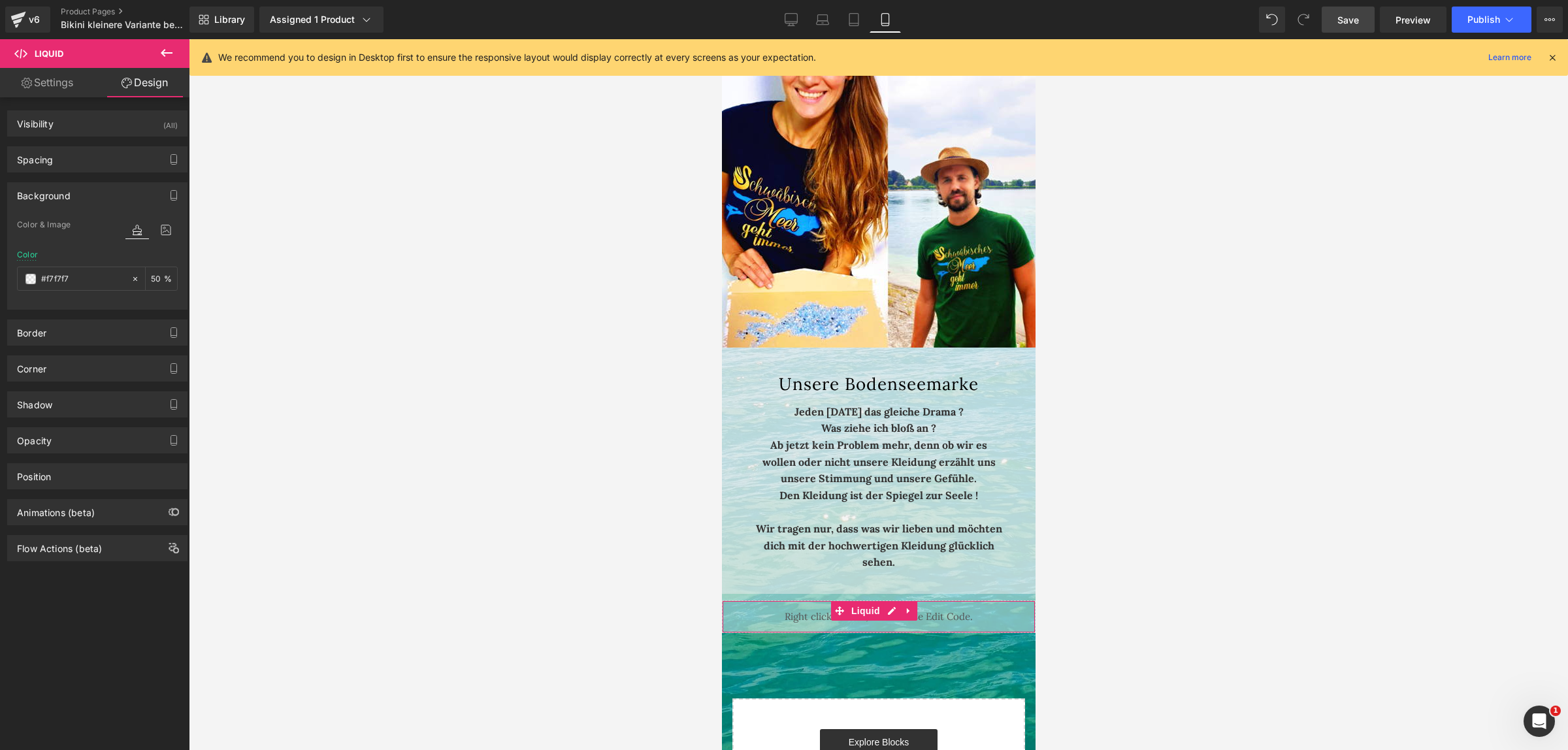
click at [48, 85] on link "Settings" at bounding box center [47, 83] width 94 height 30
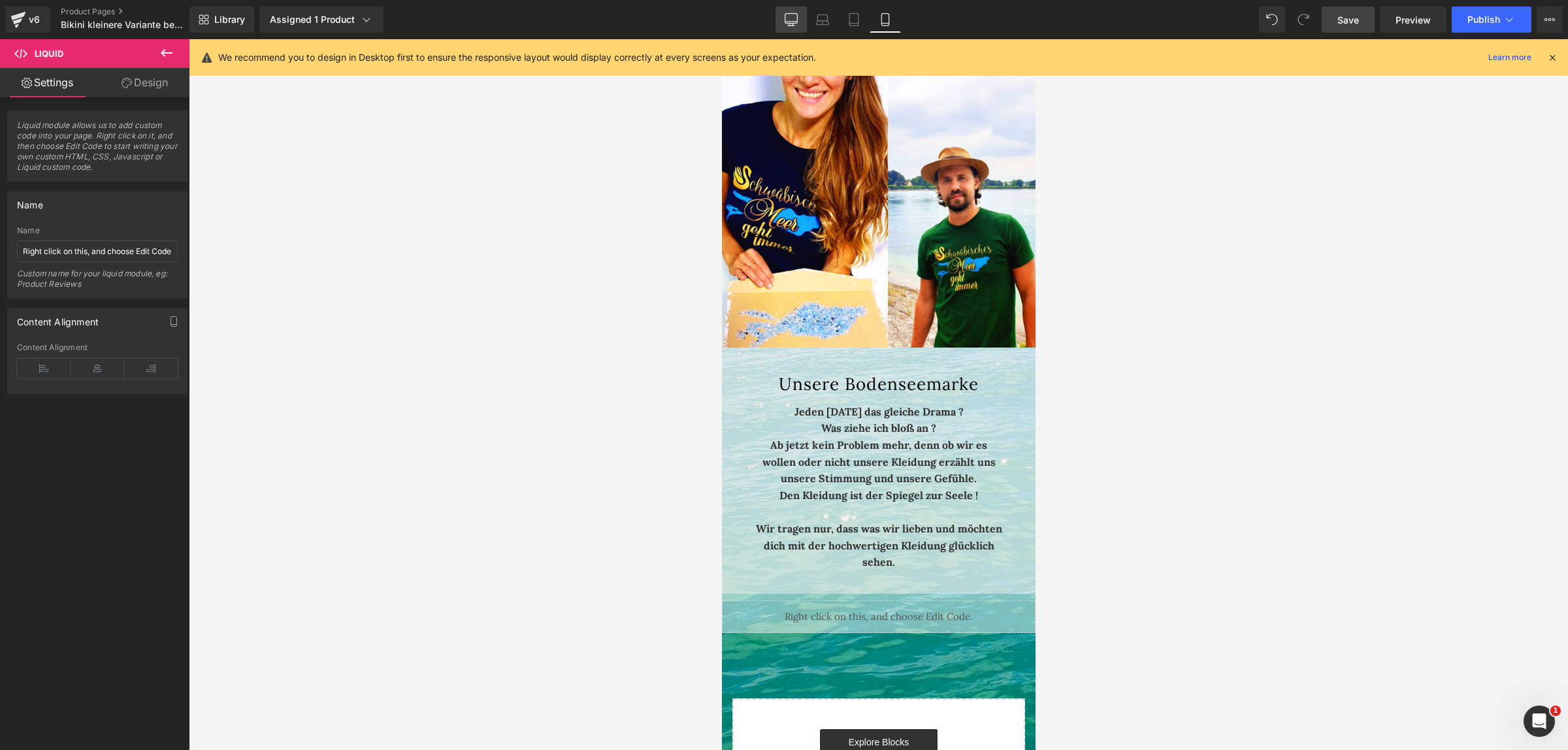
click at [795, 18] on icon at bounding box center [791, 20] width 13 height 13
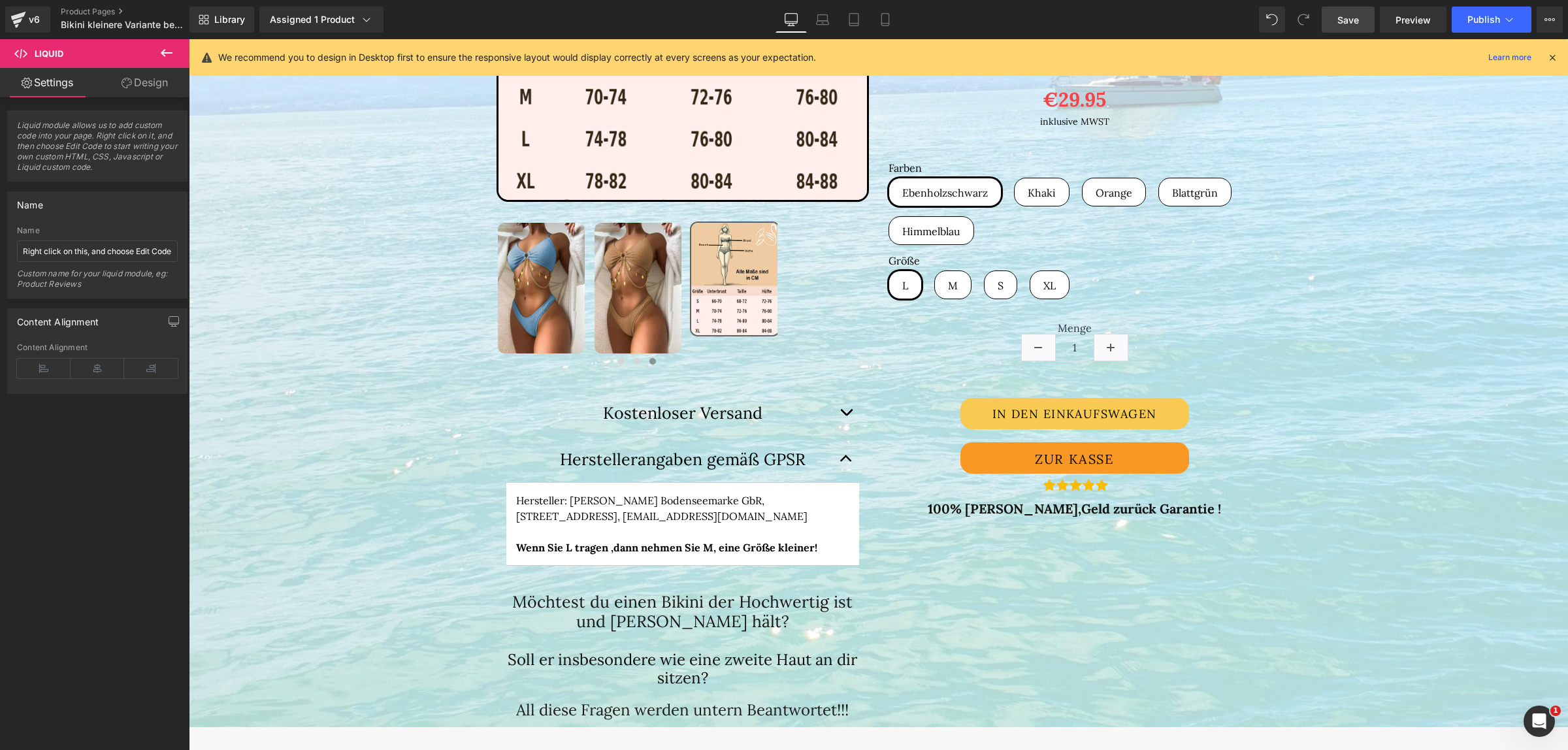
scroll to position [482, 0]
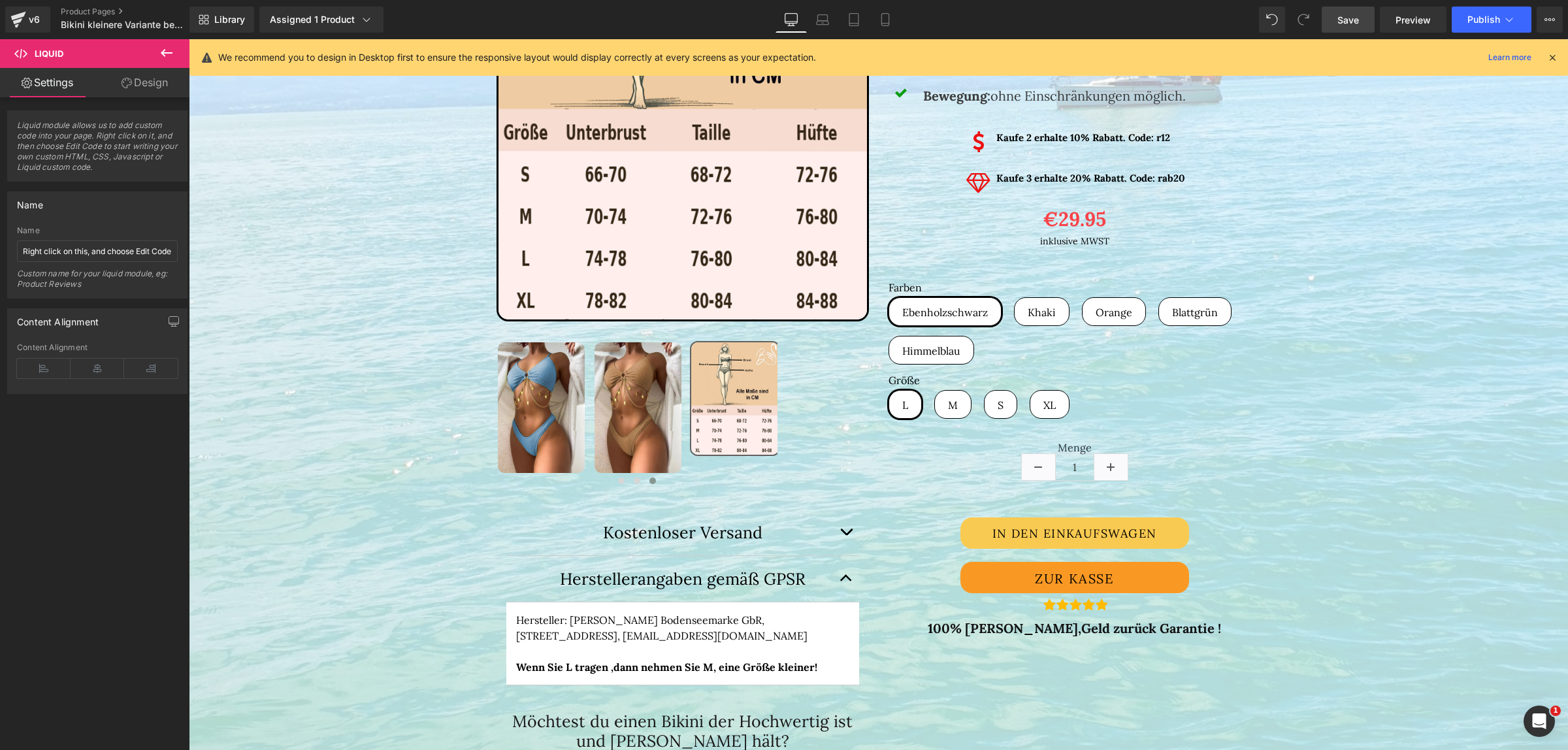
click at [1356, 21] on span "Save" at bounding box center [1348, 20] width 22 height 14
click at [1501, 17] on button "Publish" at bounding box center [1491, 20] width 80 height 26
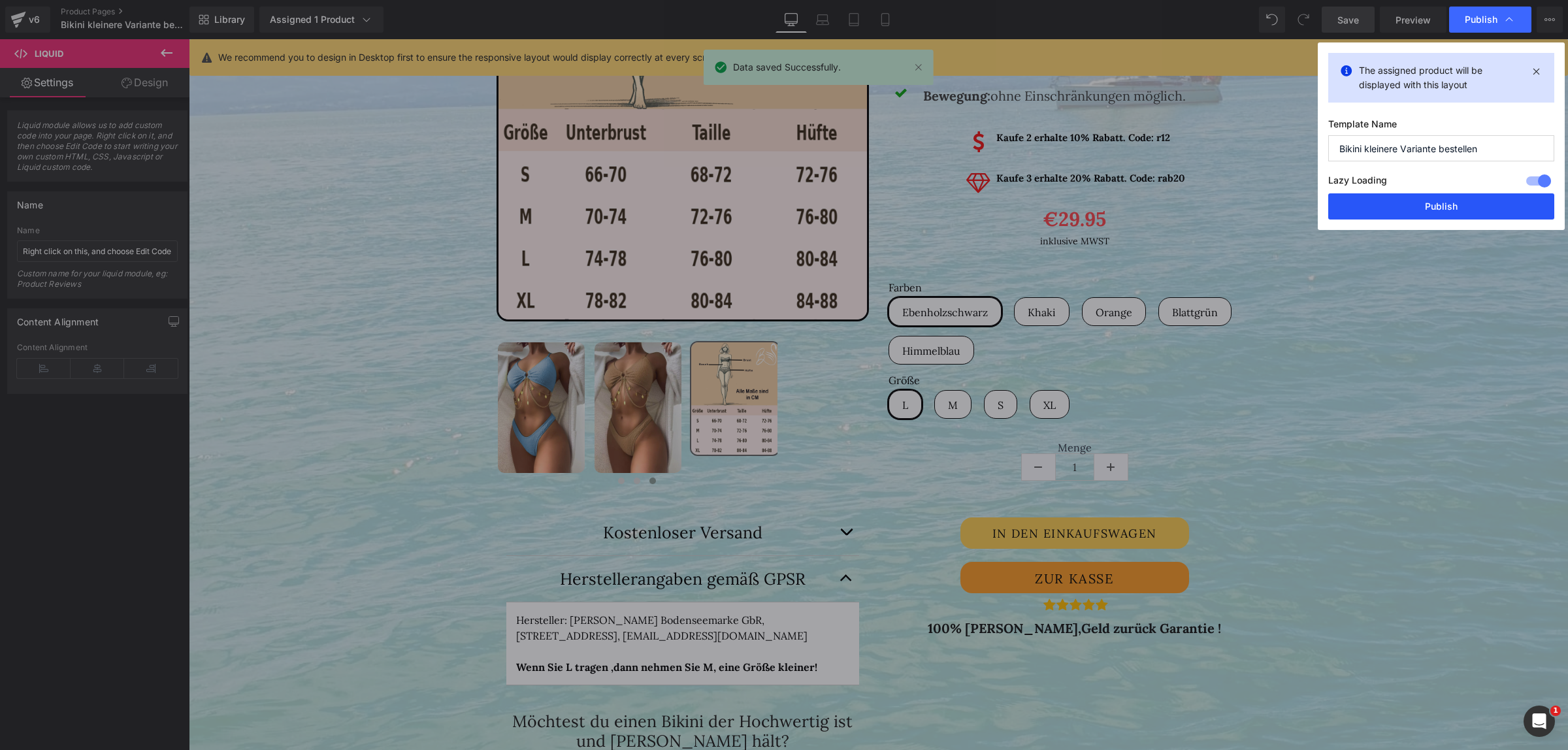
click at [1417, 201] on button "Publish" at bounding box center [1441, 207] width 226 height 26
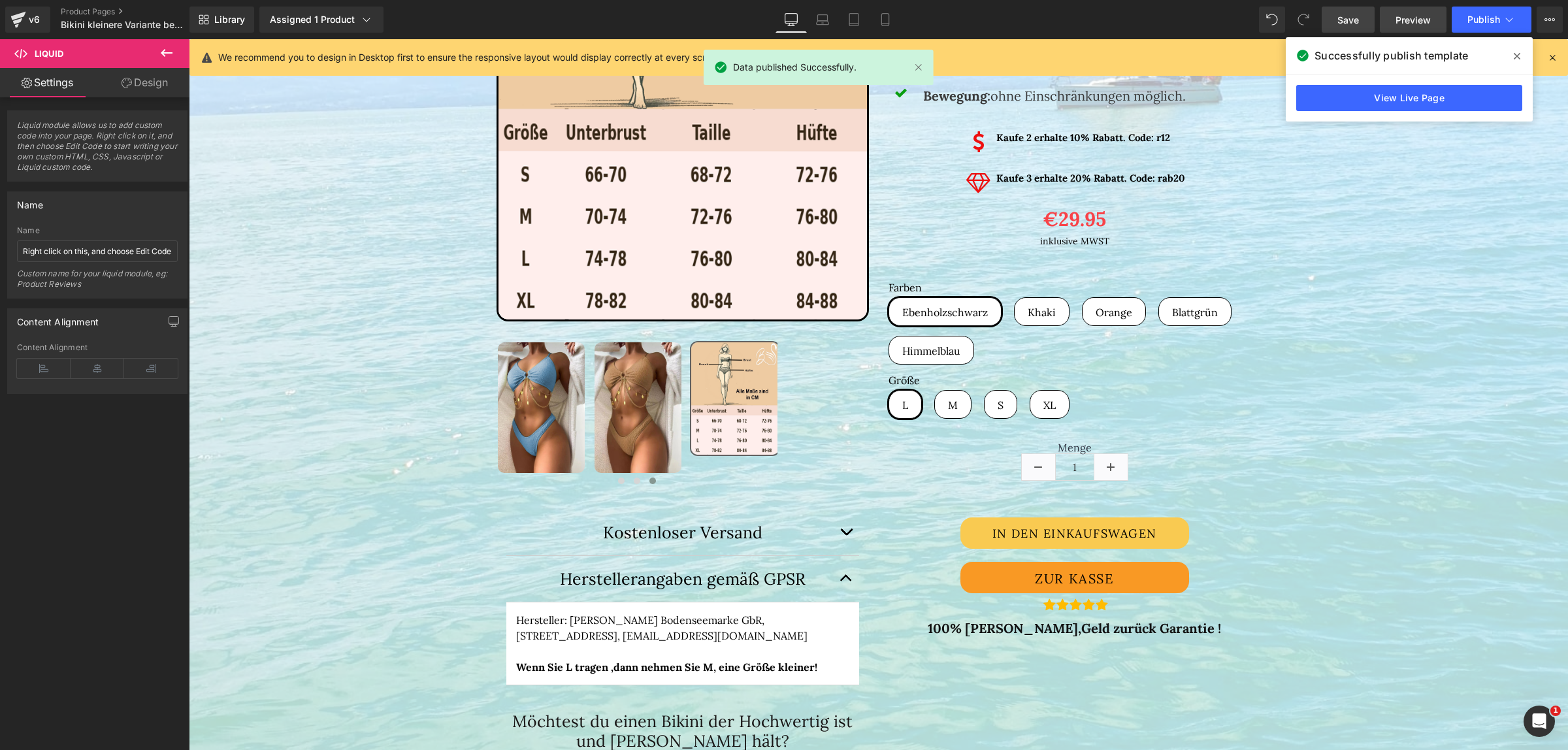
click at [1392, 17] on link "Preview" at bounding box center [1413, 20] width 67 height 26
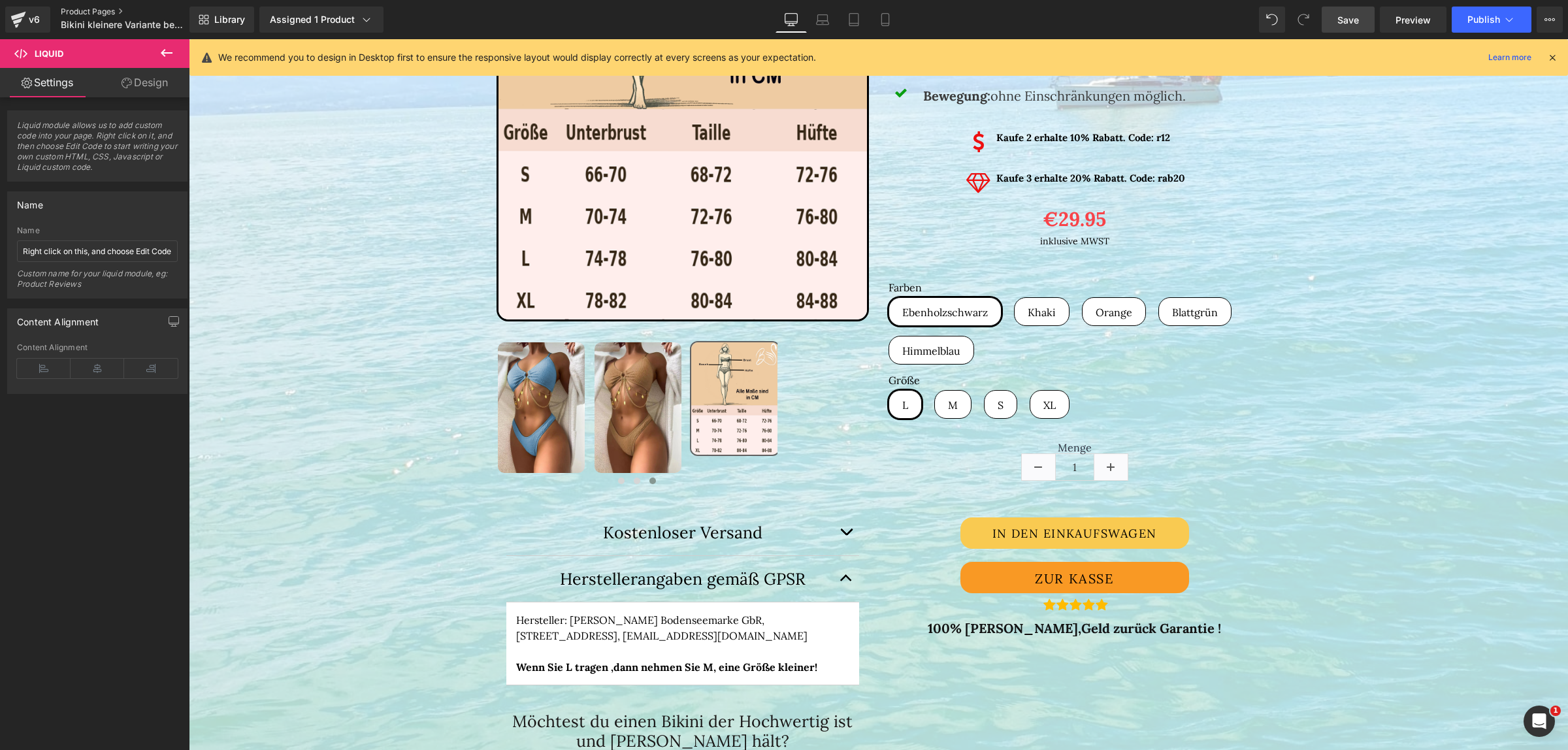
click at [85, 9] on link "Product Pages" at bounding box center [136, 12] width 151 height 11
